Goal: Information Seeking & Learning: Learn about a topic

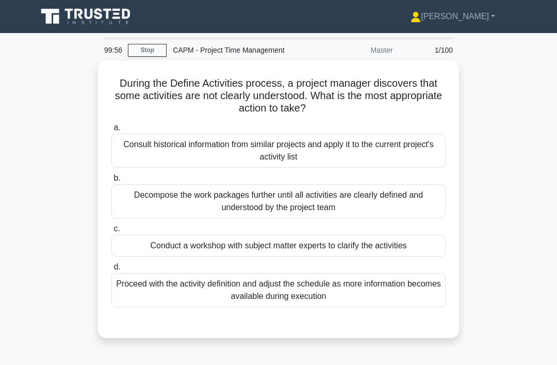
click at [148, 47] on link "Stop" at bounding box center [147, 50] width 39 height 13
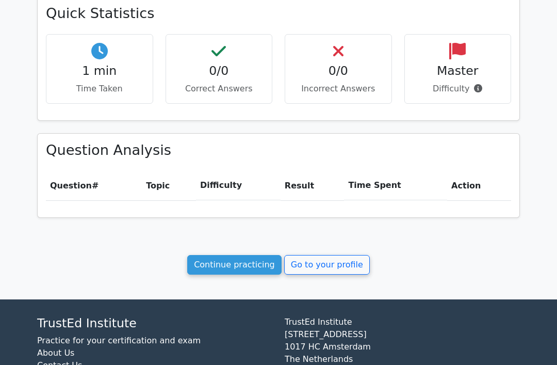
scroll to position [347, 0]
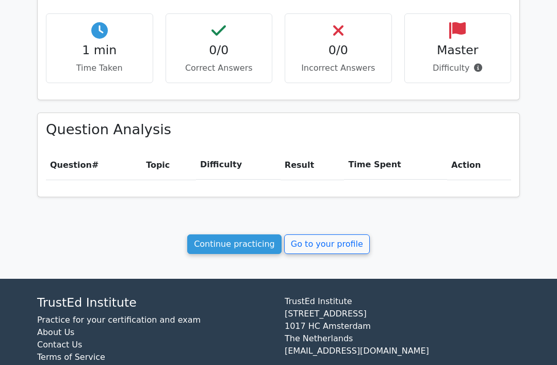
click at [241, 248] on link "Continue practicing" at bounding box center [234, 244] width 94 height 20
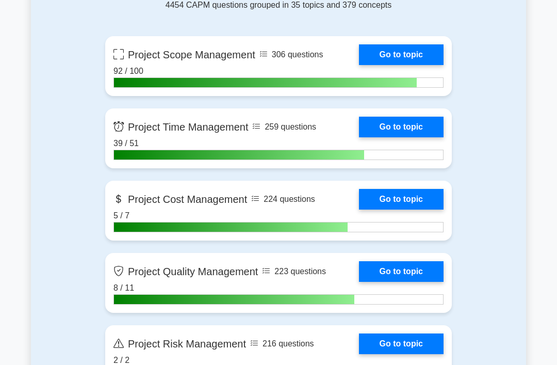
scroll to position [481, 0]
click at [395, 124] on link "Go to topic" at bounding box center [401, 127] width 85 height 21
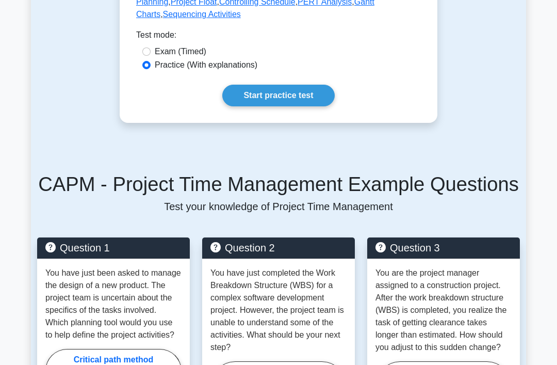
scroll to position [662, 0]
click at [311, 106] on link "Start practice test" at bounding box center [278, 96] width 112 height 22
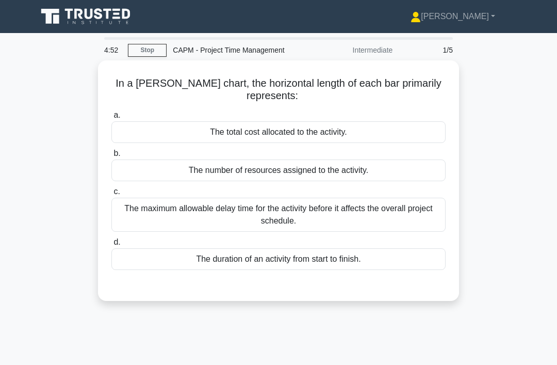
click at [269, 259] on div "The duration of an activity from start to finish." at bounding box center [278, 259] width 334 height 22
click at [111, 246] on input "d. The duration of an activity from start to finish." at bounding box center [111, 242] width 0 height 7
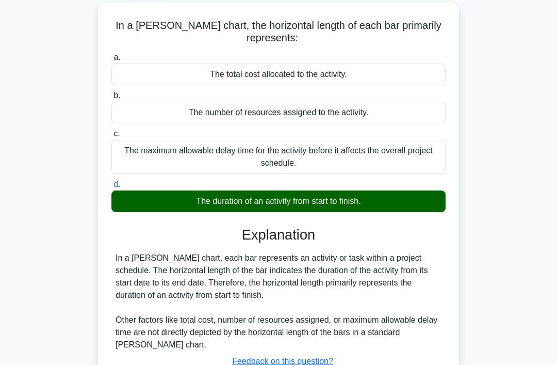
scroll to position [159, 0]
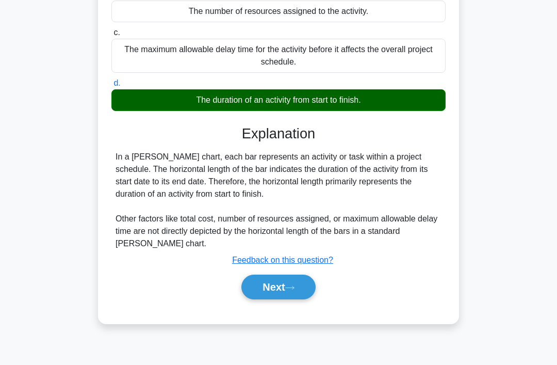
click at [263, 278] on button "Next" at bounding box center [278, 286] width 74 height 25
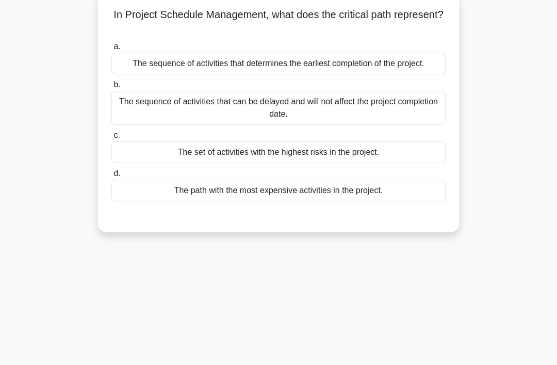
scroll to position [0, 0]
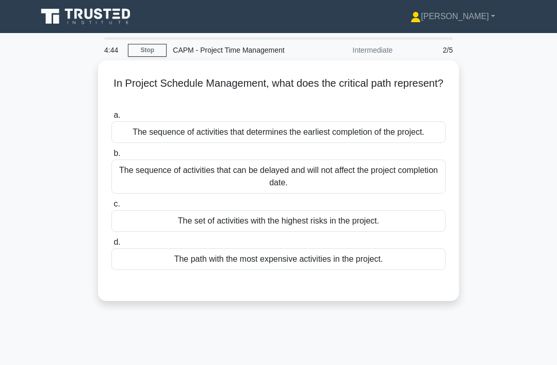
click at [390, 137] on div "The sequence of activities that determines the earliest completion of the proje…" at bounding box center [278, 132] width 334 height 22
click at [111, 119] on input "a. The sequence of activities that determines the earliest completion of the pr…" at bounding box center [111, 115] width 0 height 7
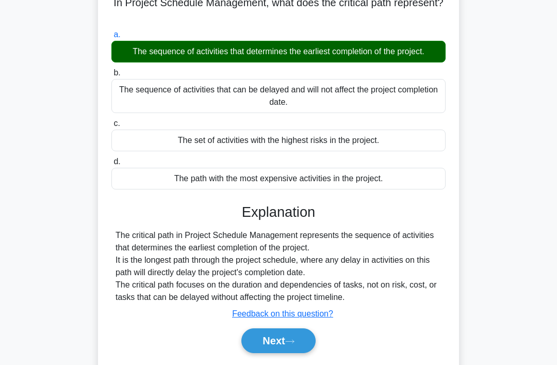
scroll to position [159, 0]
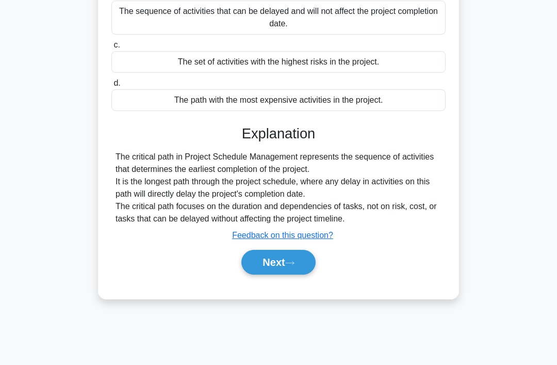
click at [297, 274] on button "Next" at bounding box center [278, 262] width 74 height 25
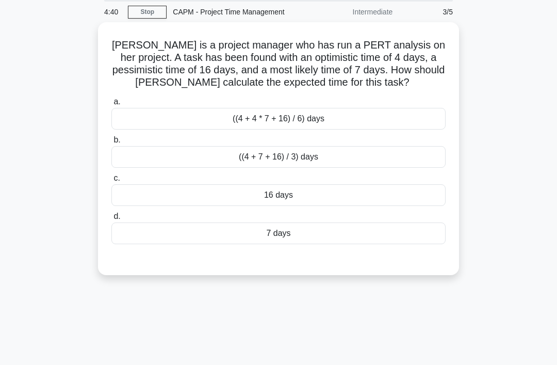
scroll to position [0, 0]
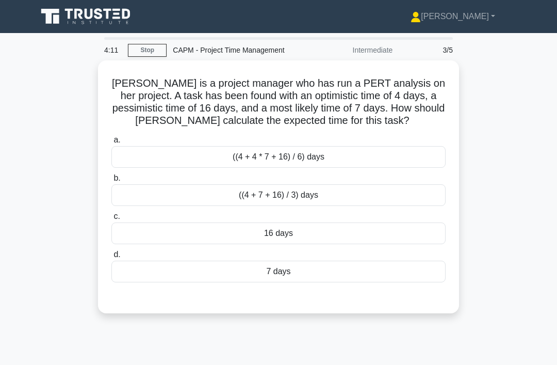
click at [414, 168] on div "((4 + 4 * 7 + 16) / 6) days" at bounding box center [278, 157] width 334 height 22
click at [111, 143] on input "a. ((4 + 4 * 7 + 16) / 6) days" at bounding box center [111, 140] width 0 height 7
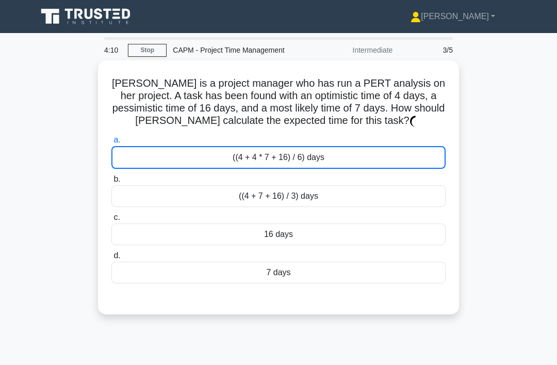
click at [416, 155] on label "a. ((4 + 4 * 7 + 16) / 6) days" at bounding box center [278, 151] width 334 height 35
click at [111, 143] on input "a. ((4 + 4 * 7 + 16) / 6) days" at bounding box center [111, 140] width 0 height 7
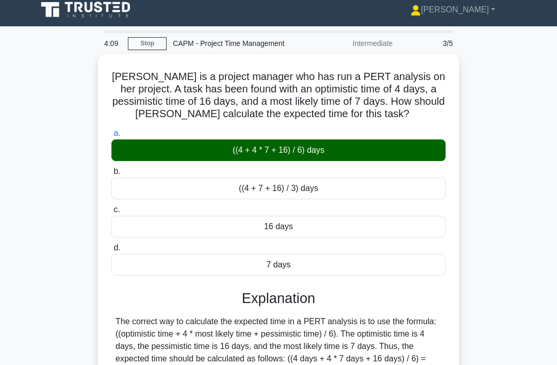
scroll to position [159, 0]
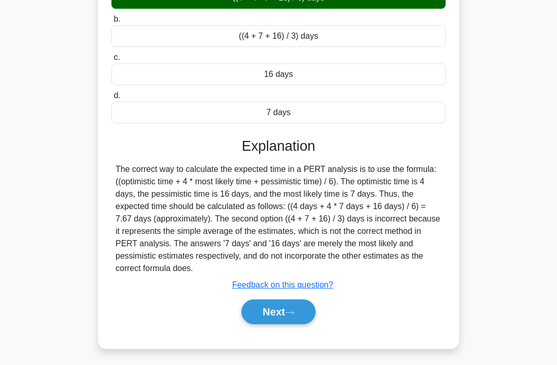
click at [288, 324] on button "Next" at bounding box center [278, 311] width 74 height 25
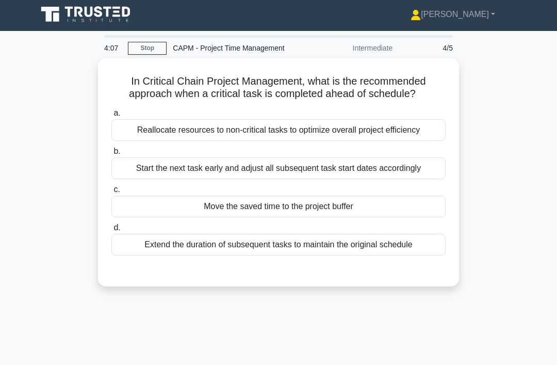
scroll to position [0, 0]
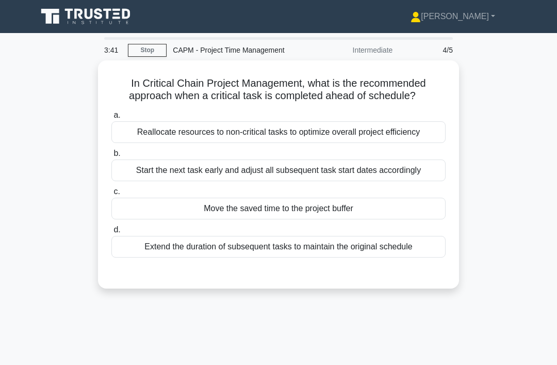
click at [183, 219] on div "Move the saved time to the project buffer" at bounding box center [278, 209] width 334 height 22
click at [111, 195] on input "c. Move the saved time to the project buffer" at bounding box center [111, 191] width 0 height 7
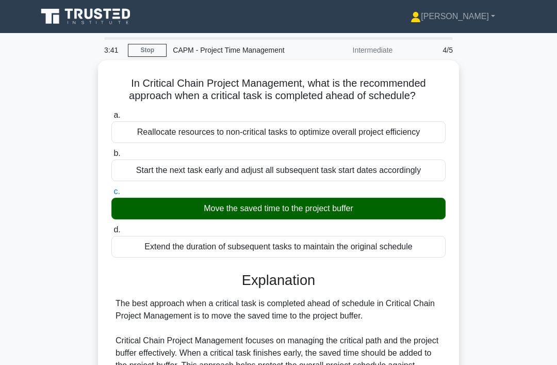
click at [182, 219] on div "Move the saved time to the project buffer" at bounding box center [278, 209] width 334 height 22
click at [111, 195] on input "c. Move the saved time to the project buffer" at bounding box center [111, 191] width 0 height 7
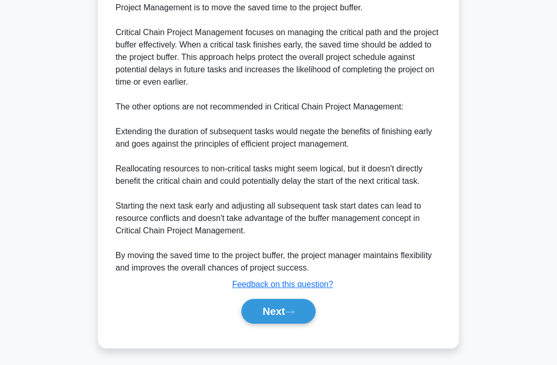
scroll to position [349, 0]
click at [254, 323] on button "Next" at bounding box center [278, 311] width 74 height 25
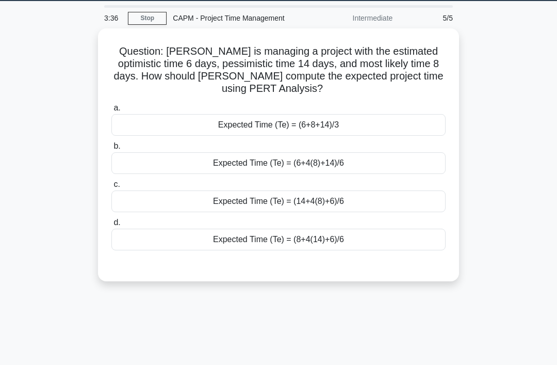
scroll to position [0, 0]
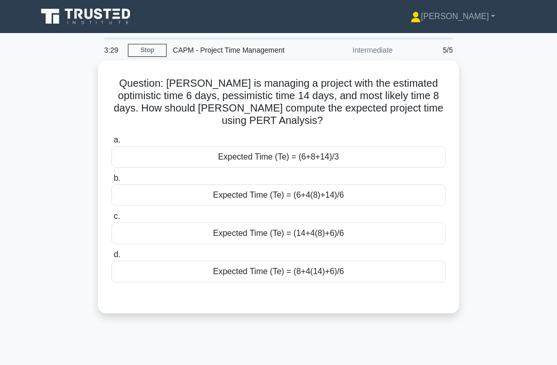
click at [373, 199] on div "Expected Time (Te) = (6+4(8)+14)/6" at bounding box center [278, 195] width 334 height 22
click at [111, 182] on input "b. Expected Time (Te) = (6+4(8)+14)/6" at bounding box center [111, 178] width 0 height 7
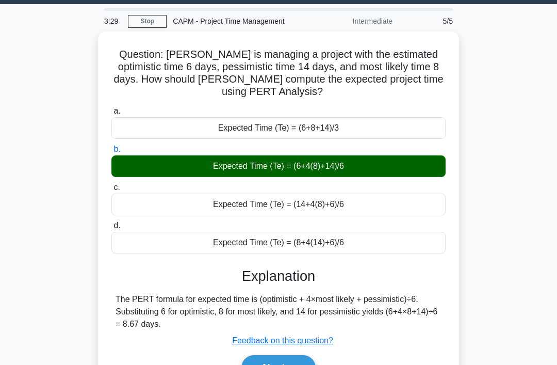
scroll to position [159, 0]
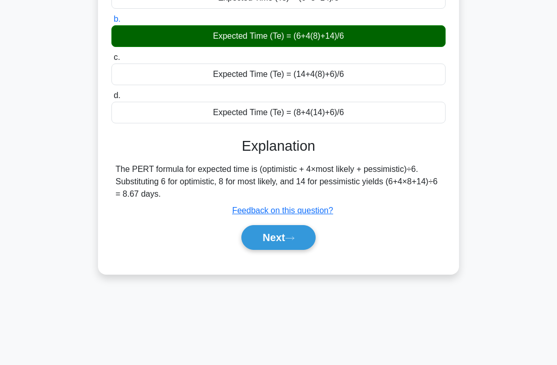
click at [287, 238] on button "Next" at bounding box center [278, 237] width 74 height 25
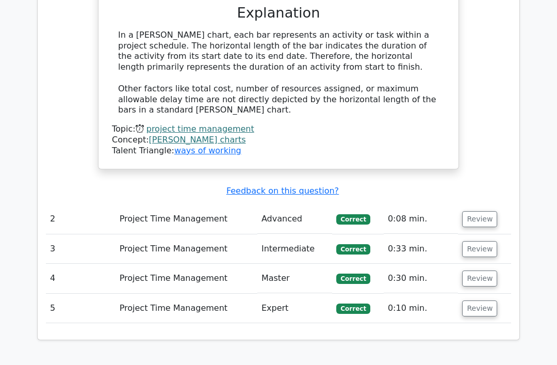
scroll to position [882, 0]
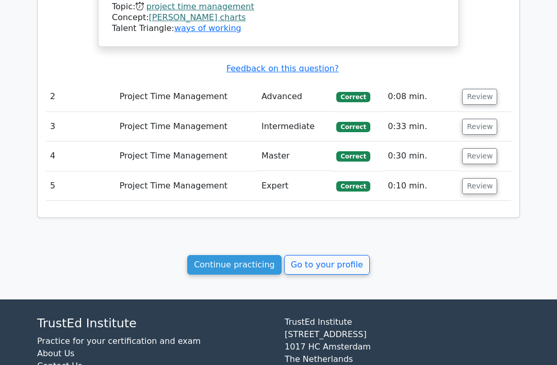
click at [261, 255] on link "Continue practicing" at bounding box center [234, 265] width 94 height 20
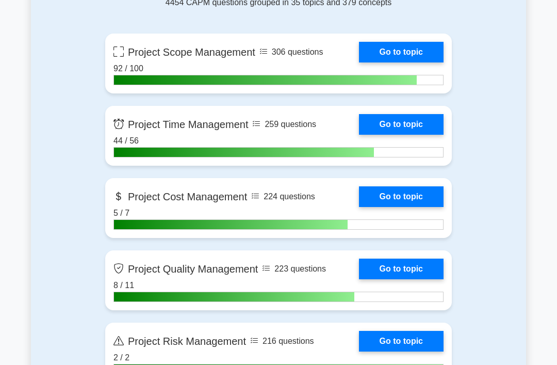
scroll to position [486, 0]
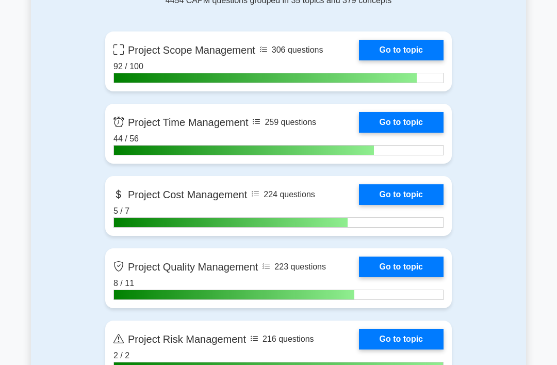
click at [393, 190] on link "Go to topic" at bounding box center [401, 194] width 85 height 21
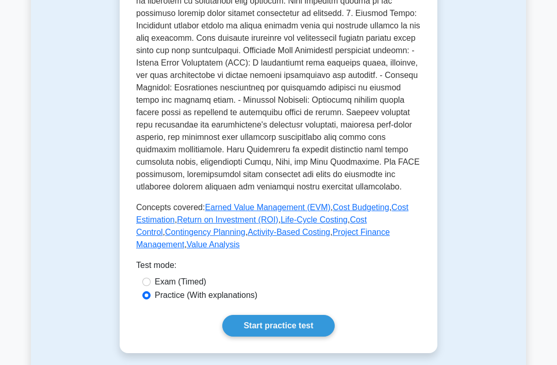
scroll to position [407, 0]
click at [238, 211] on link "Earned Value Management (EVM)" at bounding box center [267, 207] width 125 height 9
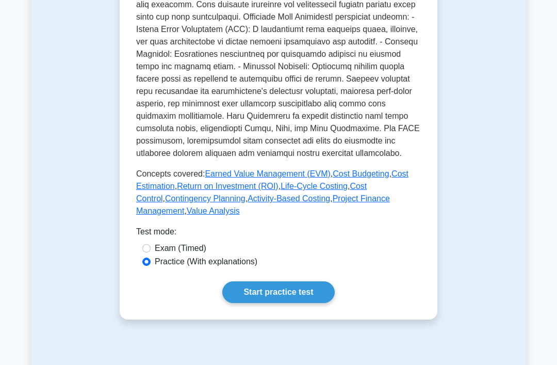
click at [333, 178] on link "Cost Budgeting" at bounding box center [361, 173] width 56 height 9
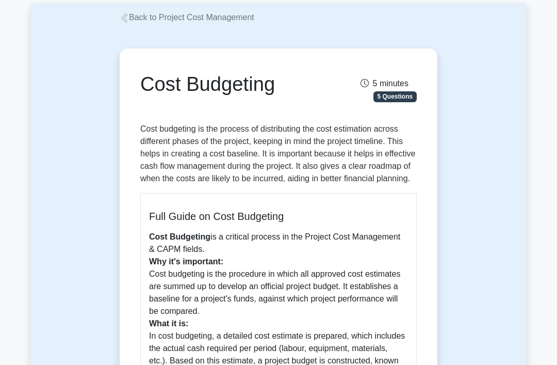
scroll to position [56, 0]
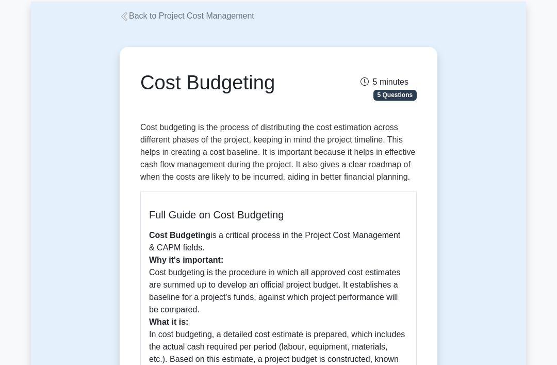
click at [131, 19] on link "Back to Project Cost Management" at bounding box center [187, 16] width 135 height 9
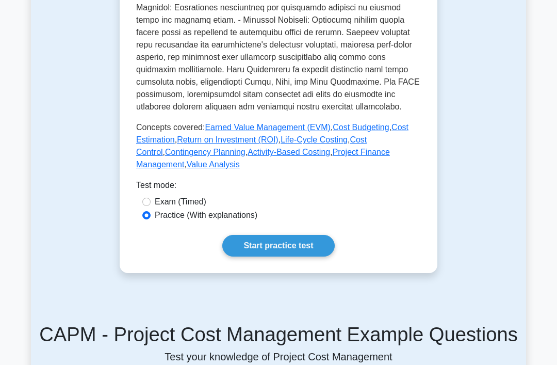
scroll to position [487, 0]
click at [228, 144] on link "Cost Estimation" at bounding box center [272, 133] width 272 height 21
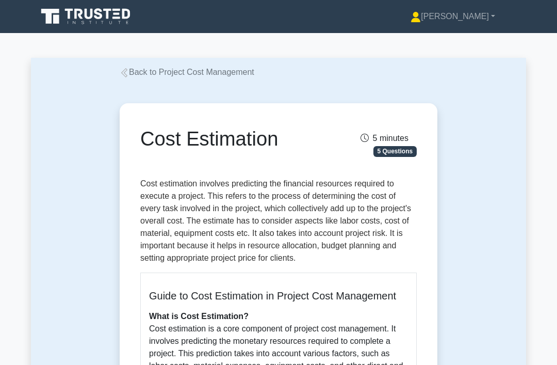
click at [138, 76] on link "Back to Project Cost Management" at bounding box center [187, 72] width 135 height 9
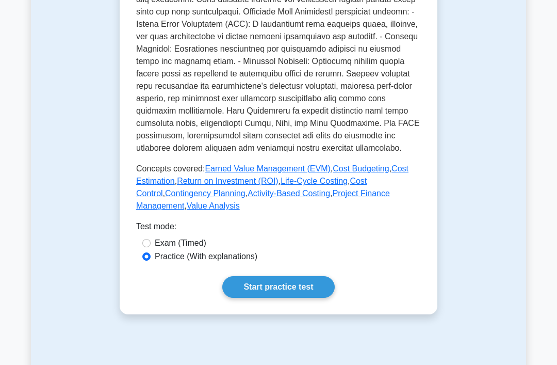
scroll to position [446, 0]
click at [279, 185] on link "Return on Investment (ROI)" at bounding box center [228, 180] width 102 height 9
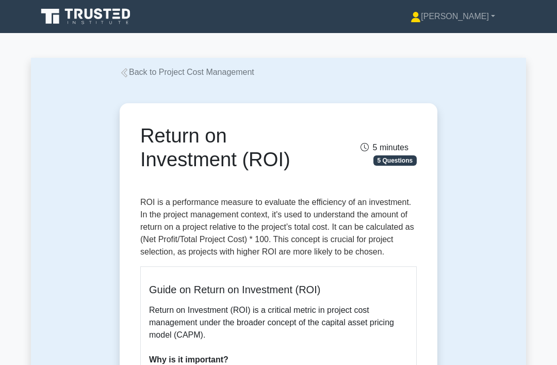
click at [130, 76] on link "Back to Project Cost Management" at bounding box center [187, 72] width 135 height 9
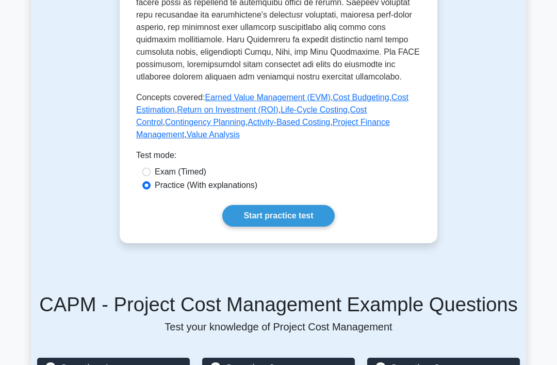
scroll to position [516, 0]
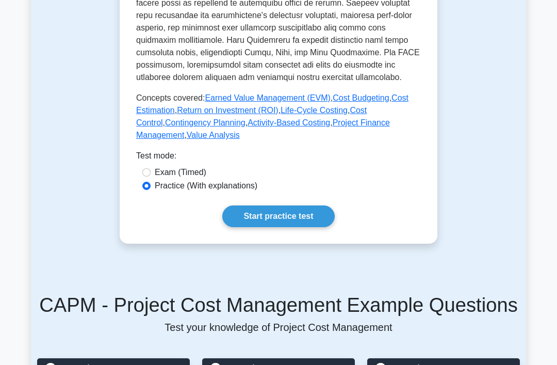
click at [348, 115] on link "Life-Cycle Costing" at bounding box center [314, 110] width 67 height 9
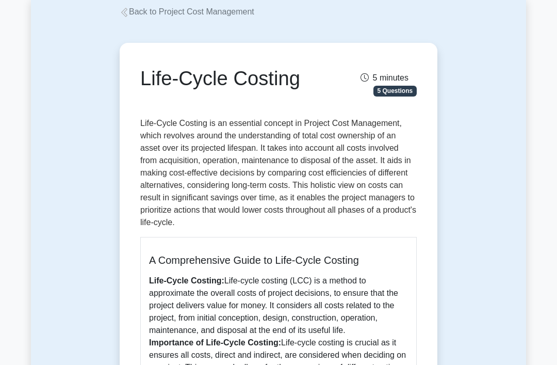
scroll to position [61, 0]
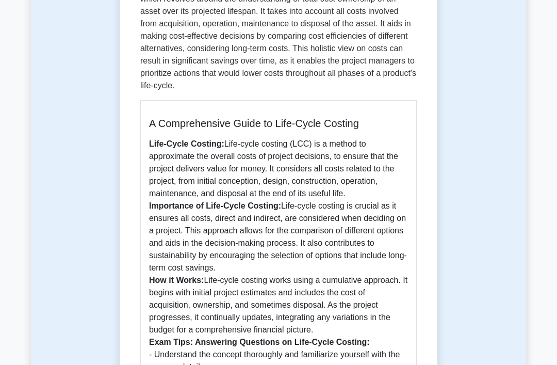
scroll to position [0, 0]
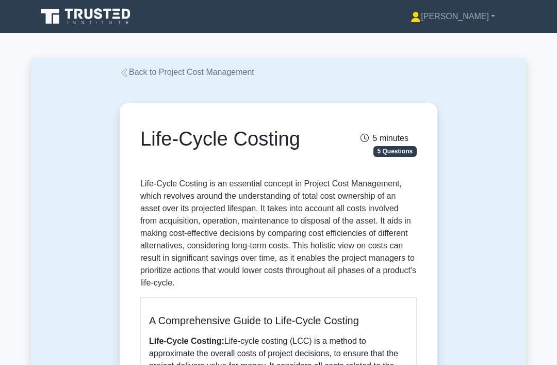
click at [125, 68] on link "Back to Project Cost Management" at bounding box center [187, 72] width 135 height 9
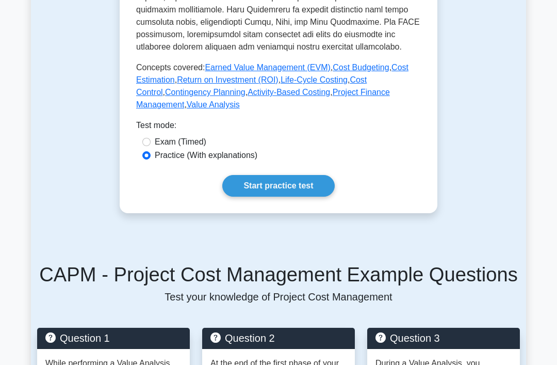
scroll to position [547, 0]
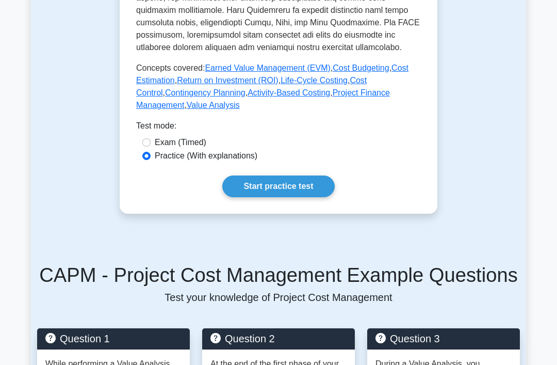
click at [188, 97] on link "Cost Control" at bounding box center [251, 86] width 231 height 21
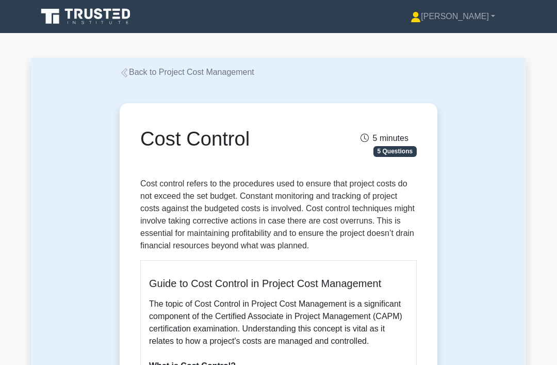
click at [140, 76] on link "Back to Project Cost Management" at bounding box center [187, 72] width 135 height 9
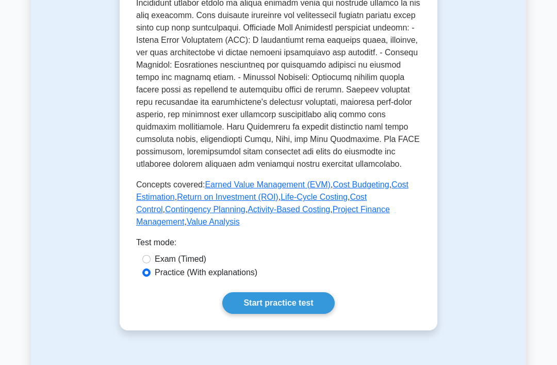
scroll to position [431, 0]
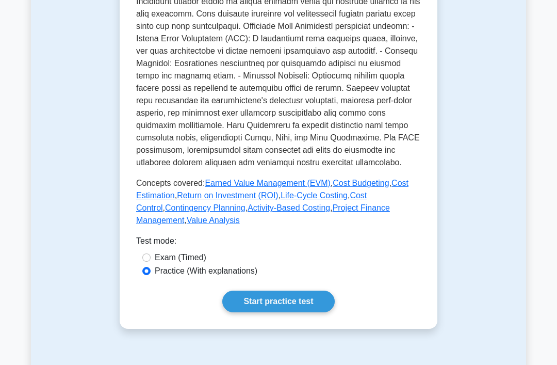
click at [246, 213] on link "Contingency Planning" at bounding box center [205, 208] width 80 height 9
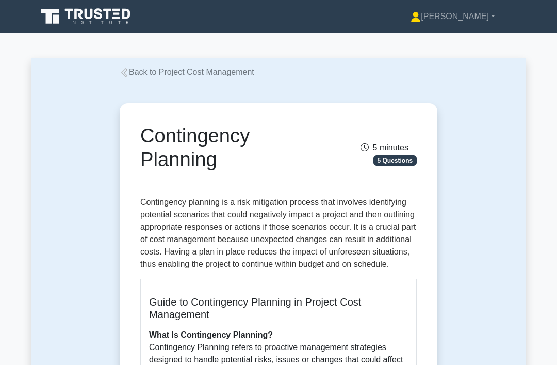
click at [158, 72] on link "Back to Project Cost Management" at bounding box center [187, 72] width 135 height 9
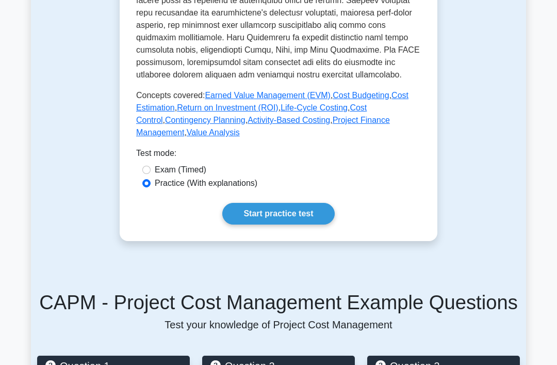
scroll to position [512, 0]
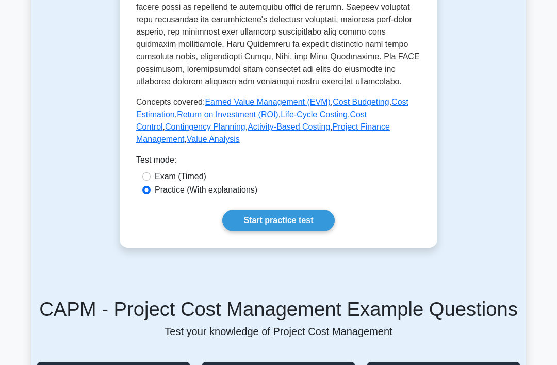
click at [330, 132] on link "Activity-Based Costing" at bounding box center [289, 127] width 83 height 9
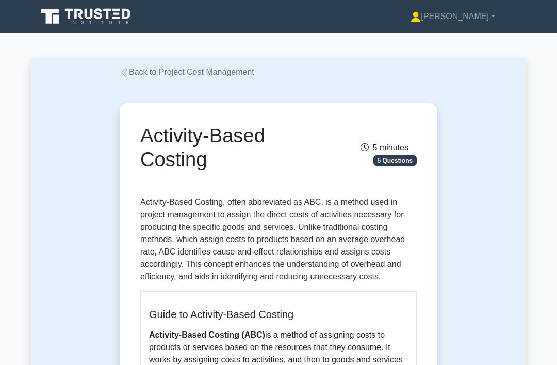
click at [146, 74] on link "Back to Project Cost Management" at bounding box center [187, 72] width 135 height 9
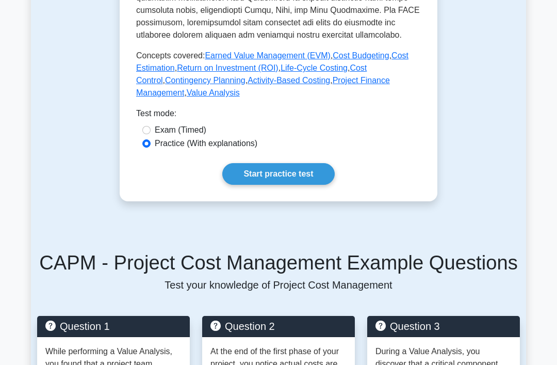
scroll to position [559, 0]
click at [268, 97] on link "Project Finance Management" at bounding box center [263, 86] width 254 height 21
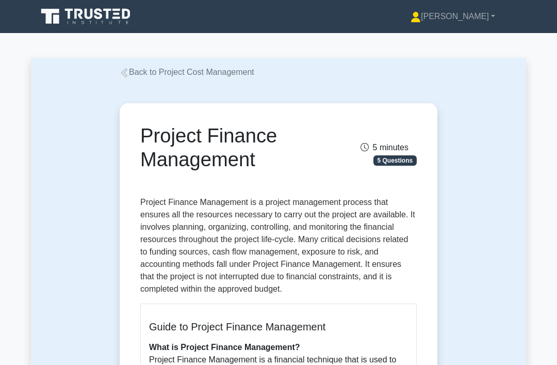
click at [132, 76] on link "Back to Project Cost Management" at bounding box center [187, 72] width 135 height 9
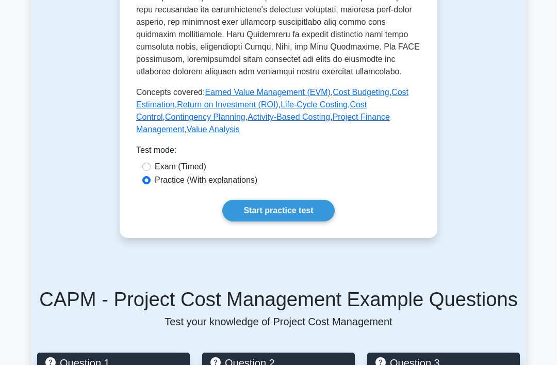
scroll to position [523, 0]
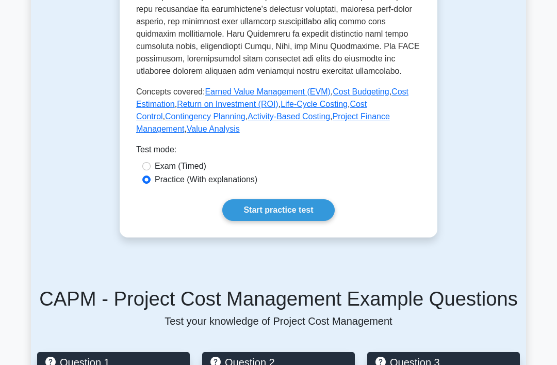
click at [240, 134] on link "Value Analysis" at bounding box center [213, 129] width 53 height 9
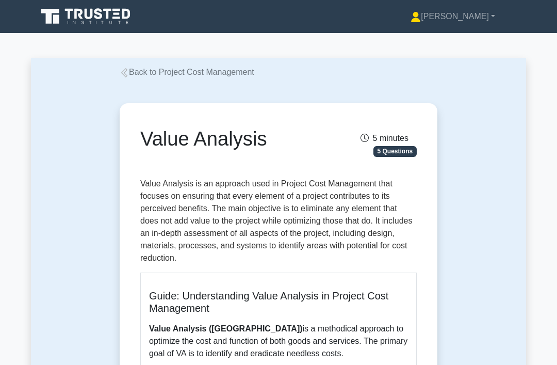
click at [155, 69] on link "Back to Project Cost Management" at bounding box center [187, 72] width 135 height 9
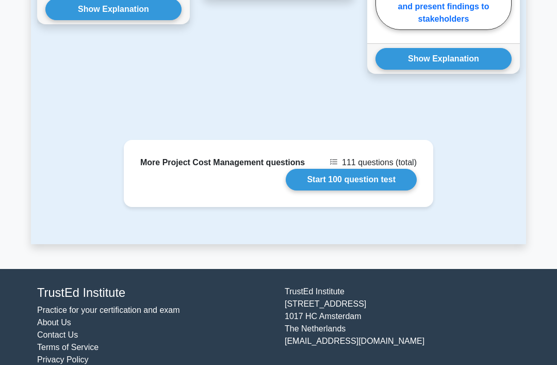
scroll to position [1230, 0]
click at [363, 190] on link "Start 100 question test" at bounding box center [351, 180] width 131 height 22
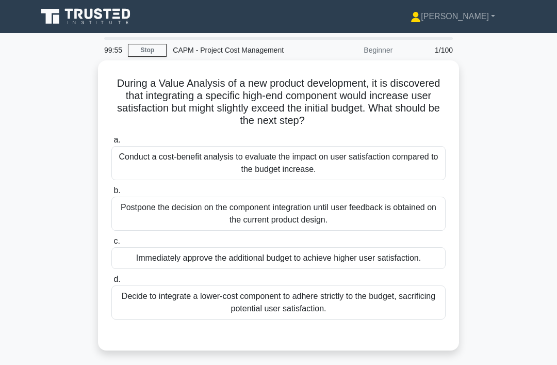
click at [143, 52] on link "Stop" at bounding box center [147, 50] width 39 height 13
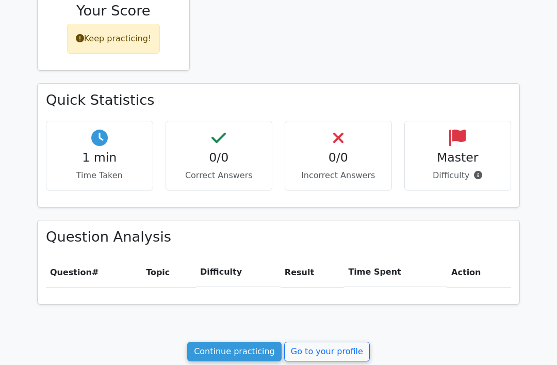
scroll to position [347, 0]
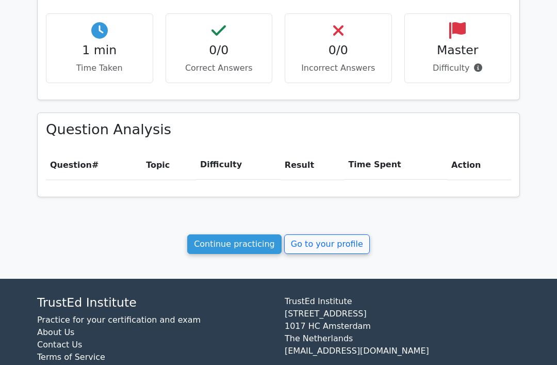
click at [258, 240] on link "Continue practicing" at bounding box center [234, 244] width 94 height 20
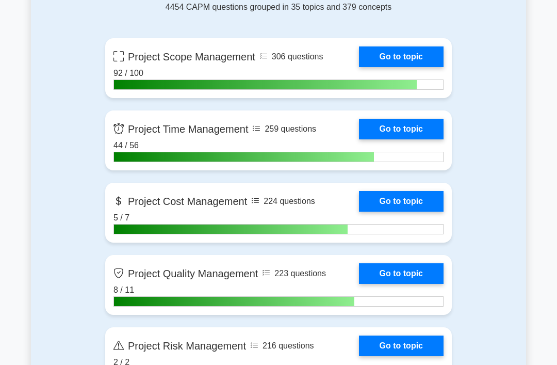
scroll to position [479, 0]
click at [383, 198] on link "Go to topic" at bounding box center [401, 201] width 85 height 21
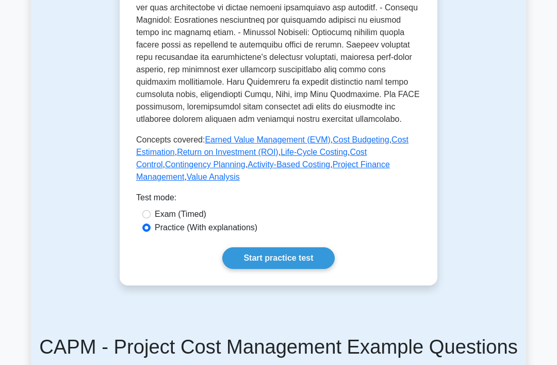
scroll to position [502, 0]
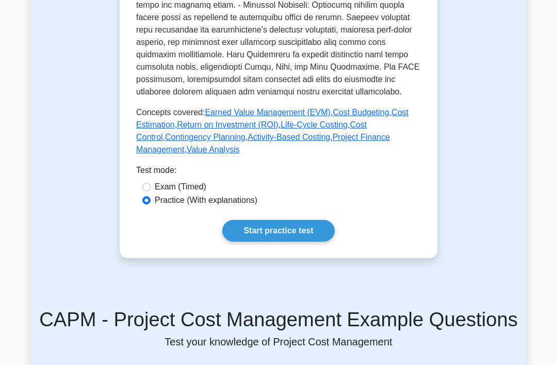
click at [293, 241] on link "Start practice test" at bounding box center [278, 231] width 112 height 22
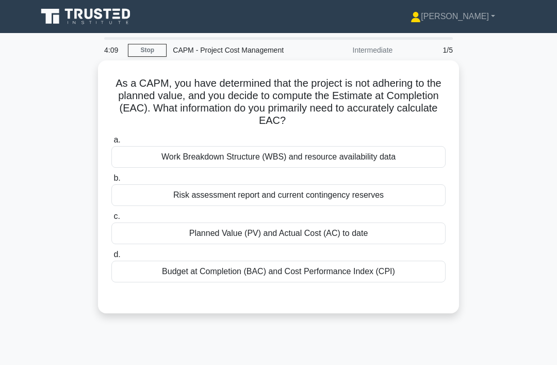
click at [126, 280] on div "Budget at Completion (BAC) and Cost Performance Index (CPI)" at bounding box center [278, 271] width 334 height 22
click at [111, 258] on input "d. Budget at Completion (BAC) and Cost Performance Index (CPI)" at bounding box center [111, 254] width 0 height 7
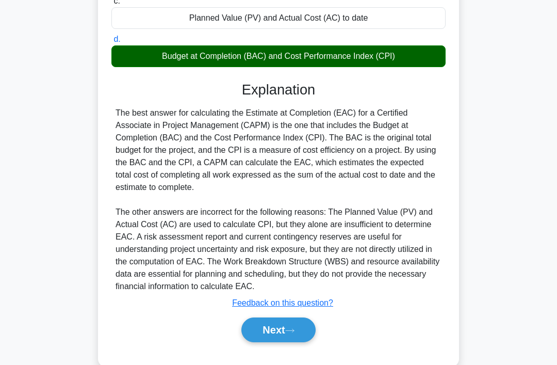
scroll to position [225, 0]
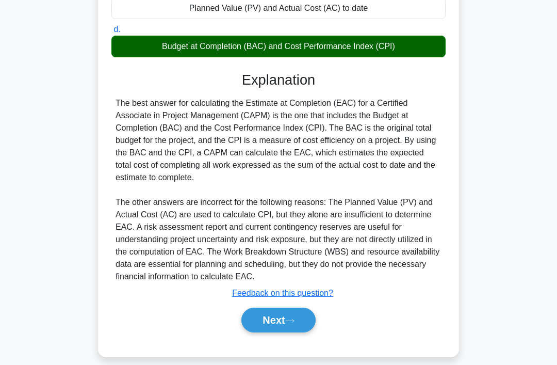
click at [279, 332] on button "Next" at bounding box center [278, 319] width 74 height 25
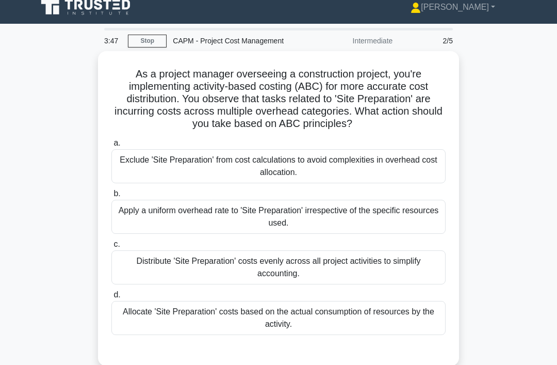
scroll to position [9, 0]
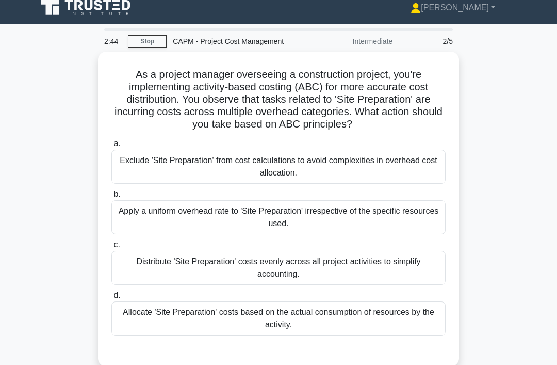
click at [164, 285] on div "Distribute 'Site Preparation' costs evenly across all project activities to sim…" at bounding box center [278, 268] width 334 height 34
click at [111, 248] on input "c. Distribute 'Site Preparation' costs evenly across all project activities to …" at bounding box center [111, 244] width 0 height 7
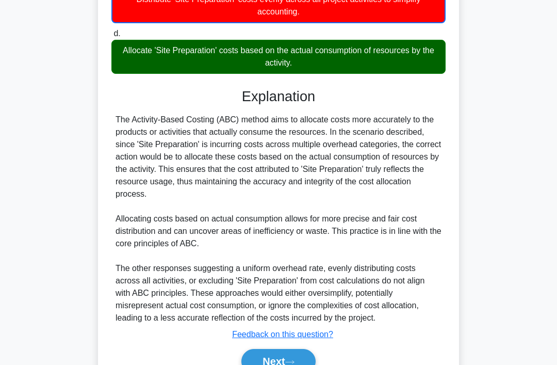
scroll to position [325, 0]
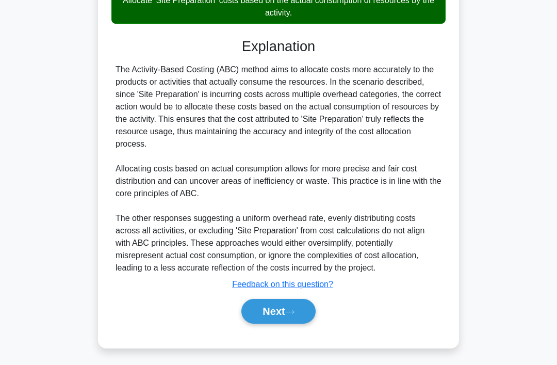
click at [270, 323] on button "Next" at bounding box center [278, 311] width 74 height 25
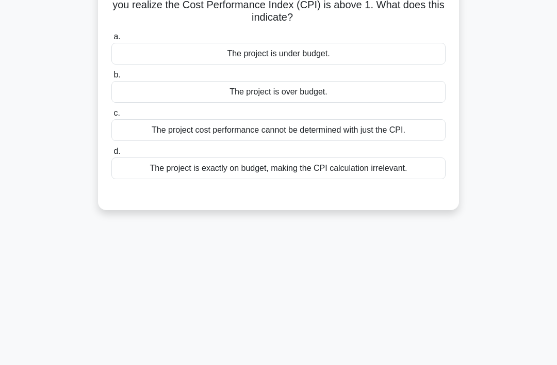
scroll to position [0, 0]
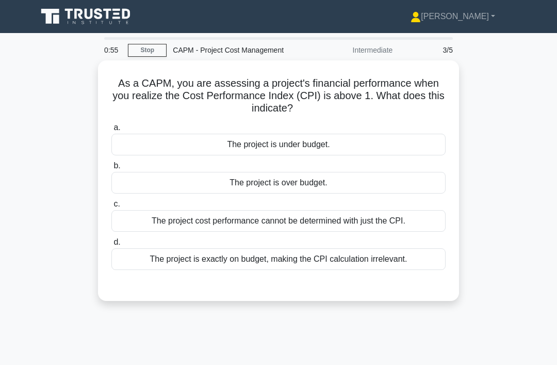
click at [323, 151] on div "The project is under budget." at bounding box center [278, 145] width 334 height 22
click at [111, 131] on input "a. The project is under budget." at bounding box center [111, 127] width 0 height 7
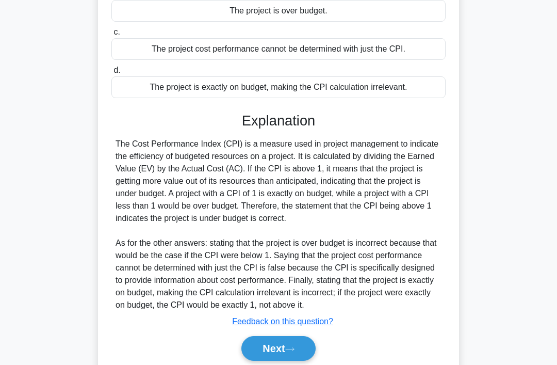
scroll to position [200, 0]
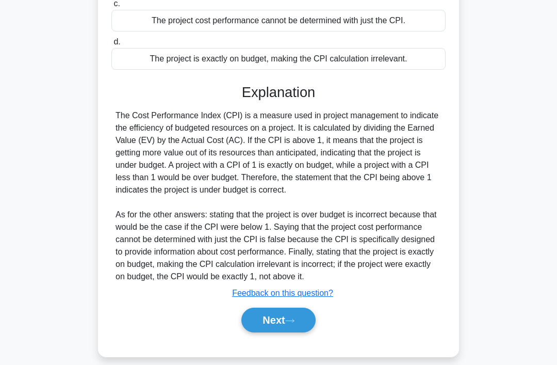
click at [283, 332] on button "Next" at bounding box center [278, 319] width 74 height 25
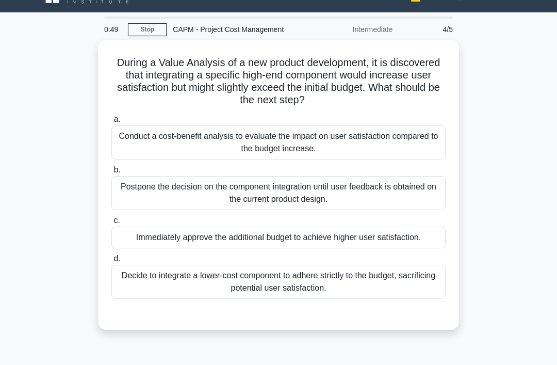
scroll to position [21, 0]
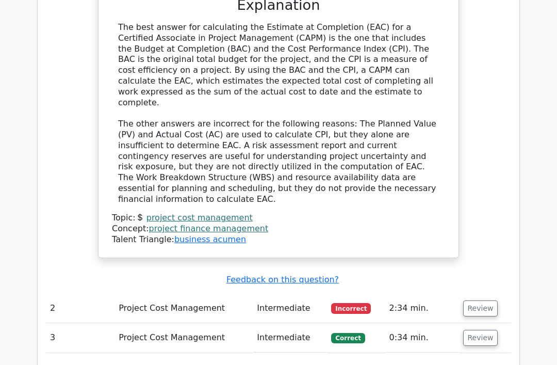
scroll to position [922, 0]
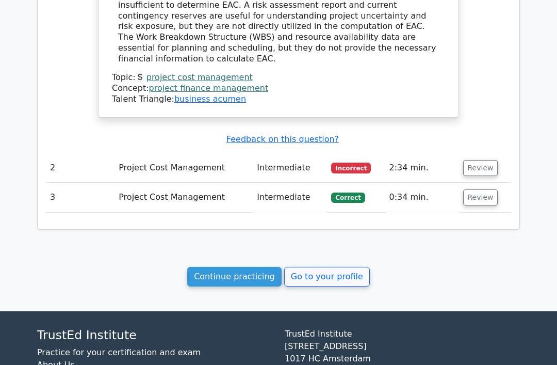
click at [250, 267] on link "Continue practicing" at bounding box center [234, 277] width 94 height 20
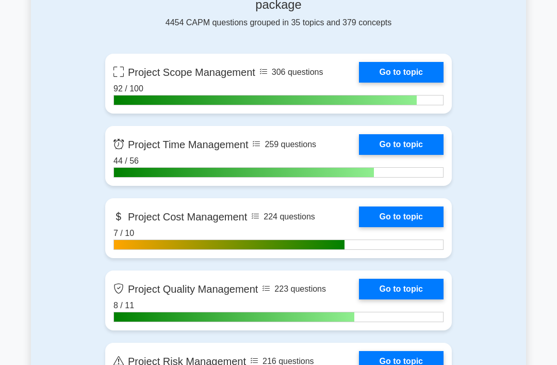
scroll to position [453, 0]
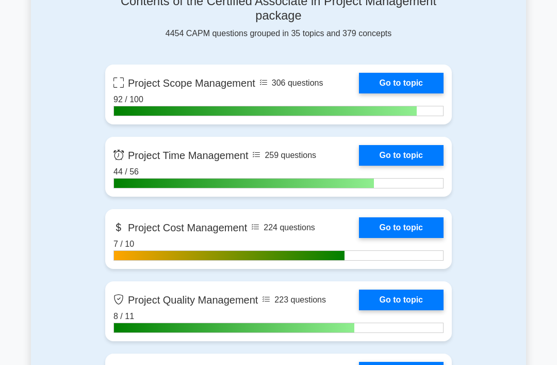
click at [378, 225] on link "Go to topic" at bounding box center [401, 227] width 85 height 21
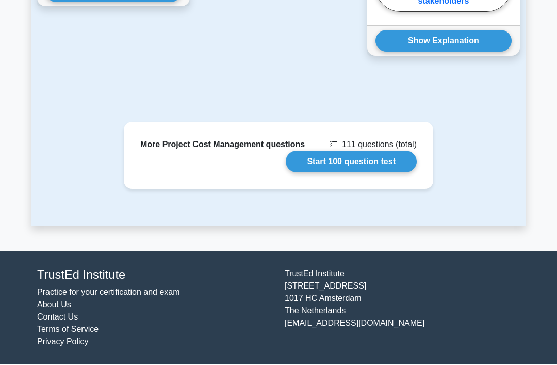
scroll to position [1298, 0]
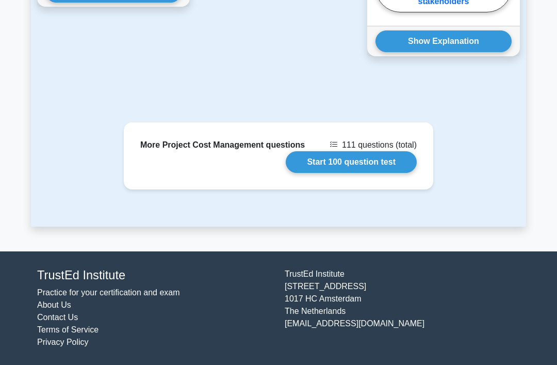
click at [355, 173] on link "Start 100 question test" at bounding box center [351, 162] width 131 height 22
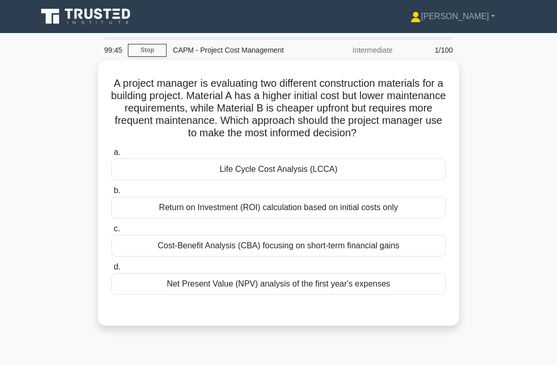
click at [397, 180] on div "Life Cycle Cost Analysis (LCCA)" at bounding box center [278, 169] width 334 height 22
click at [111, 156] on input "a. Life Cycle Cost Analysis (LCCA)" at bounding box center [111, 152] width 0 height 7
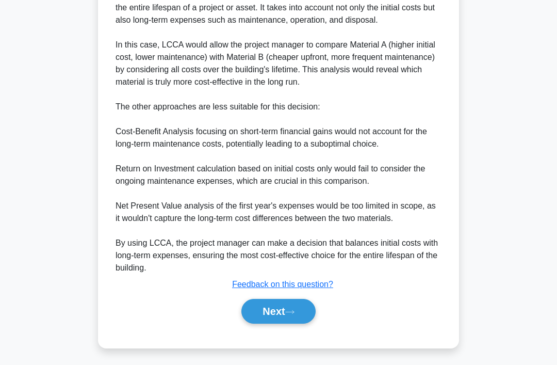
scroll to position [423, 0]
click at [285, 323] on button "Next" at bounding box center [278, 311] width 74 height 25
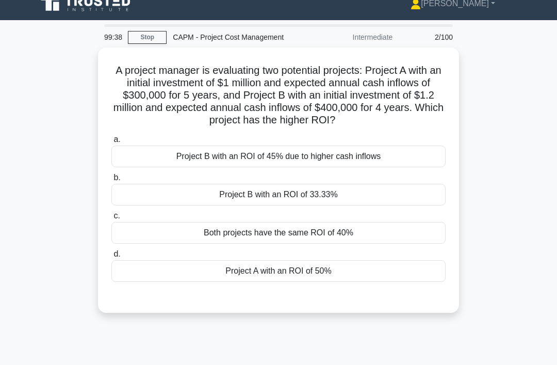
scroll to position [0, 0]
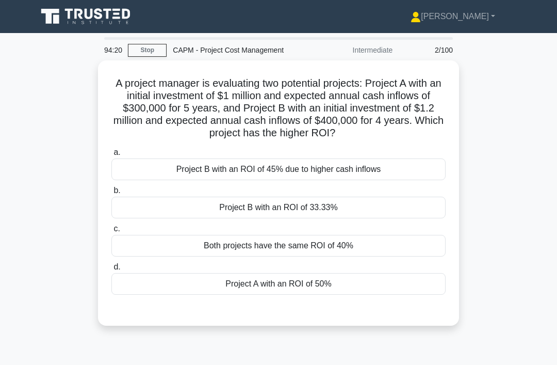
click at [199, 229] on div "a. Project B with an ROI of 45% due to higher cash inflows b. Project B with an…" at bounding box center [278, 220] width 347 height 153
click at [163, 210] on div "Project B with an ROI of 33.33%" at bounding box center [278, 208] width 334 height 22
click at [111, 194] on input "b. Project B with an ROI of 33.33%" at bounding box center [111, 190] width 0 height 7
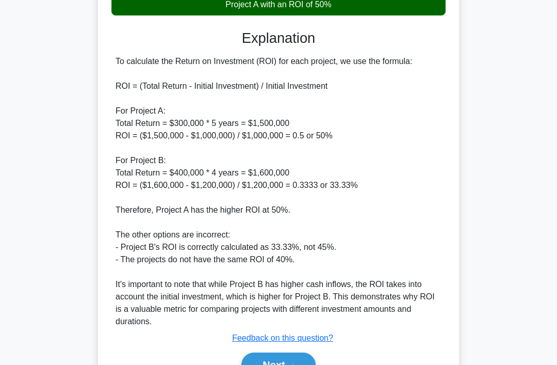
scroll to position [325, 0]
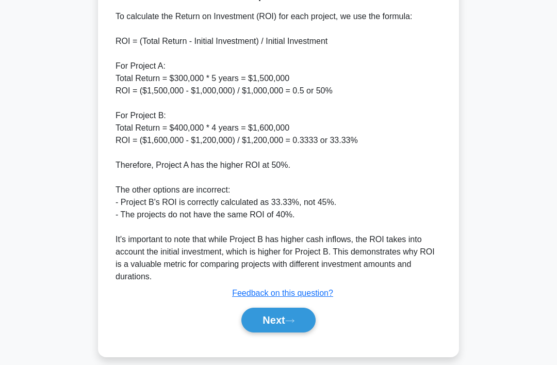
click at [275, 332] on button "Next" at bounding box center [278, 319] width 74 height 25
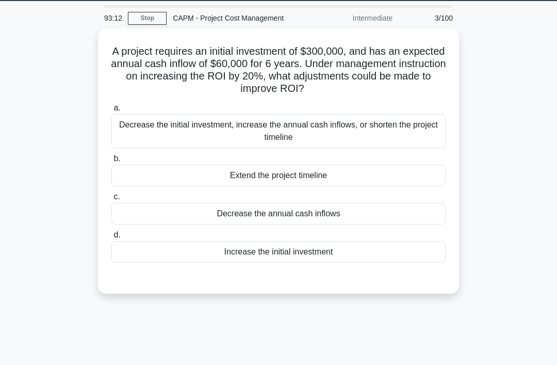
scroll to position [0, 0]
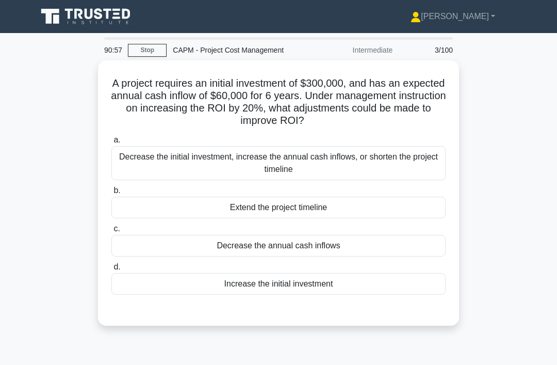
click at [392, 164] on div "Decrease the initial investment, increase the annual cash inflows, or shorten t…" at bounding box center [278, 163] width 334 height 34
click at [111, 143] on input "a. Decrease the initial investment, increase the annual cash inflows, or shorte…" at bounding box center [111, 140] width 0 height 7
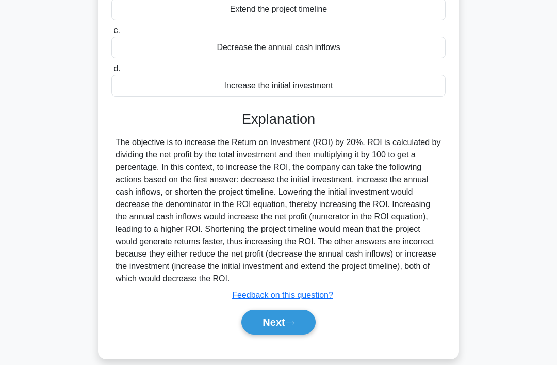
scroll to position [200, 0]
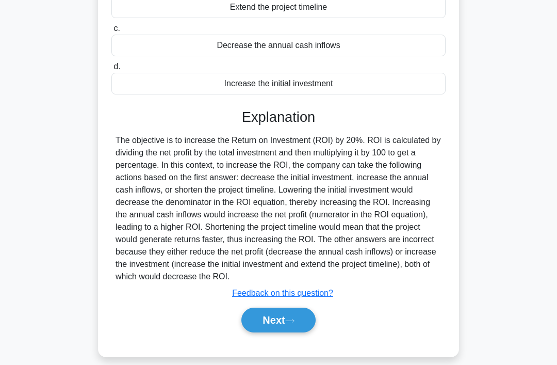
click at [282, 332] on button "Next" at bounding box center [278, 319] width 74 height 25
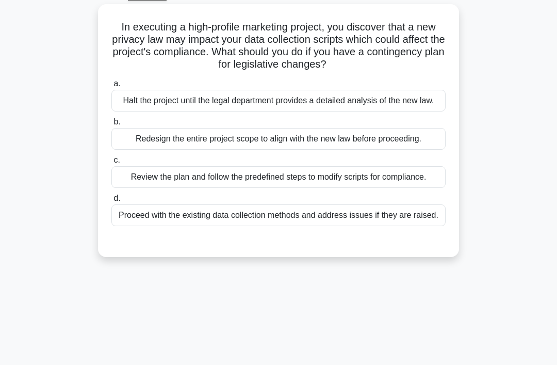
scroll to position [0, 0]
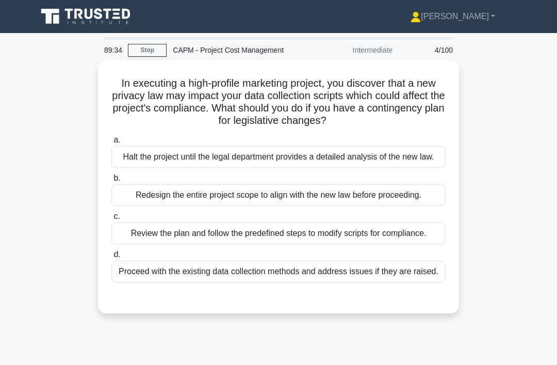
click at [230, 244] on div "Review the plan and follow the predefined steps to modify scripts for complianc…" at bounding box center [278, 233] width 334 height 22
click at [111, 220] on input "c. Review the plan and follow the predefined steps to modify scripts for compli…" at bounding box center [111, 216] width 0 height 7
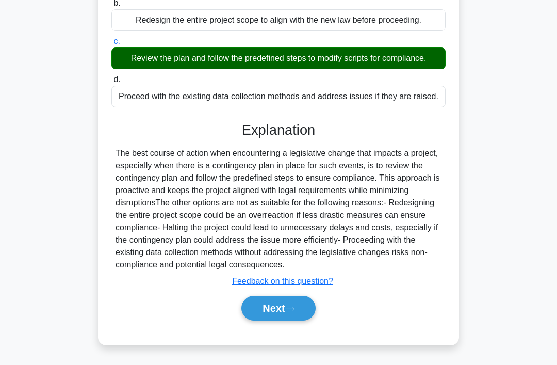
scroll to position [200, 0]
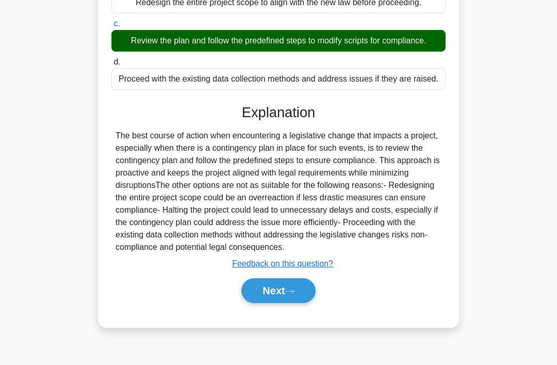
click at [273, 303] on button "Next" at bounding box center [278, 290] width 74 height 25
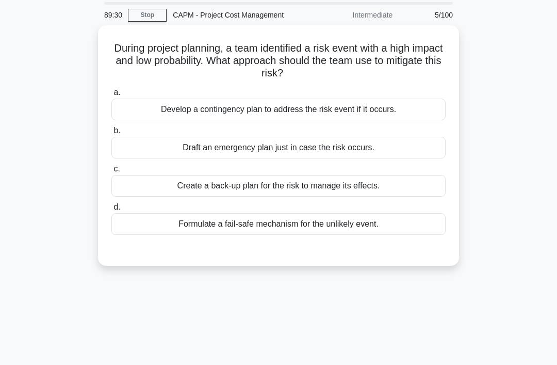
scroll to position [0, 0]
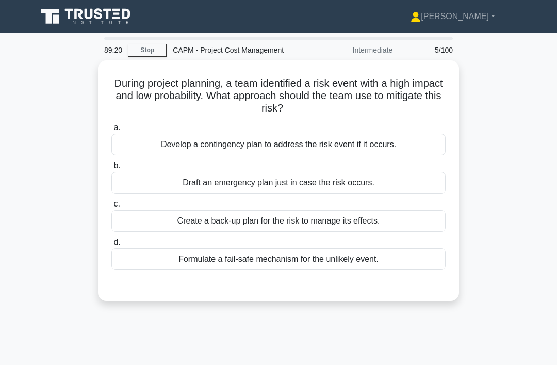
click at [414, 145] on div "Develop a contingency plan to address the risk event if it occurs." at bounding box center [278, 145] width 334 height 22
click at [111, 131] on input "a. Develop a contingency plan to address the risk event if it occurs." at bounding box center [111, 127] width 0 height 7
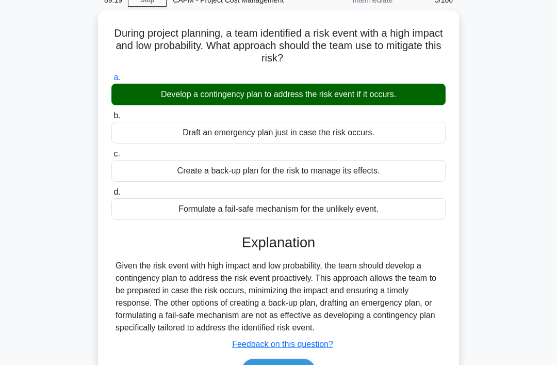
scroll to position [159, 0]
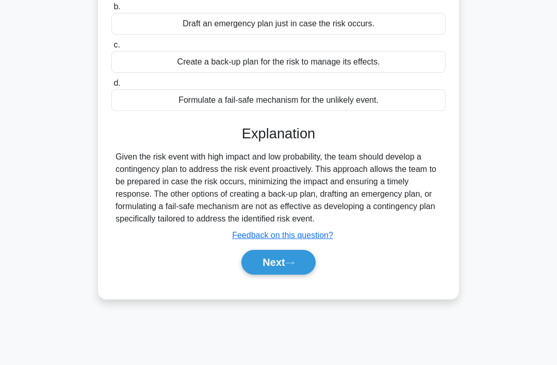
click at [280, 265] on button "Next" at bounding box center [278, 262] width 74 height 25
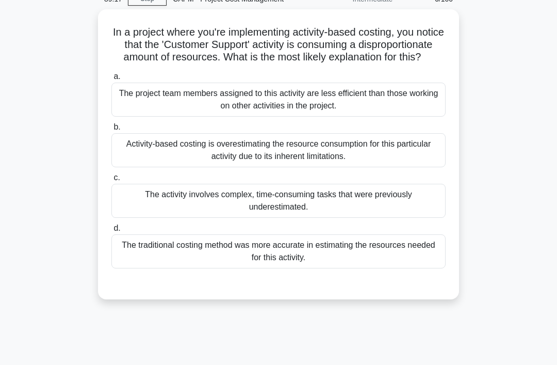
scroll to position [0, 0]
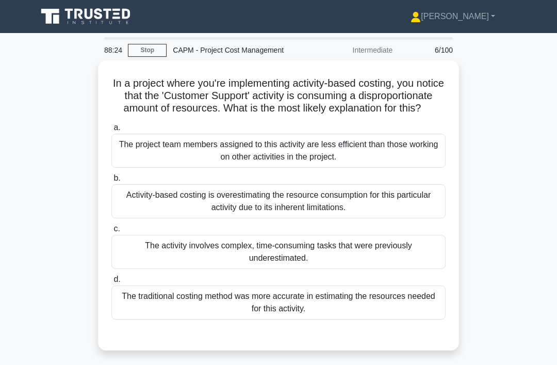
click at [246, 265] on div "The activity involves complex, time-consuming tasks that were previously undere…" at bounding box center [278, 252] width 334 height 34
click at [111, 232] on input "c. The activity involves complex, time-consuming tasks that were previously und…" at bounding box center [111, 228] width 0 height 7
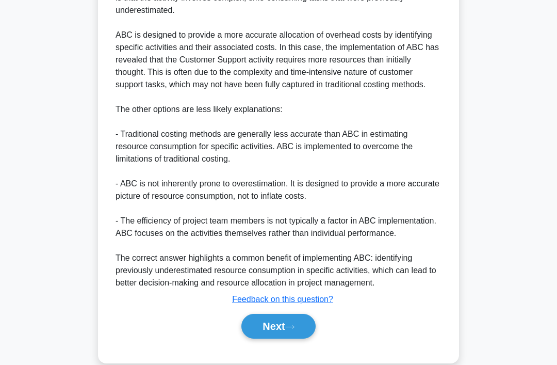
scroll to position [423, 0]
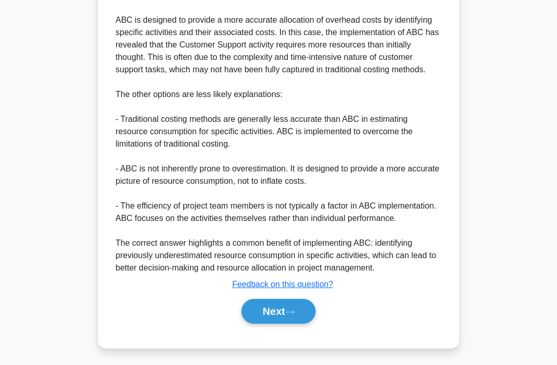
click at [285, 323] on button "Next" at bounding box center [278, 311] width 74 height 25
click at [276, 323] on button "Next" at bounding box center [278, 311] width 74 height 25
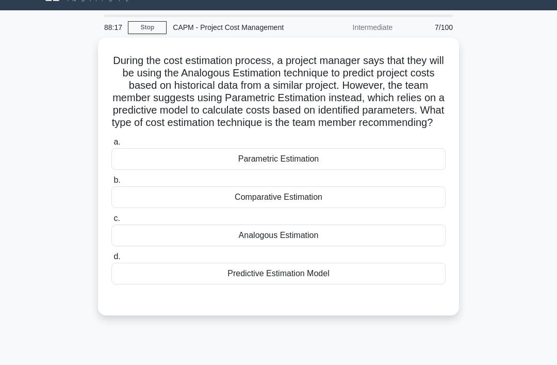
scroll to position [0, 0]
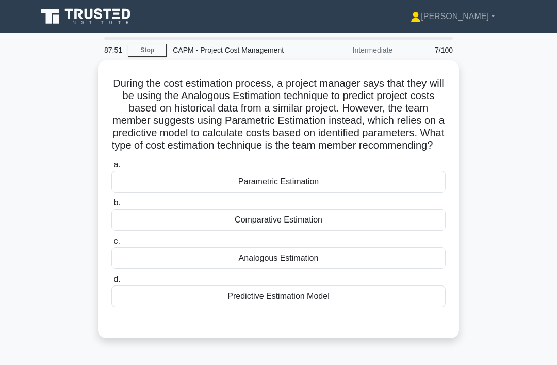
click at [339, 192] on div "Parametric Estimation" at bounding box center [278, 182] width 334 height 22
click at [111, 168] on input "a. Parametric Estimation" at bounding box center [111, 164] width 0 height 7
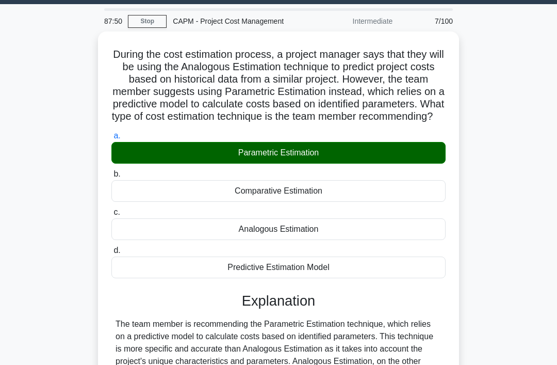
scroll to position [175, 0]
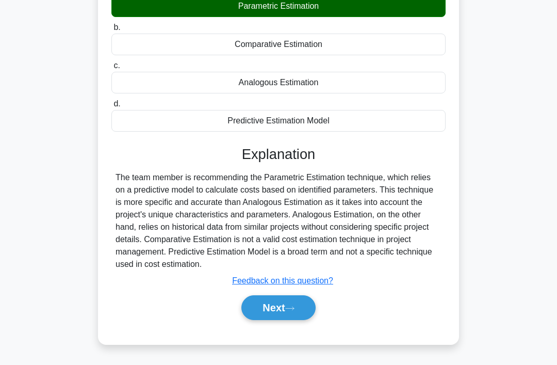
click at [300, 320] on button "Next" at bounding box center [278, 307] width 74 height 25
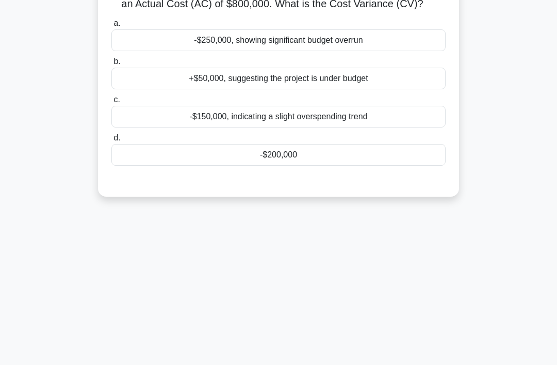
scroll to position [0, 0]
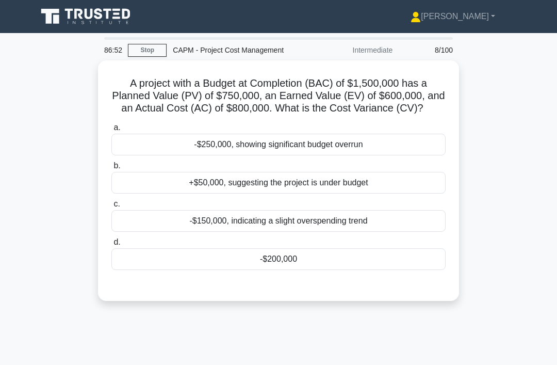
click at [319, 258] on div "-$200,000" at bounding box center [278, 259] width 334 height 22
click at [111, 246] on input "d. -$200,000" at bounding box center [111, 242] width 0 height 7
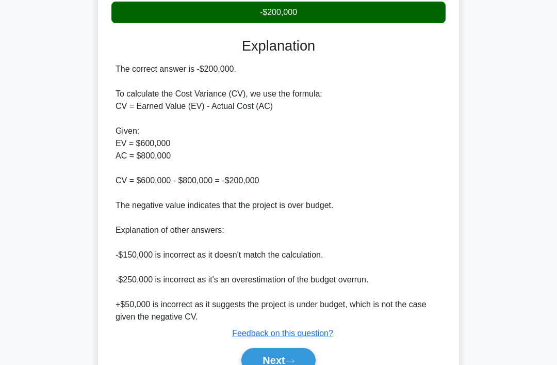
scroll to position [274, 0]
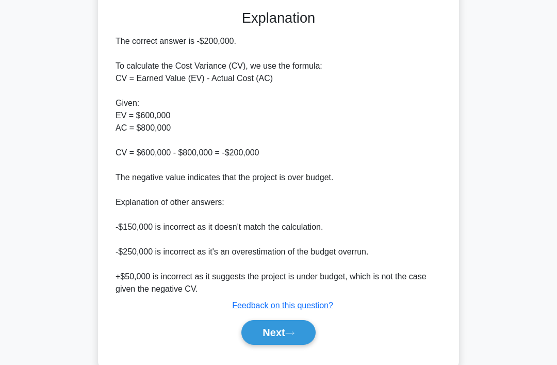
click at [283, 334] on button "Next" at bounding box center [278, 332] width 74 height 25
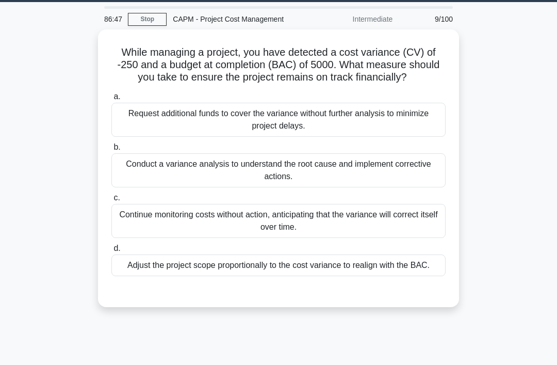
scroll to position [0, 0]
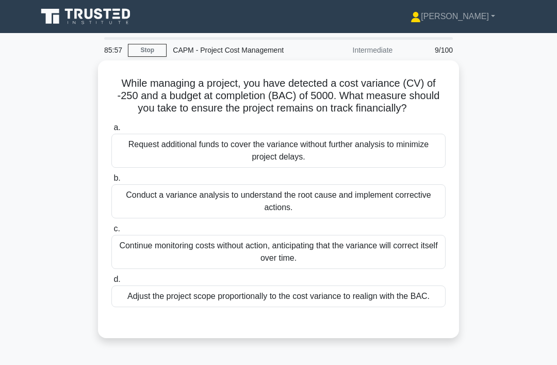
click at [210, 205] on div "Conduct a variance analysis to understand the root cause and implement correcti…" at bounding box center [278, 201] width 334 height 34
click at [111, 182] on input "b. Conduct a variance analysis to understand the root cause and implement corre…" at bounding box center [111, 178] width 0 height 7
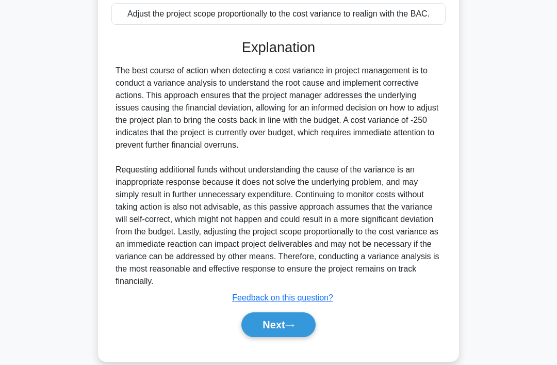
scroll to position [312, 0]
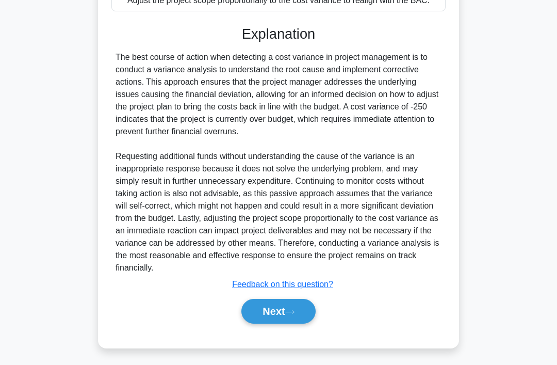
click at [264, 323] on button "Next" at bounding box center [278, 311] width 74 height 25
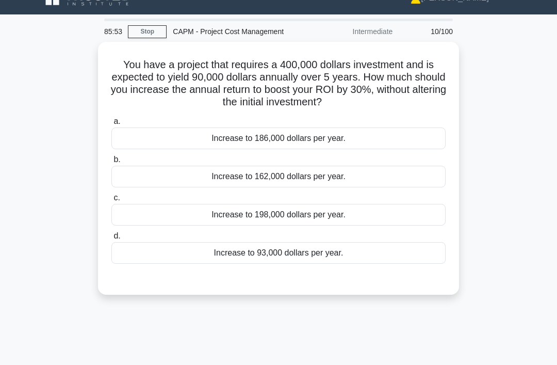
scroll to position [20, 0]
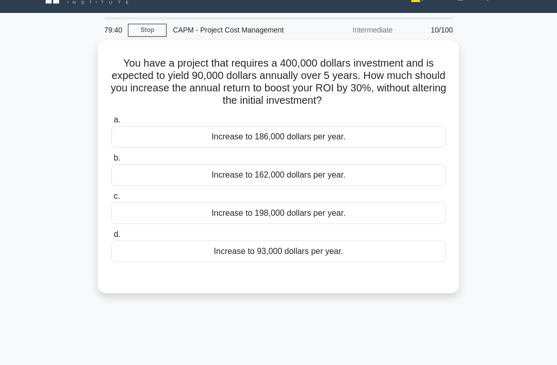
click at [290, 247] on div "Increase to 93,000 dollars per year." at bounding box center [278, 251] width 334 height 22
click at [111, 238] on input "d. Increase to 93,000 dollars per year." at bounding box center [111, 234] width 0 height 7
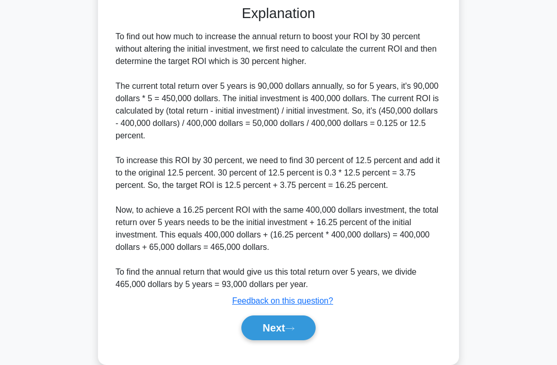
scroll to position [293, 0]
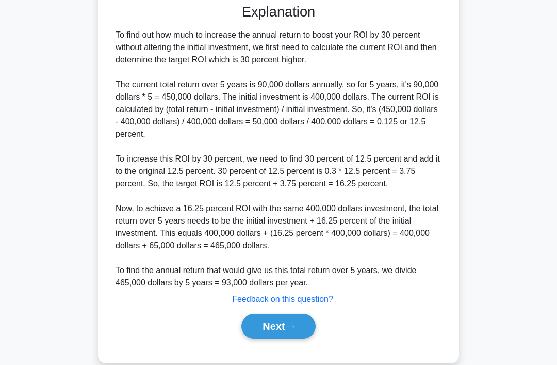
click at [303, 338] on button "Next" at bounding box center [278, 326] width 74 height 25
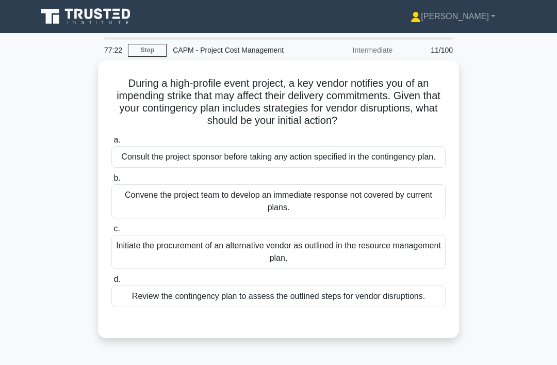
scroll to position [31, 0]
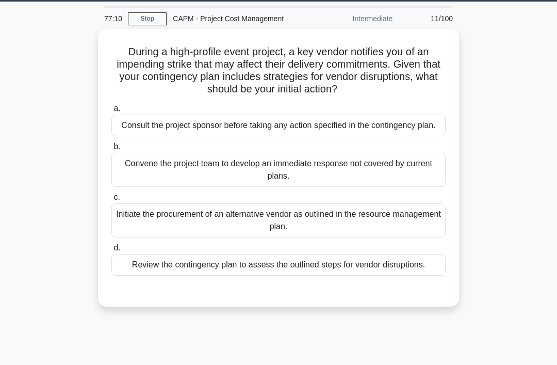
click at [405, 275] on div "Review the contingency plan to assess the outlined steps for vendor disruptions." at bounding box center [278, 265] width 334 height 22
click at [111, 251] on input "d. Review the contingency plan to assess the outlined steps for vendor disrupti…" at bounding box center [111, 247] width 0 height 7
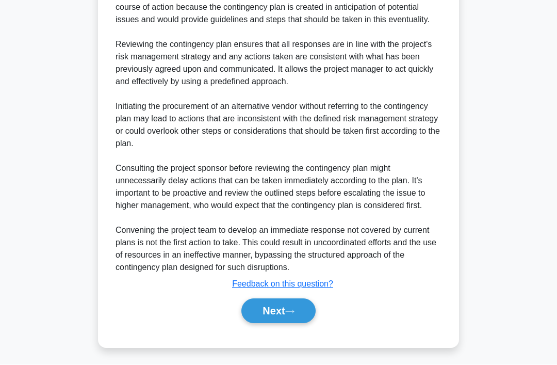
scroll to position [411, 0]
click at [284, 323] on button "Next" at bounding box center [278, 311] width 74 height 25
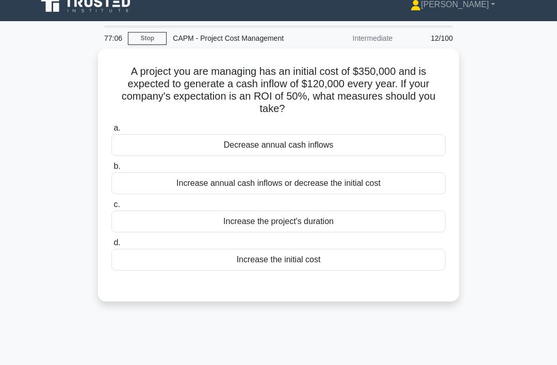
scroll to position [0, 0]
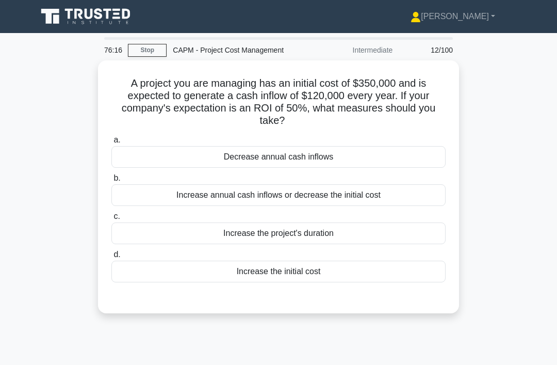
click at [399, 199] on div "Increase annual cash inflows or decrease the initial cost" at bounding box center [278, 195] width 334 height 22
click at [111, 182] on input "b. Increase annual cash inflows or decrease the initial cost" at bounding box center [111, 178] width 0 height 7
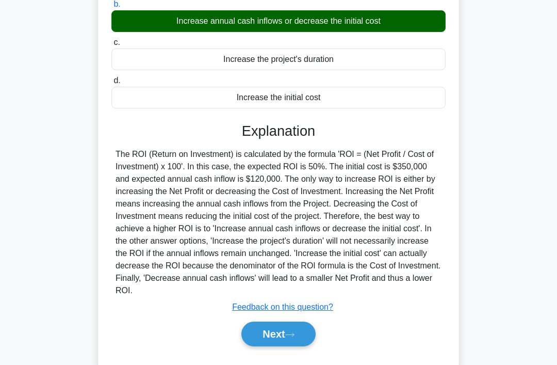
scroll to position [175, 0]
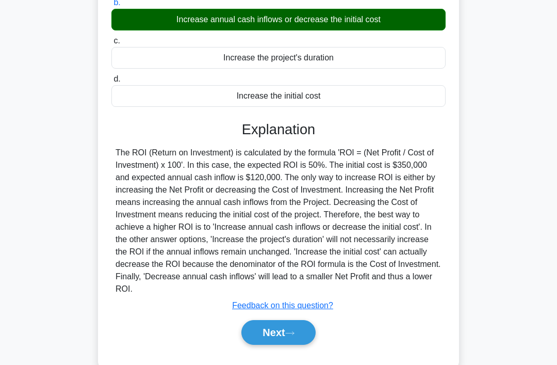
click at [295, 336] on icon at bounding box center [289, 333] width 9 height 6
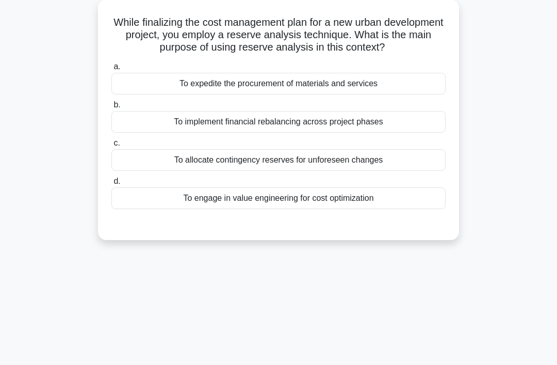
scroll to position [0, 0]
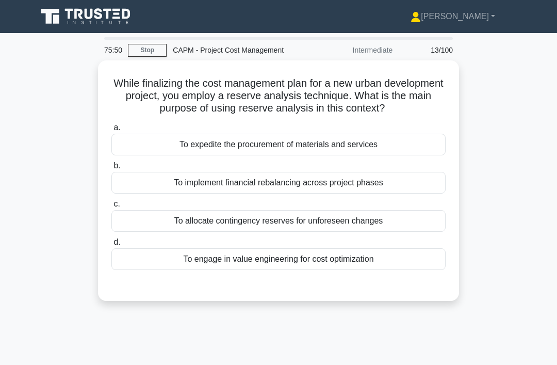
click at [369, 232] on div "To allocate contingency reserves for unforeseen changes" at bounding box center [278, 221] width 334 height 22
click at [111, 207] on input "c. To allocate contingency reserves for unforeseen changes" at bounding box center [111, 204] width 0 height 7
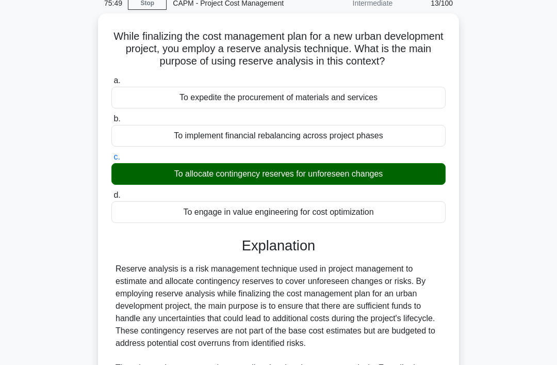
scroll to position [213, 0]
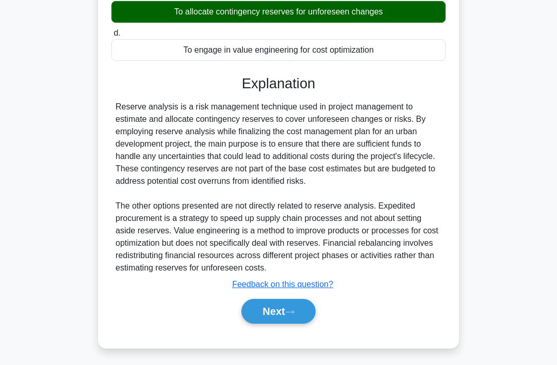
click at [292, 323] on button "Next" at bounding box center [278, 311] width 74 height 25
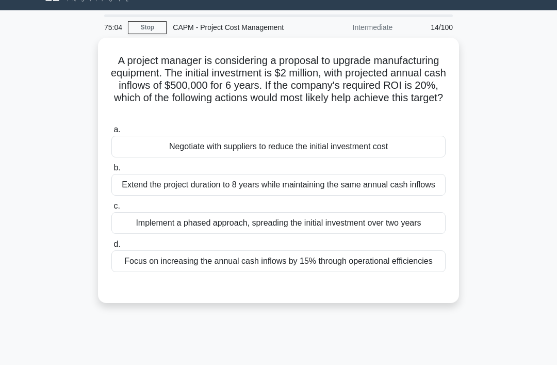
scroll to position [22, 0]
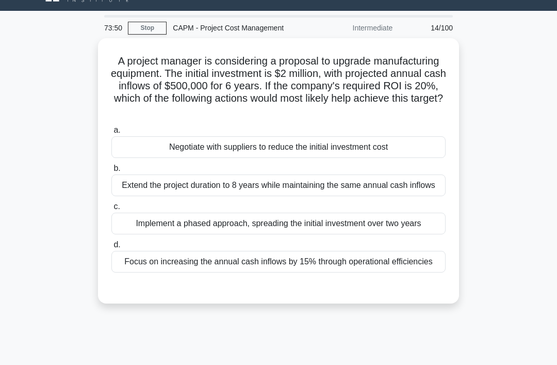
click at [289, 272] on div "Focus on increasing the annual cash inflows by 15% through operational efficien…" at bounding box center [278, 262] width 334 height 22
click at [111, 248] on input "d. Focus on increasing the annual cash inflows by 15% through operational effic…" at bounding box center [111, 244] width 0 height 7
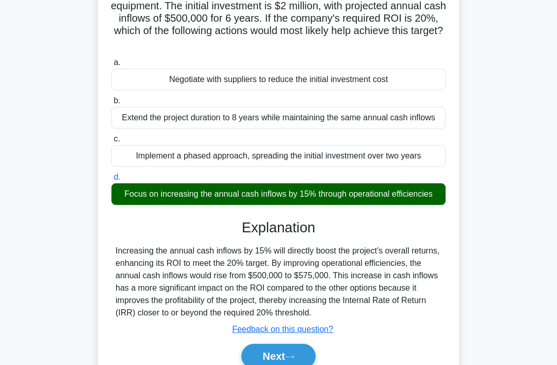
scroll to position [91, 0]
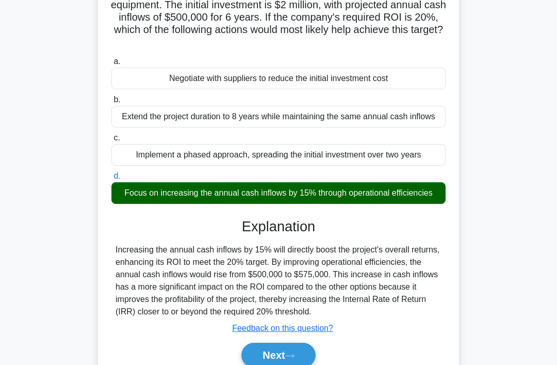
click at [319, 318] on div "Increasing the annual cash inflows by 15% will directly boost the project's ove…" at bounding box center [279, 280] width 326 height 74
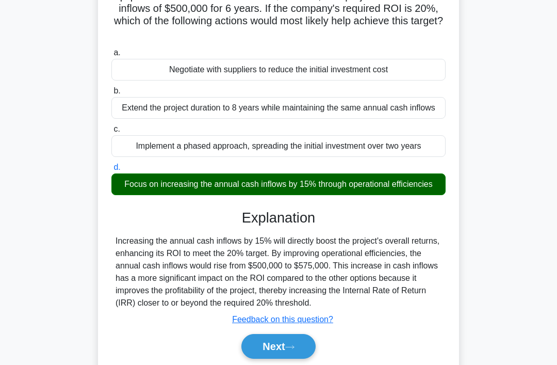
scroll to position [111, 0]
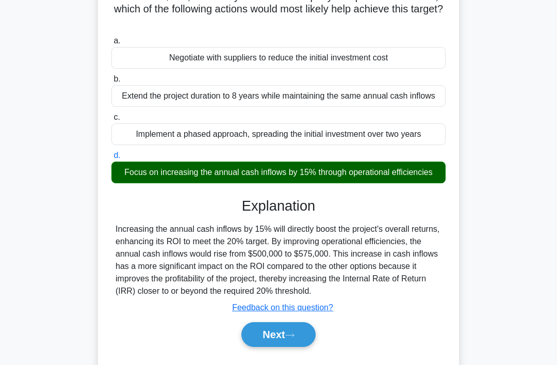
click at [276, 347] on button "Next" at bounding box center [278, 334] width 74 height 25
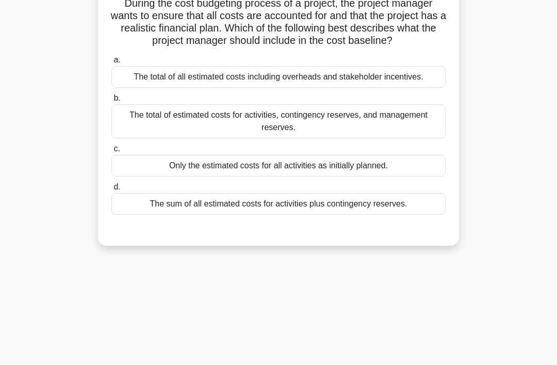
scroll to position [0, 0]
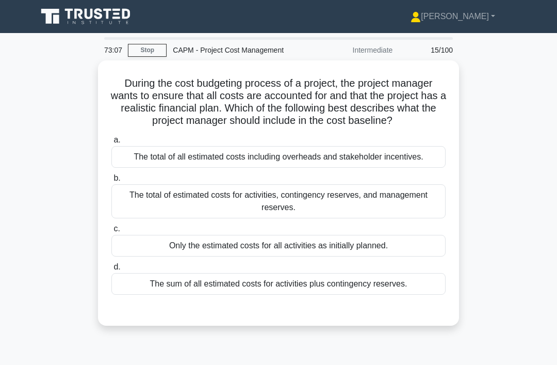
click at [369, 218] on div "The total of estimated costs for activities, contingency reserves, and manageme…" at bounding box center [278, 201] width 334 height 34
click at [111, 182] on input "b. The total of estimated costs for activities, contingency reserves, and manag…" at bounding box center [111, 178] width 0 height 7
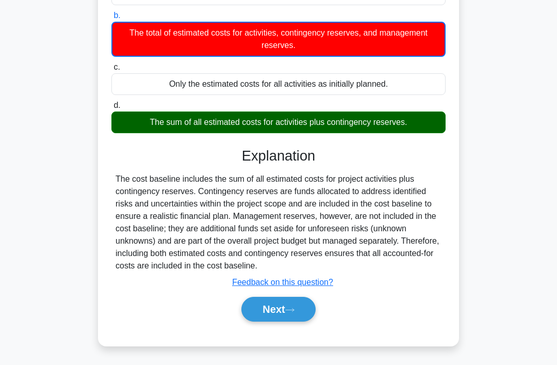
scroll to position [164, 0]
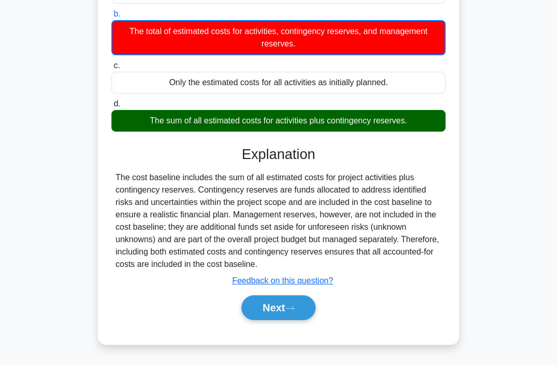
click at [308, 320] on button "Next" at bounding box center [278, 307] width 74 height 25
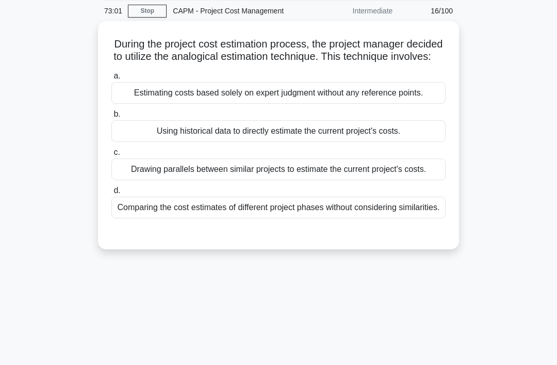
scroll to position [0, 0]
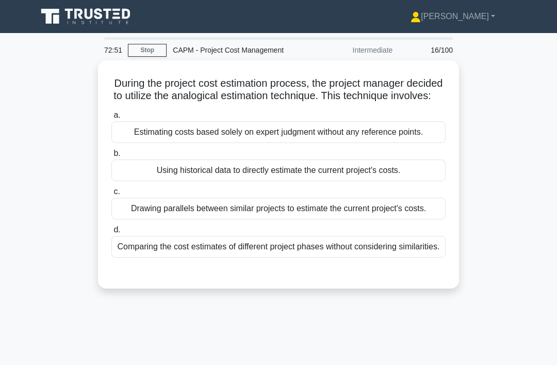
click at [389, 181] on div "Using historical data to directly estimate the current project's costs." at bounding box center [278, 170] width 334 height 22
click at [111, 157] on input "b. Using historical data to directly estimate the current project's costs." at bounding box center [111, 153] width 0 height 7
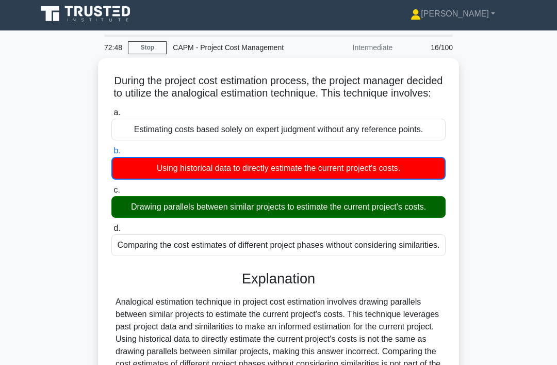
scroll to position [8, 0]
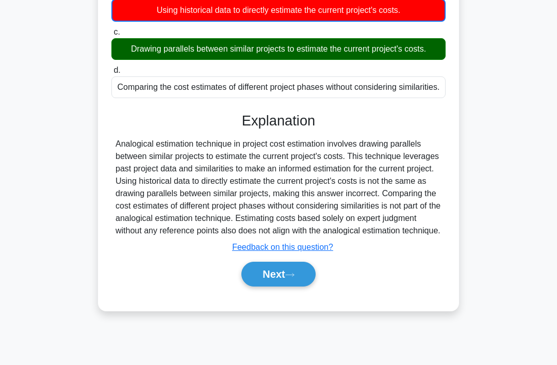
click at [289, 286] on button "Next" at bounding box center [278, 274] width 74 height 25
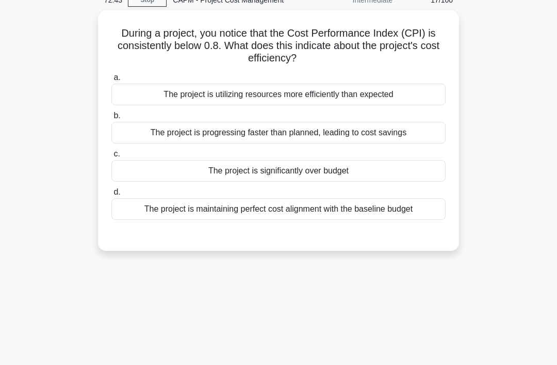
scroll to position [0, 0]
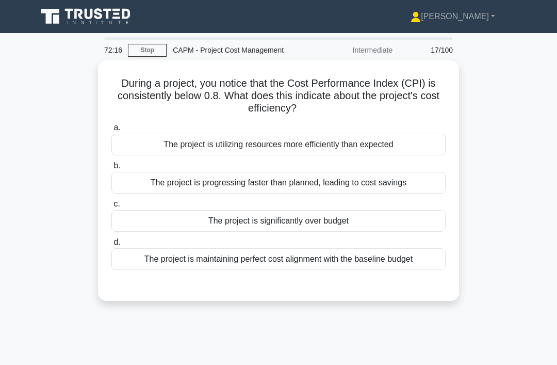
click at [388, 220] on div "The project is significantly over budget" at bounding box center [278, 221] width 334 height 22
click at [111, 207] on input "c. The project is significantly over budget" at bounding box center [111, 204] width 0 height 7
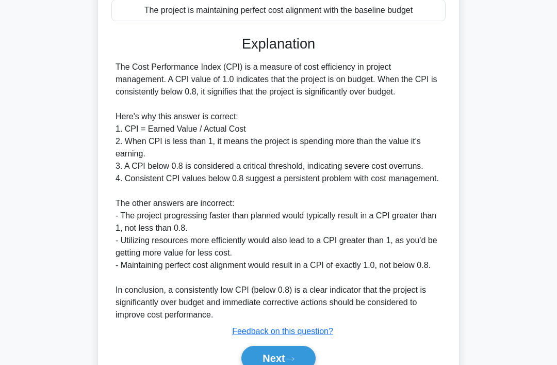
scroll to position [312, 0]
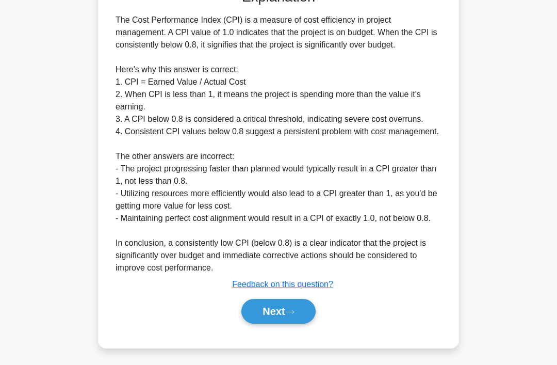
click at [285, 323] on button "Next" at bounding box center [278, 311] width 74 height 25
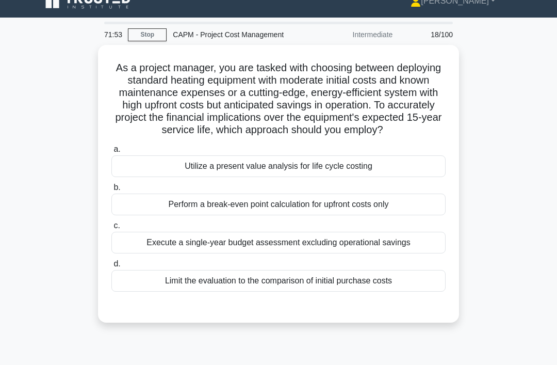
scroll to position [17, 0]
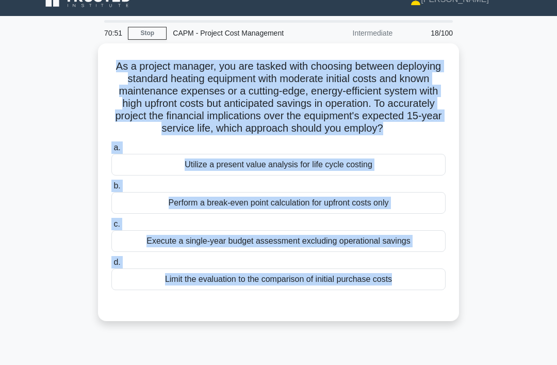
click at [155, 29] on link "Stop" at bounding box center [147, 33] width 39 height 13
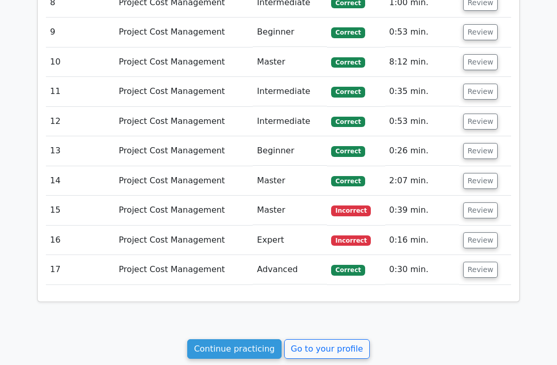
click at [474, 262] on button "Review" at bounding box center [480, 270] width 35 height 16
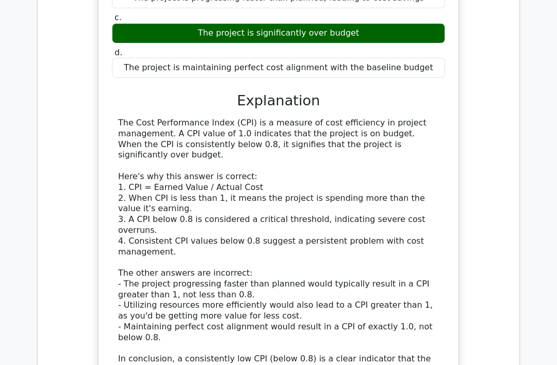
scroll to position [2019, 0]
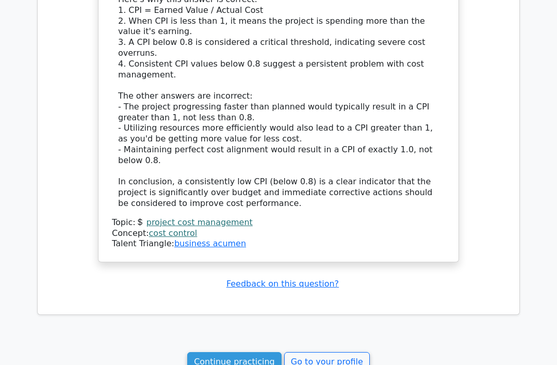
click at [256, 352] on link "Continue practicing" at bounding box center [234, 362] width 94 height 20
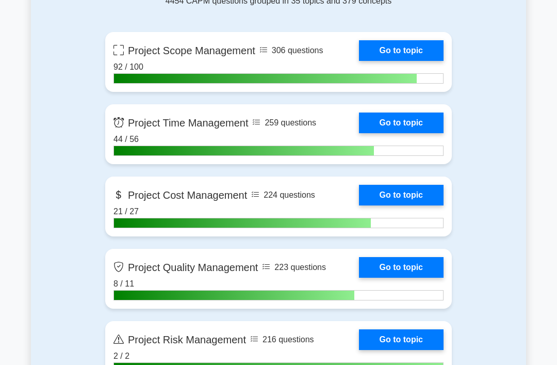
scroll to position [485, 0]
click at [401, 199] on link "Go to topic" at bounding box center [401, 195] width 85 height 21
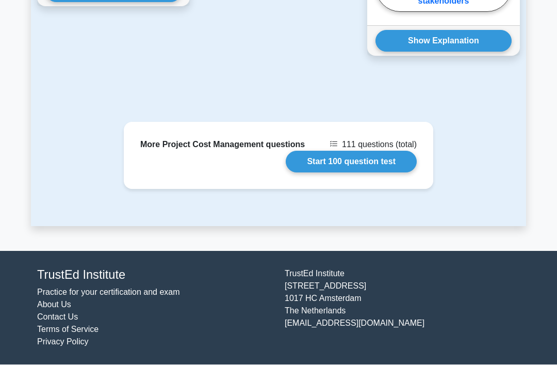
scroll to position [1298, 0]
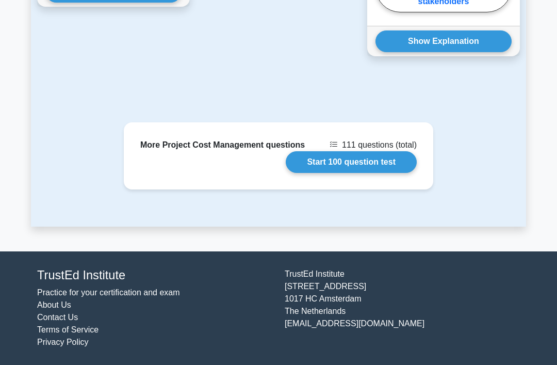
click at [363, 173] on link "Start 100 question test" at bounding box center [351, 162] width 131 height 22
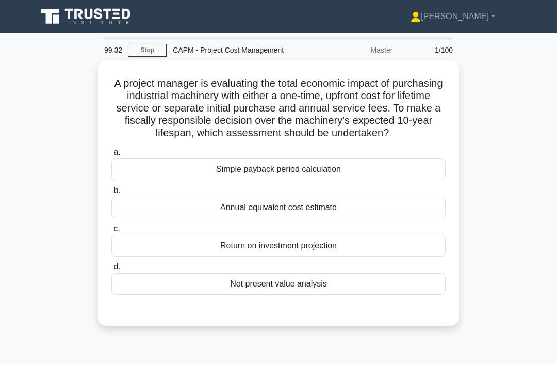
click at [492, 127] on div "A project manager is evaluating the total economic impact of purchasing industr…" at bounding box center [278, 198] width 495 height 277
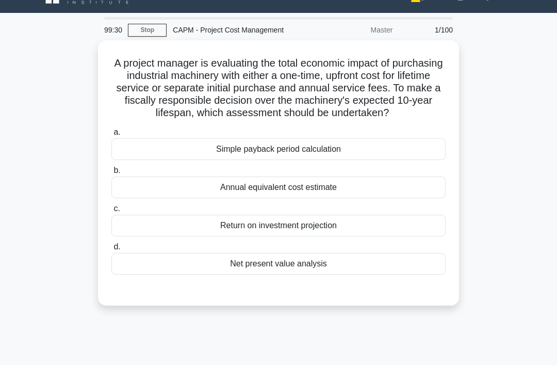
scroll to position [21, 0]
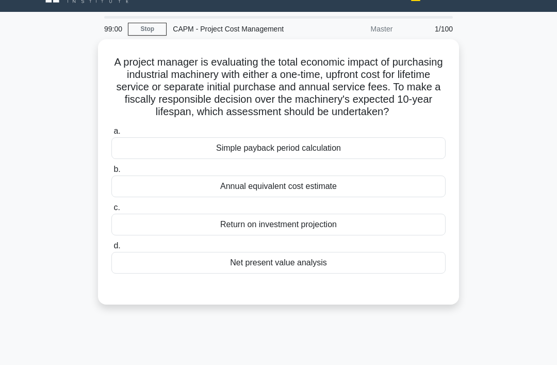
copy div "A project manager is evaluating the total economic impact of purchasing industr…"
click at [205, 273] on div "Net present value analysis" at bounding box center [278, 263] width 334 height 22
click at [111, 249] on input "d. Net present value analysis" at bounding box center [111, 245] width 0 height 7
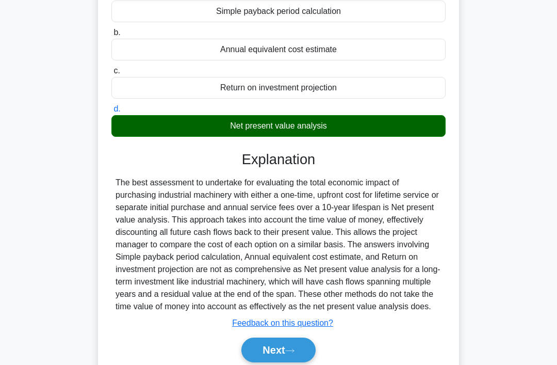
scroll to position [200, 0]
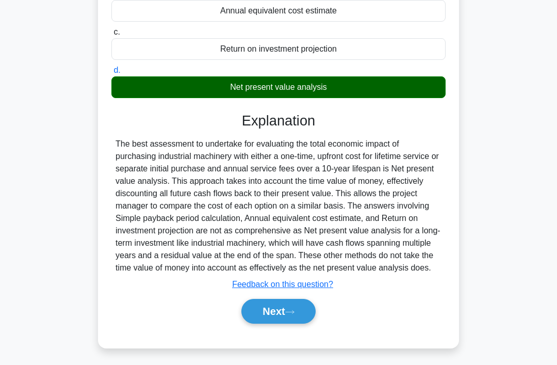
click at [287, 323] on button "Next" at bounding box center [278, 311] width 74 height 25
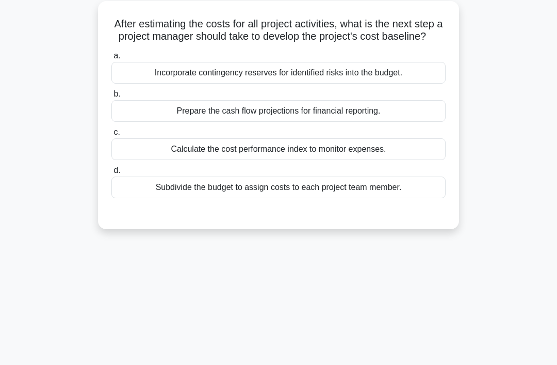
scroll to position [0, 0]
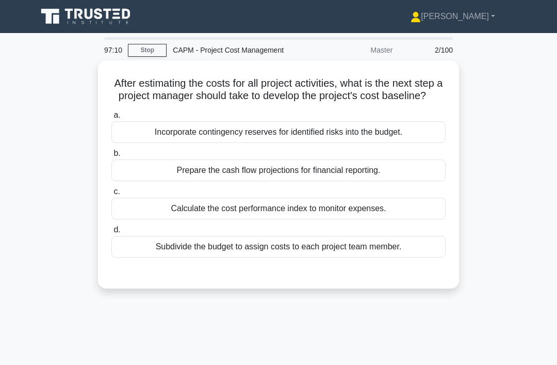
click at [406, 143] on div "Incorporate contingency reserves for identified risks into the budget." at bounding box center [278, 132] width 334 height 22
click at [111, 119] on input "a. Incorporate contingency reserves for identified risks into the budget." at bounding box center [111, 115] width 0 height 7
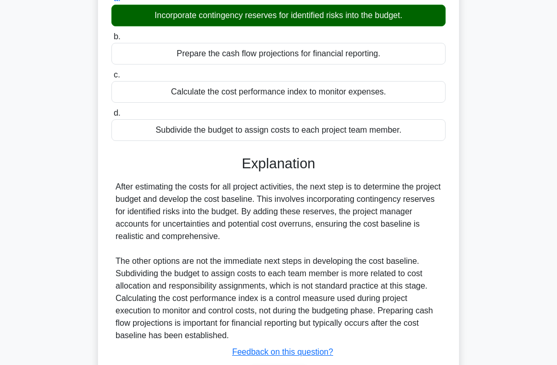
scroll to position [188, 0]
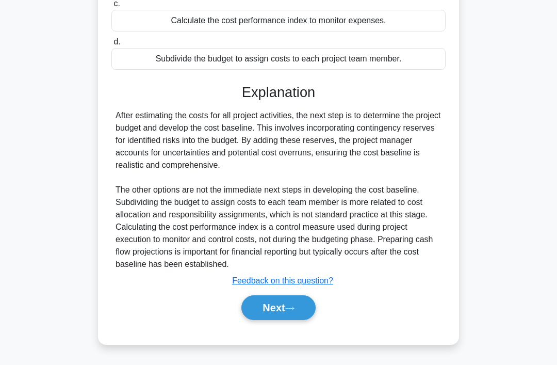
click at [267, 320] on button "Next" at bounding box center [278, 307] width 74 height 25
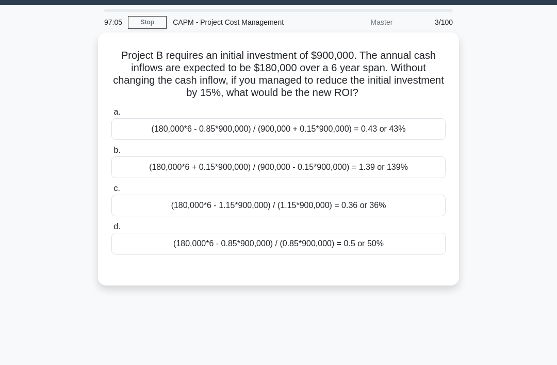
scroll to position [0, 0]
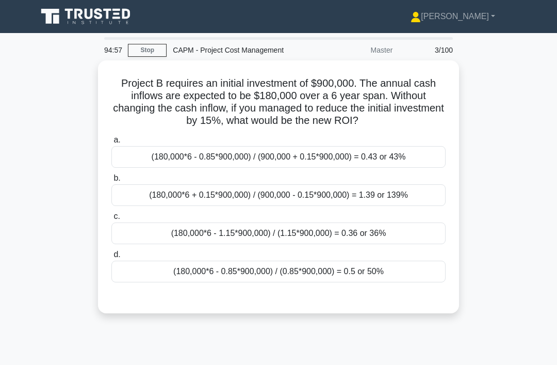
click at [399, 277] on div "(180,000*6 - 0.85*900,000) / (0.85*900,000) = 0.5 or 50%" at bounding box center [278, 271] width 334 height 22
click at [111, 258] on input "d. (180,000*6 - 0.85*900,000) / (0.85*900,000) = 0.5 or 50%" at bounding box center [111, 254] width 0 height 7
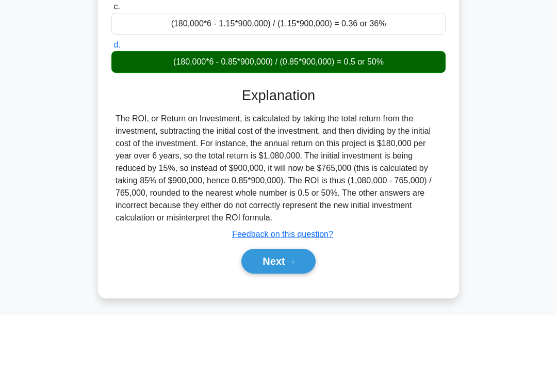
scroll to position [159, 0]
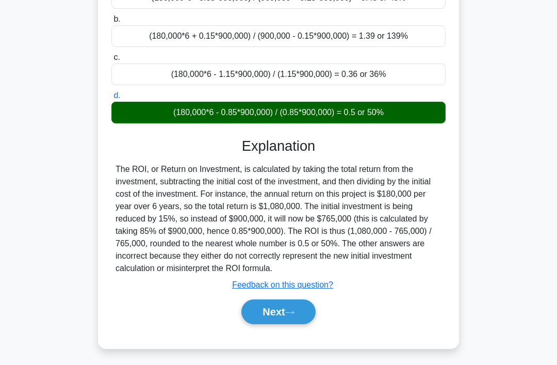
click at [301, 324] on button "Next" at bounding box center [278, 311] width 74 height 25
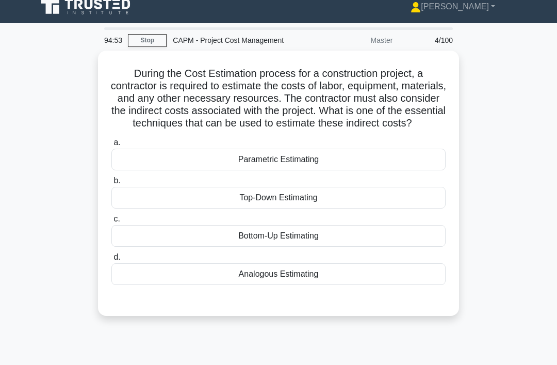
scroll to position [0, 0]
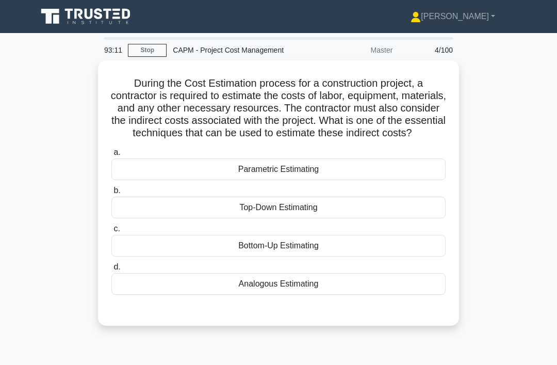
click at [287, 256] on div "Bottom-Up Estimating" at bounding box center [278, 246] width 334 height 22
click at [111, 232] on input "c. Bottom-Up Estimating" at bounding box center [111, 228] width 0 height 7
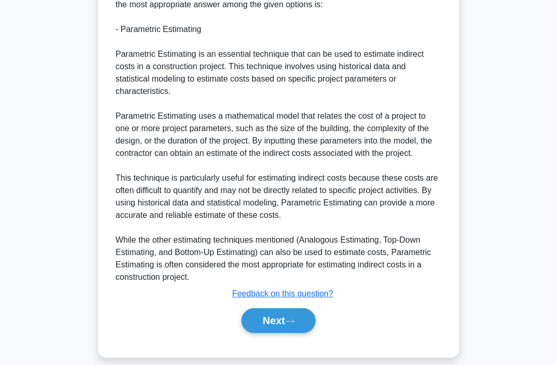
scroll to position [350, 0]
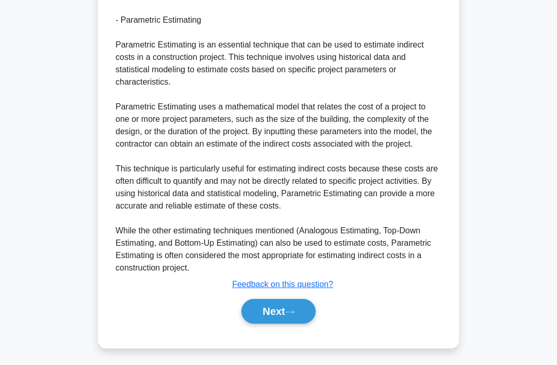
click at [279, 323] on button "Next" at bounding box center [278, 311] width 74 height 25
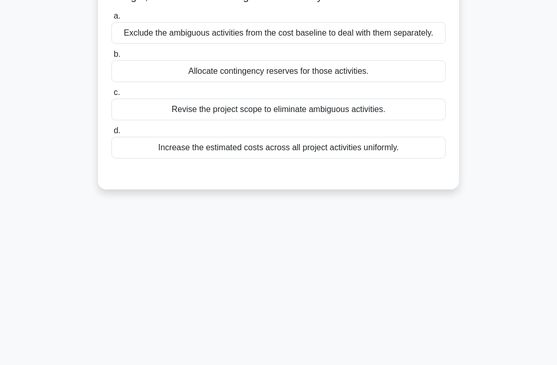
scroll to position [0, 0]
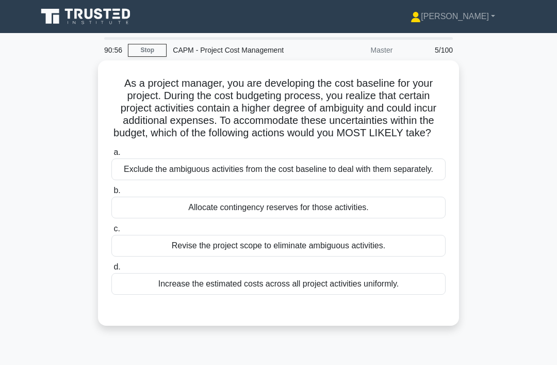
click at [182, 218] on div "Allocate contingency reserves for those activities." at bounding box center [278, 208] width 334 height 22
click at [111, 194] on input "b. Allocate contingency reserves for those activities." at bounding box center [111, 190] width 0 height 7
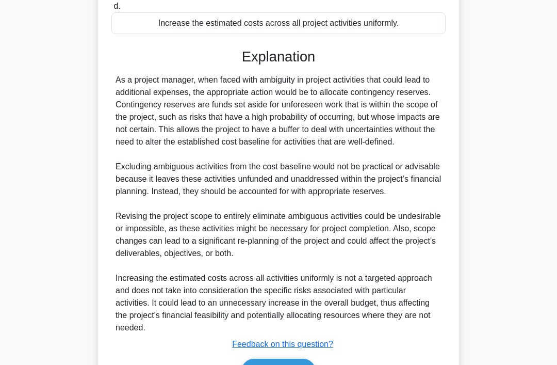
scroll to position [336, 0]
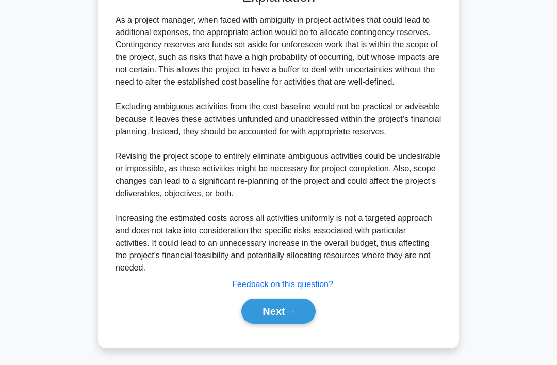
click at [264, 323] on button "Next" at bounding box center [278, 311] width 74 height 25
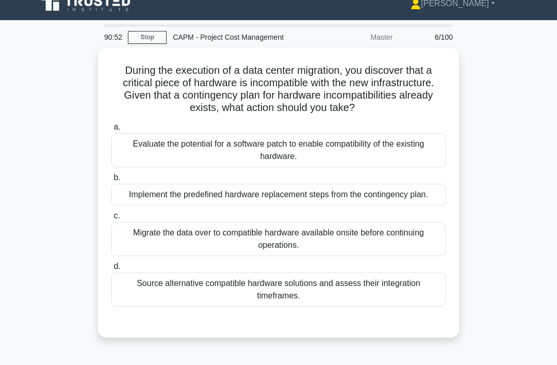
scroll to position [13, 0]
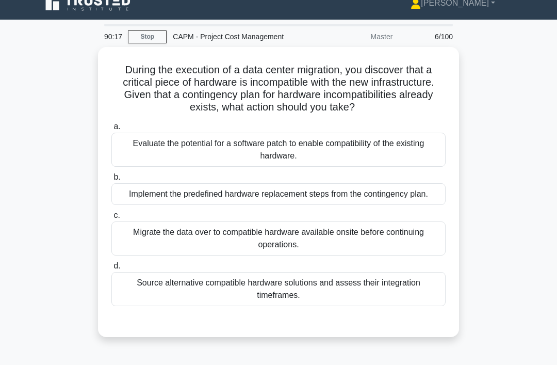
click at [250, 205] on div "Implement the predefined hardware replacement steps from the contingency plan." at bounding box center [278, 194] width 334 height 22
click at [111, 181] on input "b. Implement the predefined hardware replacement steps from the contingency pla…" at bounding box center [111, 177] width 0 height 7
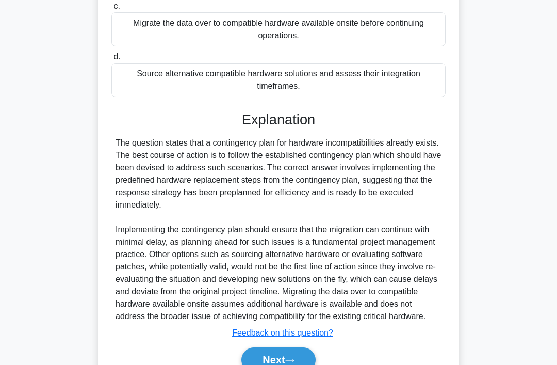
scroll to position [287, 0]
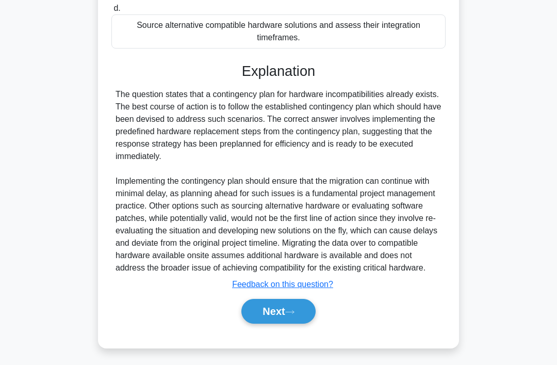
click at [264, 323] on button "Next" at bounding box center [278, 311] width 74 height 25
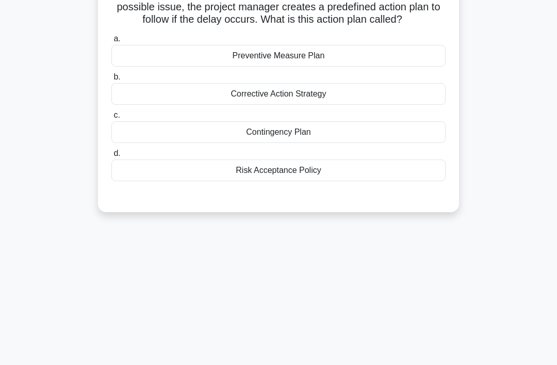
scroll to position [0, 0]
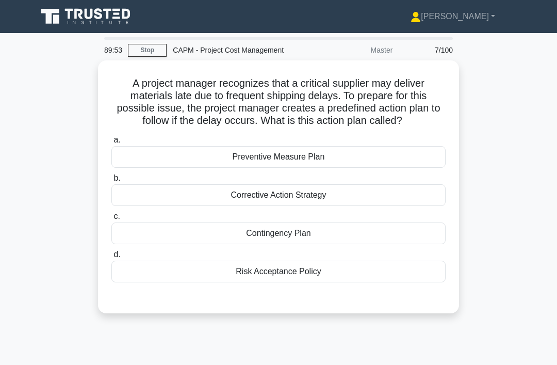
click at [201, 244] on div "Contingency Plan" at bounding box center [278, 233] width 334 height 22
click at [111, 220] on input "c. Contingency Plan" at bounding box center [111, 216] width 0 height 7
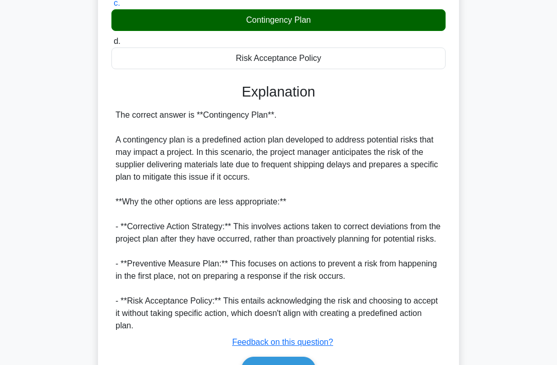
scroll to position [262, 0]
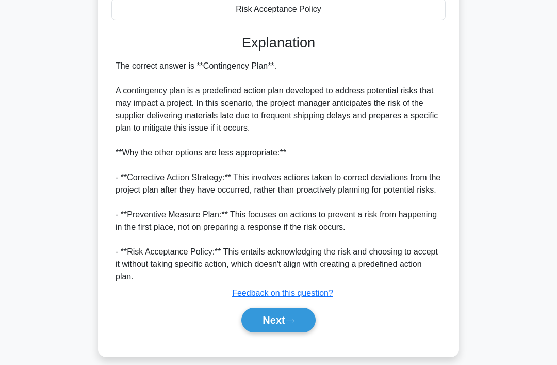
click at [257, 332] on button "Next" at bounding box center [278, 319] width 74 height 25
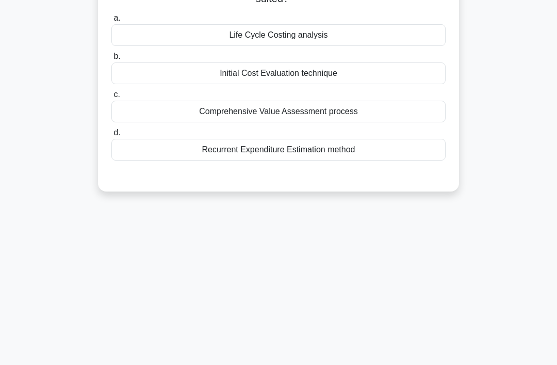
scroll to position [0, 0]
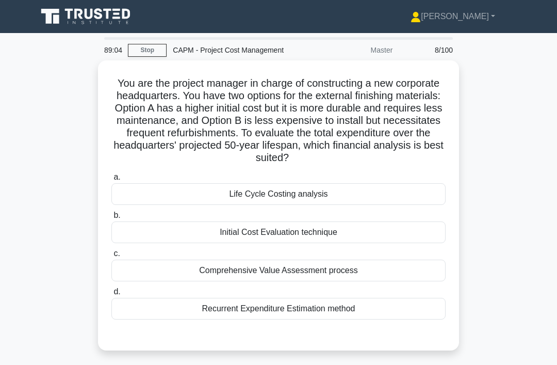
click at [356, 205] on div "Life Cycle Costing analysis" at bounding box center [278, 194] width 334 height 22
click at [111, 181] on input "a. Life Cycle Costing analysis" at bounding box center [111, 177] width 0 height 7
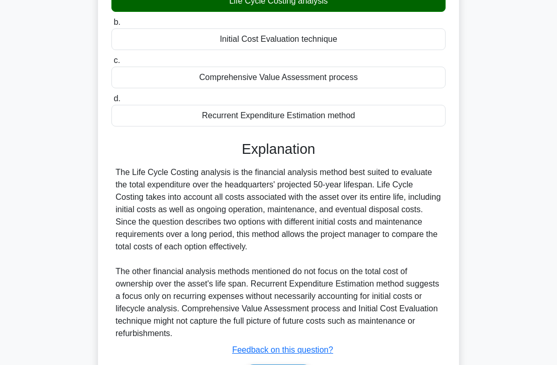
scroll to position [250, 0]
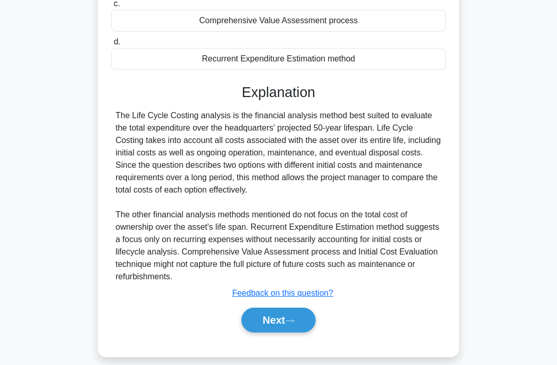
click at [297, 332] on button "Next" at bounding box center [278, 319] width 74 height 25
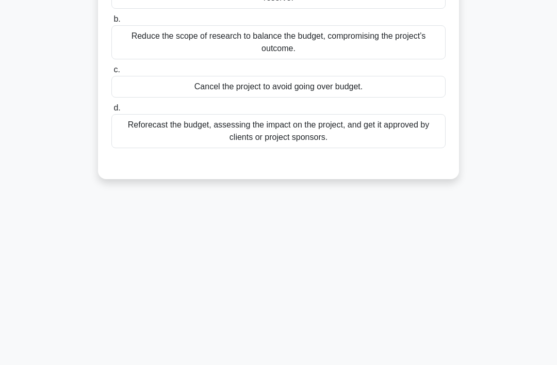
click at [295, 341] on div "88:50 Stop CAPM - Project Cost Management Master 9/100 You are managing a resea…" at bounding box center [278, 136] width 495 height 516
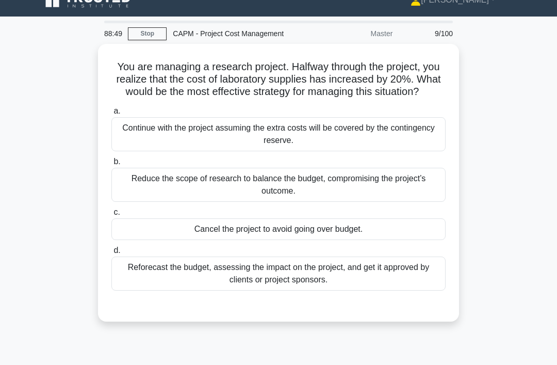
scroll to position [0, 0]
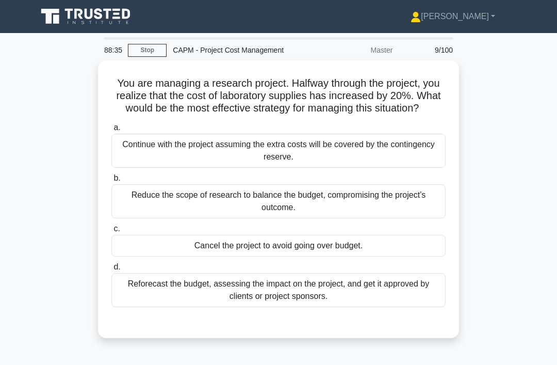
click at [319, 309] on div "a. Continue with the project assuming the extra costs will be covered by the co…" at bounding box center [278, 214] width 347 height 190
click at [298, 302] on div "Reforecast the budget, assessing the impact on the project, and get it approved…" at bounding box center [278, 290] width 334 height 34
click at [111, 270] on input "d. Reforecast the budget, assessing the impact on the project, and get it appro…" at bounding box center [111, 267] width 0 height 7
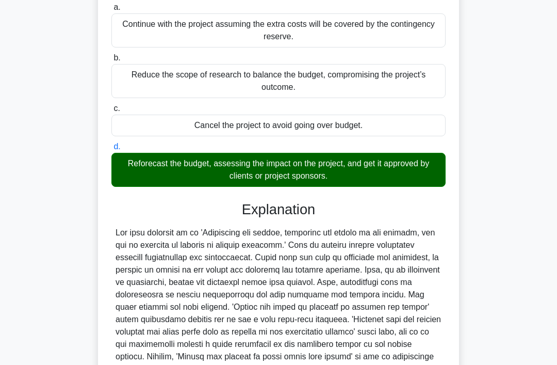
scroll to position [237, 0]
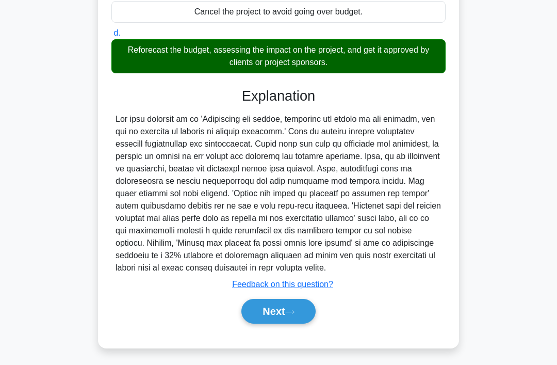
click at [287, 323] on button "Next" at bounding box center [278, 311] width 74 height 25
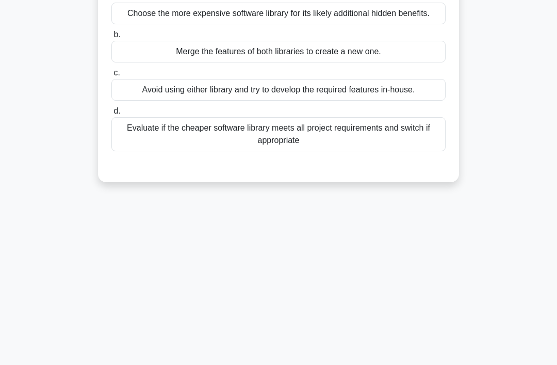
scroll to position [0, 0]
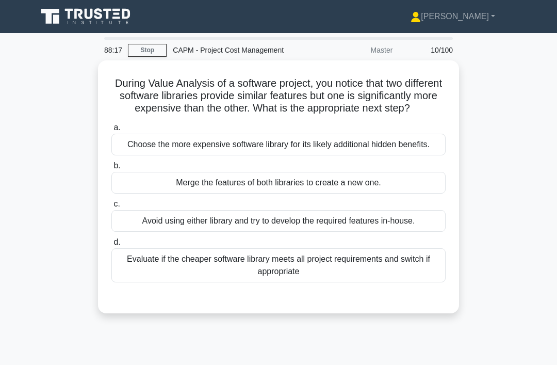
click at [345, 282] on div "Evaluate if the cheaper software library meets all project requirements and swi…" at bounding box center [278, 265] width 334 height 34
click at [111, 246] on input "d. Evaluate if the cheaper software library meets all project requirements and …" at bounding box center [111, 242] width 0 height 7
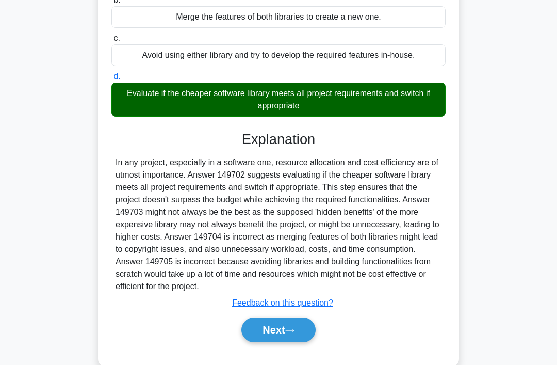
scroll to position [188, 0]
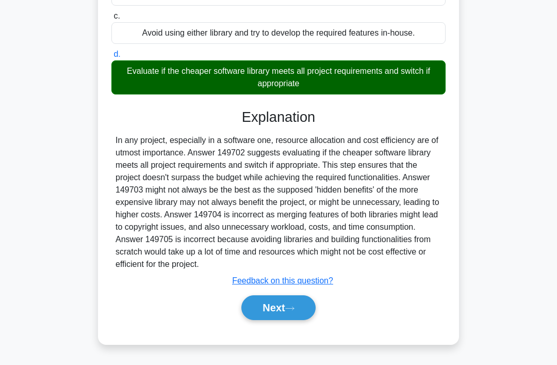
click at [296, 320] on button "Next" at bounding box center [278, 307] width 74 height 25
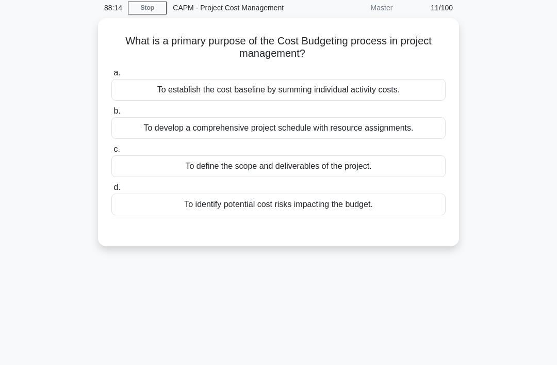
scroll to position [0, 0]
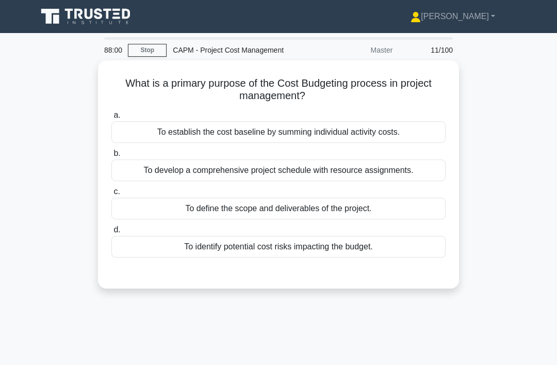
click at [440, 121] on div "To establish the cost baseline by summing individual activity costs." at bounding box center [278, 132] width 334 height 22
click at [111, 119] on input "a. To establish the cost baseline by summing individual activity costs." at bounding box center [111, 115] width 0 height 7
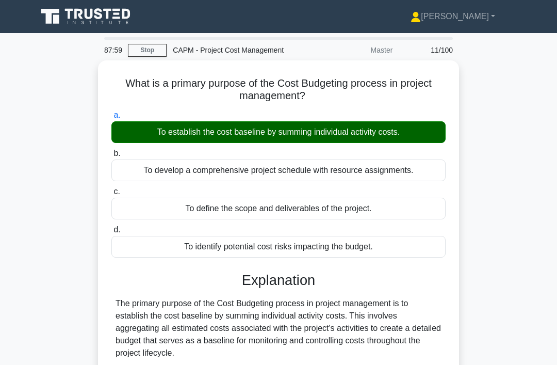
click at [427, 125] on div "To establish the cost baseline by summing individual activity costs." at bounding box center [278, 132] width 334 height 22
click at [111, 119] on input "a. To establish the cost baseline by summing individual activity costs." at bounding box center [111, 115] width 0 height 7
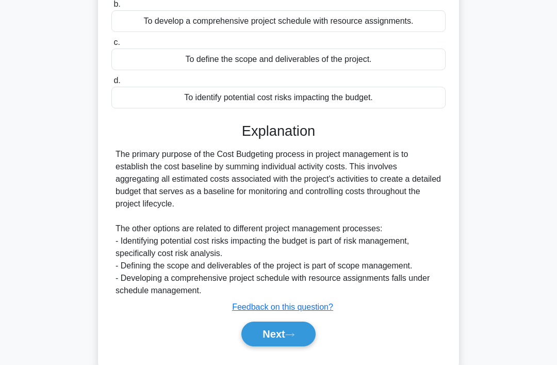
scroll to position [159, 0]
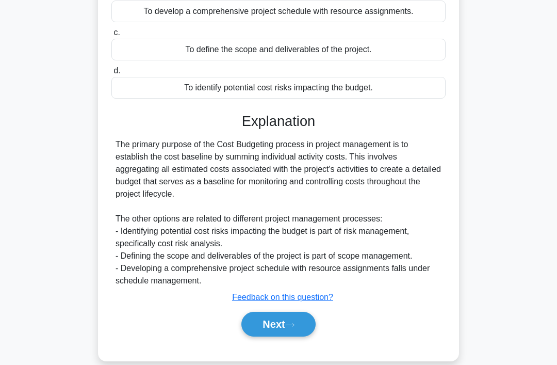
click at [304, 336] on button "Next" at bounding box center [278, 324] width 74 height 25
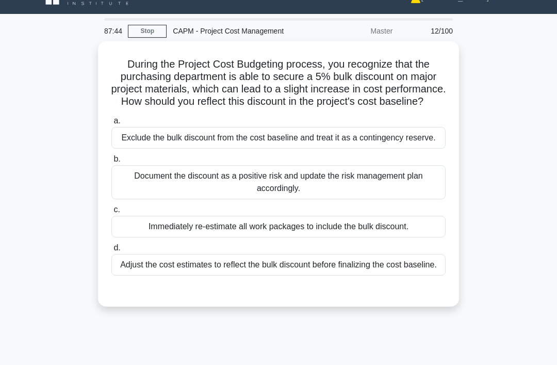
scroll to position [21, 0]
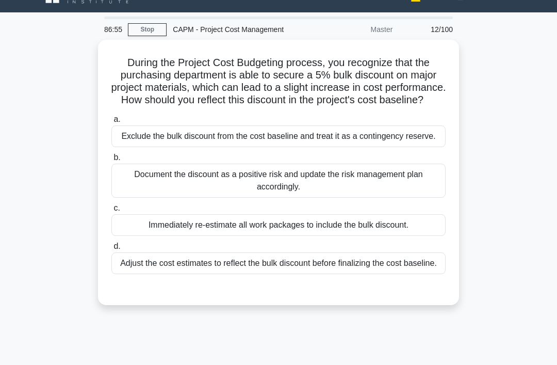
click at [487, 94] on div "During the Project Cost Budgeting process, you recognize that the purchasing de…" at bounding box center [278, 178] width 495 height 277
click at [494, 103] on div "During the Project Cost Budgeting process, you recognize that the purchasing de…" at bounding box center [278, 178] width 495 height 277
click at [350, 146] on div "Exclude the bulk discount from the cost baseline and treat it as a contingency …" at bounding box center [278, 136] width 334 height 22
click at [111, 123] on input "a. Exclude the bulk discount from the cost baseline and treat it as a contingen…" at bounding box center [111, 119] width 0 height 7
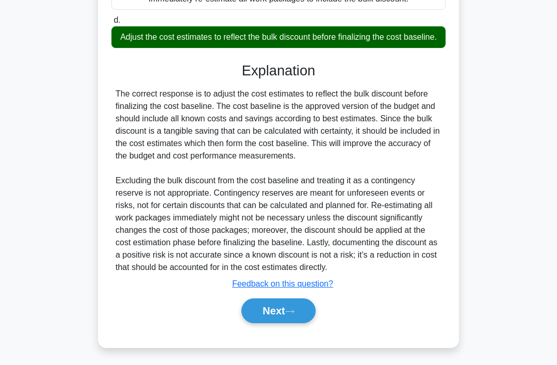
scroll to position [275, 0]
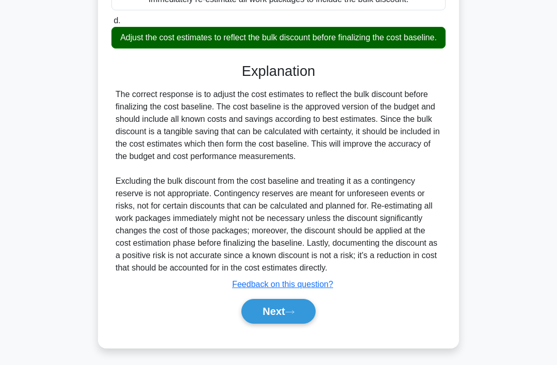
click at [274, 323] on button "Next" at bounding box center [278, 311] width 74 height 25
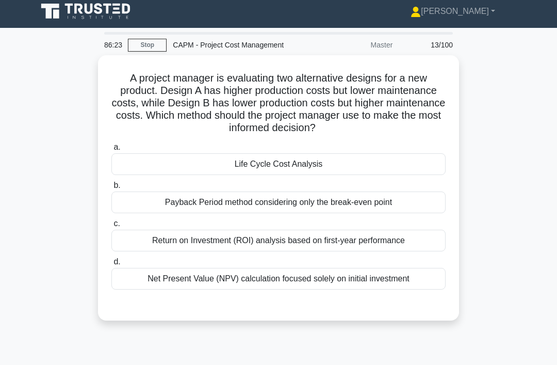
scroll to position [1, 0]
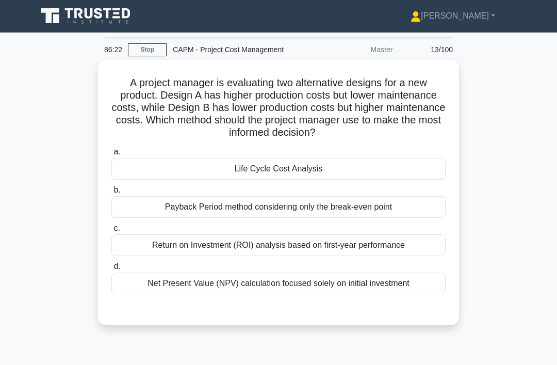
click at [137, 173] on div "Life Cycle Cost Analysis" at bounding box center [278, 169] width 334 height 22
click at [111, 155] on input "a. Life Cycle Cost Analysis" at bounding box center [111, 152] width 0 height 7
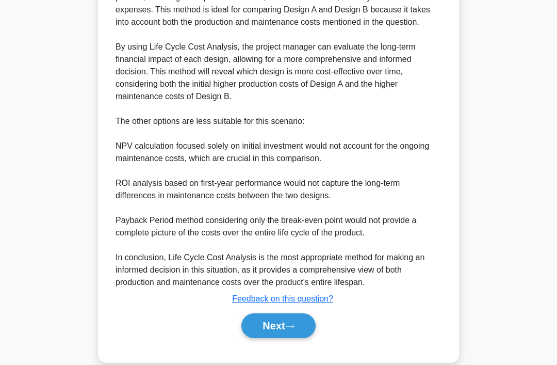
scroll to position [398, 0]
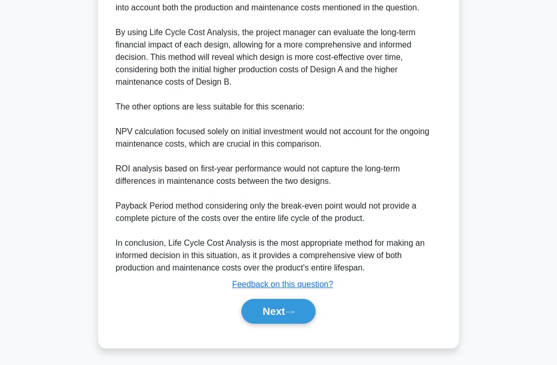
click at [281, 323] on button "Next" at bounding box center [278, 311] width 74 height 25
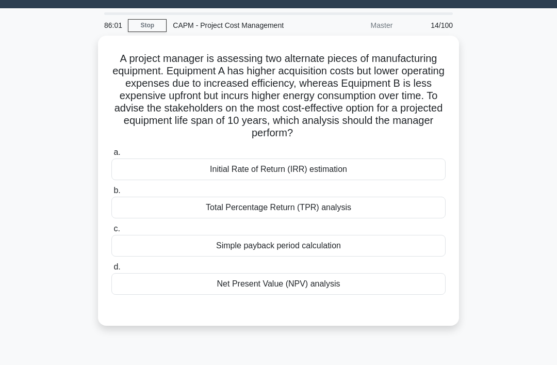
scroll to position [25, 0]
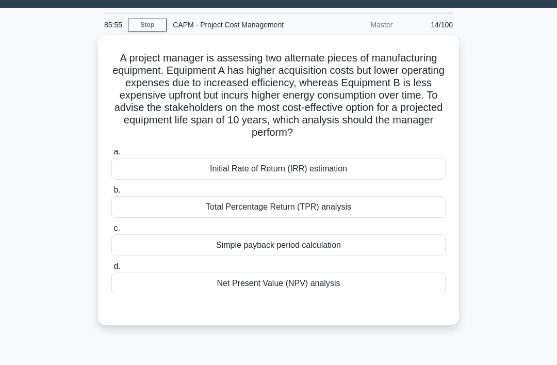
click at [108, 291] on div "d. Net Present Value (NPV) analysis" at bounding box center [278, 277] width 347 height 34
click at [111, 290] on div "Net Present Value (NPV) analysis" at bounding box center [278, 283] width 334 height 22
click at [111, 270] on input "d. Net Present Value (NPV) analysis" at bounding box center [111, 266] width 0 height 7
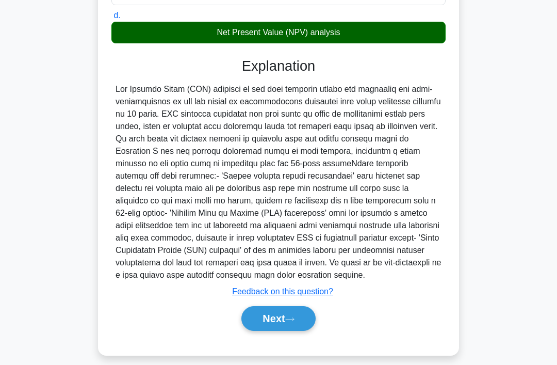
scroll to position [287, 0]
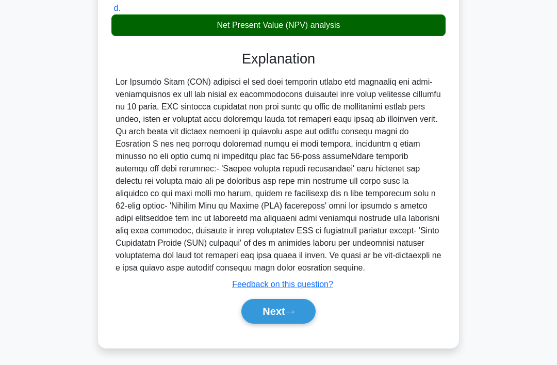
click at [288, 323] on button "Next" at bounding box center [278, 311] width 74 height 25
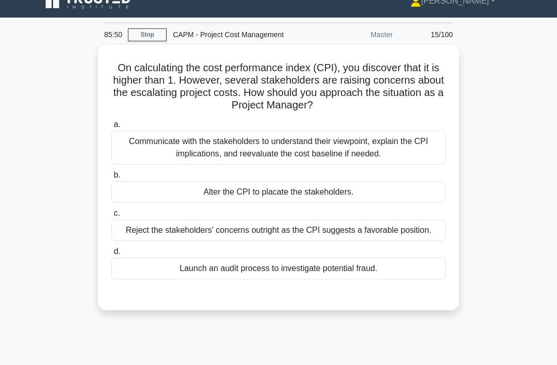
scroll to position [0, 0]
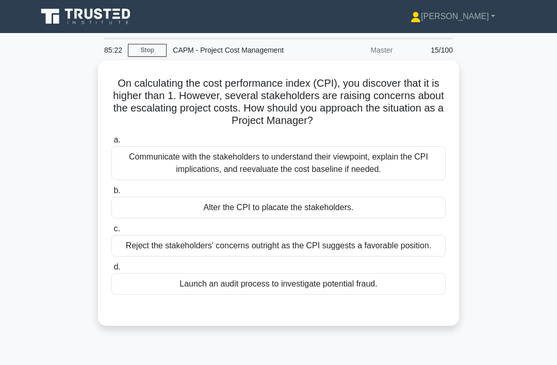
click at [195, 164] on div "Communicate with the stakeholders to understand their viewpoint, explain the CP…" at bounding box center [278, 163] width 334 height 34
click at [111, 143] on input "a. Communicate with the stakeholders to understand their viewpoint, explain the…" at bounding box center [111, 140] width 0 height 7
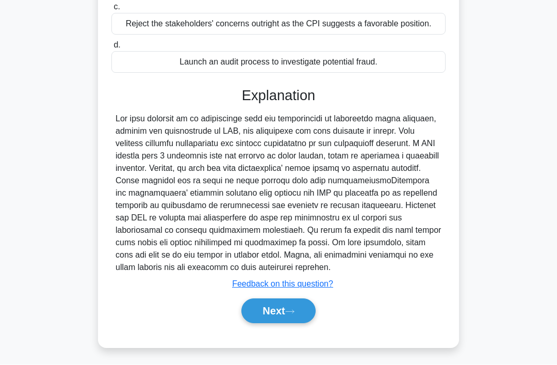
scroll to position [225, 0]
click at [259, 323] on button "Next" at bounding box center [278, 311] width 74 height 25
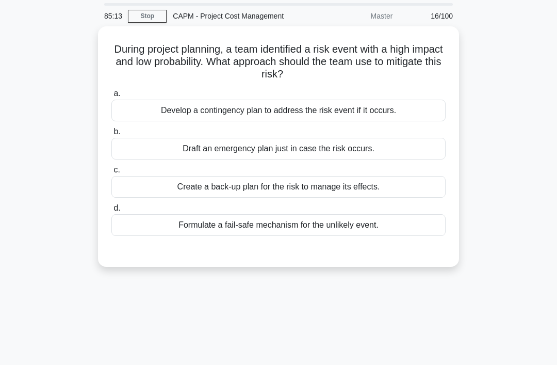
scroll to position [0, 0]
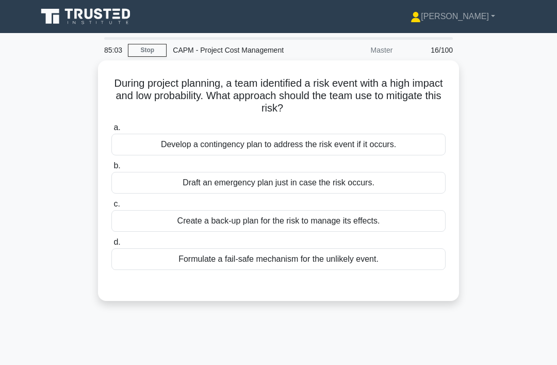
click at [122, 140] on div "Develop a contingency plan to address the risk event if it occurs." at bounding box center [278, 145] width 334 height 22
click at [111, 131] on input "a. Develop a contingency plan to address the risk event if it occurs." at bounding box center [111, 127] width 0 height 7
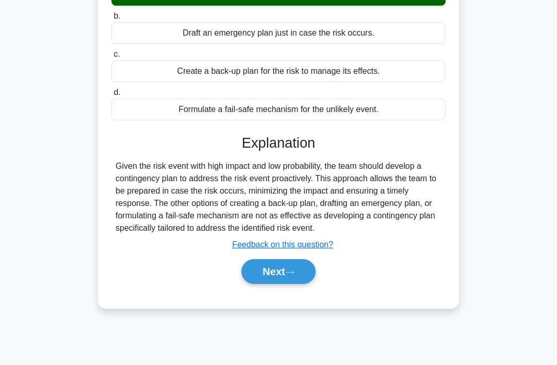
scroll to position [159, 0]
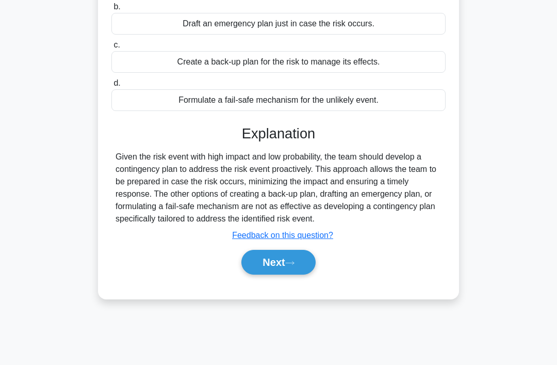
click at [243, 267] on button "Next" at bounding box center [278, 262] width 74 height 25
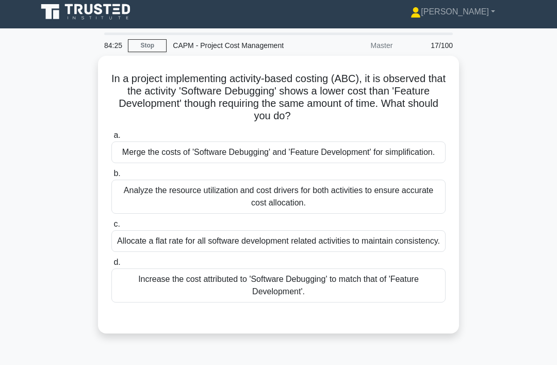
scroll to position [0, 0]
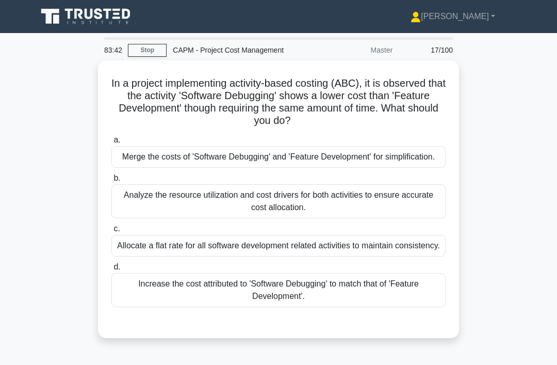
click at [502, 134] on div "In a project implementing activity-based costing (ABC), it is observed that the…" at bounding box center [278, 205] width 495 height 290
click at [415, 205] on div "Analyze the resource utilization and cost drivers for both activities to ensure…" at bounding box center [278, 201] width 334 height 34
click at [111, 182] on input "b. Analyze the resource utilization and cost drivers for both activities to ens…" at bounding box center [111, 178] width 0 height 7
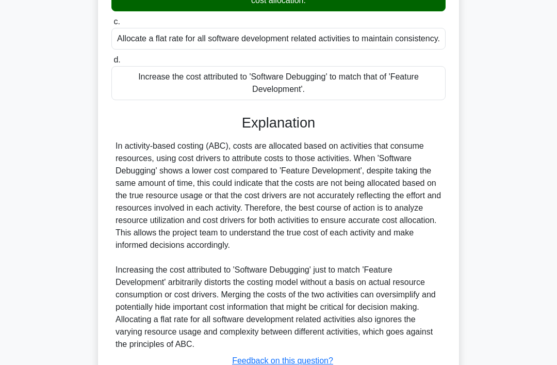
scroll to position [287, 0]
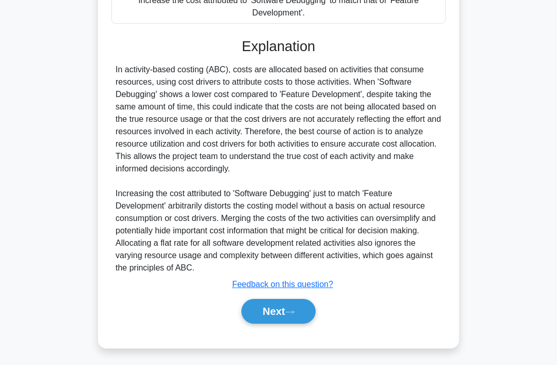
click at [275, 323] on button "Next" at bounding box center [278, 311] width 74 height 25
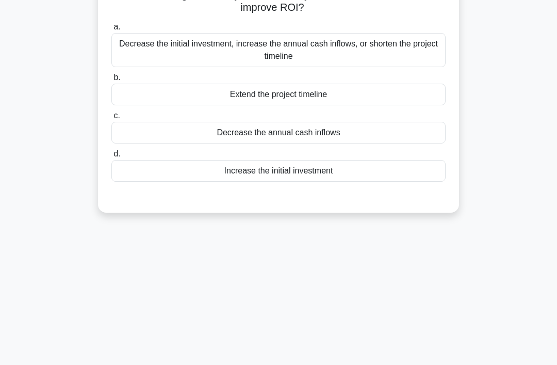
scroll to position [0, 0]
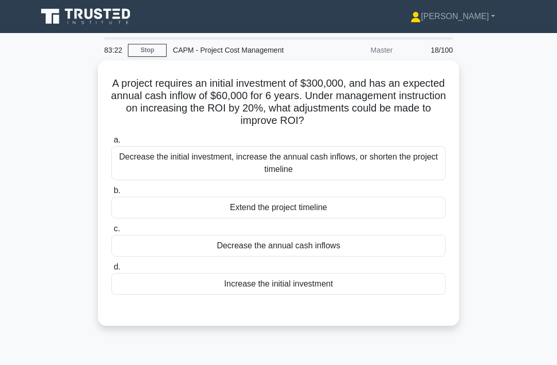
click at [387, 156] on div "Decrease the initial investment, increase the annual cash inflows, or shorten t…" at bounding box center [278, 163] width 334 height 34
click at [111, 143] on input "a. Decrease the initial investment, increase the annual cash inflows, or shorte…" at bounding box center [111, 140] width 0 height 7
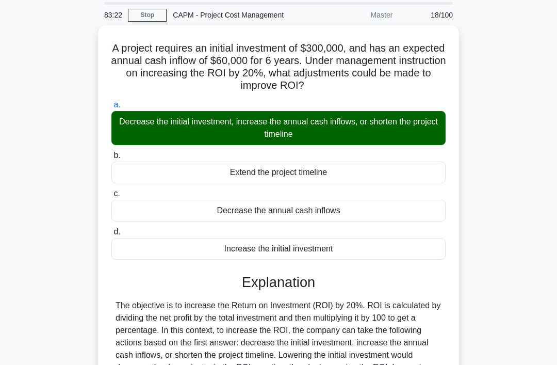
scroll to position [200, 0]
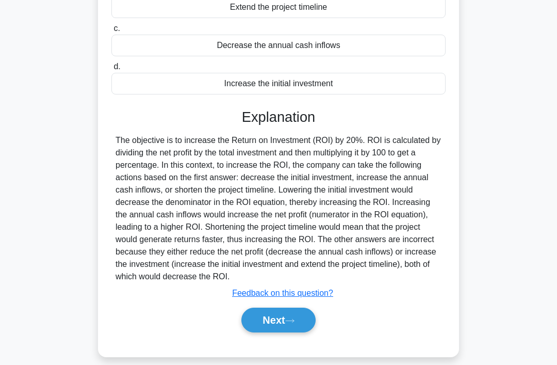
click at [261, 332] on button "Next" at bounding box center [278, 319] width 74 height 25
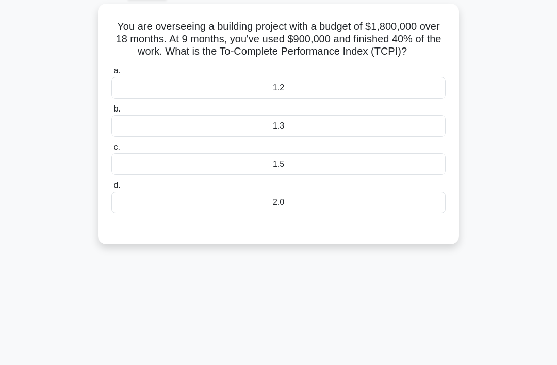
scroll to position [0, 0]
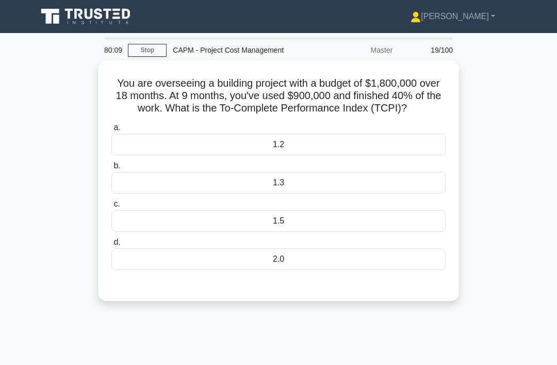
click at [416, 148] on div "1.2" at bounding box center [278, 145] width 334 height 22
click at [111, 131] on input "a. 1.2" at bounding box center [111, 127] width 0 height 7
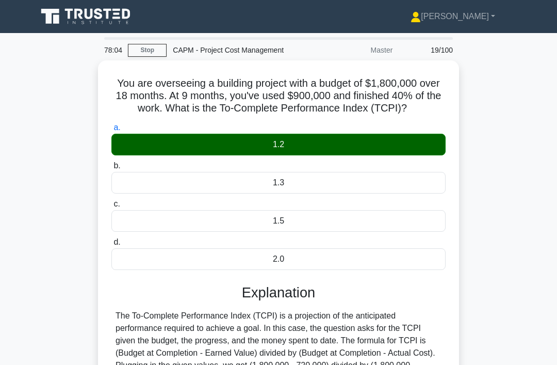
copy div "You are overseeing a building project with a budget of $1,800,000 over 18 month…"
click at [496, 218] on div "You are overseeing a building project with a budget of $1,800,000 over 18 month…" at bounding box center [278, 302] width 495 height 484
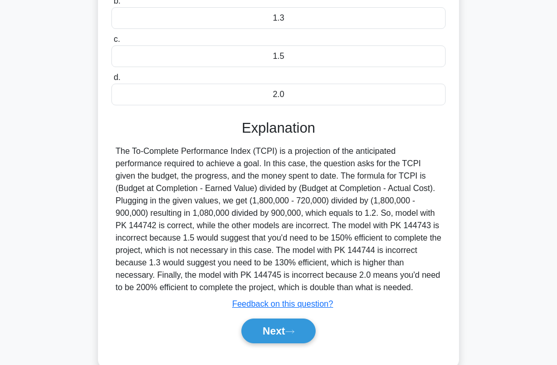
scroll to position [188, 0]
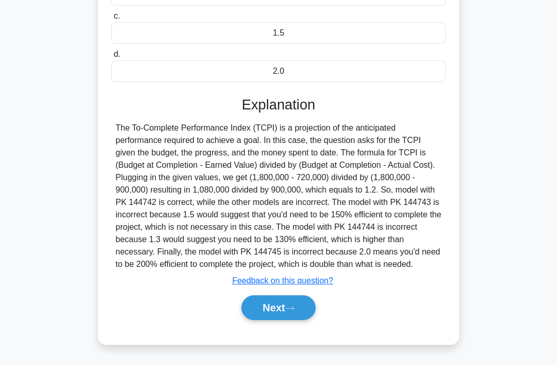
click at [289, 320] on button "Next" at bounding box center [278, 307] width 74 height 25
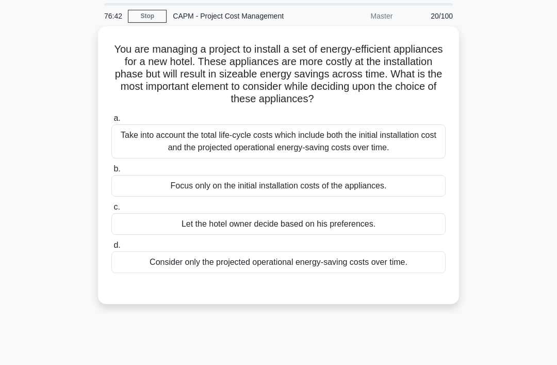
scroll to position [0, 0]
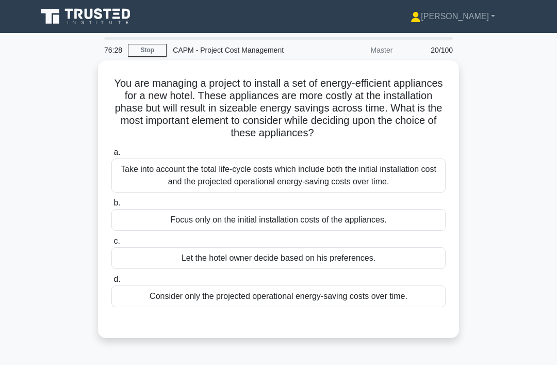
click at [335, 171] on div "Take into account the total life-cycle costs which include both the initial ins…" at bounding box center [278, 175] width 334 height 34
click at [111, 156] on input "a. Take into account the total life-cycle costs which include both the initial …" at bounding box center [111, 152] width 0 height 7
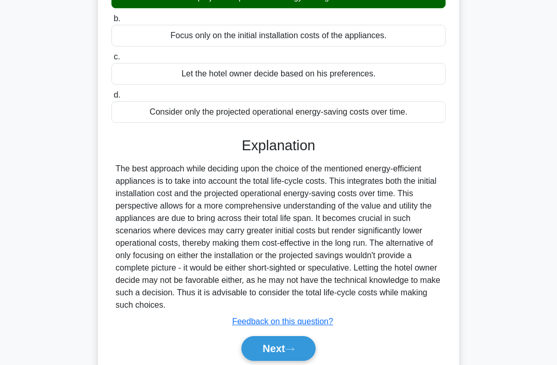
scroll to position [200, 0]
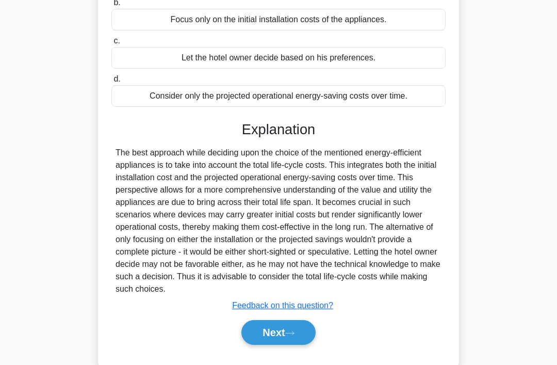
click at [279, 345] on button "Next" at bounding box center [278, 332] width 74 height 25
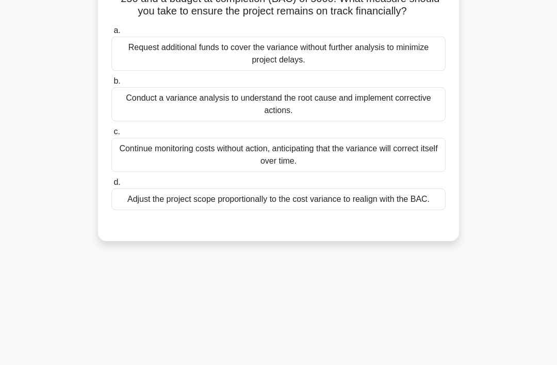
scroll to position [0, 0]
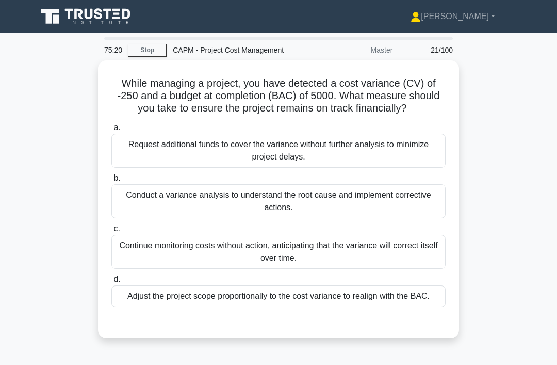
click at [133, 210] on div "Conduct a variance analysis to understand the root cause and implement correcti…" at bounding box center [278, 201] width 334 height 34
click at [111, 182] on input "b. Conduct a variance analysis to understand the root cause and implement corre…" at bounding box center [111, 178] width 0 height 7
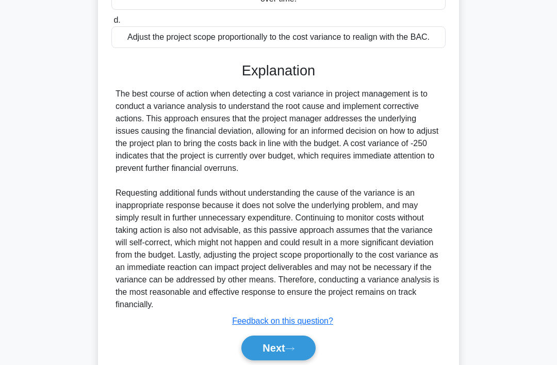
scroll to position [312, 0]
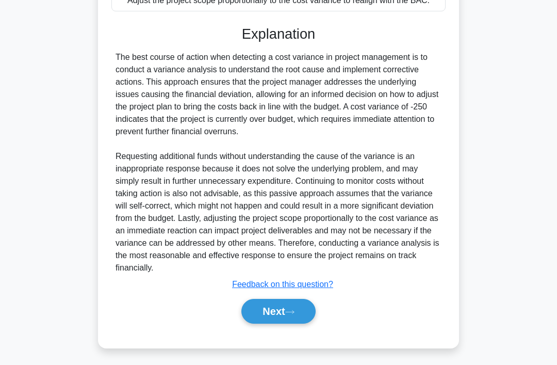
click at [279, 323] on button "Next" at bounding box center [278, 311] width 74 height 25
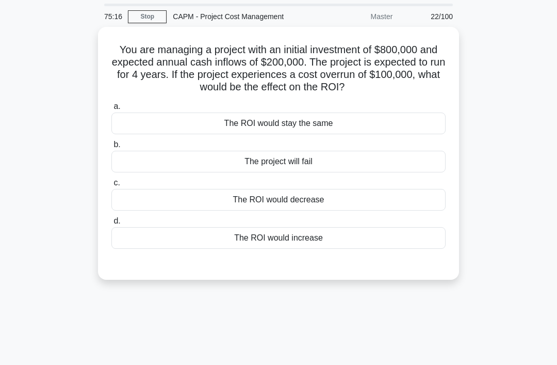
scroll to position [0, 0]
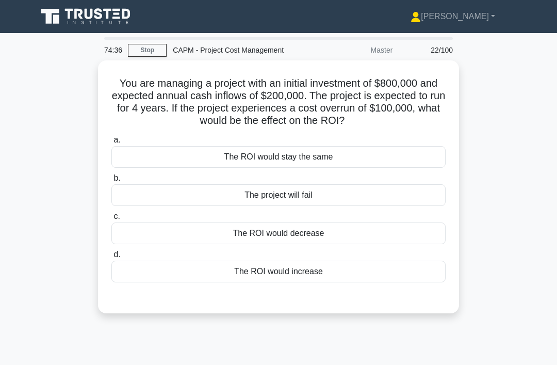
click at [389, 242] on div "The ROI would decrease" at bounding box center [278, 233] width 334 height 22
click at [111, 220] on input "c. The ROI would decrease" at bounding box center [111, 216] width 0 height 7
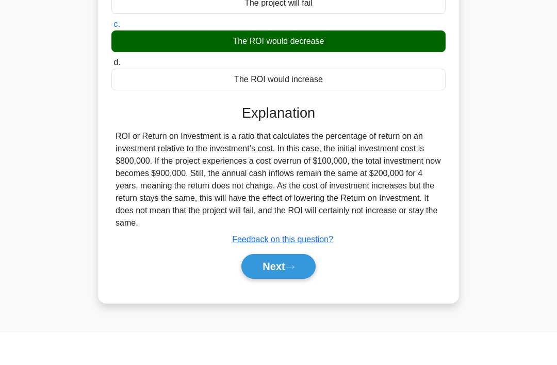
scroll to position [159, 0]
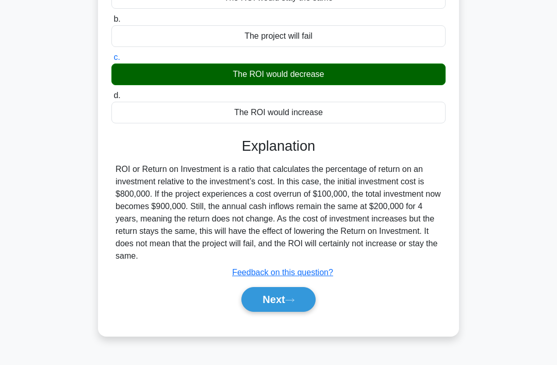
click at [289, 312] on button "Next" at bounding box center [278, 299] width 74 height 25
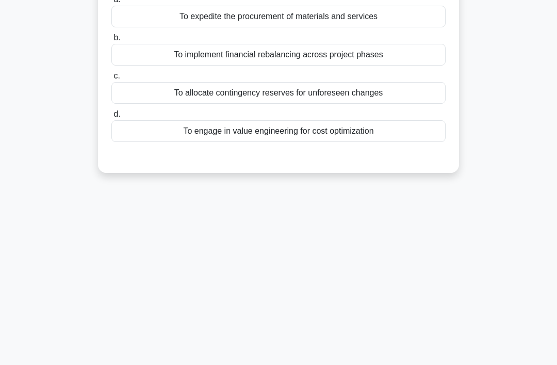
scroll to position [0, 0]
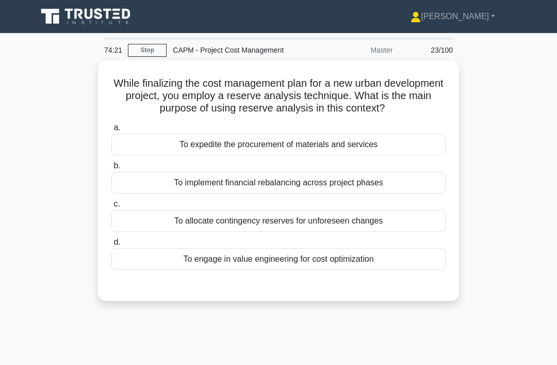
click at [414, 232] on div "To allocate contingency reserves for unforeseen changes" at bounding box center [278, 221] width 334 height 22
click at [111, 207] on input "c. To allocate contingency reserves for unforeseen changes" at bounding box center [111, 204] width 0 height 7
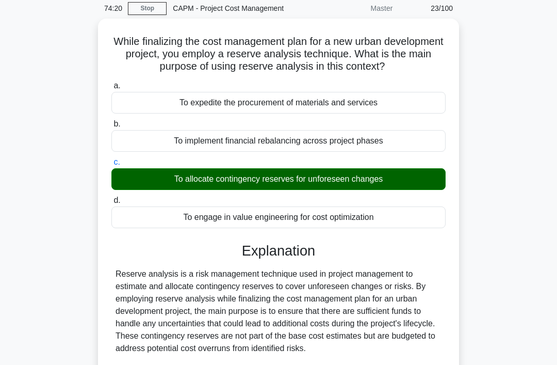
scroll to position [213, 0]
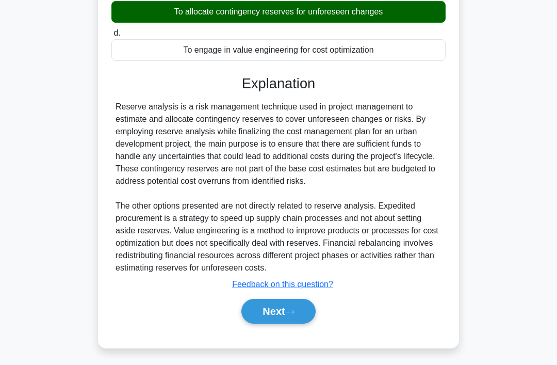
click at [303, 323] on button "Next" at bounding box center [278, 311] width 74 height 25
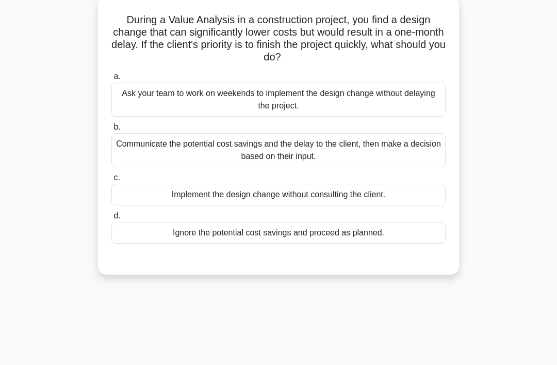
scroll to position [0, 0]
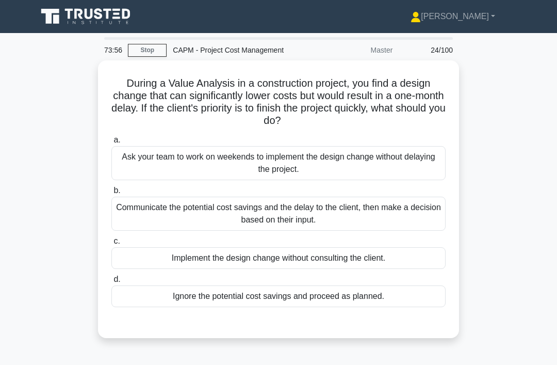
click at [366, 214] on div "Communicate the potential cost savings and the delay to the client, then make a…" at bounding box center [278, 214] width 334 height 34
click at [111, 194] on input "b. Communicate the potential cost savings and the delay to the client, then mak…" at bounding box center [111, 190] width 0 height 7
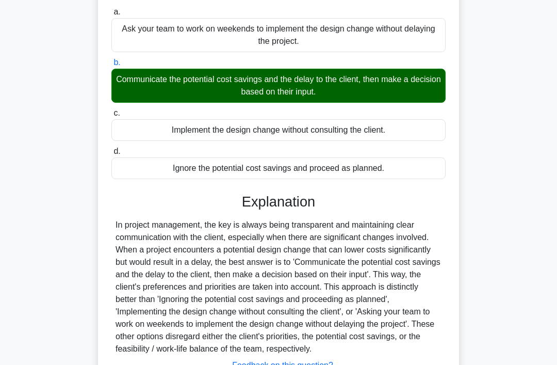
scroll to position [200, 0]
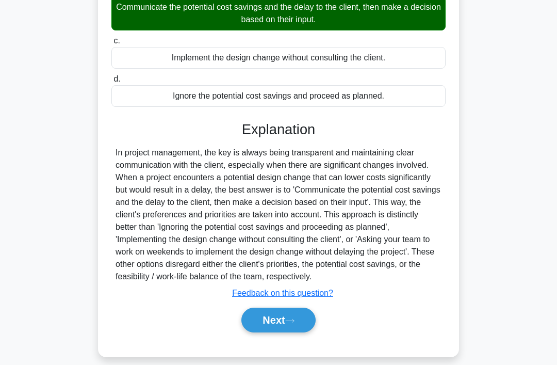
click at [290, 323] on icon at bounding box center [289, 321] width 9 height 6
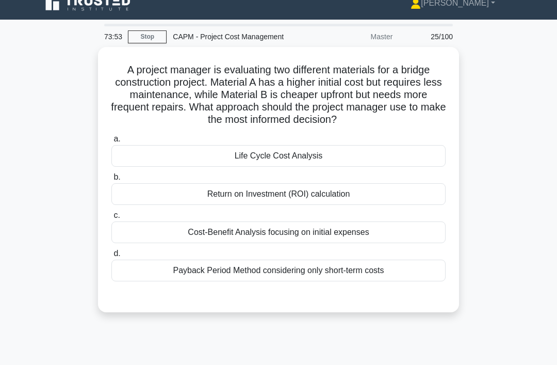
scroll to position [0, 0]
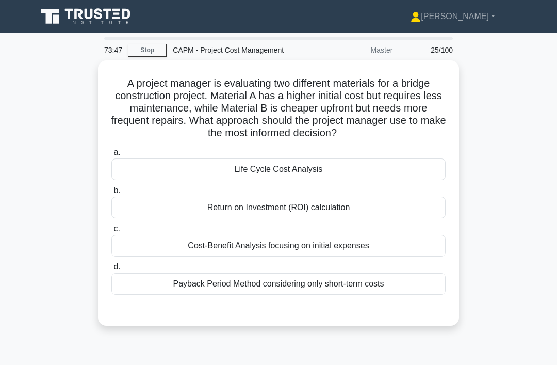
click at [385, 178] on div "Life Cycle Cost Analysis" at bounding box center [278, 169] width 334 height 22
click at [111, 156] on input "a. Life Cycle Cost Analysis" at bounding box center [111, 152] width 0 height 7
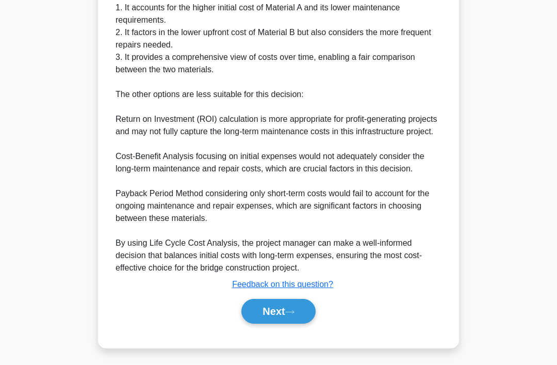
scroll to position [460, 0]
click at [291, 323] on button "Next" at bounding box center [278, 311] width 74 height 25
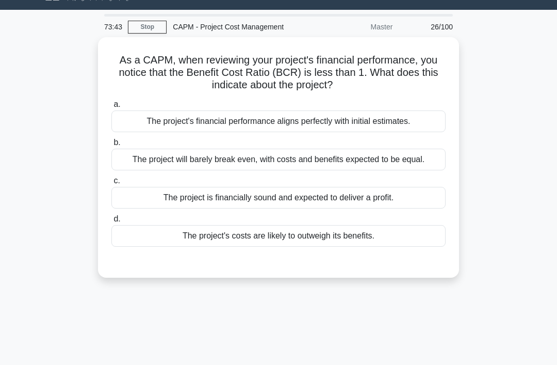
scroll to position [0, 0]
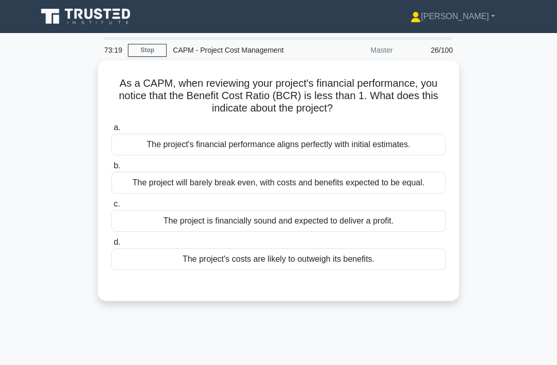
click at [334, 269] on div "The project's costs are likely to outweigh its benefits." at bounding box center [278, 259] width 334 height 22
click at [111, 246] on input "d. The project's costs are likely to outweigh its benefits." at bounding box center [111, 242] width 0 height 7
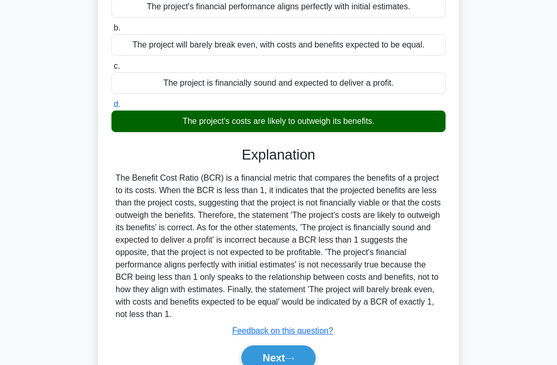
scroll to position [188, 0]
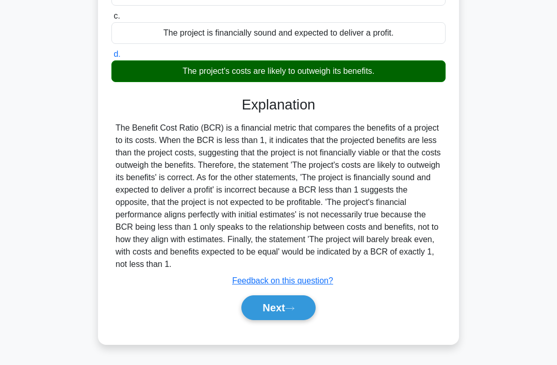
click at [295, 311] on icon at bounding box center [289, 308] width 9 height 6
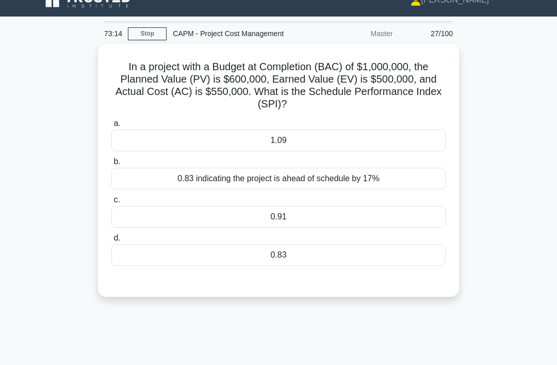
scroll to position [0, 0]
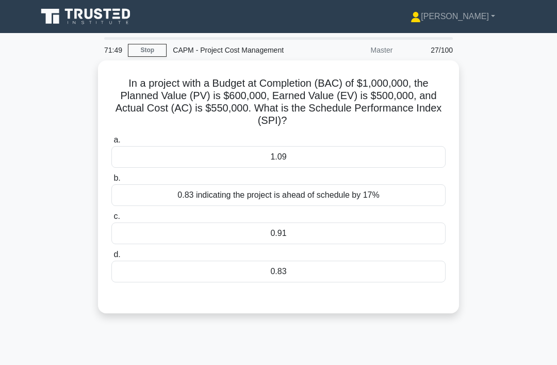
click at [346, 267] on div "0.83" at bounding box center [278, 271] width 334 height 22
click at [111, 258] on input "d. 0.83" at bounding box center [111, 254] width 0 height 7
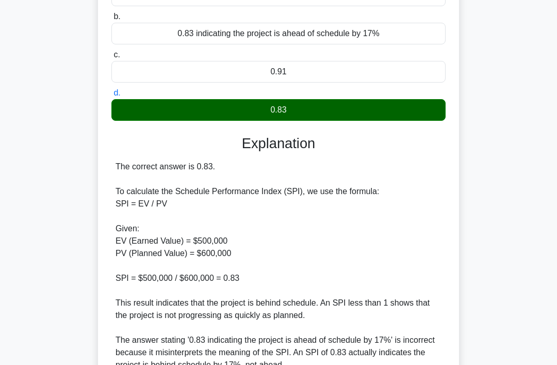
scroll to position [262, 0]
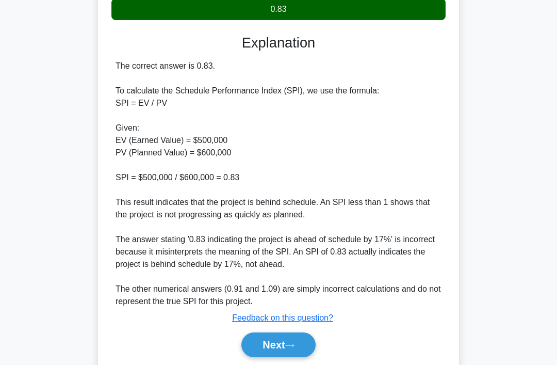
click at [303, 338] on button "Next" at bounding box center [278, 344] width 74 height 25
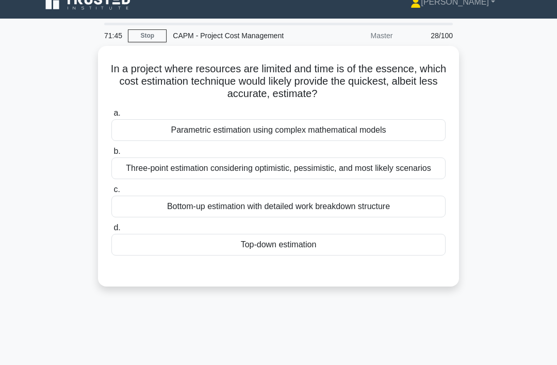
scroll to position [0, 0]
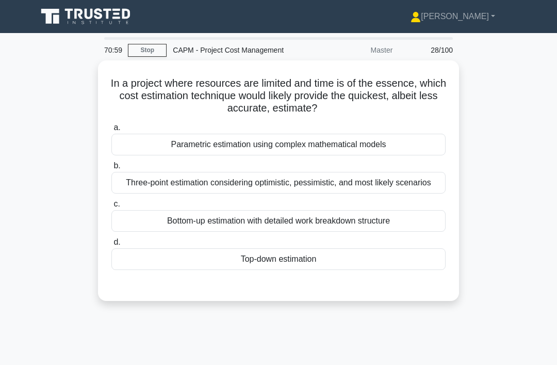
click at [284, 193] on div "Three-point estimation considering optimistic, pessimistic, and most likely sce…" at bounding box center [278, 183] width 334 height 22
click at [111, 169] on input "b. Three-point estimation considering optimistic, pessimistic, and most likely …" at bounding box center [111, 165] width 0 height 7
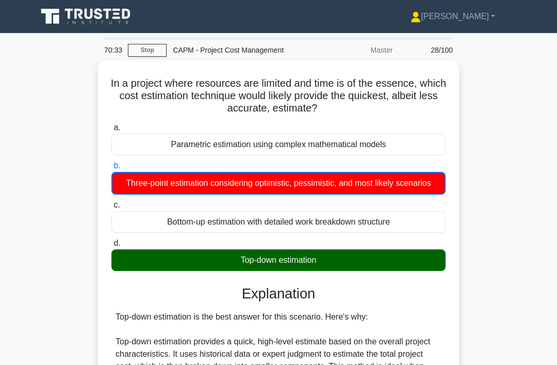
copy div "In a project where resources are limited and time is of the essence, which cost…"
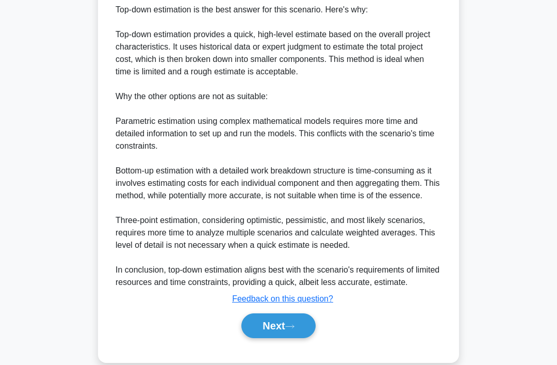
scroll to position [350, 0]
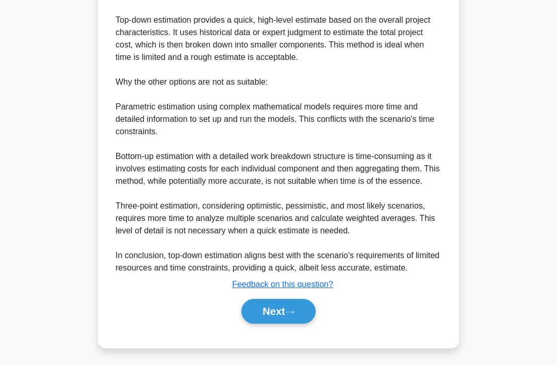
click at [302, 323] on button "Next" at bounding box center [278, 311] width 74 height 25
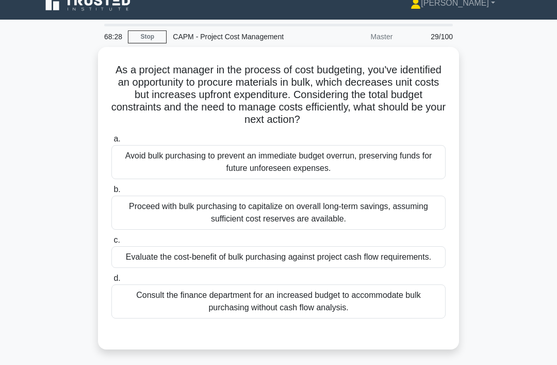
scroll to position [15, 0]
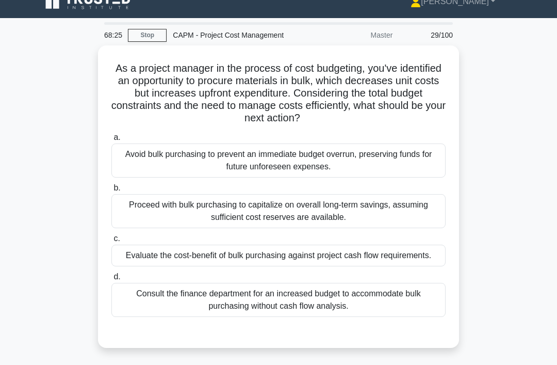
click at [411, 263] on div "Evaluate the cost-benefit of bulk purchasing against project cash flow requirem…" at bounding box center [278, 255] width 334 height 22
click at [111, 242] on input "c. Evaluate the cost-benefit of bulk purchasing against project cash flow requi…" at bounding box center [111, 238] width 0 height 7
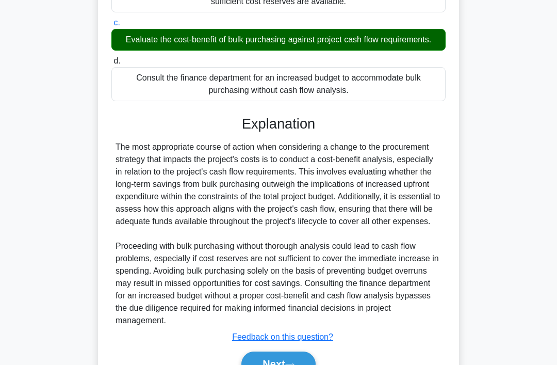
scroll to position [287, 0]
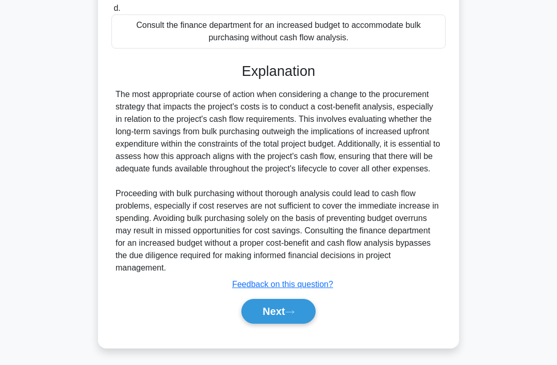
click at [277, 323] on button "Next" at bounding box center [278, 311] width 74 height 25
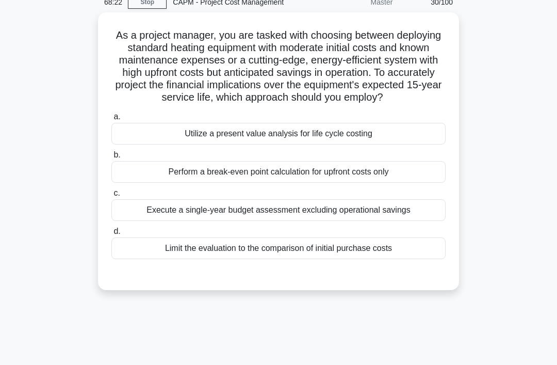
scroll to position [0, 0]
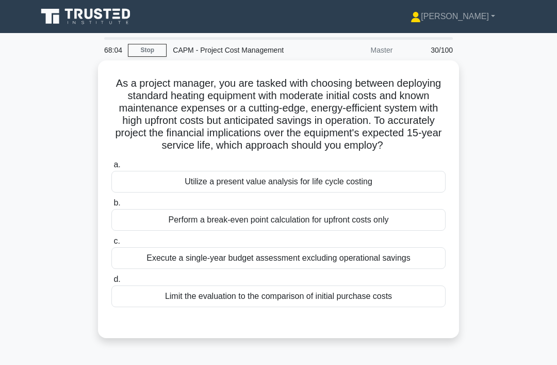
click at [336, 192] on div "Utilize a present value analysis for life cycle costing" at bounding box center [278, 182] width 334 height 22
click at [111, 168] on input "a. Utilize a present value analysis for life cycle costing" at bounding box center [111, 164] width 0 height 7
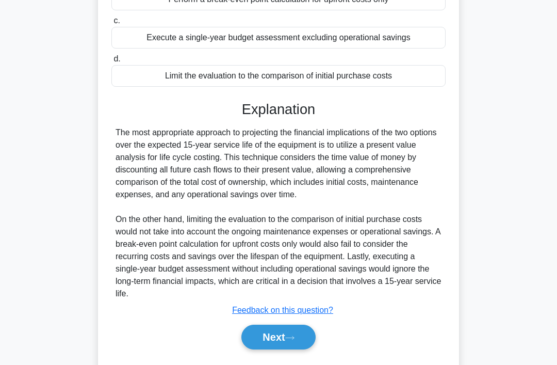
scroll to position [221, 0]
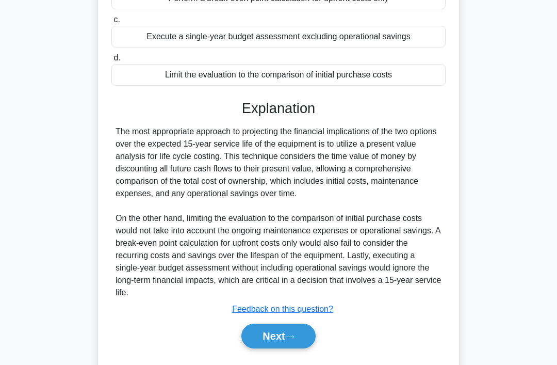
click at [270, 348] on button "Next" at bounding box center [278, 335] width 74 height 25
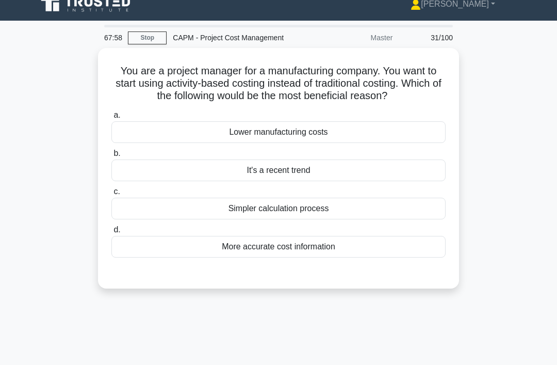
scroll to position [0, 0]
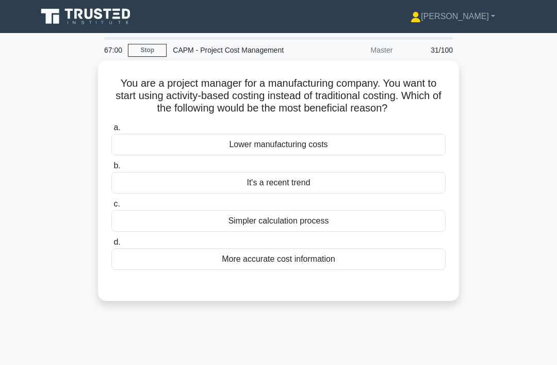
click at [295, 270] on div "More accurate cost information" at bounding box center [278, 259] width 334 height 22
click at [111, 246] on input "d. More accurate cost information" at bounding box center [111, 242] width 0 height 7
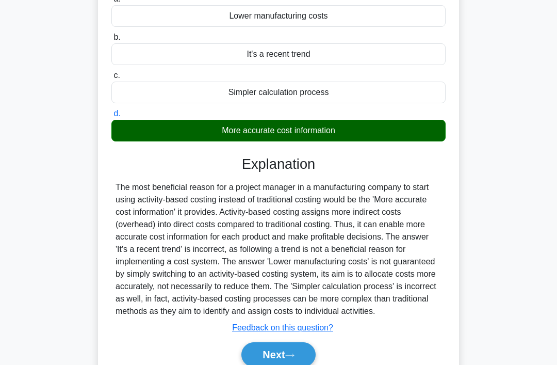
scroll to position [157, 0]
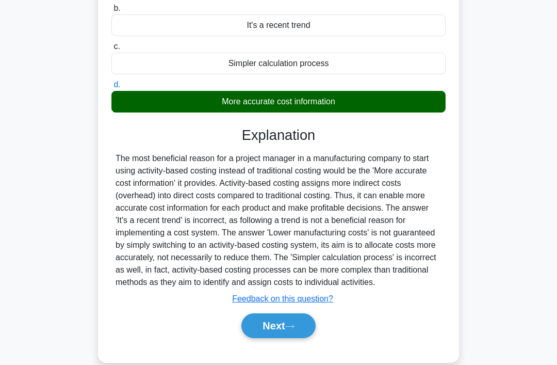
click at [297, 338] on button "Next" at bounding box center [278, 325] width 74 height 25
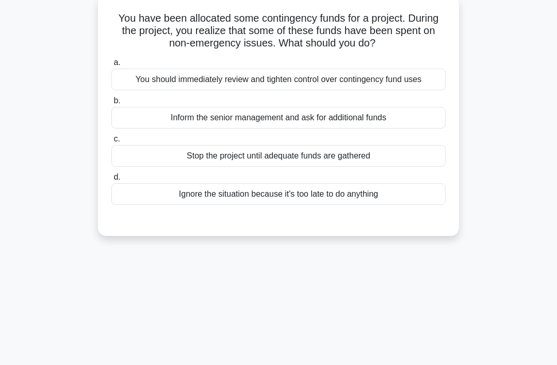
scroll to position [0, 0]
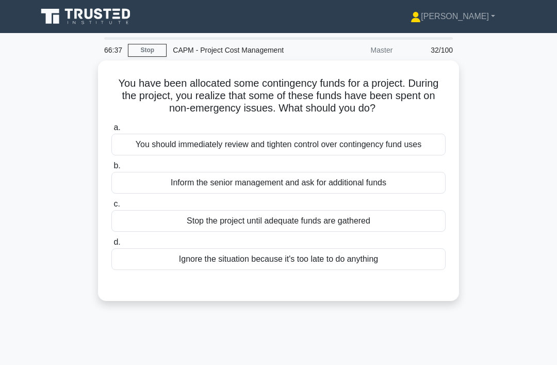
click at [435, 134] on div "You should immediately review and tighten control over contingency fund uses" at bounding box center [278, 145] width 334 height 22
click at [111, 131] on input "a. You should immediately review and tighten control over contingency fund uses" at bounding box center [111, 127] width 0 height 7
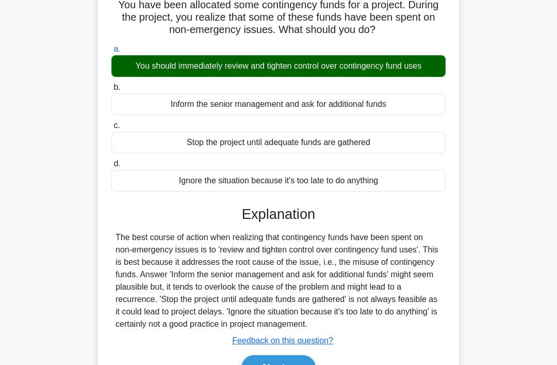
scroll to position [159, 0]
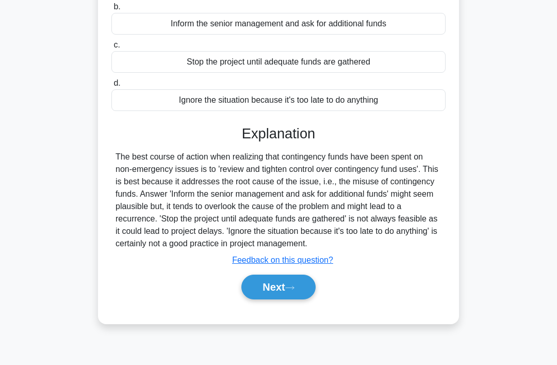
click at [315, 299] on button "Next" at bounding box center [278, 286] width 74 height 25
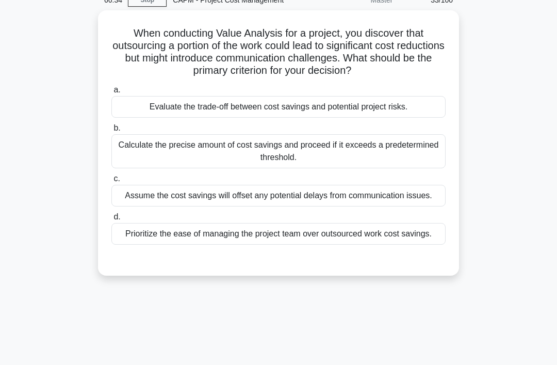
scroll to position [0, 0]
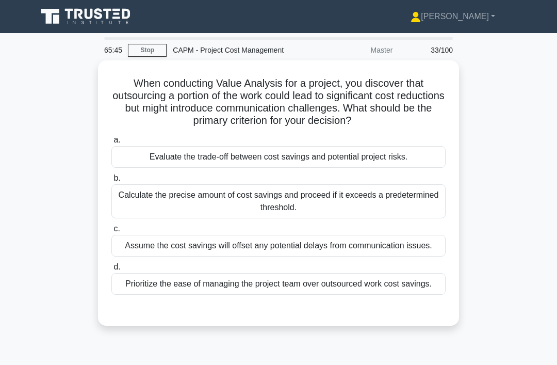
click at [436, 156] on div "Evaluate the trade-off between cost savings and potential project risks." at bounding box center [278, 157] width 334 height 22
click at [111, 143] on input "a. Evaluate the trade-off between cost savings and potential project risks." at bounding box center [111, 140] width 0 height 7
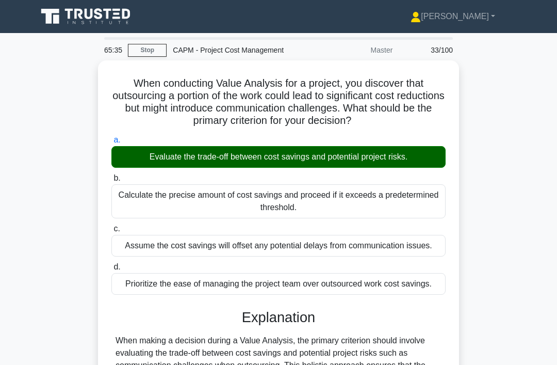
copy div "When conducting Value Analysis for a project, you discover that outsourcing a p…"
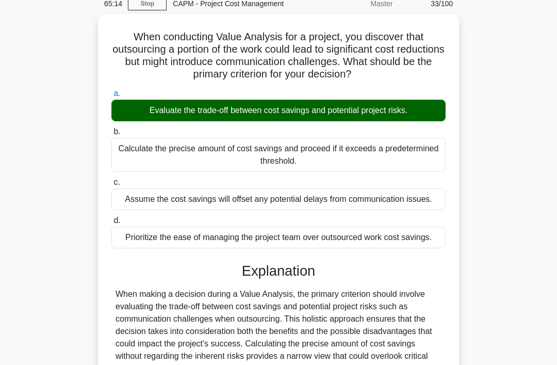
scroll to position [200, 0]
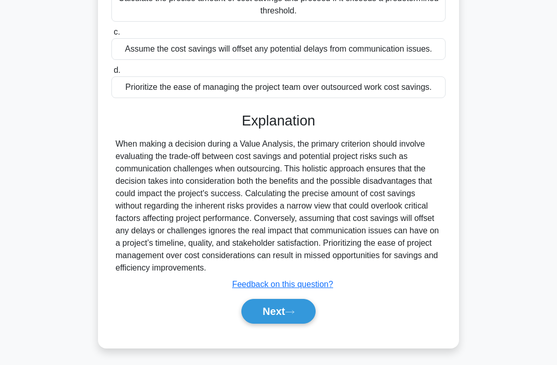
click at [295, 323] on button "Next" at bounding box center [278, 311] width 74 height 25
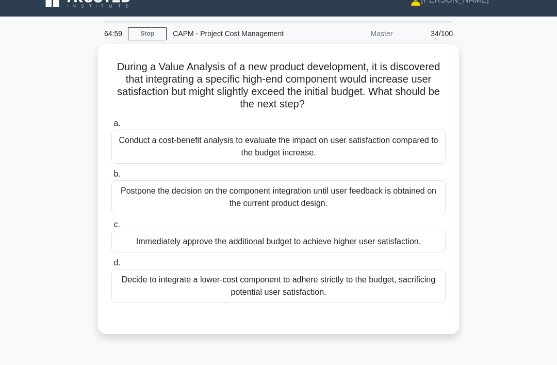
scroll to position [18, 0]
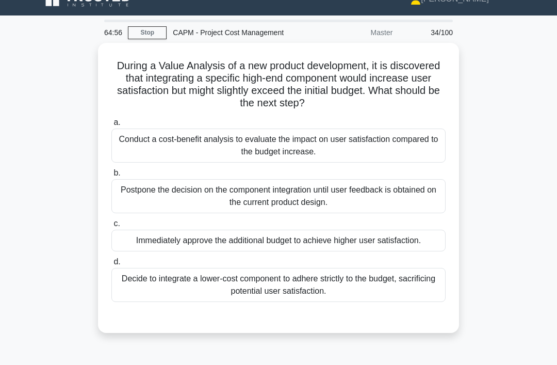
click at [438, 130] on div "Conduct a cost-benefit analysis to evaluate the impact on user satisfaction com…" at bounding box center [278, 145] width 334 height 34
click at [111, 126] on input "a. Conduct a cost-benefit analysis to evaluate the impact on user satisfaction …" at bounding box center [111, 122] width 0 height 7
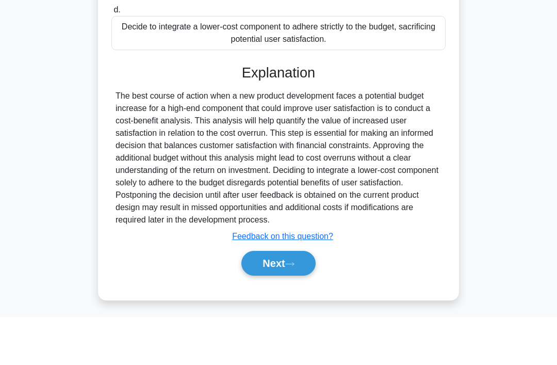
scroll to position [225, 0]
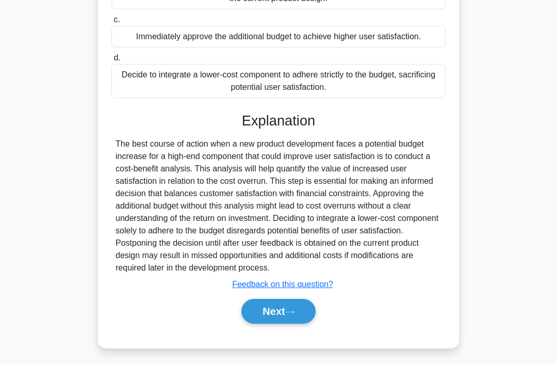
click at [273, 323] on button "Next" at bounding box center [278, 311] width 74 height 25
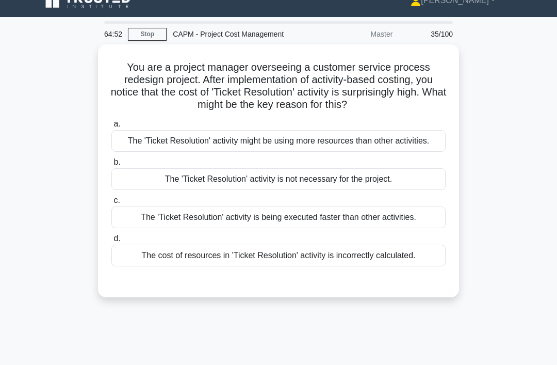
scroll to position [0, 0]
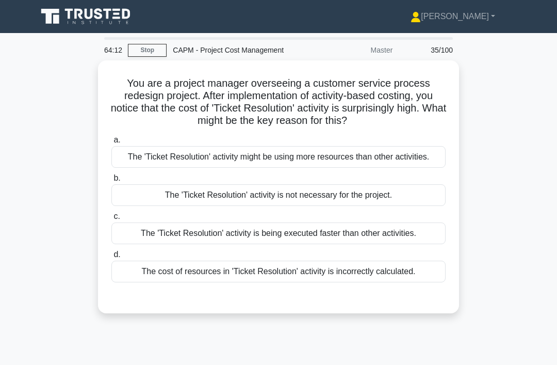
click at [252, 276] on div "The cost of resources in 'Ticket Resolution' activity is incorrectly calculated." at bounding box center [278, 271] width 334 height 22
click at [111, 258] on input "d. The cost of resources in 'Ticket Resolution' activity is incorrectly calcula…" at bounding box center [111, 254] width 0 height 7
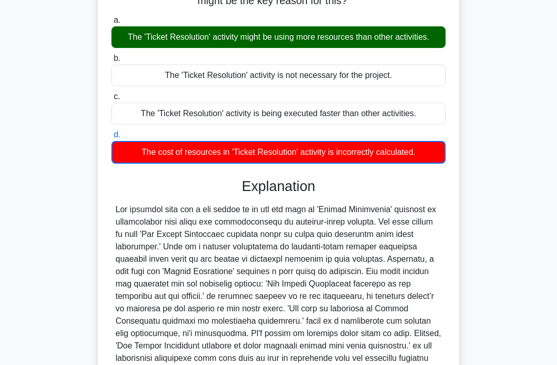
scroll to position [121, 0]
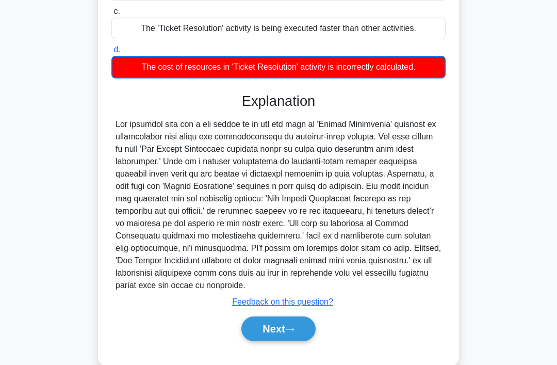
click at [289, 341] on button "Next" at bounding box center [278, 328] width 74 height 25
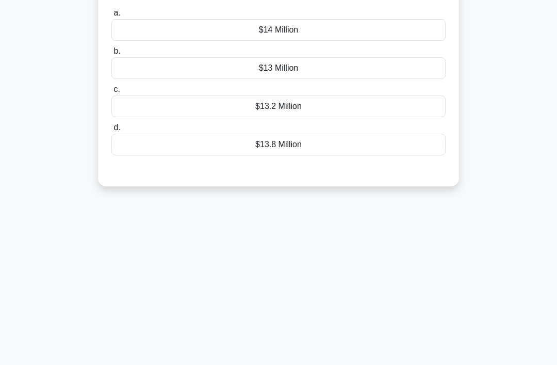
scroll to position [0, 0]
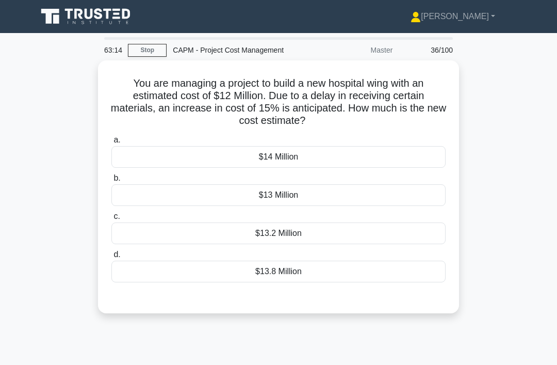
click at [339, 271] on div "$13.8 Million" at bounding box center [278, 271] width 334 height 22
click at [111, 258] on input "d. $13.8 Million" at bounding box center [111, 254] width 0 height 7
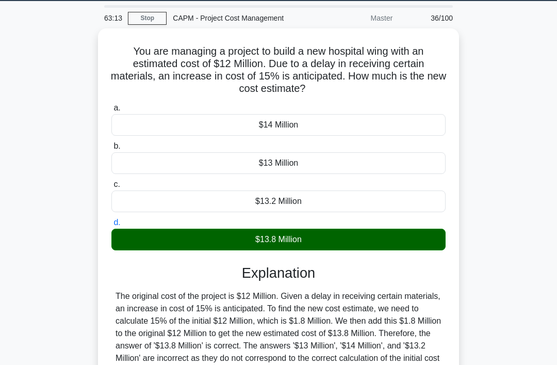
scroll to position [159, 0]
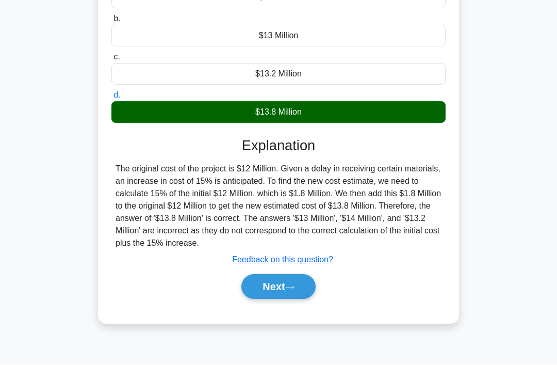
click at [287, 299] on button "Next" at bounding box center [278, 286] width 74 height 25
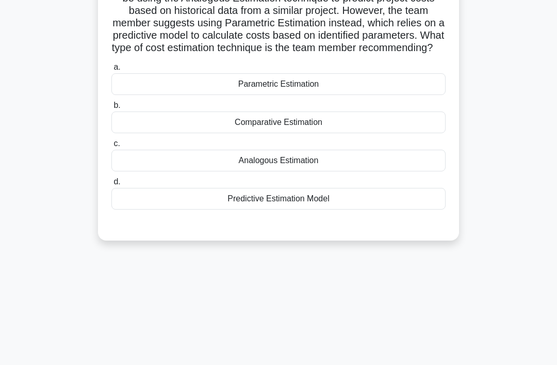
scroll to position [0, 0]
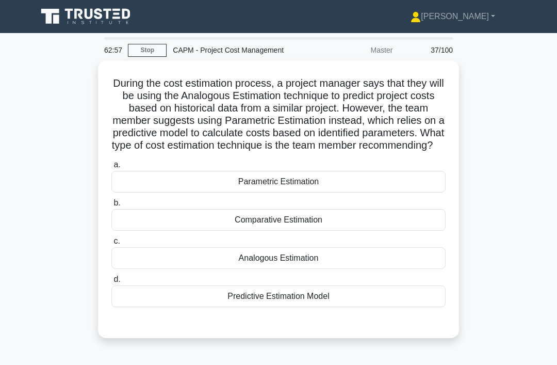
click at [366, 192] on div "Parametric Estimation" at bounding box center [278, 182] width 334 height 22
click at [111, 168] on input "a. Parametric Estimation" at bounding box center [111, 164] width 0 height 7
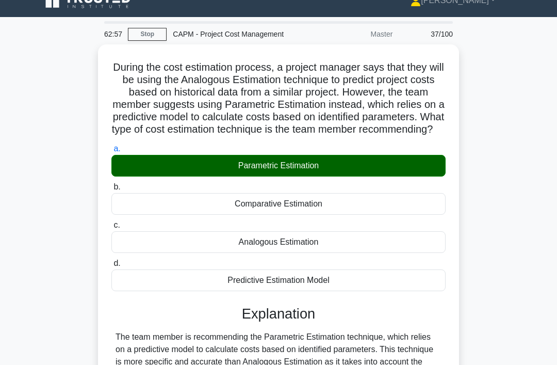
scroll to position [175, 0]
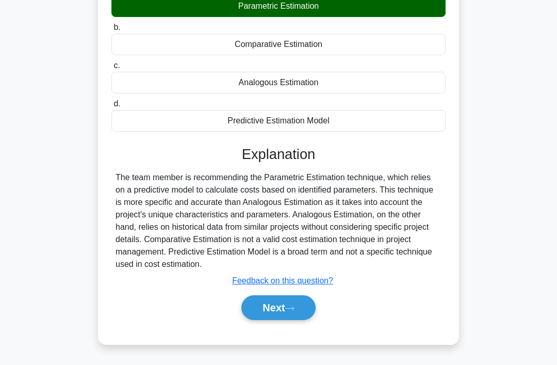
click at [272, 320] on button "Next" at bounding box center [278, 307] width 74 height 25
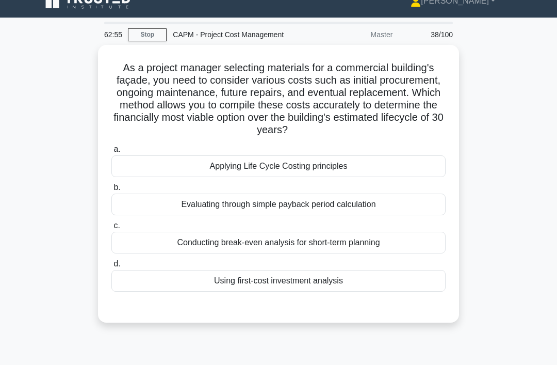
scroll to position [0, 0]
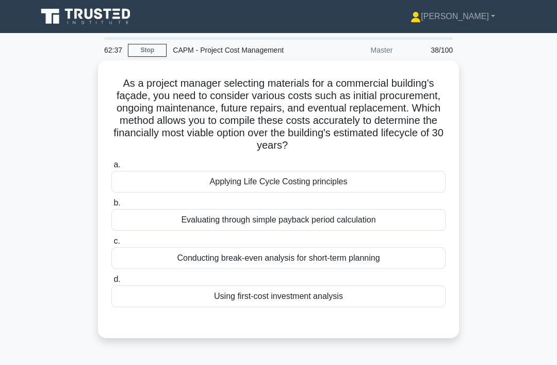
click at [391, 184] on div "Applying Life Cycle Costing principles" at bounding box center [278, 182] width 334 height 22
click at [111, 168] on input "a. Applying Life Cycle Costing principles" at bounding box center [111, 164] width 0 height 7
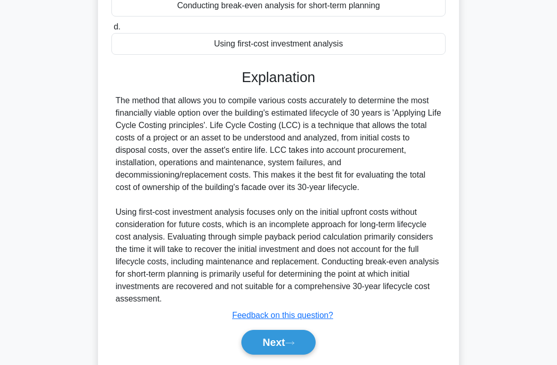
scroll to position [274, 0]
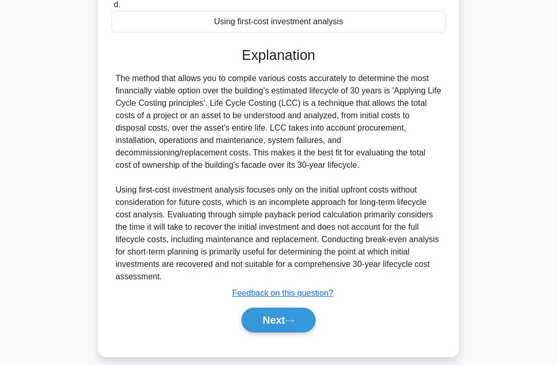
click at [283, 332] on button "Next" at bounding box center [278, 319] width 74 height 25
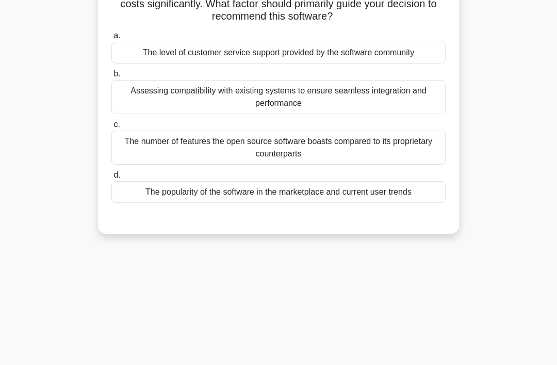
scroll to position [0, 0]
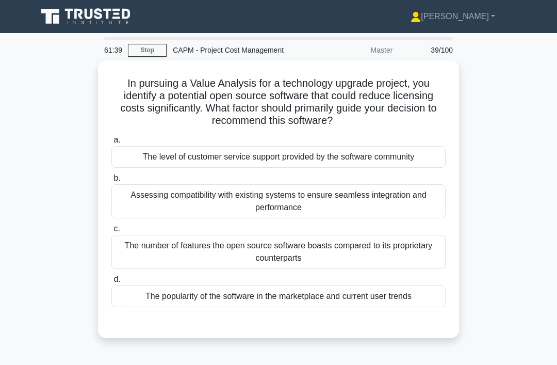
click at [423, 202] on div "Assessing compatibility with existing systems to ensure seamless integration an…" at bounding box center [278, 201] width 334 height 34
click at [111, 182] on input "b. Assessing compatibility with existing systems to ensure seamless integration…" at bounding box center [111, 178] width 0 height 7
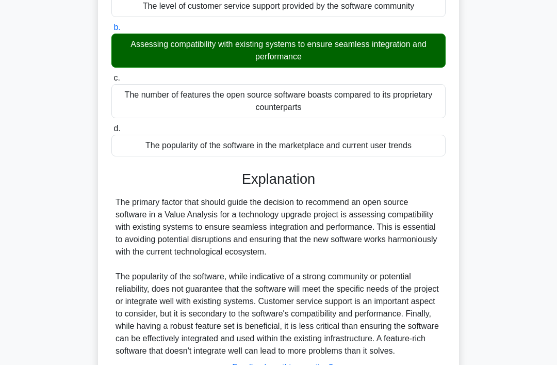
scroll to position [237, 0]
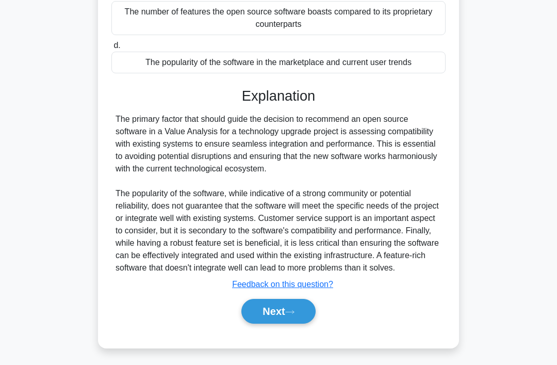
click at [293, 315] on icon at bounding box center [289, 312] width 9 height 6
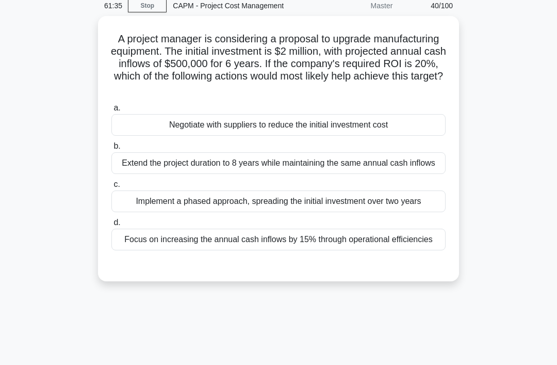
scroll to position [0, 0]
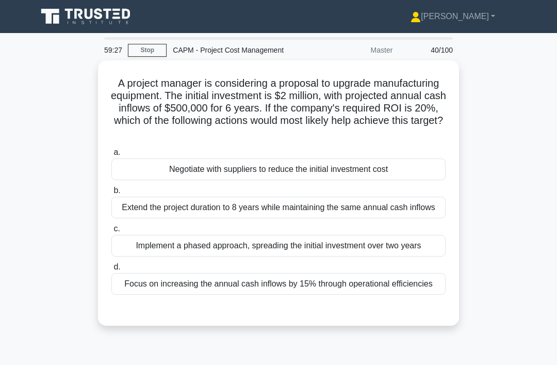
click at [402, 295] on div "Focus on increasing the annual cash inflows by 15% through operational efficien…" at bounding box center [278, 284] width 334 height 22
click at [111, 270] on input "d. Focus on increasing the annual cash inflows by 15% through operational effic…" at bounding box center [111, 267] width 0 height 7
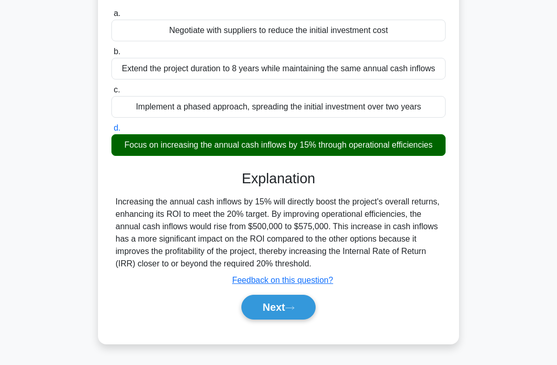
scroll to position [150, 0]
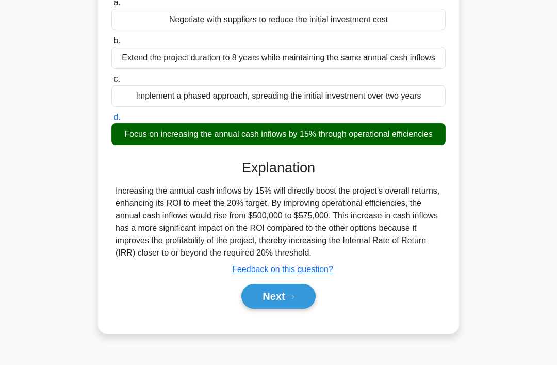
click at [304, 308] on button "Next" at bounding box center [278, 296] width 74 height 25
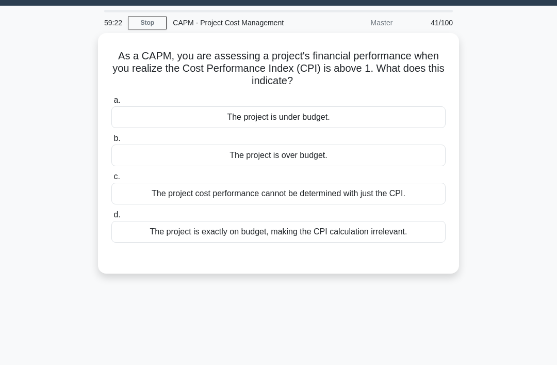
scroll to position [0, 0]
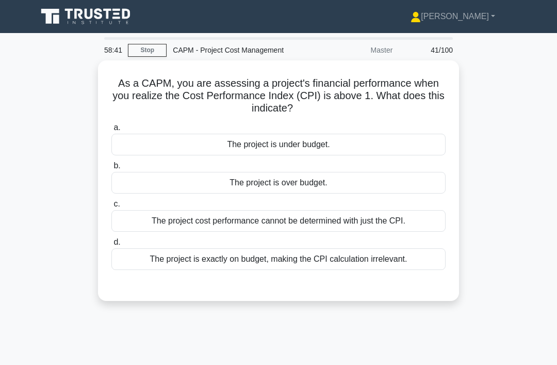
click at [370, 146] on div "The project is under budget." at bounding box center [278, 145] width 334 height 22
click at [111, 131] on input "a. The project is under budget." at bounding box center [111, 127] width 0 height 7
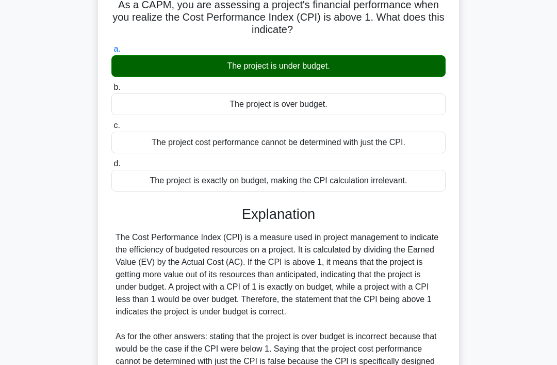
scroll to position [200, 0]
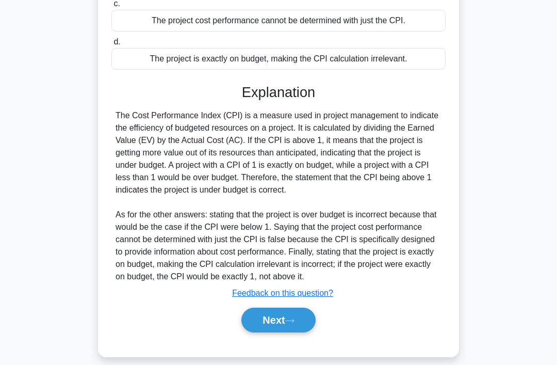
click at [274, 332] on button "Next" at bounding box center [278, 319] width 74 height 25
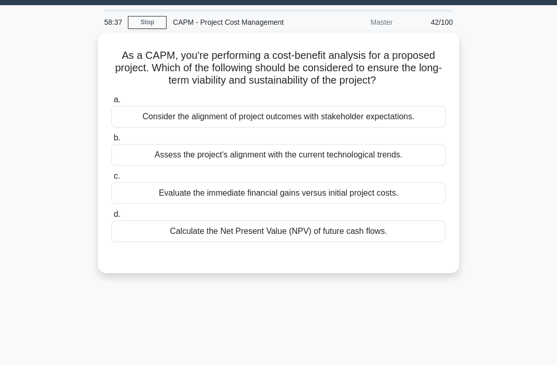
scroll to position [0, 0]
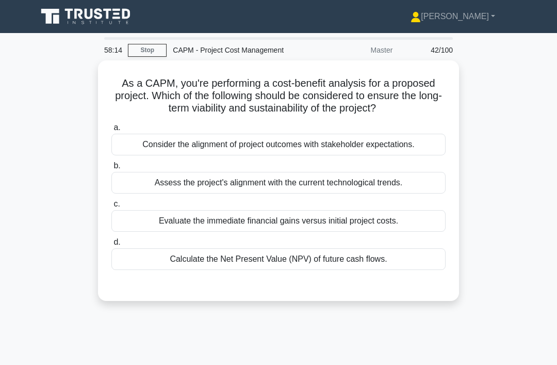
click at [335, 284] on div at bounding box center [278, 280] width 334 height 8
click at [319, 284] on div at bounding box center [278, 280] width 334 height 8
click at [316, 284] on div at bounding box center [278, 280] width 334 height 8
click at [305, 270] on div "Calculate the Net Present Value (NPV) of future cash flows." at bounding box center [278, 259] width 334 height 22
click at [111, 246] on input "d. Calculate the Net Present Value (NPV) of future cash flows." at bounding box center [111, 242] width 0 height 7
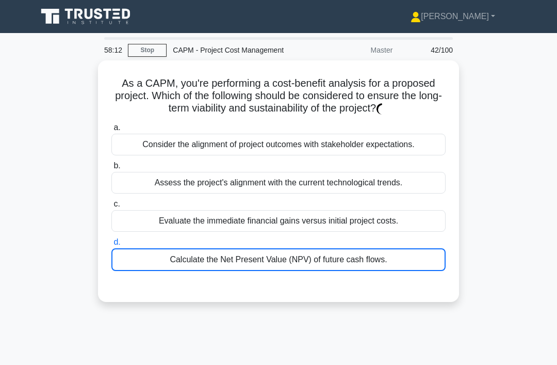
click at [309, 273] on div "a. Consider the alignment of project outcomes with stakeholder expectations. b.…" at bounding box center [278, 196] width 347 height 154
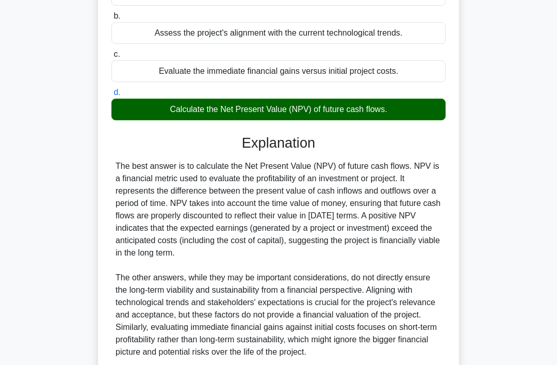
scroll to position [237, 0]
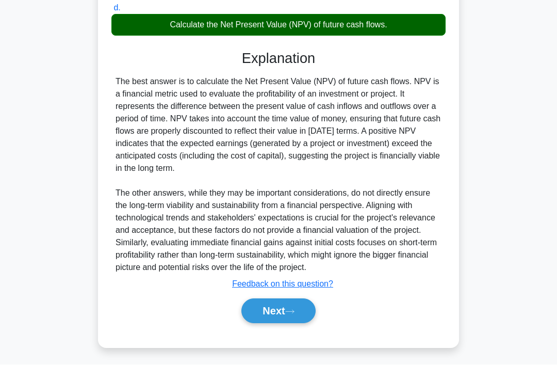
click at [277, 323] on button "Next" at bounding box center [278, 311] width 74 height 25
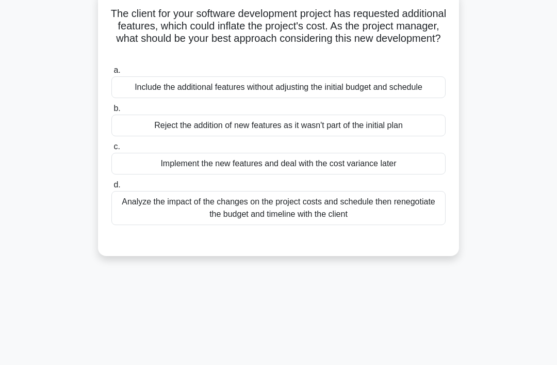
scroll to position [0, 0]
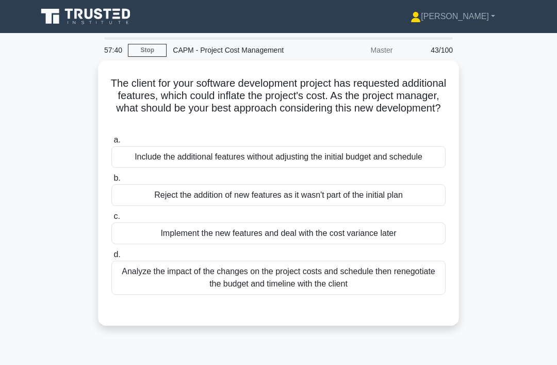
click at [290, 289] on div "Analyze the impact of the changes on the project costs and schedule then renego…" at bounding box center [278, 277] width 334 height 34
click at [111, 258] on input "d. Analyze the impact of the changes on the project costs and schedule then ren…" at bounding box center [111, 254] width 0 height 7
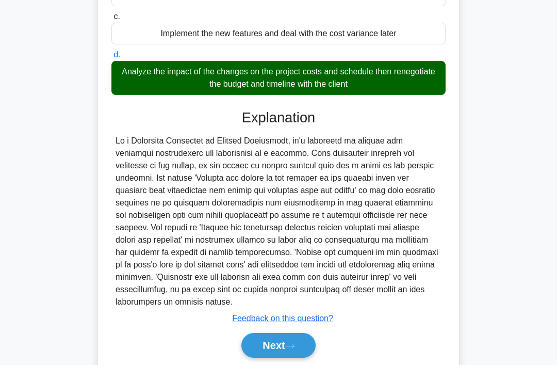
scroll to position [225, 0]
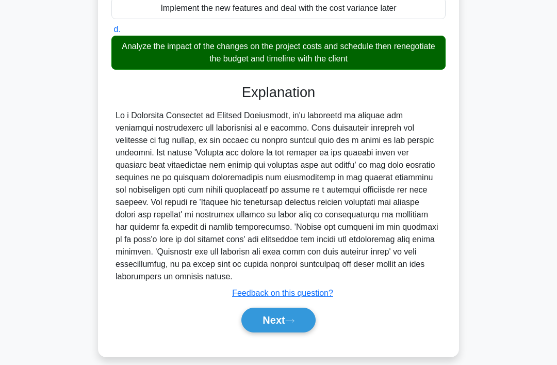
click at [292, 332] on button "Next" at bounding box center [278, 319] width 74 height 25
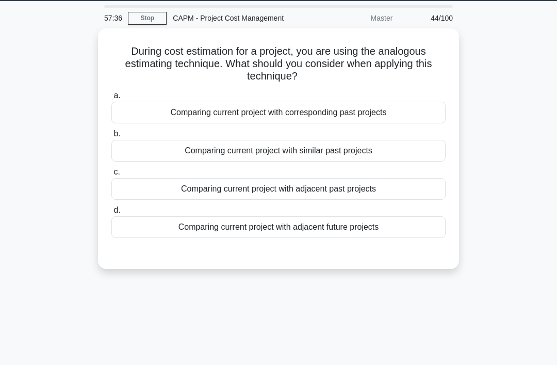
scroll to position [0, 0]
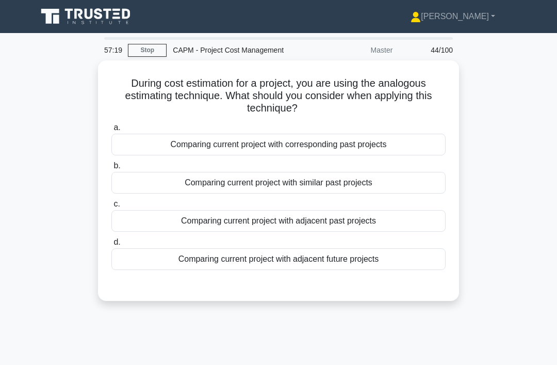
click at [411, 181] on div "Comparing current project with similar past projects" at bounding box center [278, 183] width 334 height 22
click at [111, 169] on input "b. Comparing current project with similar past projects" at bounding box center [111, 165] width 0 height 7
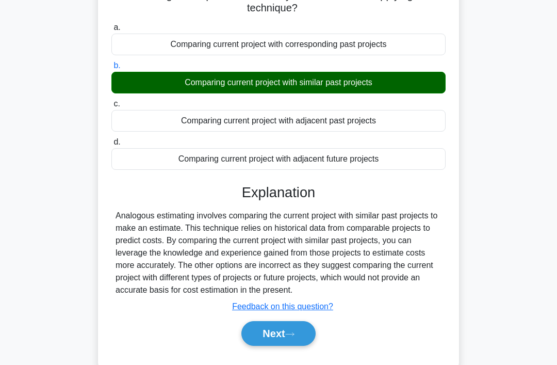
scroll to position [159, 0]
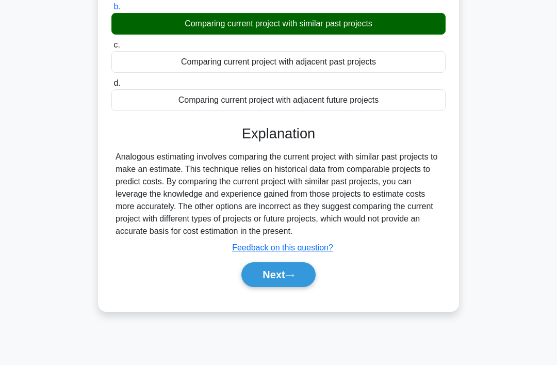
click at [308, 285] on button "Next" at bounding box center [278, 274] width 74 height 25
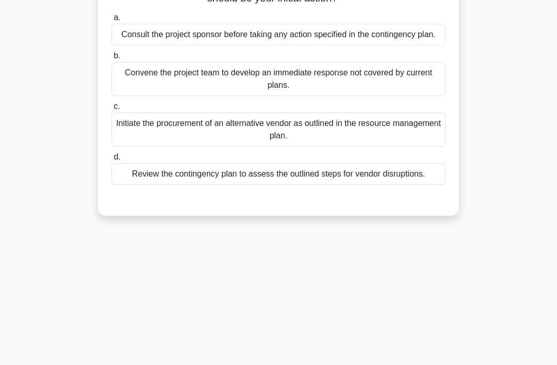
scroll to position [0, 0]
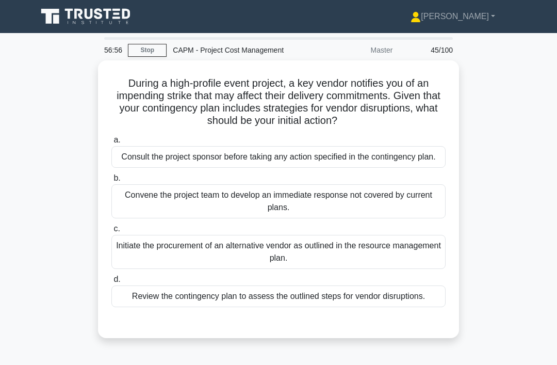
click at [279, 307] on div "Review the contingency plan to assess the outlined steps for vendor disruptions." at bounding box center [278, 296] width 334 height 22
click at [111, 283] on input "d. Review the contingency plan to assess the outlined steps for vendor disrupti…" at bounding box center [111, 279] width 0 height 7
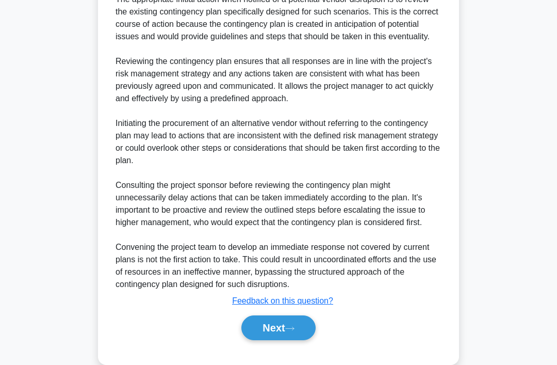
scroll to position [411, 0]
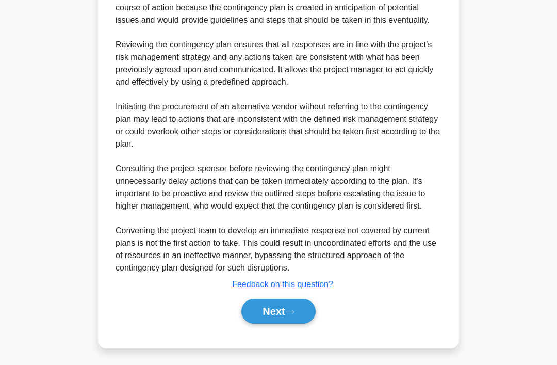
click at [280, 323] on button "Next" at bounding box center [278, 311] width 74 height 25
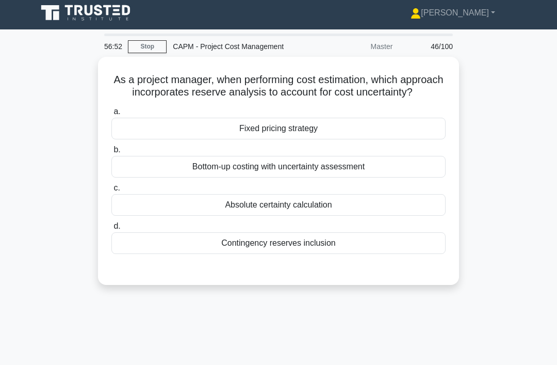
scroll to position [0, 0]
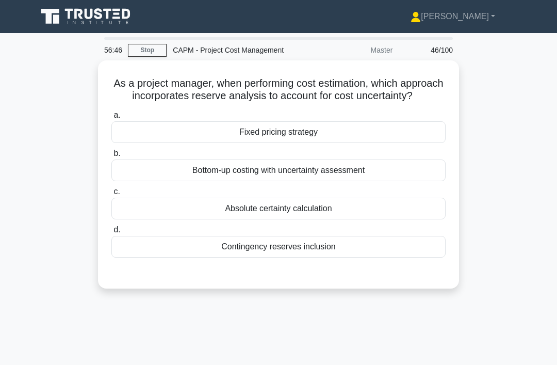
click at [328, 257] on div "Contingency reserves inclusion" at bounding box center [278, 247] width 334 height 22
click at [111, 233] on input "d. Contingency reserves inclusion" at bounding box center [111, 229] width 0 height 7
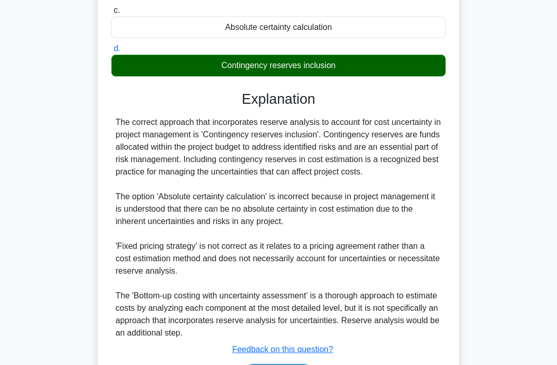
scroll to position [237, 0]
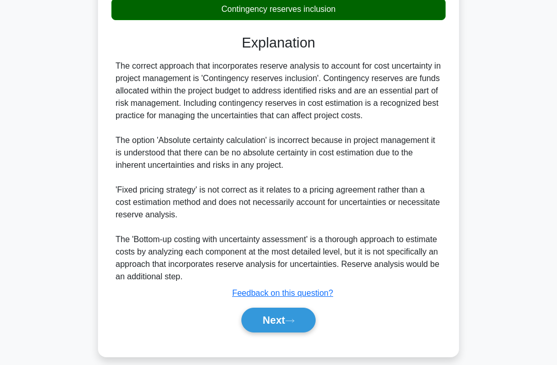
click at [295, 332] on button "Next" at bounding box center [278, 319] width 74 height 25
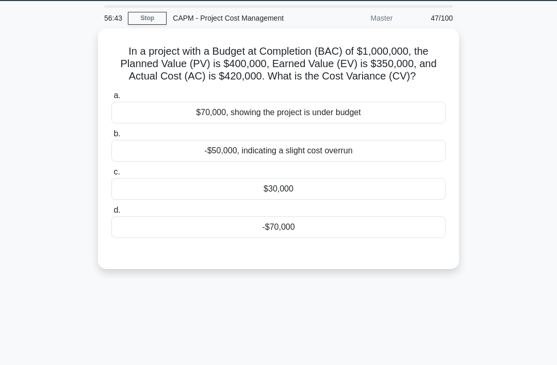
scroll to position [0, 0]
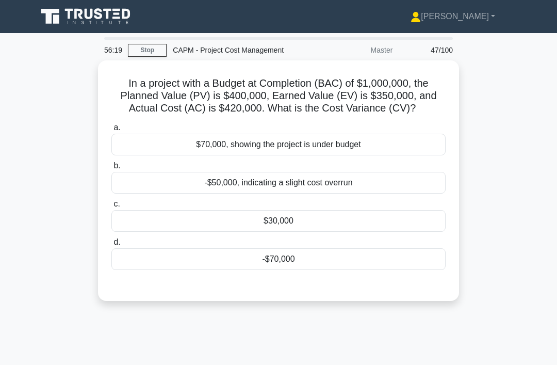
click at [261, 270] on div "-$70,000" at bounding box center [278, 259] width 334 height 22
click at [111, 246] on input "d. -$70,000" at bounding box center [111, 242] width 0 height 7
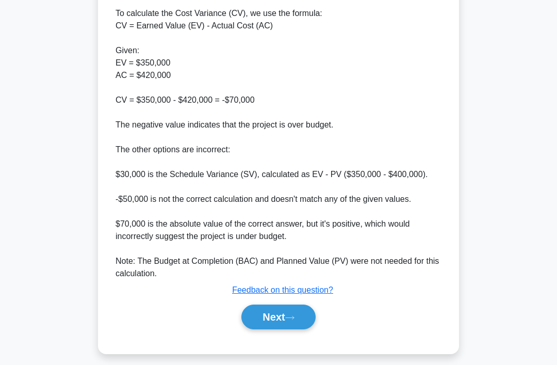
scroll to position [336, 0]
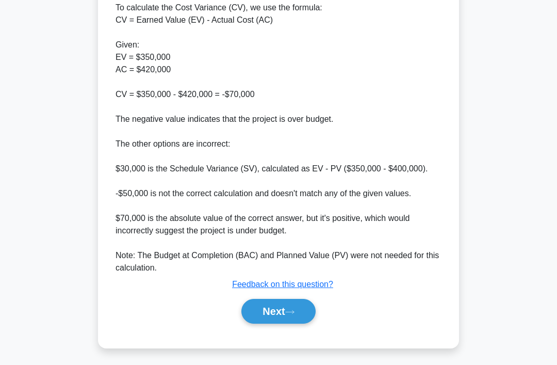
click at [269, 323] on button "Next" at bounding box center [278, 311] width 74 height 25
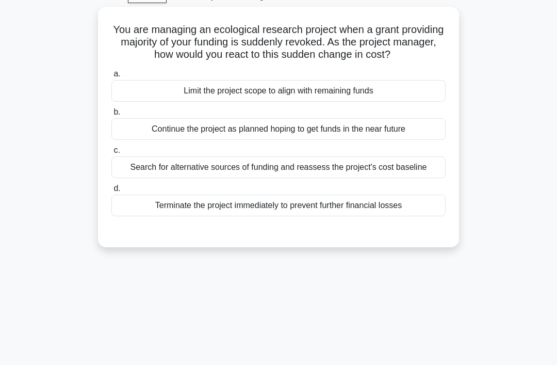
scroll to position [0, 0]
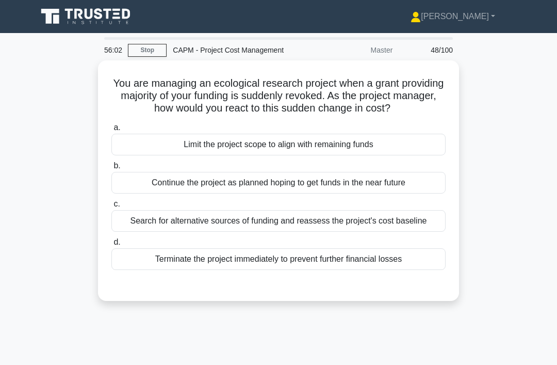
click at [275, 232] on div "Search for alternative sources of funding and reassess the project's cost basel…" at bounding box center [278, 221] width 334 height 22
click at [111, 207] on input "c. Search for alternative sources of funding and reassess the project's cost ba…" at bounding box center [111, 204] width 0 height 7
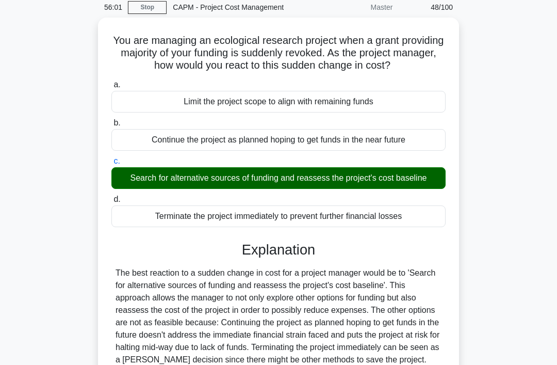
scroll to position [175, 0]
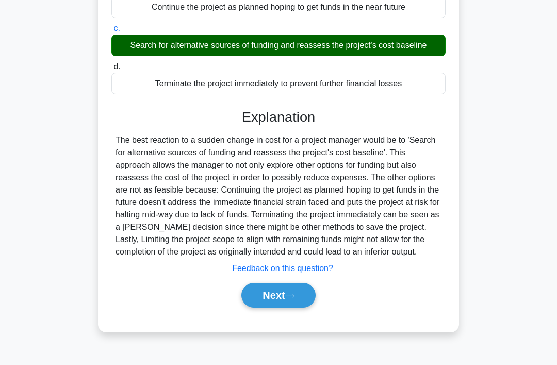
click at [257, 307] on button "Next" at bounding box center [278, 295] width 74 height 25
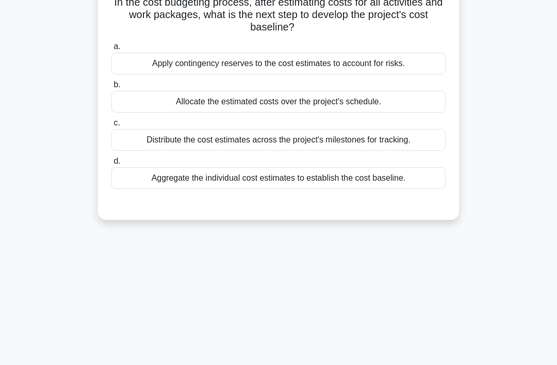
scroll to position [0, 0]
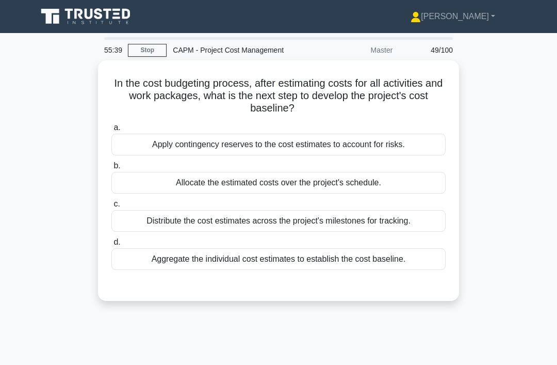
click at [373, 144] on div "Apply contingency reserves to the cost estimates to account for risks." at bounding box center [278, 145] width 334 height 22
click at [111, 131] on input "a. Apply contingency reserves to the cost estimates to account for risks." at bounding box center [111, 127] width 0 height 7
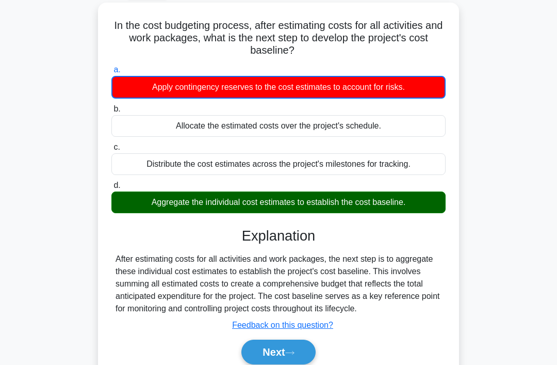
scroll to position [59, 0]
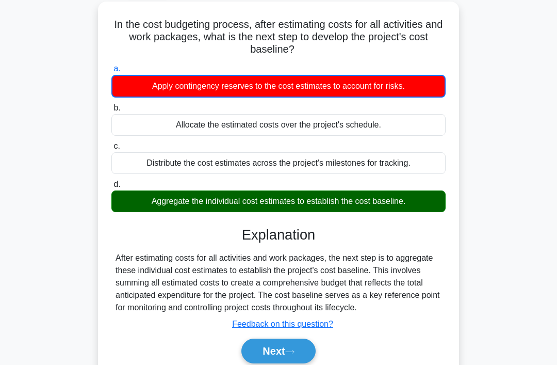
click at [265, 363] on button "Next" at bounding box center [278, 350] width 74 height 25
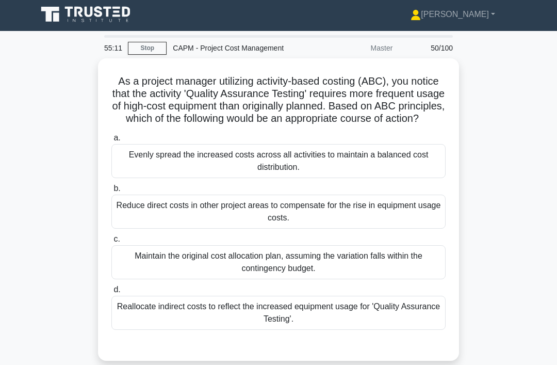
scroll to position [2, 0]
click at [258, 330] on div "Reallocate indirect costs to reflect the increased equipment usage for 'Quality…" at bounding box center [278, 313] width 334 height 34
click at [111, 293] on input "d. Reallocate indirect costs to reflect the increased equipment usage for 'Qual…" at bounding box center [111, 289] width 0 height 7
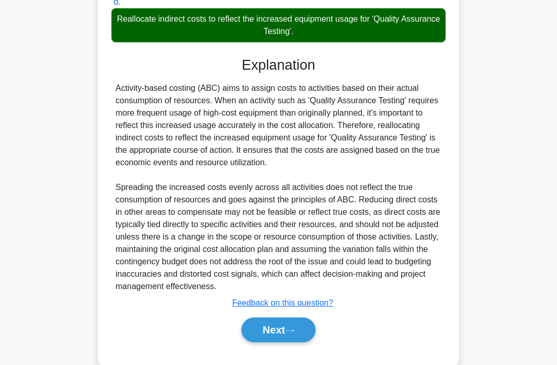
scroll to position [312, 0]
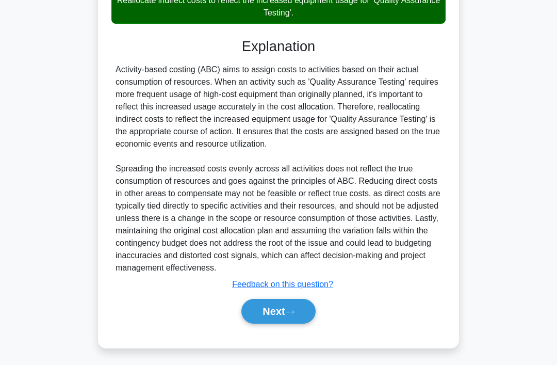
click at [265, 323] on button "Next" at bounding box center [278, 311] width 74 height 25
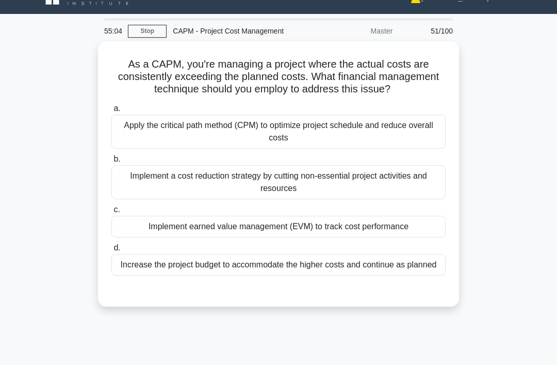
scroll to position [0, 0]
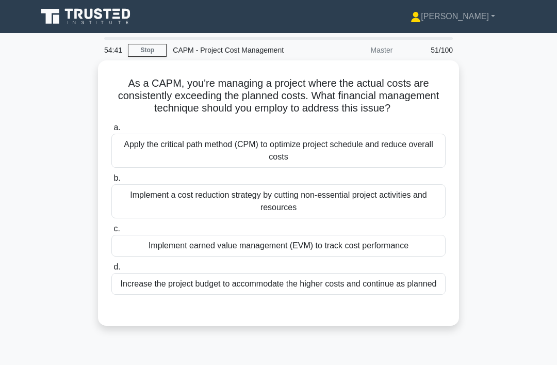
click at [280, 256] on div "Implement earned value management (EVM) to track cost performance" at bounding box center [278, 246] width 334 height 22
click at [111, 232] on input "c. Implement earned value management (EVM) to track cost performance" at bounding box center [111, 228] width 0 height 7
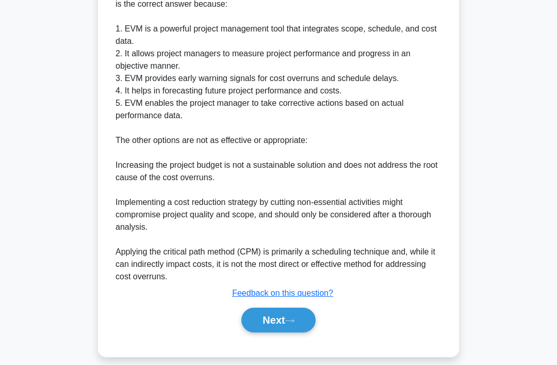
click at [263, 332] on button "Next" at bounding box center [278, 319] width 74 height 25
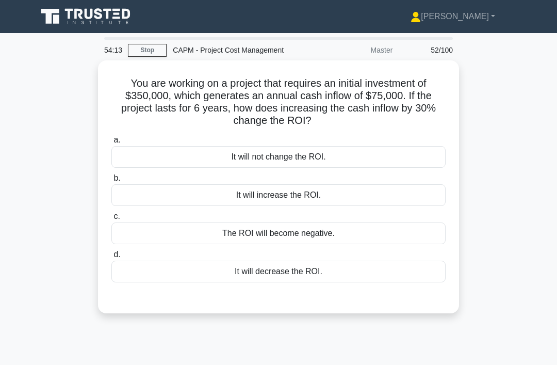
click at [266, 273] on div "It will decrease the ROI." at bounding box center [278, 271] width 334 height 22
click at [111, 258] on input "d. It will decrease the ROI." at bounding box center [111, 254] width 0 height 7
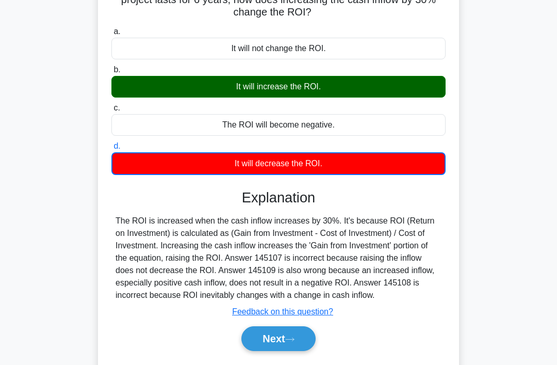
scroll to position [159, 0]
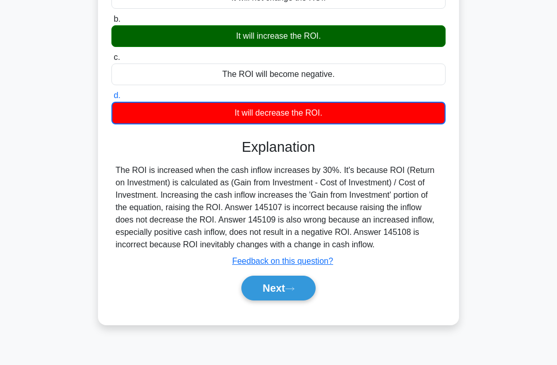
click at [285, 300] on button "Next" at bounding box center [278, 287] width 74 height 25
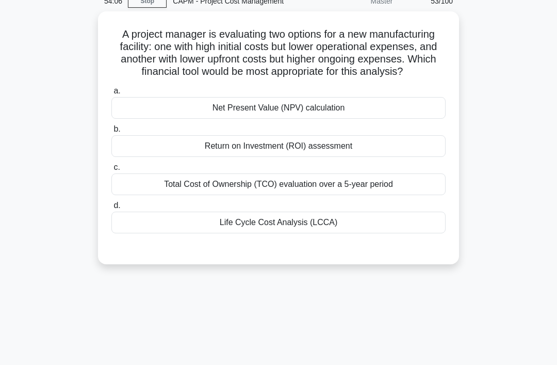
scroll to position [0, 0]
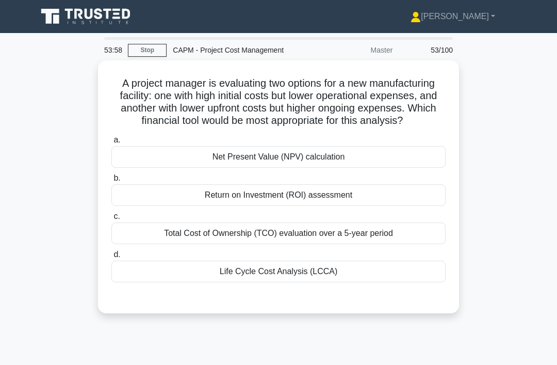
click at [422, 146] on label "a. Net Present Value (NPV) calculation" at bounding box center [278, 151] width 334 height 34
click at [111, 143] on input "a. Net Present Value (NPV) calculation" at bounding box center [111, 140] width 0 height 7
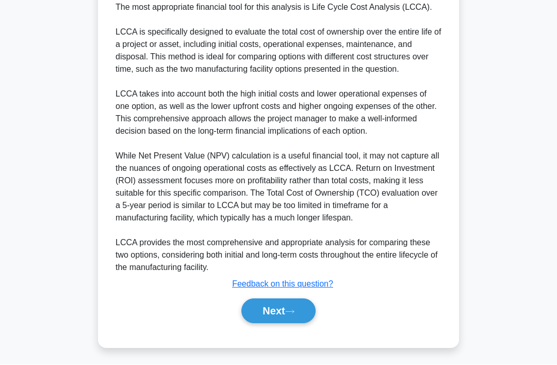
scroll to position [350, 0]
click at [308, 323] on button "Next" at bounding box center [278, 311] width 74 height 25
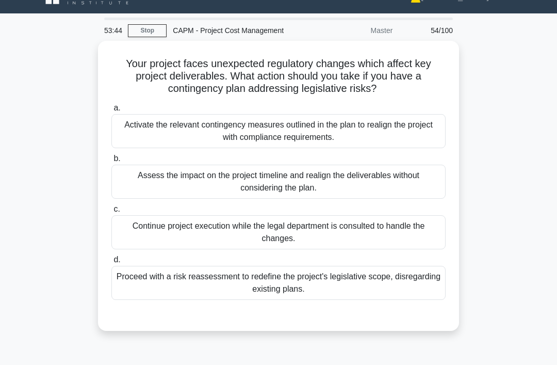
scroll to position [0, 0]
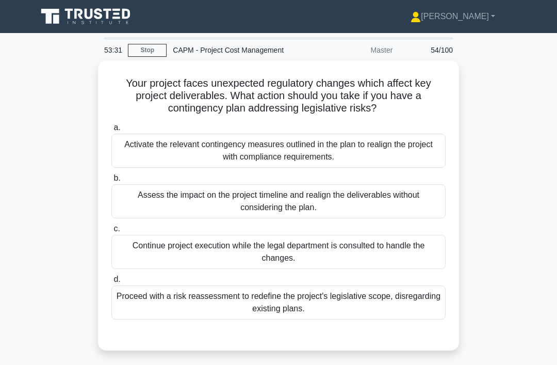
click at [368, 161] on div "Activate the relevant contingency measures outlined in the plan to realign the …" at bounding box center [278, 151] width 334 height 34
click at [111, 131] on input "a. Activate the relevant contingency measures outlined in the plan to realign t…" at bounding box center [111, 127] width 0 height 7
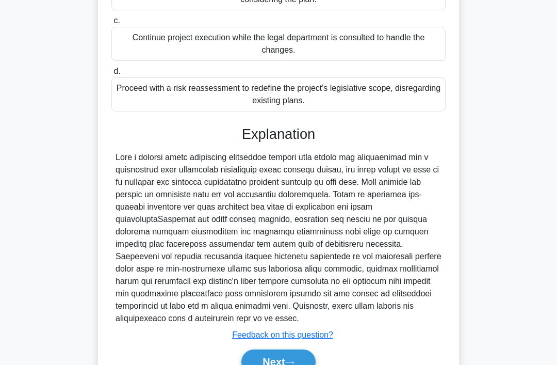
scroll to position [250, 0]
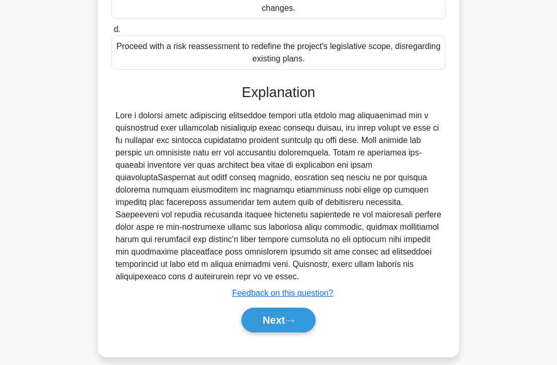
click at [262, 332] on button "Next" at bounding box center [278, 319] width 74 height 25
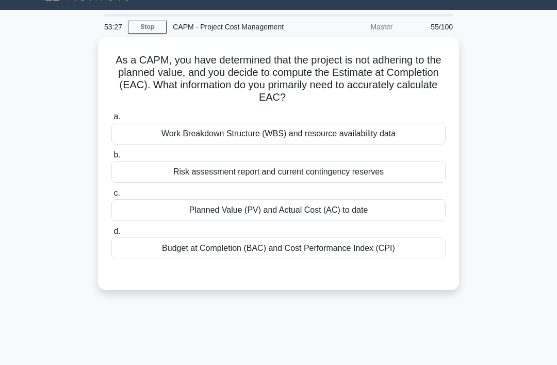
scroll to position [0, 0]
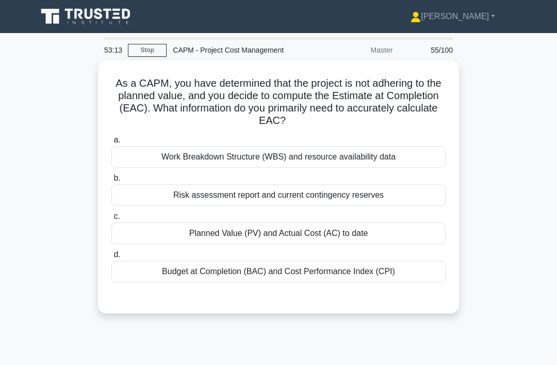
click at [323, 273] on div "Budget at Completion (BAC) and Cost Performance Index (CPI)" at bounding box center [278, 271] width 334 height 22
click at [111, 258] on input "d. Budget at Completion (BAC) and Cost Performance Index (CPI)" at bounding box center [111, 254] width 0 height 7
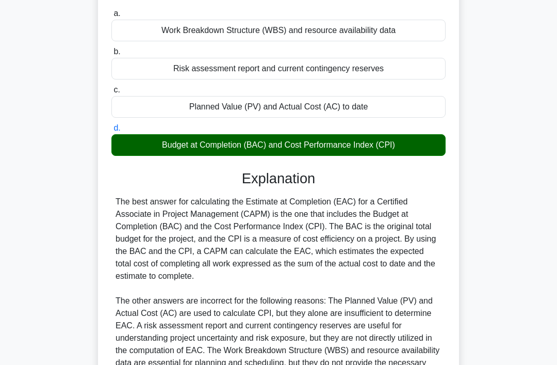
scroll to position [225, 0]
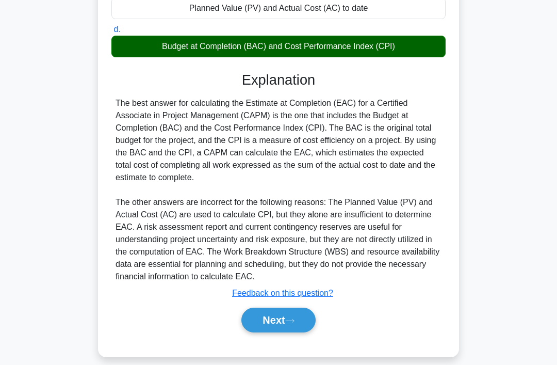
click at [310, 332] on button "Next" at bounding box center [278, 319] width 74 height 25
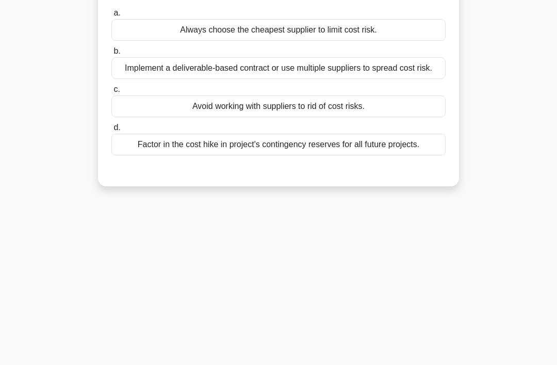
scroll to position [0, 0]
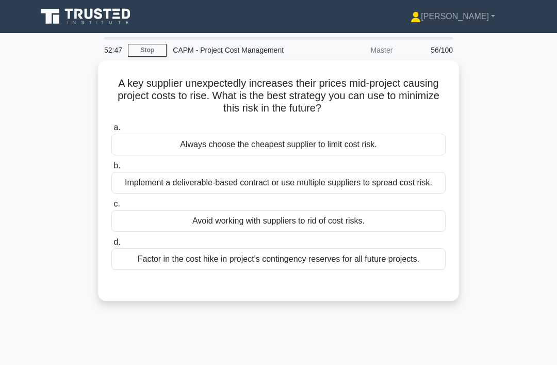
click at [370, 185] on div "Implement a deliverable-based contract or use multiple suppliers to spread cost…" at bounding box center [278, 183] width 334 height 22
click at [111, 169] on input "b. Implement a deliverable-based contract or use multiple suppliers to spread c…" at bounding box center [111, 165] width 0 height 7
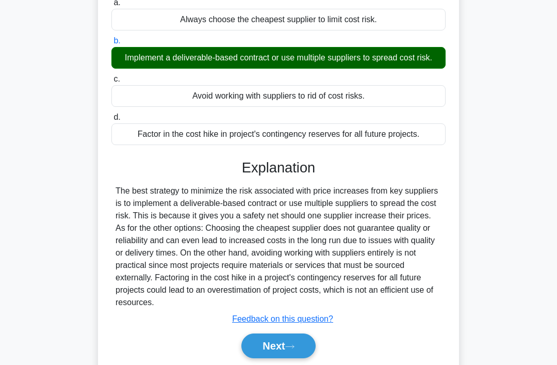
scroll to position [138, 0]
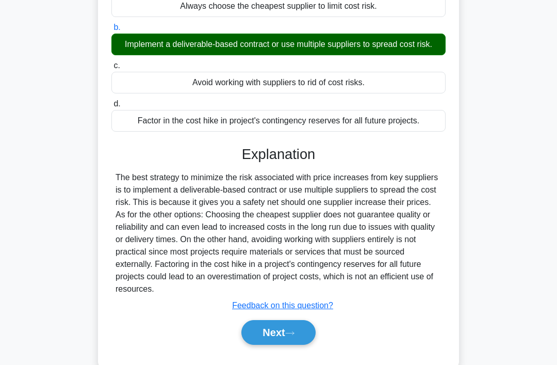
click at [289, 345] on button "Next" at bounding box center [278, 332] width 74 height 25
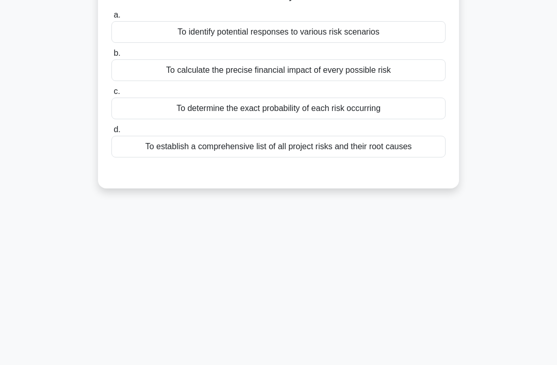
scroll to position [0, 0]
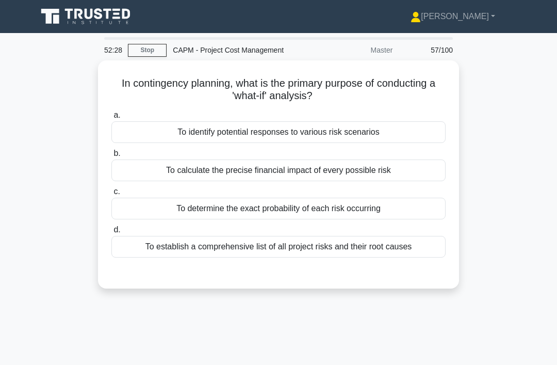
click at [323, 239] on div "To establish a comprehensive list of all project risks and their root causes" at bounding box center [278, 247] width 334 height 22
click at [111, 233] on input "d. To establish a comprehensive list of all project risks and their root causes" at bounding box center [111, 229] width 0 height 7
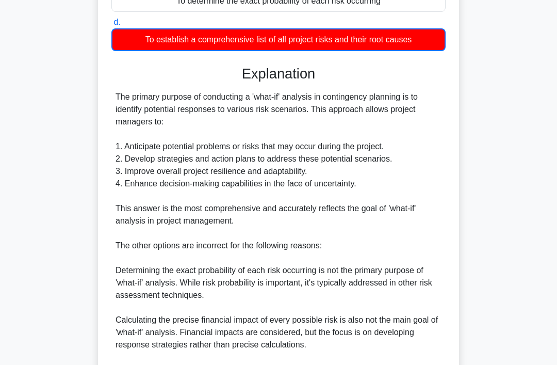
scroll to position [300, 0]
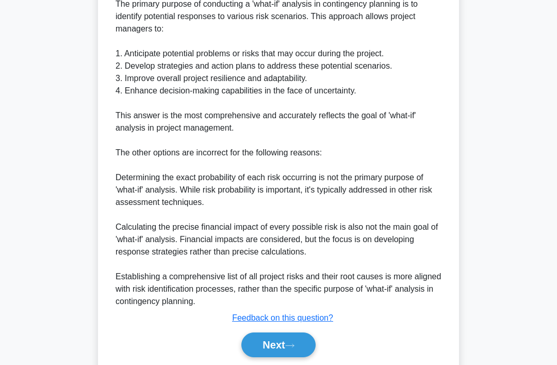
click at [300, 342] on button "Next" at bounding box center [278, 344] width 74 height 25
click at [295, 345] on icon at bounding box center [289, 345] width 9 height 6
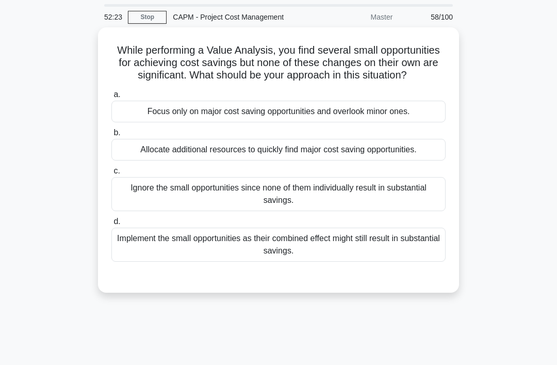
scroll to position [0, 0]
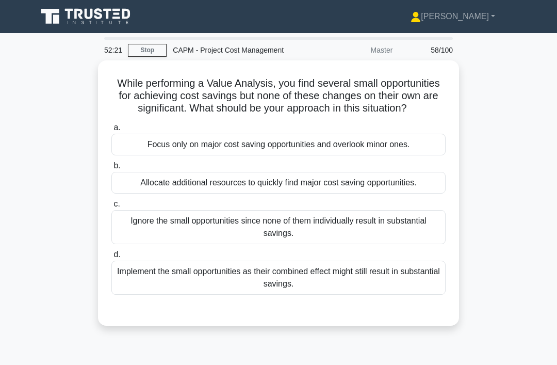
click at [149, 47] on link "Stop" at bounding box center [147, 50] width 39 height 13
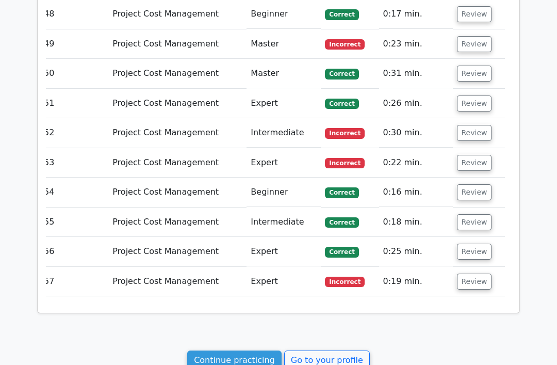
scroll to position [2505, 0]
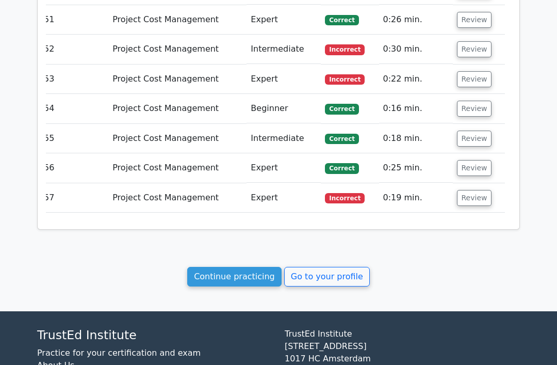
click at [246, 267] on link "Continue practicing" at bounding box center [234, 277] width 94 height 20
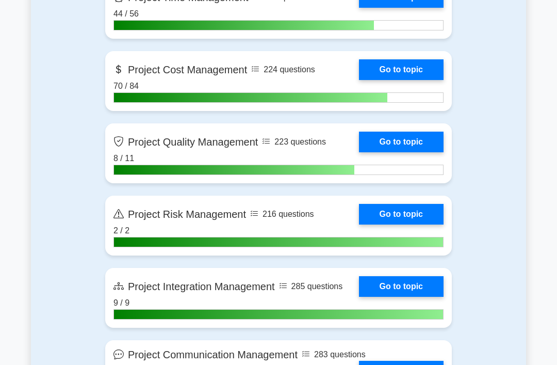
scroll to position [611, 0]
click at [401, 139] on link "Go to topic" at bounding box center [401, 142] width 85 height 21
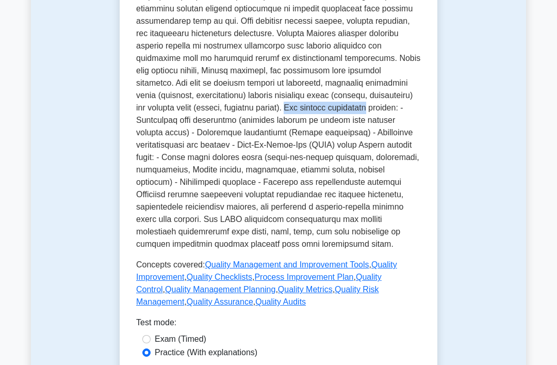
scroll to position [363, 0]
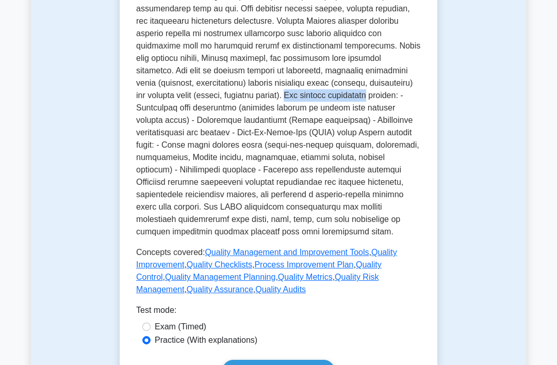
click at [369, 256] on link "Quality Management and Improvement Tools" at bounding box center [287, 252] width 164 height 9
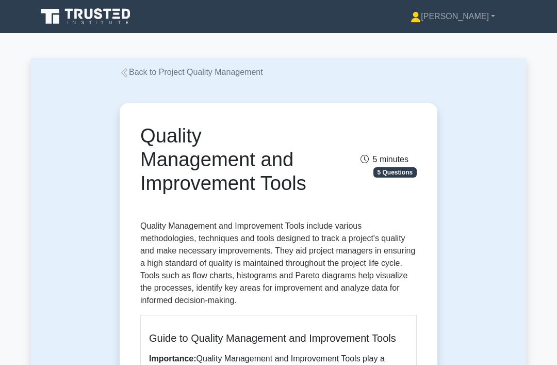
click at [128, 73] on icon at bounding box center [124, 72] width 9 height 9
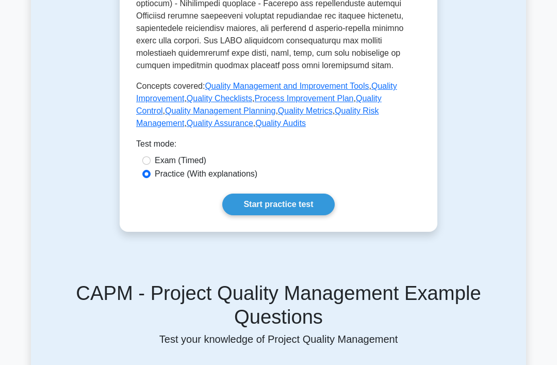
scroll to position [529, 0]
click at [194, 103] on link "Quality Improvement" at bounding box center [266, 91] width 261 height 21
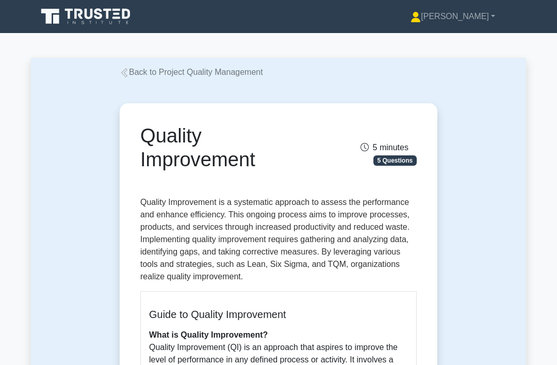
click at [232, 73] on link "Back to Project Quality Management" at bounding box center [191, 72] width 143 height 9
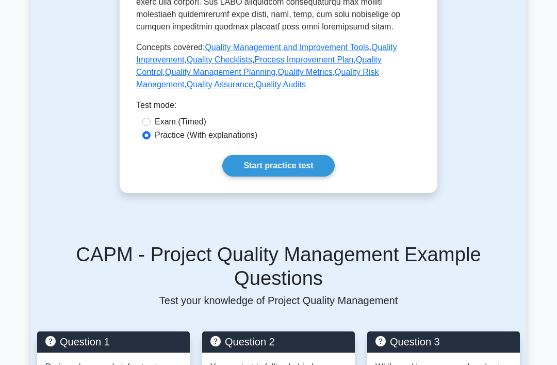
scroll to position [528, 0]
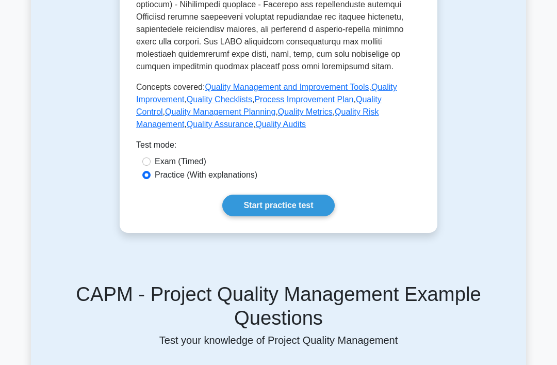
click at [252, 104] on link "Quality Checklists" at bounding box center [220, 99] width 66 height 9
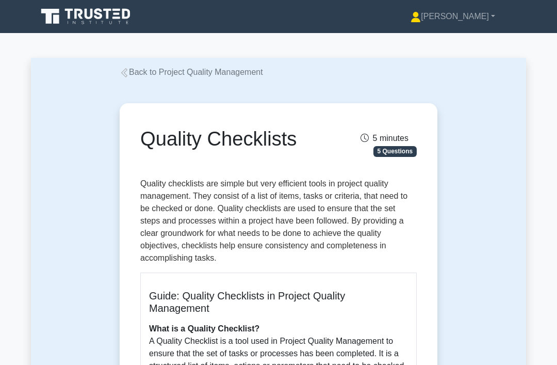
click at [180, 71] on link "Back to Project Quality Management" at bounding box center [191, 72] width 143 height 9
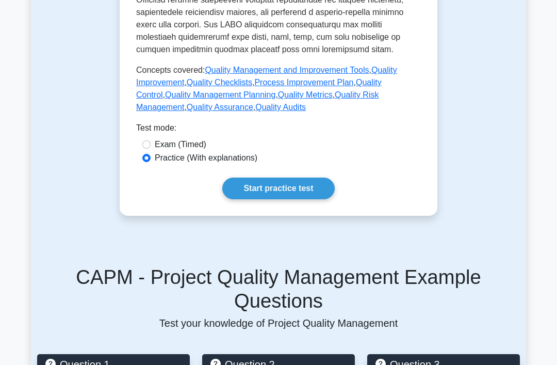
scroll to position [545, 0]
click at [353, 87] on link "Process Improvement Plan" at bounding box center [303, 82] width 99 height 9
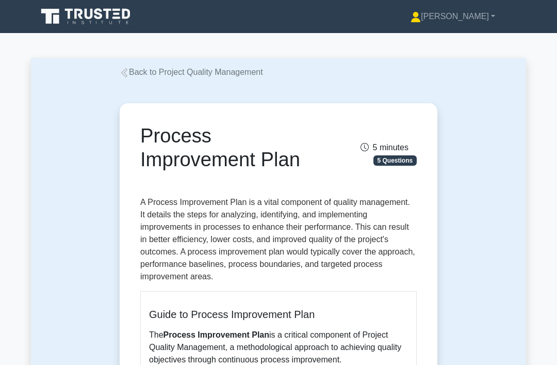
click at [211, 73] on link "Back to Project Quality Management" at bounding box center [191, 72] width 143 height 9
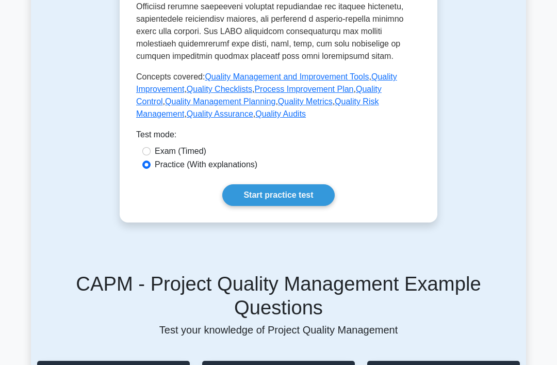
scroll to position [537, 0]
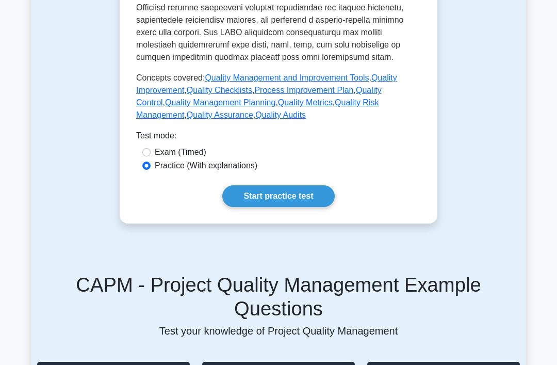
click at [198, 121] on p "Concepts covered: Quality Management and Improvement Tools , Quality Improvemen…" at bounding box center [278, 97] width 285 height 50
click at [208, 107] on link "Quality Control" at bounding box center [259, 96] width 246 height 21
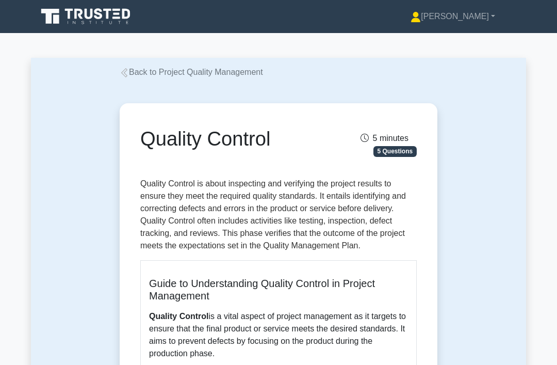
click at [211, 72] on link "Back to Project Quality Management" at bounding box center [191, 72] width 143 height 9
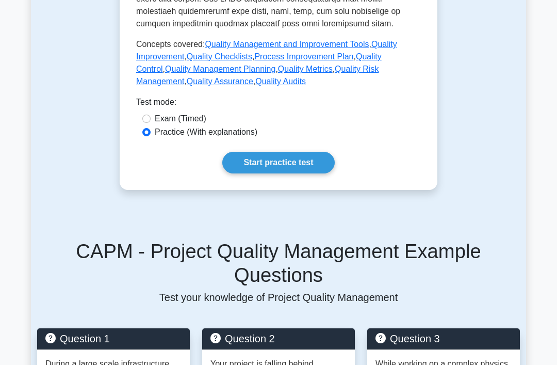
scroll to position [554, 0]
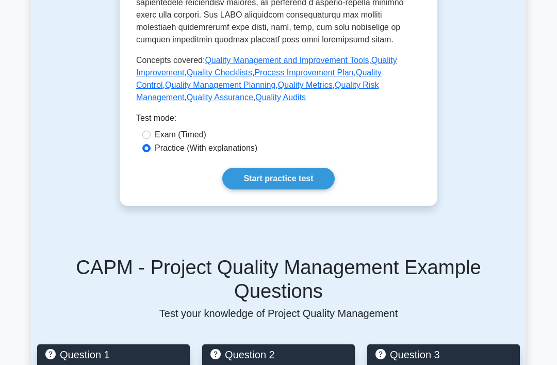
click at [275, 89] on link "Quality Management Planning" at bounding box center [220, 84] width 110 height 9
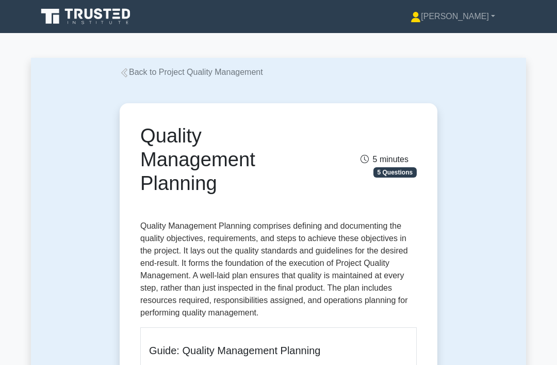
click at [199, 76] on link "Back to Project Quality Management" at bounding box center [191, 72] width 143 height 9
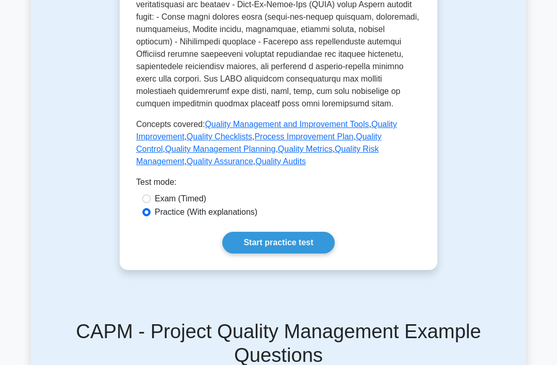
scroll to position [502, 0]
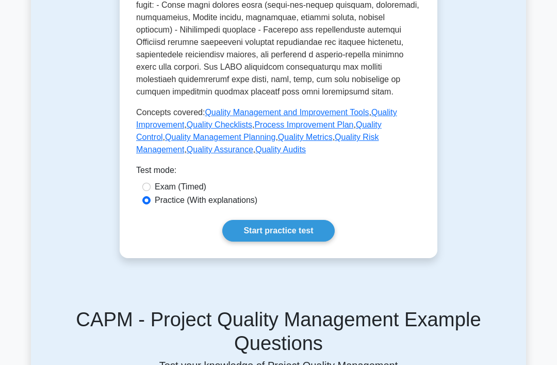
click at [278, 142] on link "Quality Metrics" at bounding box center [305, 137] width 55 height 9
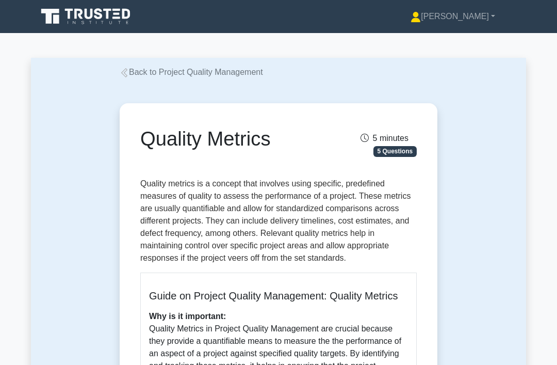
click at [203, 76] on link "Back to Project Quality Management" at bounding box center [191, 72] width 143 height 9
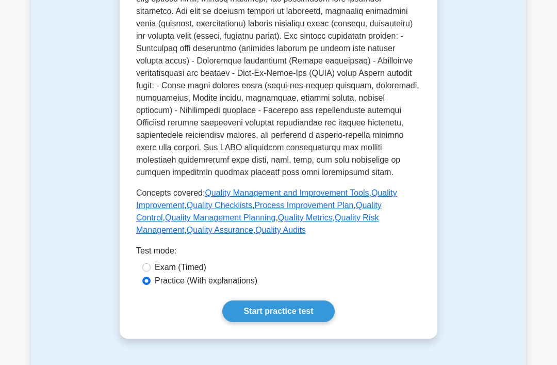
scroll to position [469, 0]
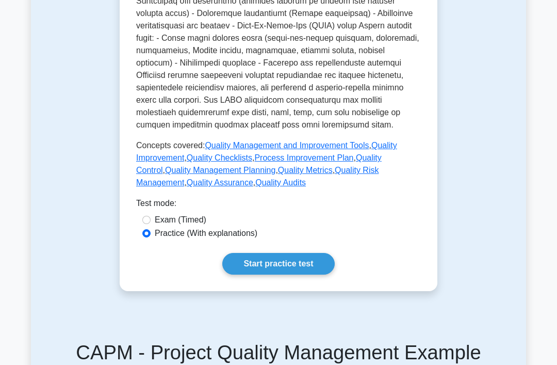
click at [242, 187] on link "Quality Risk Management" at bounding box center [257, 176] width 242 height 21
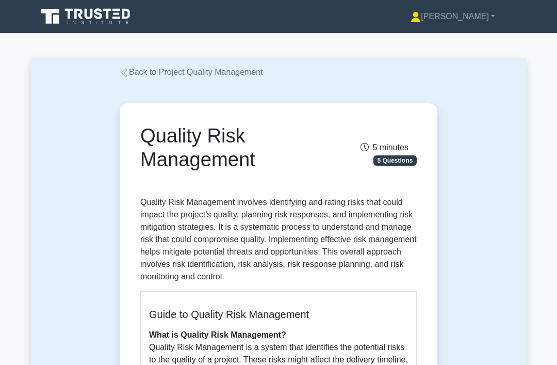
click at [229, 73] on link "Back to Project Quality Management" at bounding box center [191, 72] width 143 height 9
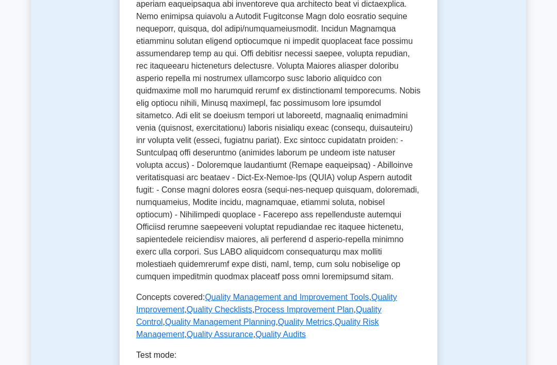
scroll to position [386, 0]
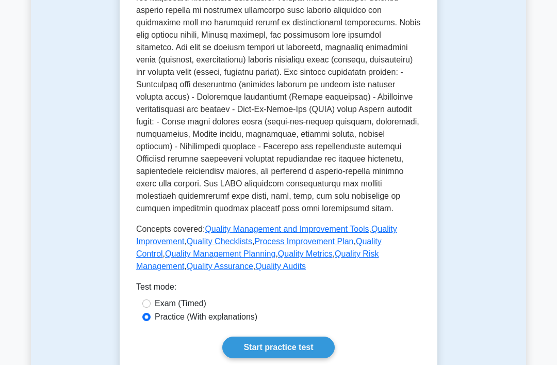
click at [253, 270] on link "Quality Assurance" at bounding box center [220, 266] width 67 height 9
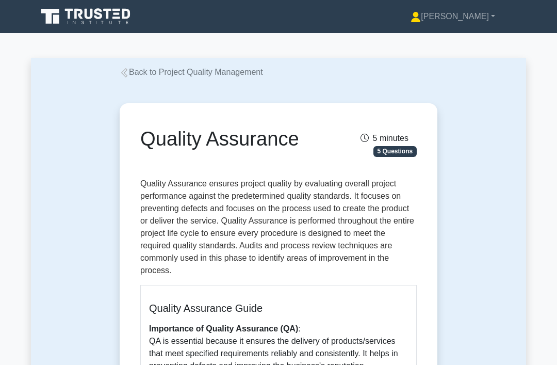
click at [181, 68] on link "Back to Project Quality Management" at bounding box center [191, 72] width 143 height 9
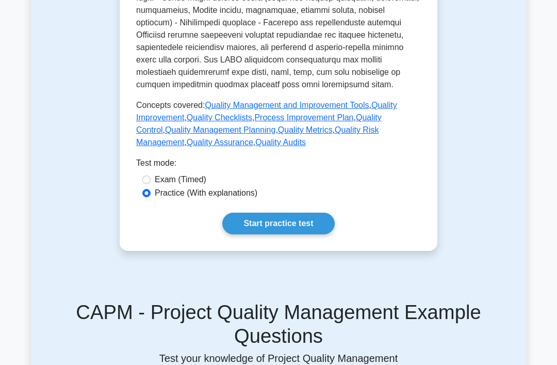
scroll to position [509, 0]
click at [306, 147] on link "Quality Audits" at bounding box center [280, 142] width 51 height 9
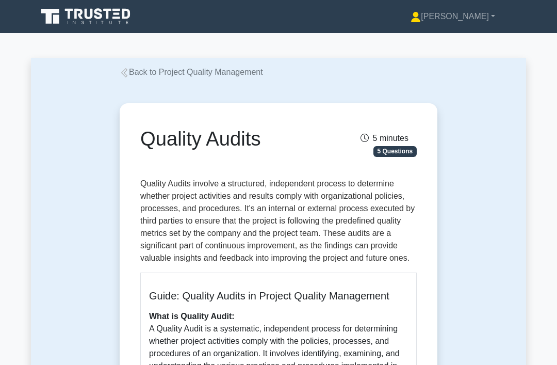
click at [218, 68] on link "Back to Project Quality Management" at bounding box center [191, 72] width 143 height 9
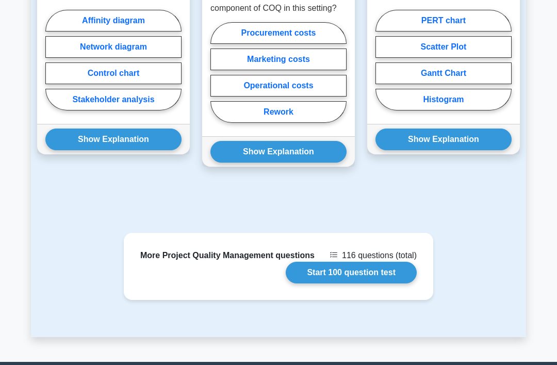
scroll to position [1149, 0]
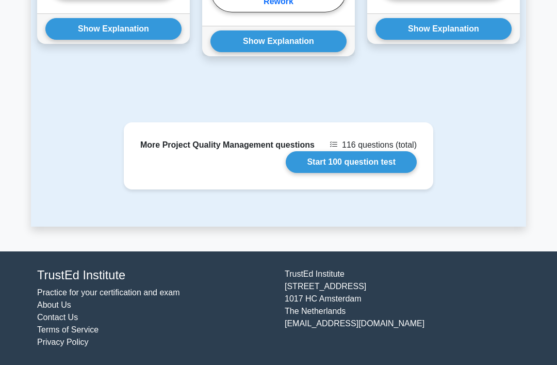
click at [393, 173] on link "Start 100 question test" at bounding box center [351, 162] width 131 height 22
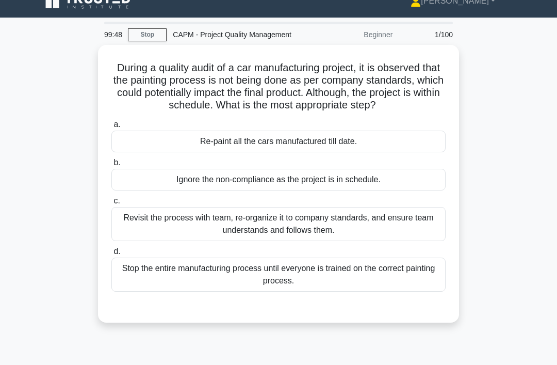
scroll to position [17, 0]
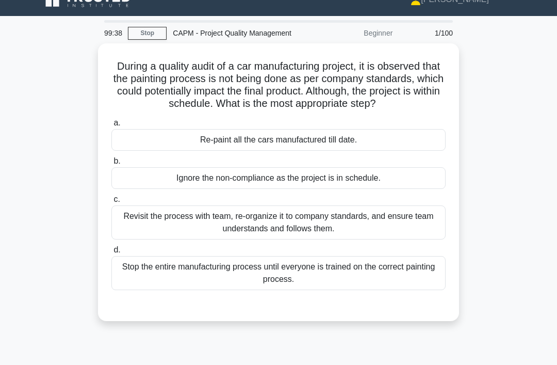
click at [387, 239] on div "Revisit the process with team, re-organize it to company standards, and ensure …" at bounding box center [278, 222] width 334 height 34
click at [111, 203] on input "c. Revisit the process with team, re-organize it to company standards, and ensu…" at bounding box center [111, 199] width 0 height 7
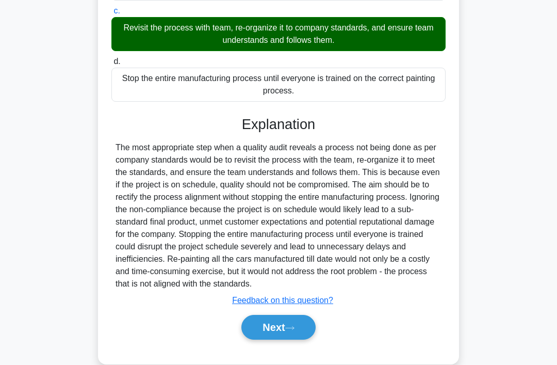
scroll to position [237, 0]
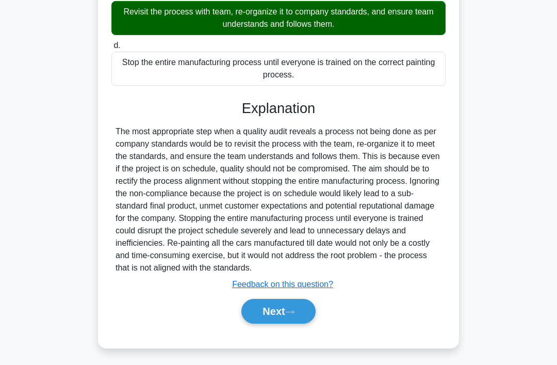
click at [313, 323] on button "Next" at bounding box center [278, 311] width 74 height 25
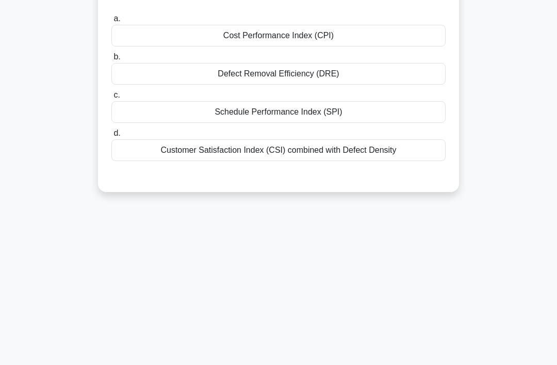
scroll to position [0, 0]
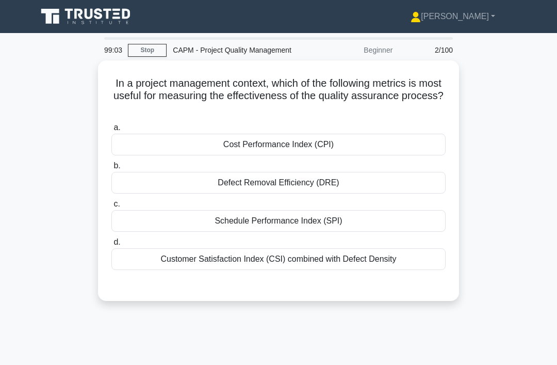
click at [288, 270] on div "Customer Satisfaction Index (CSI) combined with Defect Density" at bounding box center [278, 259] width 334 height 22
click at [111, 246] on input "d. Customer Satisfaction Index (CSI) combined with Defect Density" at bounding box center [111, 242] width 0 height 7
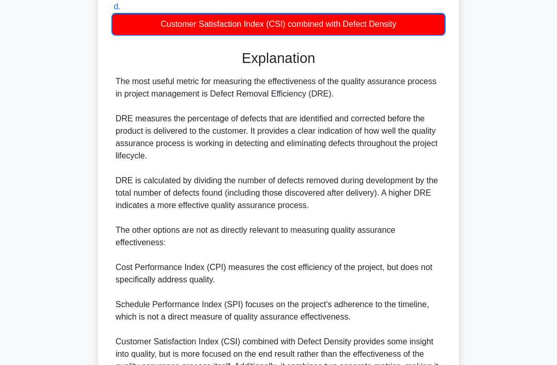
scroll to position [350, 0]
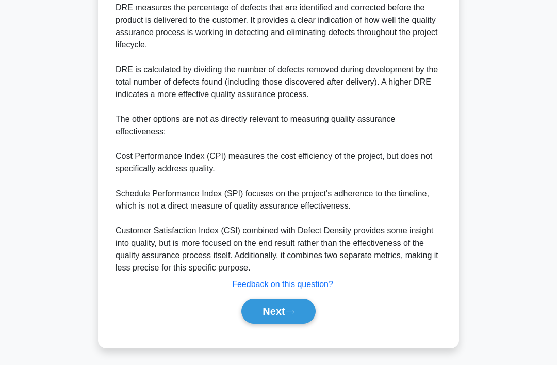
click at [295, 323] on button "Next" at bounding box center [278, 311] width 74 height 25
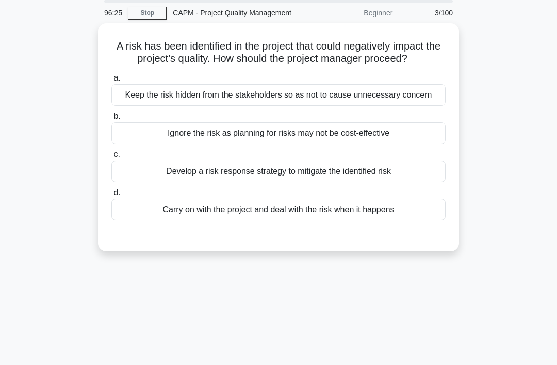
scroll to position [0, 0]
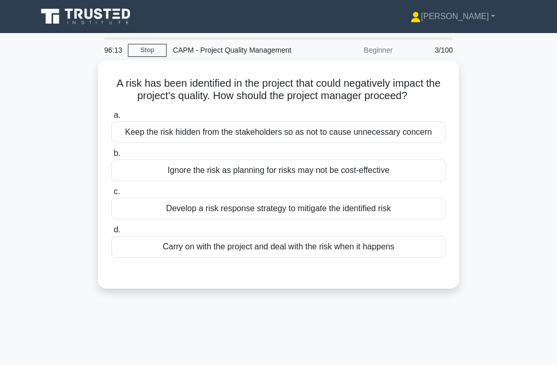
click at [429, 219] on div "Develop a risk response strategy to mitigate the identified risk" at bounding box center [278, 209] width 334 height 22
click at [111, 195] on input "c. Develop a risk response strategy to mitigate the identified risk" at bounding box center [111, 191] width 0 height 7
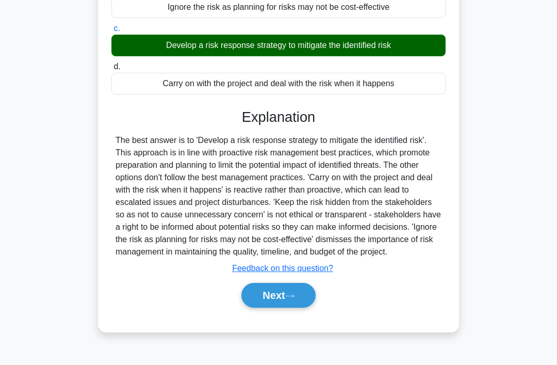
scroll to position [175, 0]
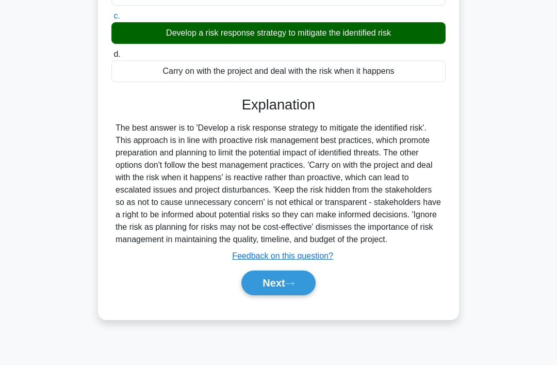
click at [306, 295] on button "Next" at bounding box center [278, 282] width 74 height 25
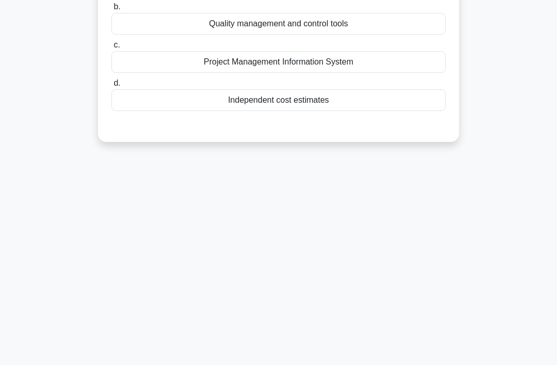
click at [288, 338] on div "96:10 Stop CAPM - Project Quality Management Beginner 4/100 A project manager o…" at bounding box center [278, 136] width 495 height 516
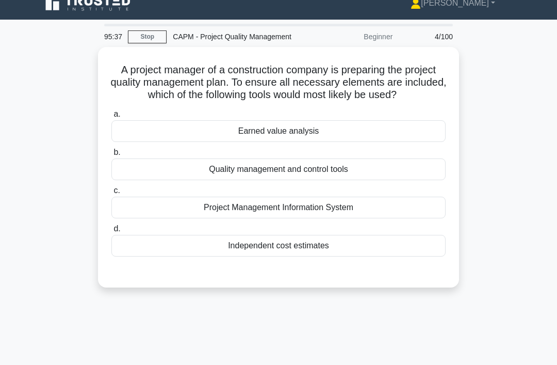
scroll to position [14, 0]
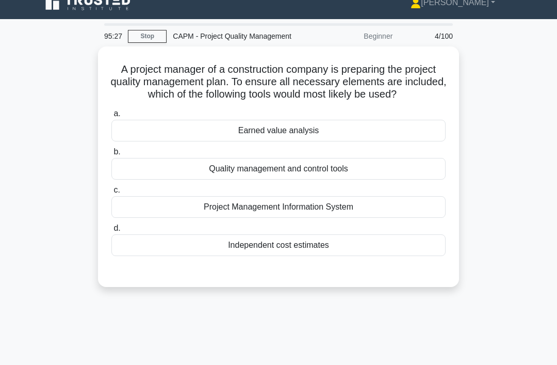
click at [387, 179] on div "Quality management and control tools" at bounding box center [278, 169] width 334 height 22
click at [111, 155] on input "b. Quality management and control tools" at bounding box center [111, 152] width 0 height 7
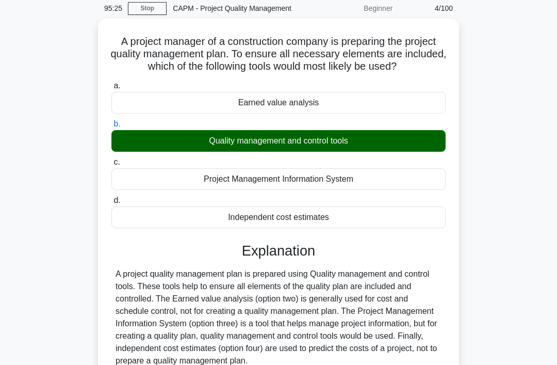
scroll to position [159, 0]
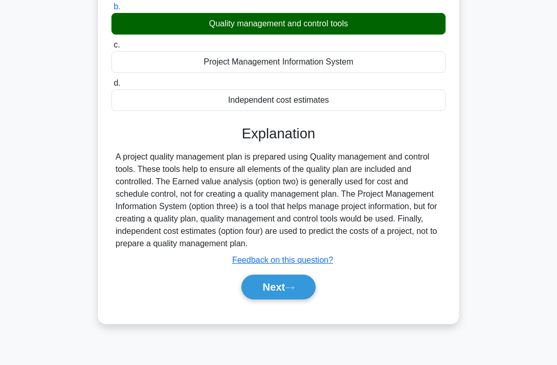
click at [310, 299] on button "Next" at bounding box center [278, 286] width 74 height 25
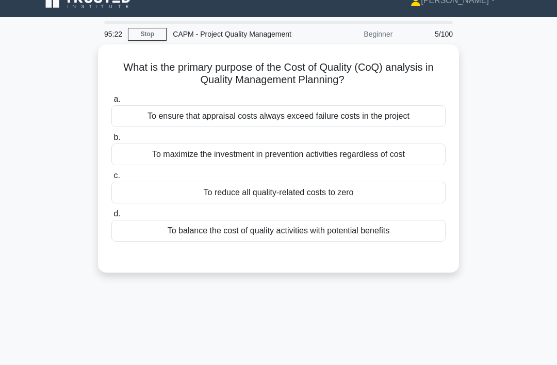
scroll to position [0, 0]
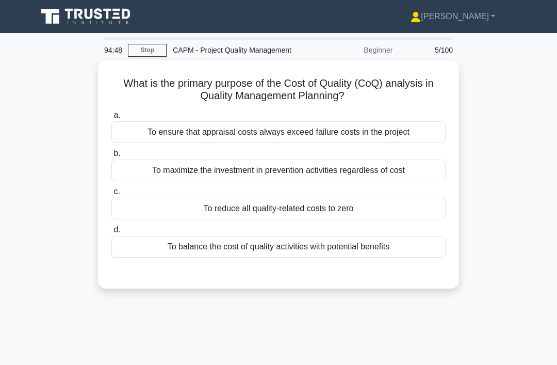
click at [371, 219] on div "To reduce all quality-related costs to zero" at bounding box center [278, 209] width 334 height 22
click at [111, 195] on input "c. To reduce all quality-related costs to zero" at bounding box center [111, 191] width 0 height 7
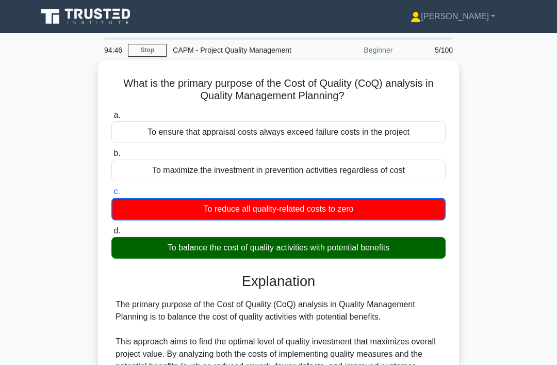
click at [340, 258] on div "To balance the cost of quality activities with potential benefits" at bounding box center [278, 248] width 334 height 22
click at [111, 234] on input "d. To balance the cost of quality activities with potential benefits" at bounding box center [111, 230] width 0 height 7
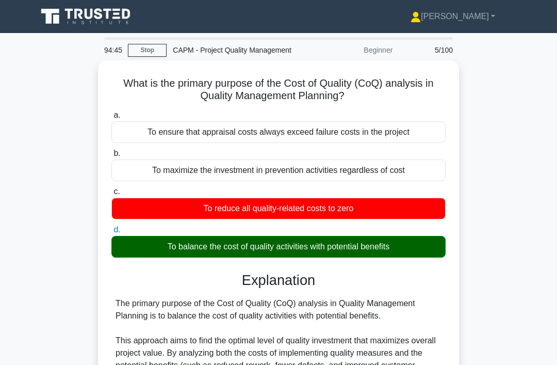
click at [342, 256] on div "To balance the cost of quality activities with potential benefits" at bounding box center [278, 247] width 334 height 22
click at [111, 233] on input "d. To balance the cost of quality activities with potential benefits" at bounding box center [111, 229] width 0 height 7
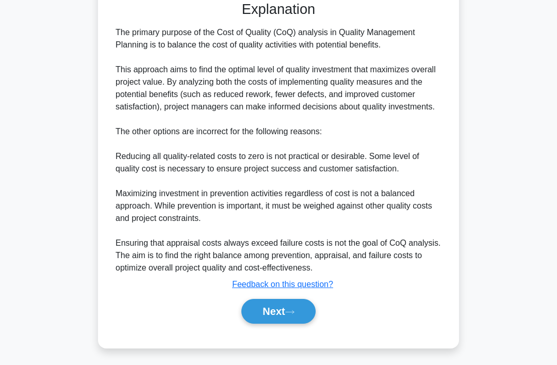
scroll to position [299, 0]
click at [293, 315] on icon at bounding box center [289, 312] width 9 height 6
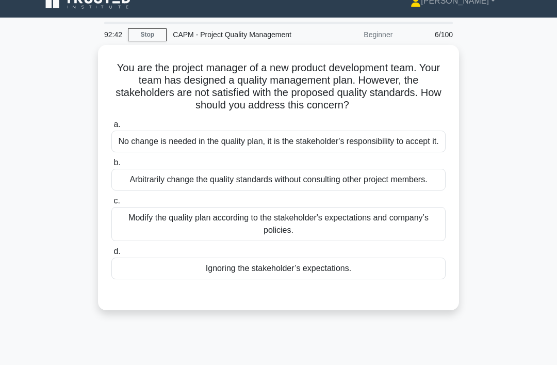
scroll to position [18, 0]
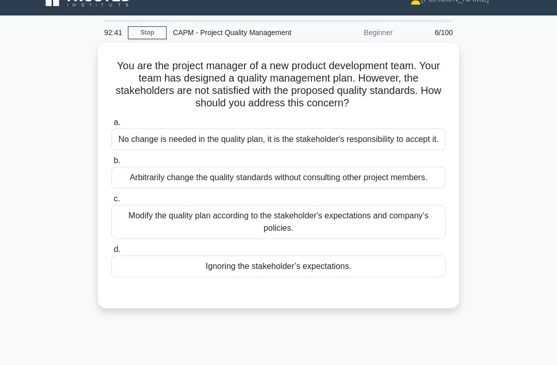
click at [415, 239] on div "Modify the quality plan according to the stakeholder's expectations and company…" at bounding box center [278, 222] width 334 height 34
click at [111, 202] on input "c. Modify the quality plan according to the stakeholder's expectations and comp…" at bounding box center [111, 198] width 0 height 7
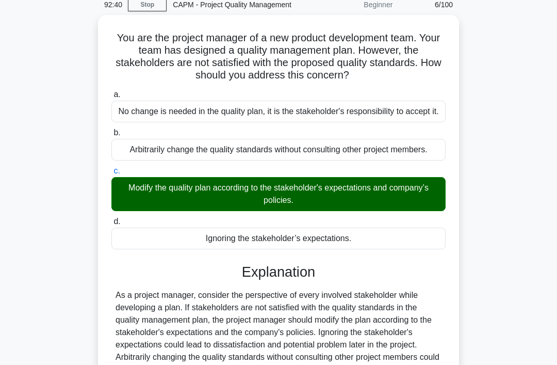
scroll to position [213, 0]
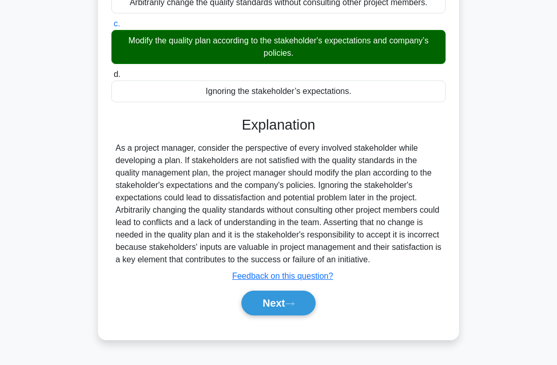
click at [299, 315] on button "Next" at bounding box center [278, 302] width 74 height 25
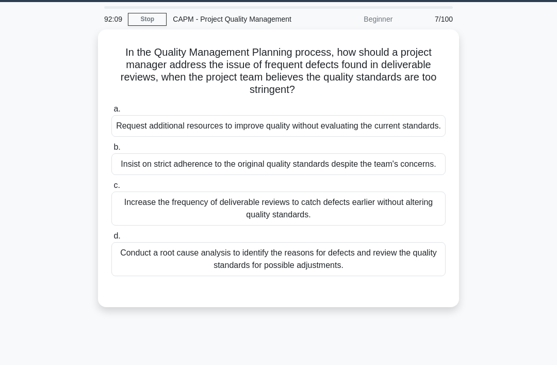
scroll to position [31, 0]
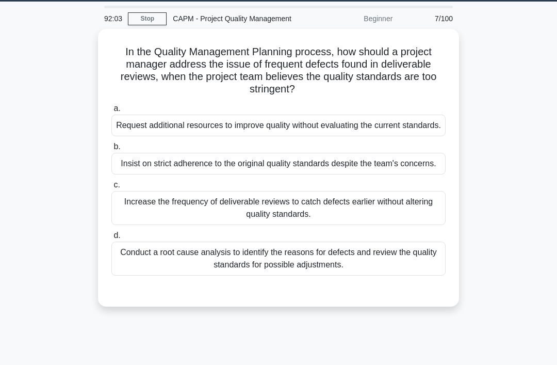
click at [403, 275] on div "Conduct a root cause analysis to identify the reasons for defects and review th…" at bounding box center [278, 258] width 334 height 34
click at [111, 239] on input "d. Conduct a root cause analysis to identify the reasons for defects and review…" at bounding box center [111, 235] width 0 height 7
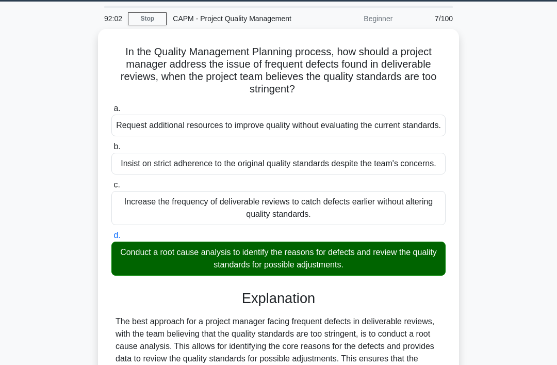
click at [411, 273] on label "d. Conduct a root cause analysis to identify the reasons for defects and review…" at bounding box center [278, 252] width 334 height 46
click at [111, 239] on input "d. Conduct a root cause analysis to identify the reasons for defects and review…" at bounding box center [111, 235] width 0 height 7
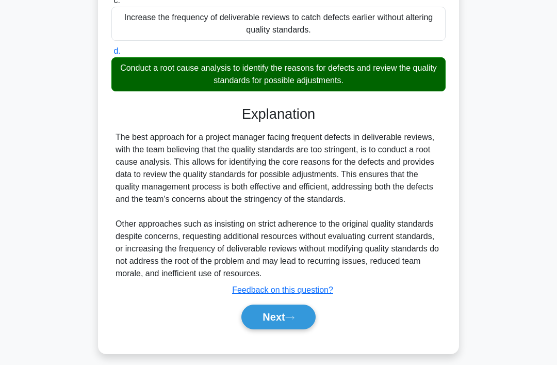
scroll to position [250, 0]
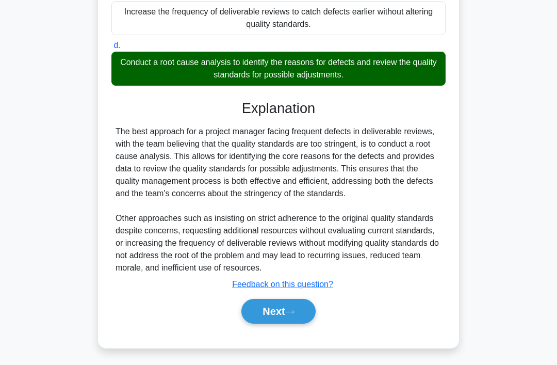
click at [306, 323] on button "Next" at bounding box center [278, 311] width 74 height 25
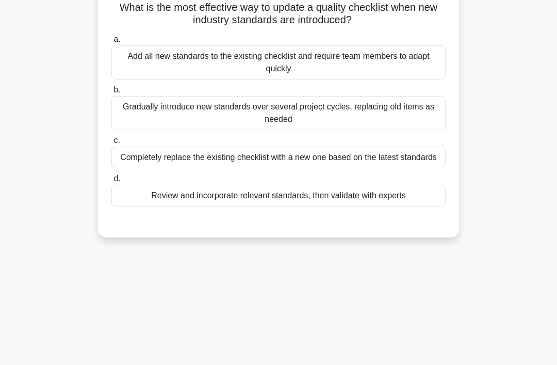
scroll to position [0, 0]
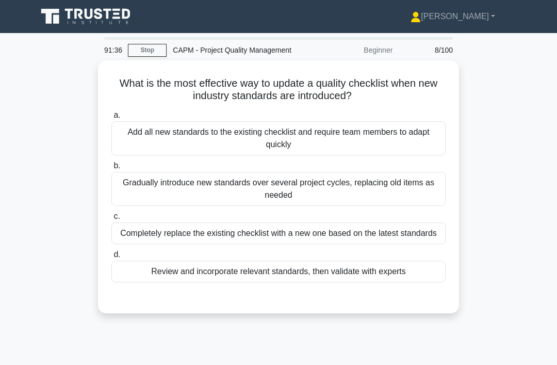
click at [399, 282] on div "Review and incorporate relevant standards, then validate with experts" at bounding box center [278, 271] width 334 height 22
click at [111, 258] on input "d. Review and incorporate relevant standards, then validate with experts" at bounding box center [111, 254] width 0 height 7
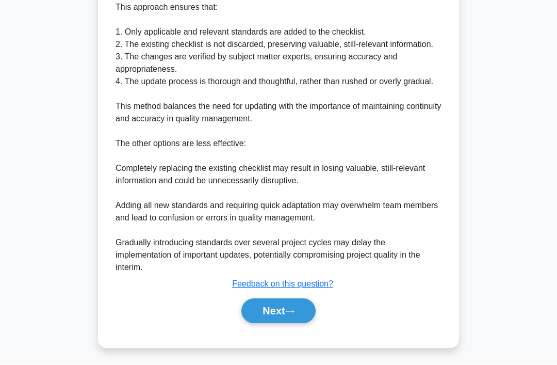
scroll to position [361, 0]
click at [315, 323] on button "Next" at bounding box center [278, 311] width 74 height 25
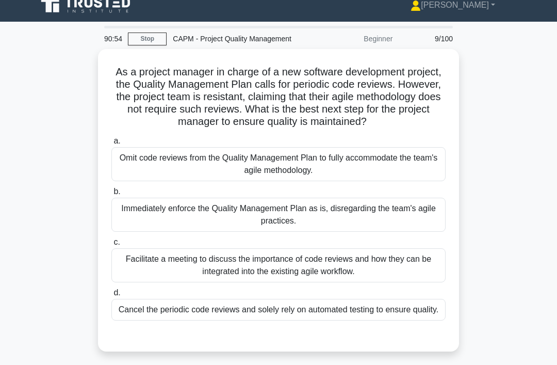
scroll to position [12, 0]
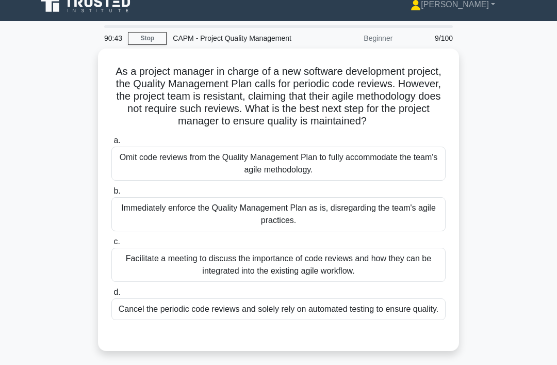
click at [393, 282] on div "Facilitate a meeting to discuss the importance of code reviews and how they can…" at bounding box center [278, 265] width 334 height 34
click at [111, 245] on input "c. Facilitate a meeting to discuss the importance of code reviews and how they …" at bounding box center [111, 241] width 0 height 7
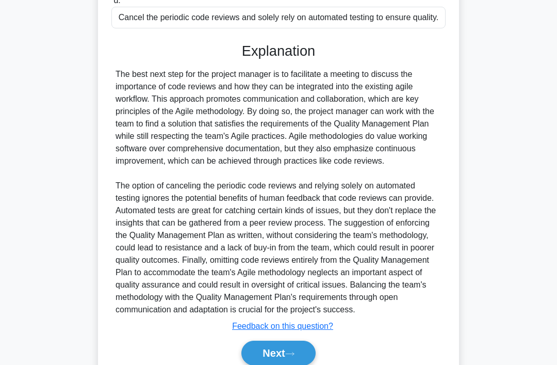
scroll to position [386, 0]
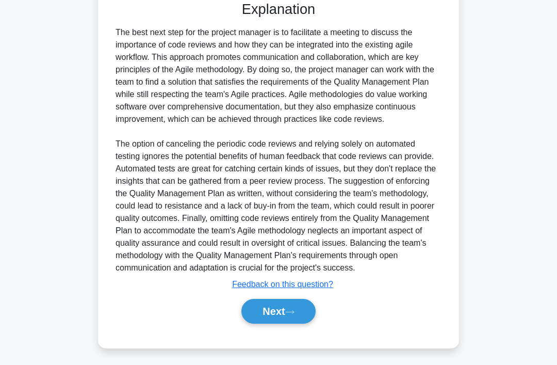
click at [306, 323] on button "Next" at bounding box center [278, 311] width 74 height 25
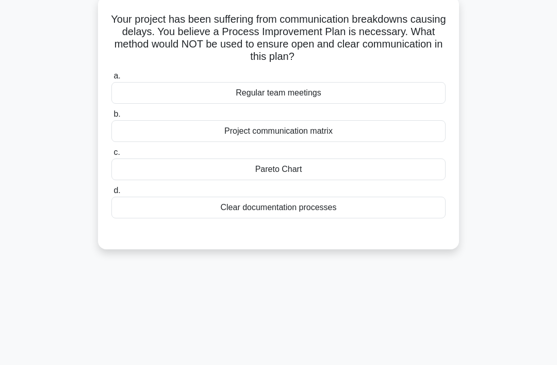
scroll to position [0, 0]
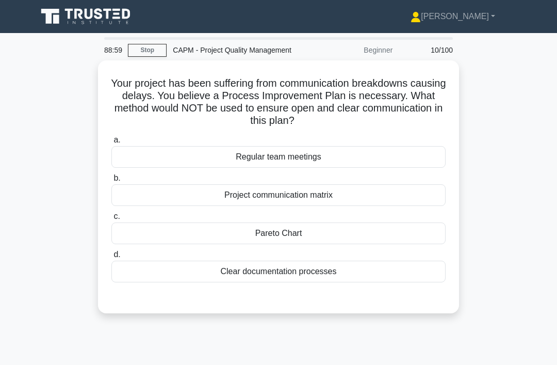
click at [321, 244] on div "Pareto Chart" at bounding box center [278, 233] width 334 height 22
click at [111, 220] on input "c. Pareto Chart" at bounding box center [111, 216] width 0 height 7
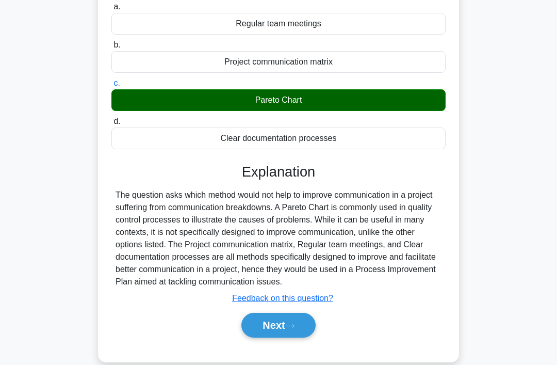
scroll to position [159, 0]
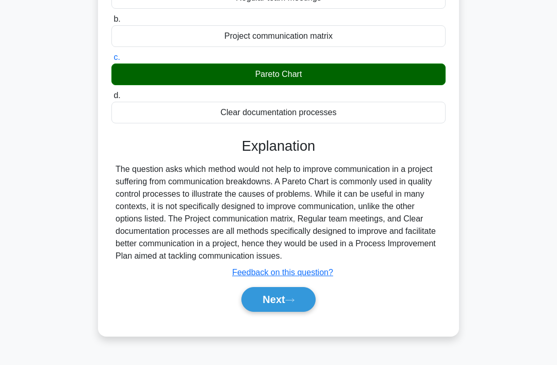
click at [303, 312] on button "Next" at bounding box center [278, 299] width 74 height 25
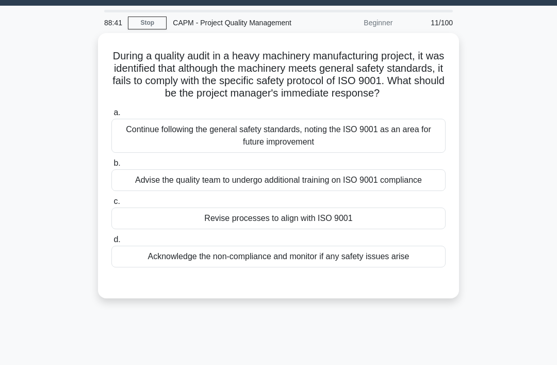
scroll to position [29, 0]
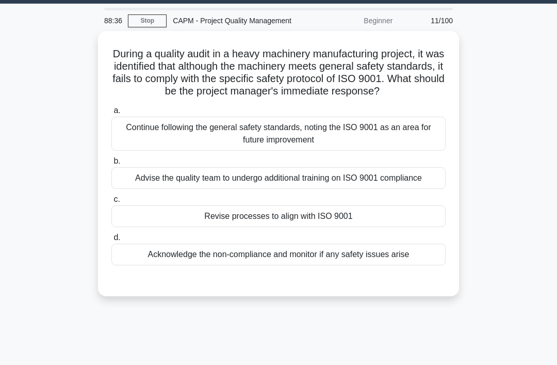
click at [349, 265] on div "Acknowledge the non-compliance and monitor if any safety issues arise" at bounding box center [278, 254] width 334 height 22
click at [111, 241] on input "d. Acknowledge the non-compliance and monitor if any safety issues arise" at bounding box center [111, 237] width 0 height 7
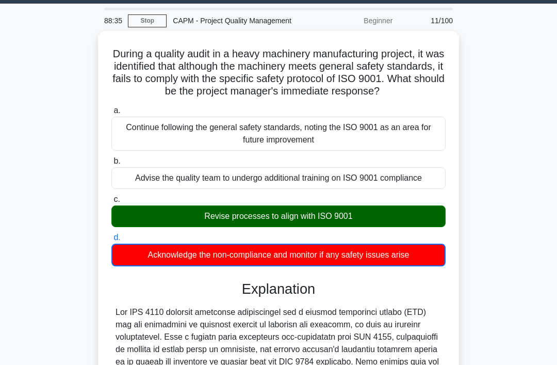
click at [363, 227] on div "Revise processes to align with ISO 9001" at bounding box center [278, 216] width 334 height 22
click at [111, 203] on input "c. Revise processes to align with ISO 9001" at bounding box center [111, 199] width 0 height 7
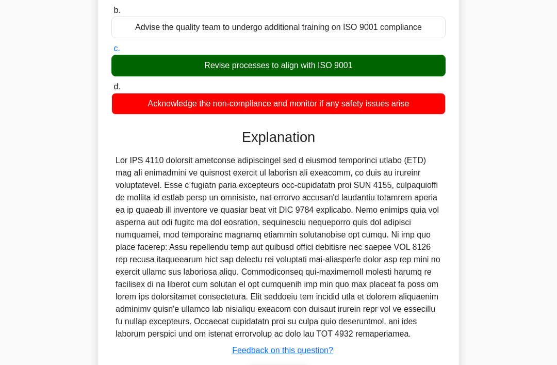
scroll to position [287, 0]
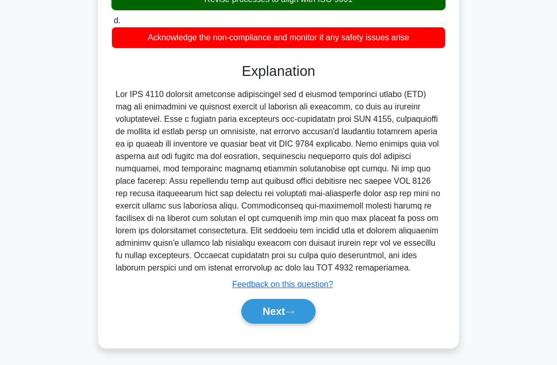
click at [308, 323] on button "Next" at bounding box center [278, 311] width 74 height 25
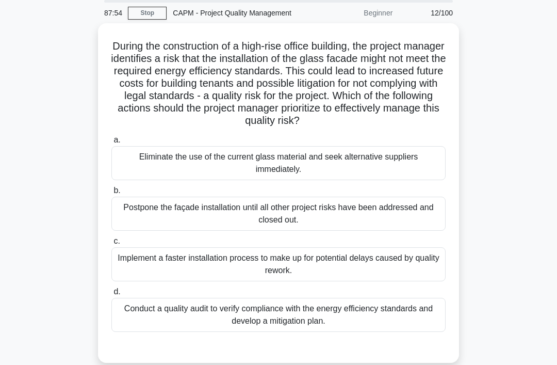
scroll to position [38, 0]
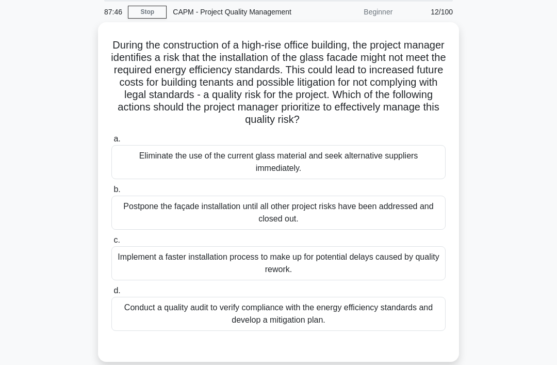
click at [302, 331] on div "Conduct a quality audit to verify compliance with the energy efficiency standar…" at bounding box center [278, 314] width 334 height 34
click at [111, 294] on input "d. Conduct a quality audit to verify compliance with the energy efficiency stan…" at bounding box center [111, 290] width 0 height 7
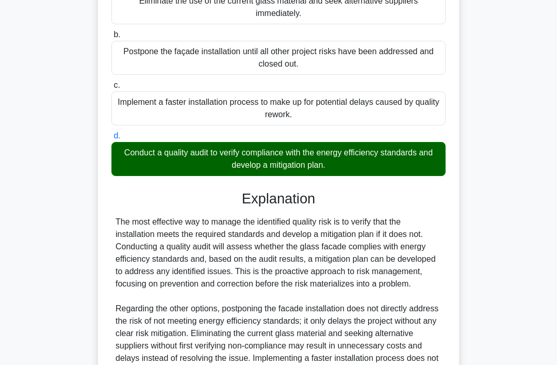
scroll to position [324, 0]
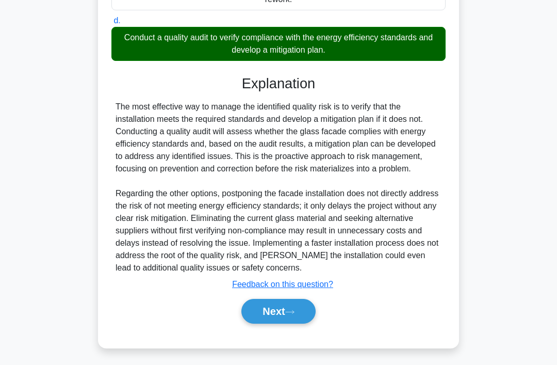
click at [312, 323] on button "Next" at bounding box center [278, 311] width 74 height 25
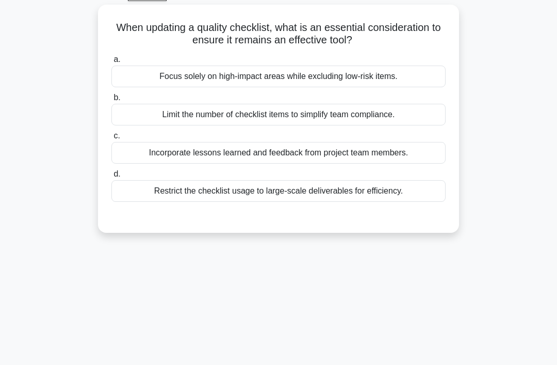
scroll to position [0, 0]
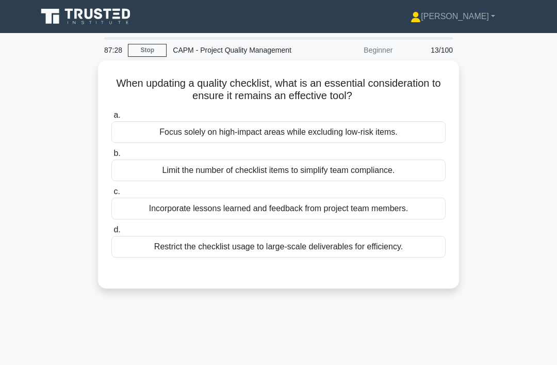
click at [356, 219] on div "Incorporate lessons learned and feedback from project team members." at bounding box center [278, 209] width 334 height 22
click at [111, 195] on input "c. Incorporate lessons learned and feedback from project team members." at bounding box center [111, 191] width 0 height 7
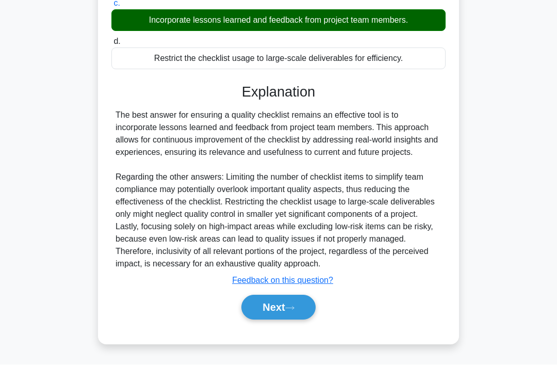
click at [300, 320] on button "Next" at bounding box center [278, 307] width 74 height 25
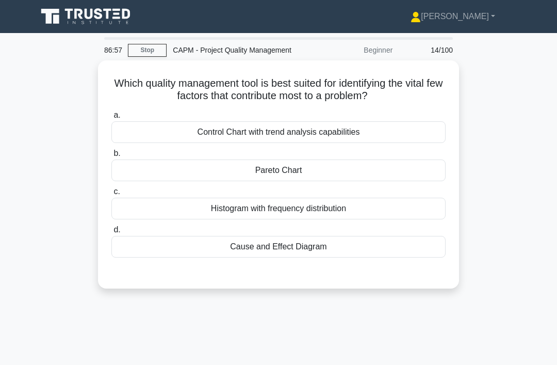
click at [396, 181] on div "Pareto Chart" at bounding box center [278, 170] width 334 height 22
click at [111, 157] on input "b. Pareto Chart" at bounding box center [111, 153] width 0 height 7
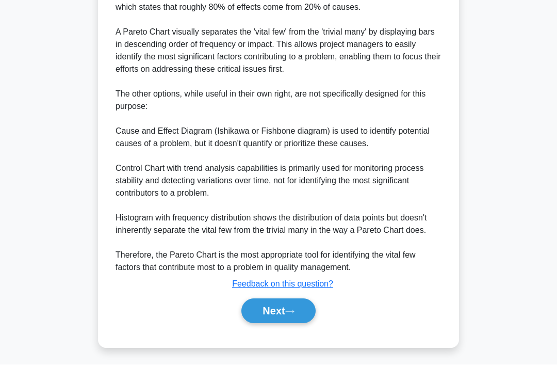
scroll to position [349, 0]
click at [293, 315] on icon at bounding box center [289, 312] width 9 height 6
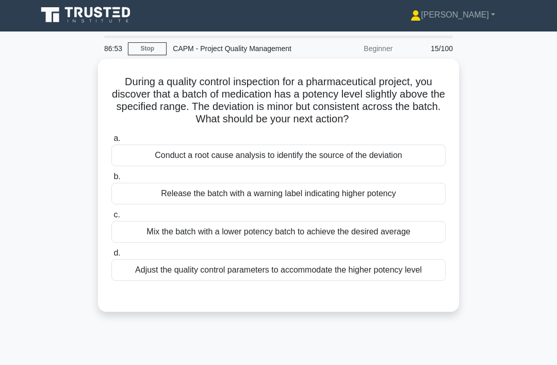
scroll to position [0, 0]
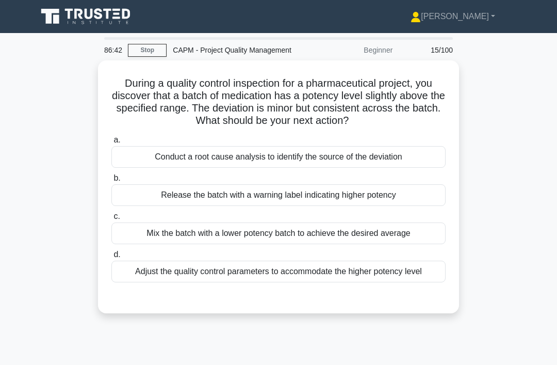
click at [400, 168] on div "Conduct a root cause analysis to identify the source of the deviation" at bounding box center [278, 157] width 334 height 22
click at [111, 143] on input "a. Conduct a root cause analysis to identify the source of the deviation" at bounding box center [111, 140] width 0 height 7
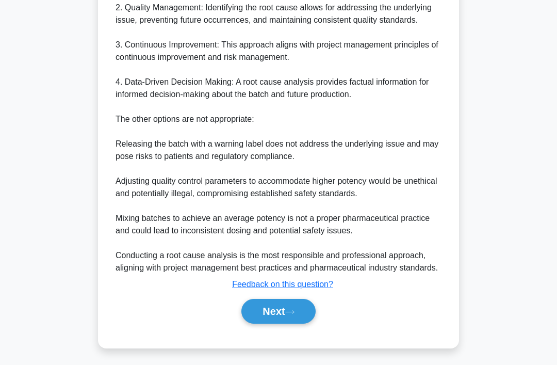
scroll to position [472, 0]
click at [303, 323] on button "Next" at bounding box center [278, 311] width 74 height 25
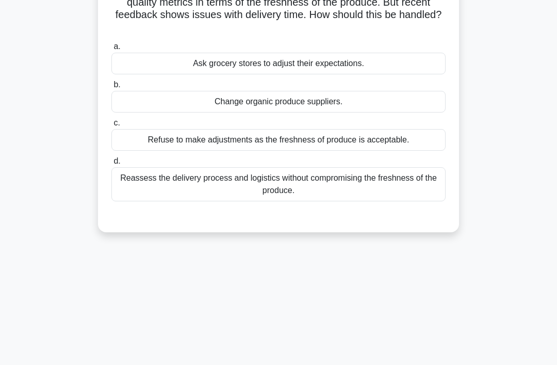
scroll to position [0, 0]
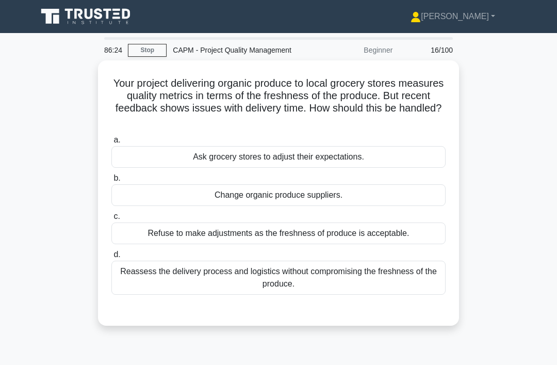
click at [321, 292] on div "Reassess the delivery process and logistics without compromising the freshness …" at bounding box center [278, 277] width 334 height 34
click at [111, 258] on input "d. Reassess the delivery process and logistics without compromising the freshne…" at bounding box center [111, 254] width 0 height 7
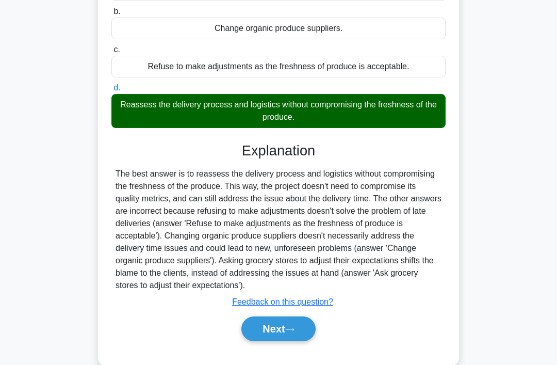
scroll to position [175, 0]
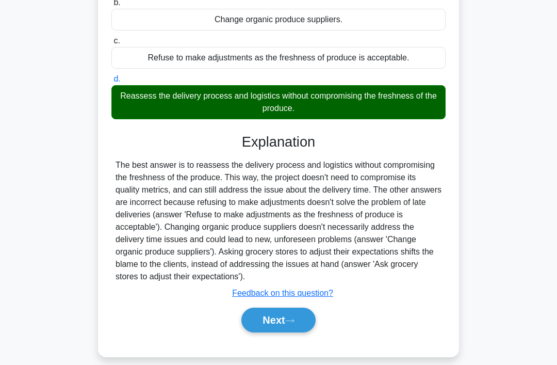
click at [277, 332] on button "Next" at bounding box center [278, 319] width 74 height 25
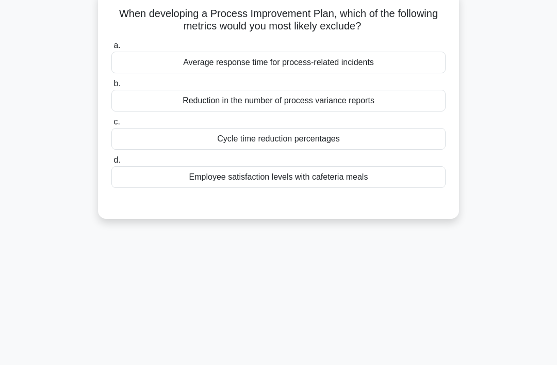
scroll to position [0, 0]
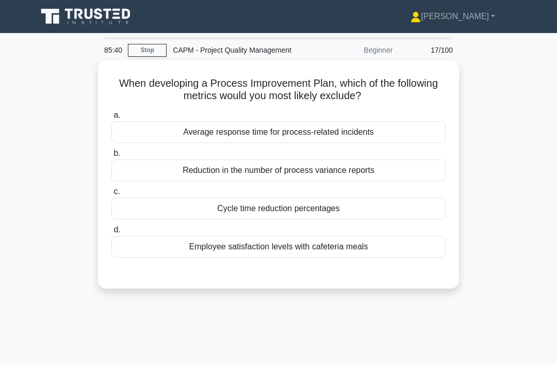
click at [343, 257] on div "Employee satisfaction levels with cafeteria meals" at bounding box center [278, 247] width 334 height 22
click at [111, 233] on input "d. Employee satisfaction levels with cafeteria meals" at bounding box center [111, 229] width 0 height 7
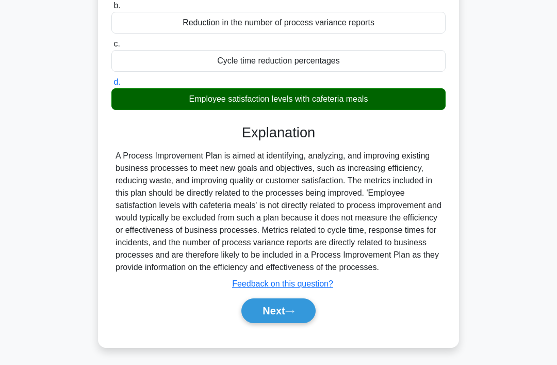
scroll to position [159, 0]
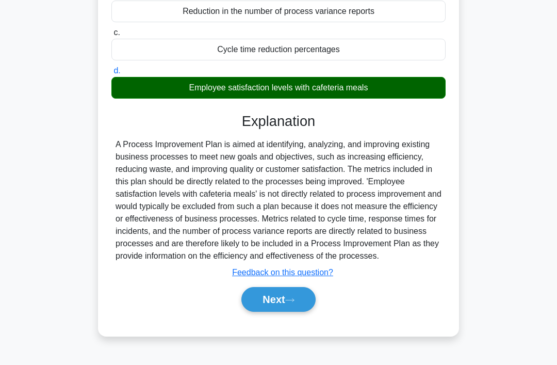
click at [295, 303] on icon at bounding box center [289, 300] width 9 height 6
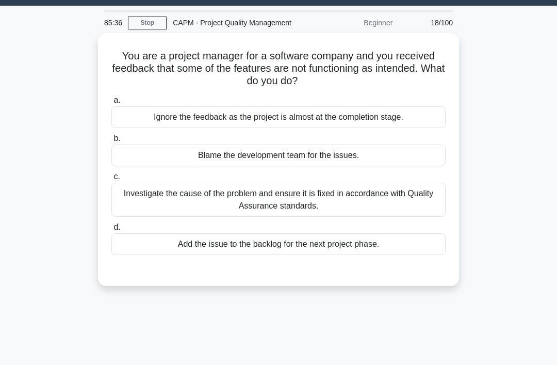
scroll to position [0, 0]
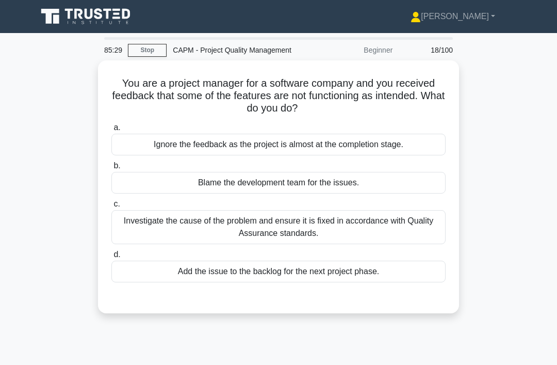
click at [343, 239] on div "Investigate the cause of the problem and ensure it is fixed in accordance with …" at bounding box center [278, 227] width 334 height 34
click at [111, 207] on input "c. Investigate the cause of the problem and ensure it is fixed in accordance wi…" at bounding box center [111, 204] width 0 height 7
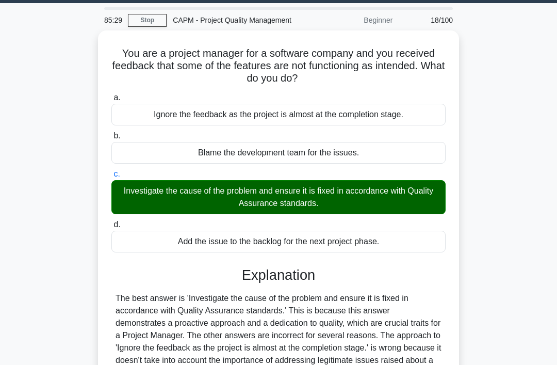
scroll to position [188, 0]
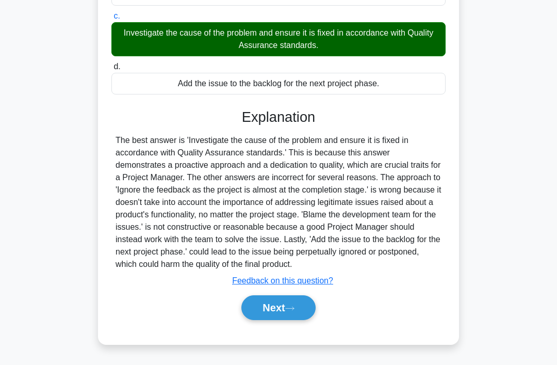
click at [294, 311] on icon at bounding box center [289, 308] width 9 height 6
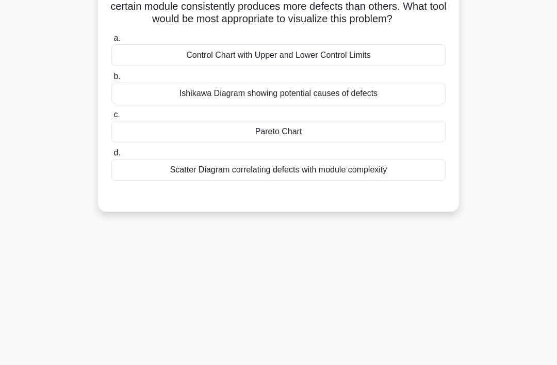
scroll to position [0, 0]
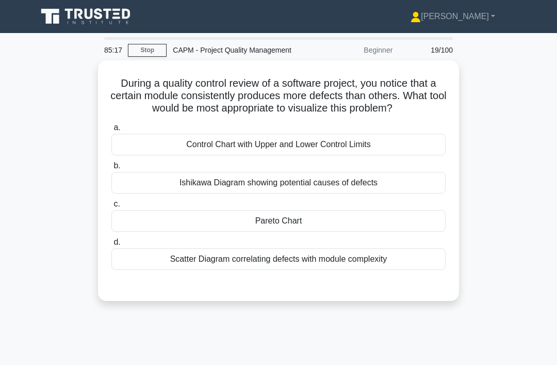
click at [333, 232] on div "Pareto Chart" at bounding box center [278, 221] width 334 height 22
click at [111, 207] on input "c. Pareto Chart" at bounding box center [111, 204] width 0 height 7
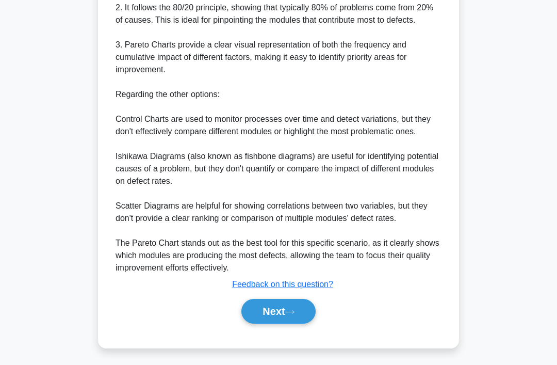
scroll to position [423, 0]
click at [302, 323] on button "Next" at bounding box center [278, 311] width 74 height 25
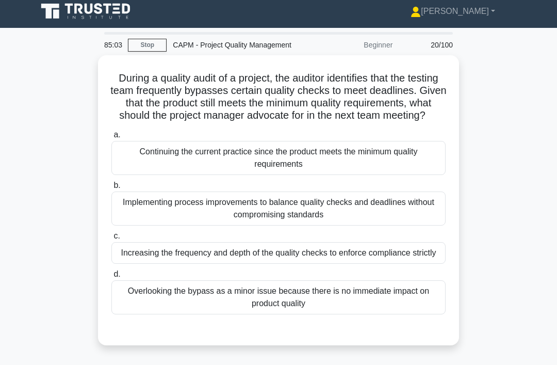
scroll to position [5, 0]
click at [357, 225] on div "Implementing process improvements to balance quality checks and deadlines witho…" at bounding box center [278, 208] width 334 height 34
click at [111, 189] on input "b. Implementing process improvements to balance quality checks and deadlines wi…" at bounding box center [111, 185] width 0 height 7
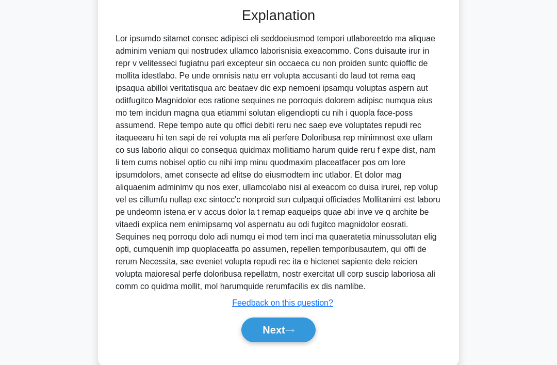
scroll to position [386, 0]
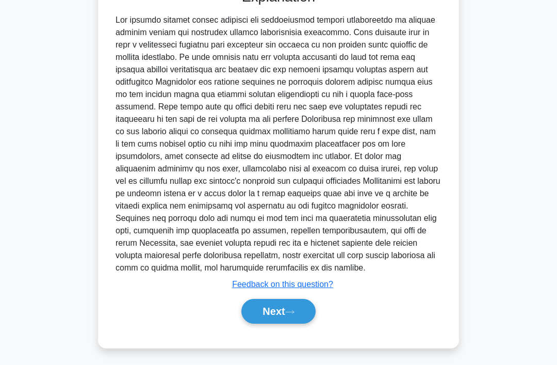
click at [300, 323] on button "Next" at bounding box center [278, 311] width 74 height 25
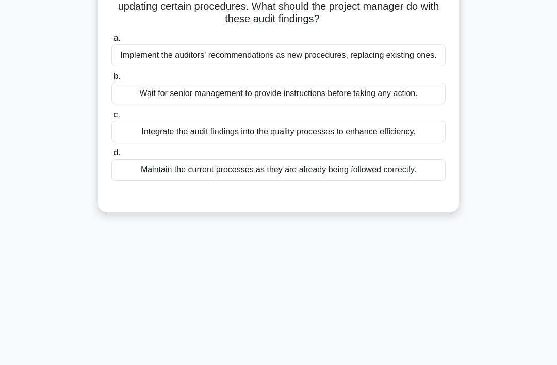
scroll to position [0, 0]
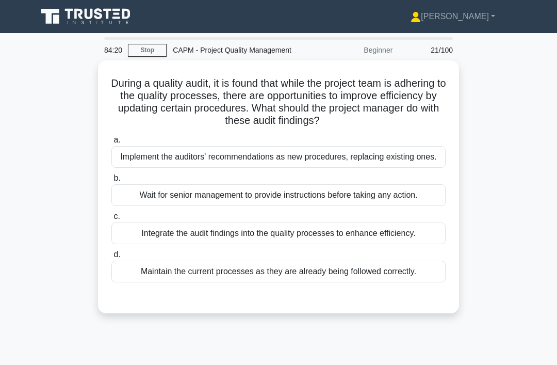
click at [329, 268] on div "a. Implement the auditors' recommendations as new procedures, replacing existin…" at bounding box center [278, 208] width 347 height 153
click at [333, 244] on div "Integrate the audit findings into the quality processes to enhance efficiency." at bounding box center [278, 233] width 334 height 22
click at [111, 220] on input "c. Integrate the audit findings into the quality processes to enhance efficienc…" at bounding box center [111, 216] width 0 height 7
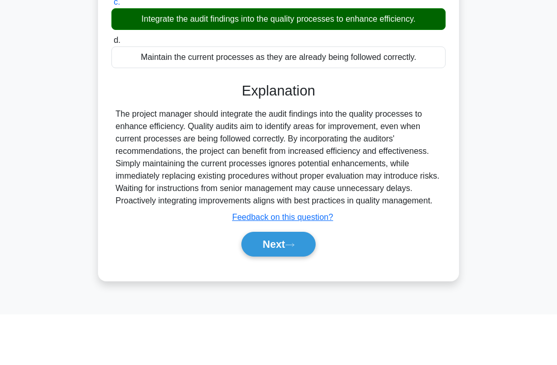
scroll to position [163, 0]
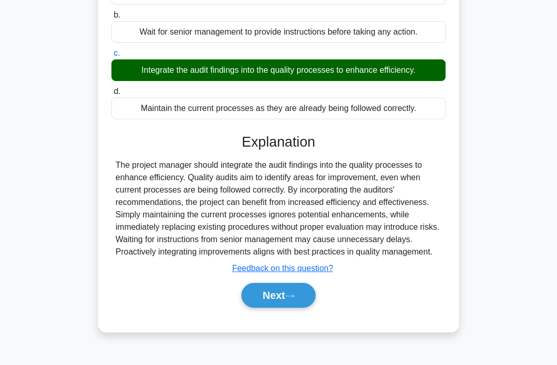
click at [304, 307] on button "Next" at bounding box center [278, 295] width 74 height 25
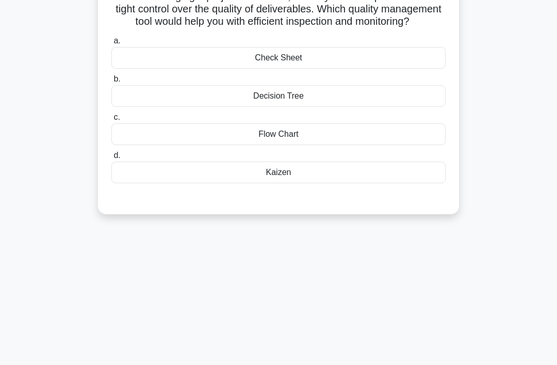
scroll to position [0, 0]
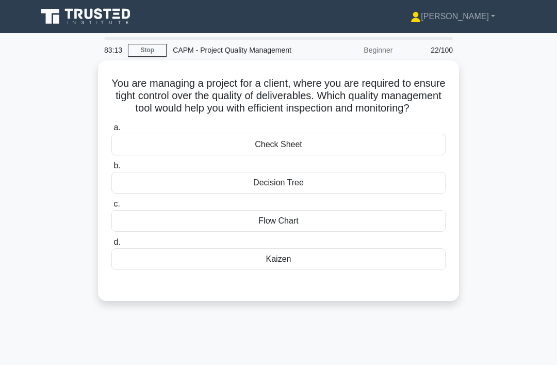
click at [365, 270] on div "Kaizen" at bounding box center [278, 259] width 334 height 22
click at [111, 246] on input "d. Kaizen" at bounding box center [111, 242] width 0 height 7
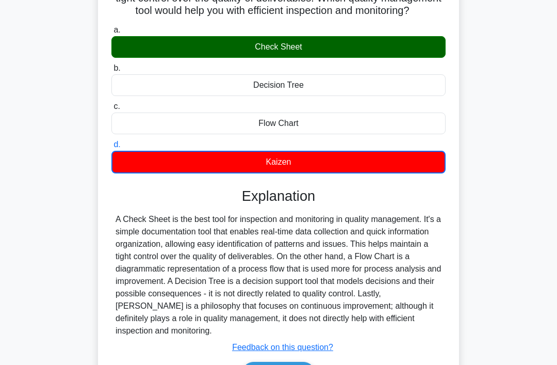
scroll to position [112, 0]
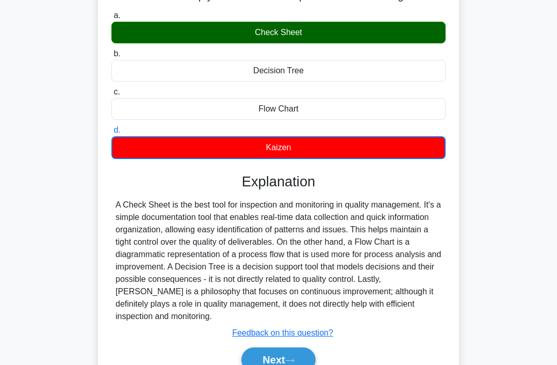
click at [309, 364] on div "Next" at bounding box center [278, 359] width 334 height 33
click at [274, 364] on button "Next" at bounding box center [278, 359] width 74 height 25
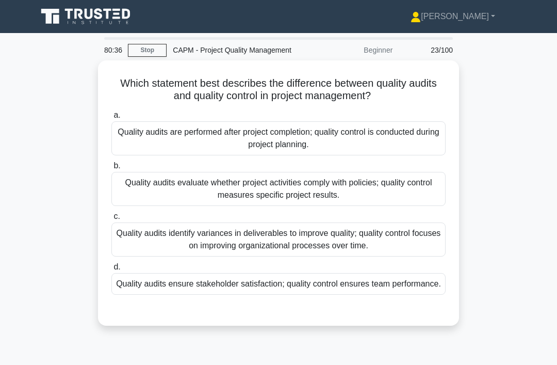
scroll to position [20, 0]
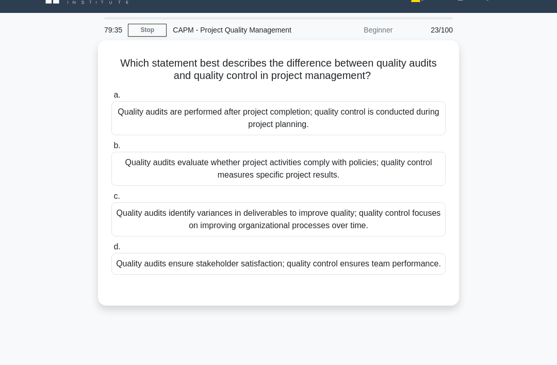
click at [317, 186] on div "Quality audits evaluate whether project activities comply with policies; qualit…" at bounding box center [278, 169] width 334 height 34
click at [111, 149] on input "b. Quality audits evaluate whether project activities comply with policies; qua…" at bounding box center [111, 145] width 0 height 7
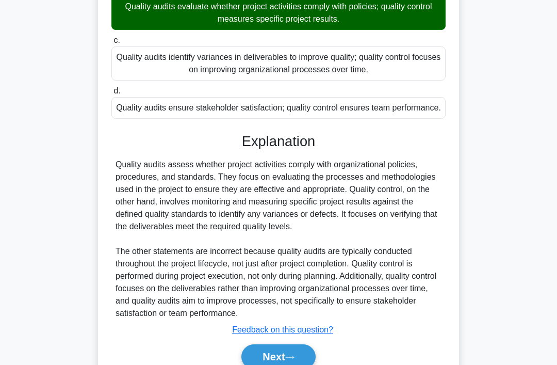
scroll to position [237, 0]
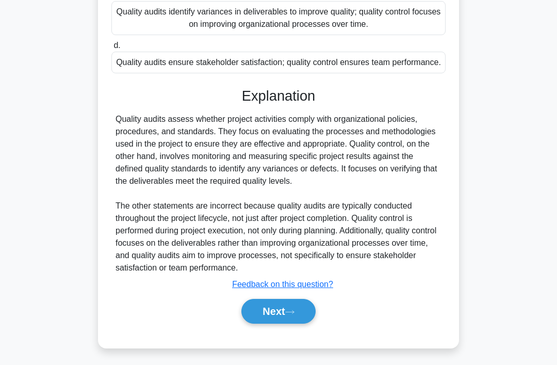
click at [295, 315] on icon at bounding box center [289, 312] width 9 height 6
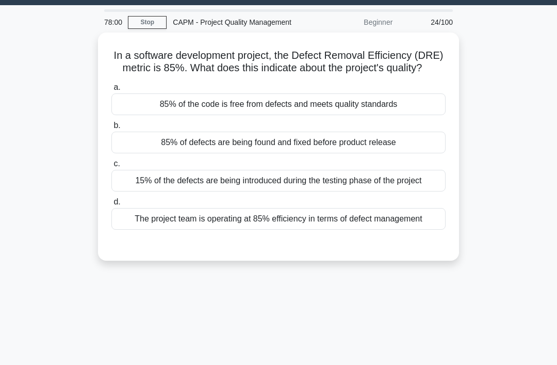
scroll to position [0, 0]
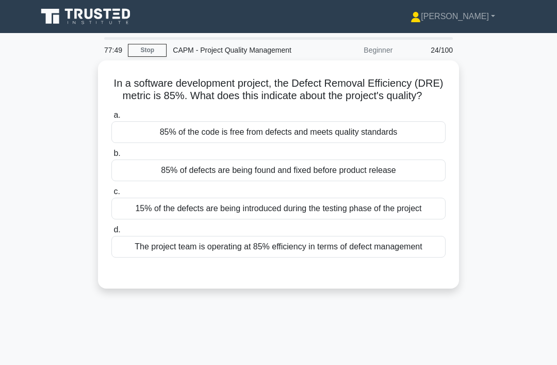
click at [373, 181] on div "85% of defects are being found and fixed before product release" at bounding box center [278, 170] width 334 height 22
click at [111, 157] on input "b. 85% of defects are being found and fixed before product release" at bounding box center [111, 153] width 0 height 7
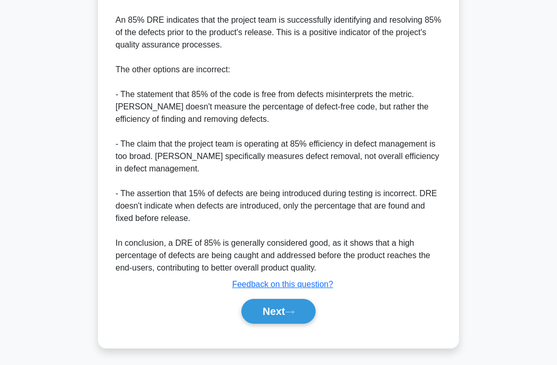
click at [290, 315] on icon at bounding box center [289, 312] width 9 height 6
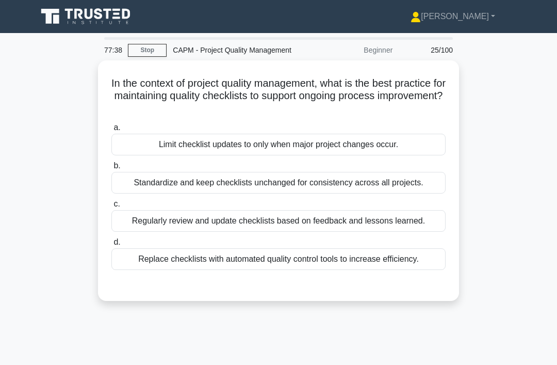
click at [343, 232] on div "Regularly review and update checklists based on feedback and lessons learned." at bounding box center [278, 221] width 334 height 22
click at [111, 207] on input "c. Regularly review and update checklists based on feedback and lessons learned." at bounding box center [111, 204] width 0 height 7
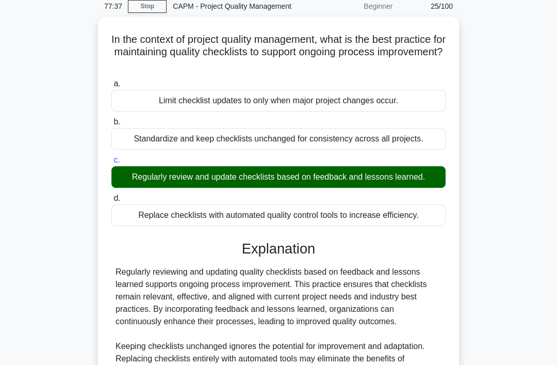
scroll to position [188, 0]
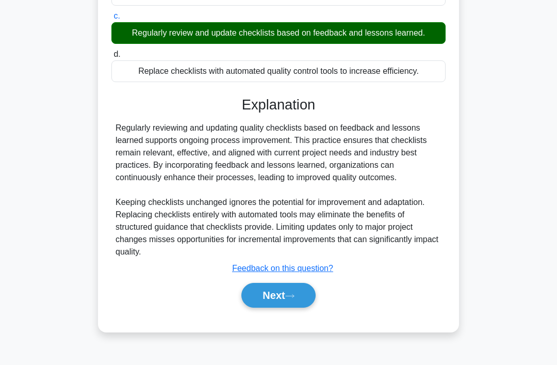
click at [285, 307] on button "Next" at bounding box center [278, 295] width 74 height 25
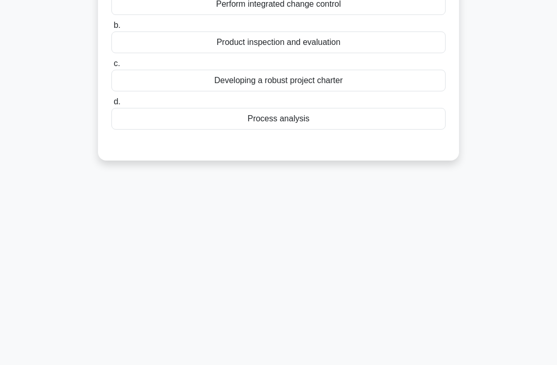
scroll to position [0, 0]
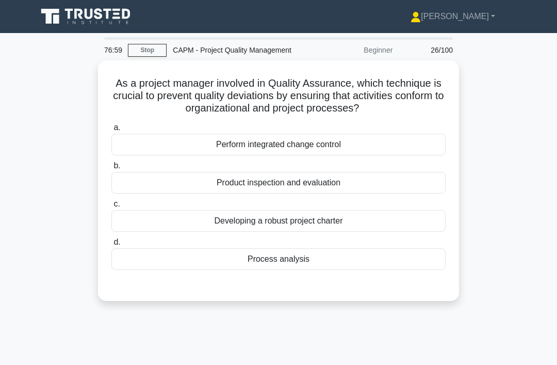
click at [383, 193] on div "Product inspection and evaluation" at bounding box center [278, 183] width 334 height 22
click at [111, 169] on input "b. Product inspection and evaluation" at bounding box center [111, 165] width 0 height 7
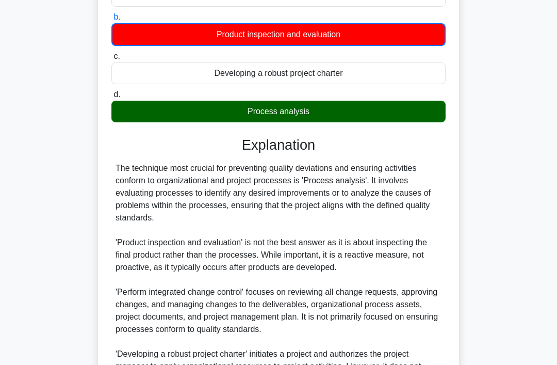
scroll to position [275, 0]
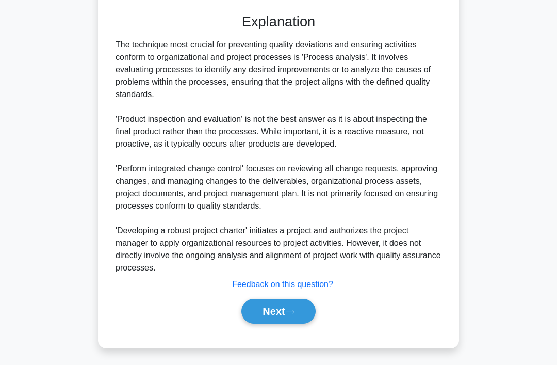
click at [295, 315] on icon at bounding box center [289, 312] width 9 height 6
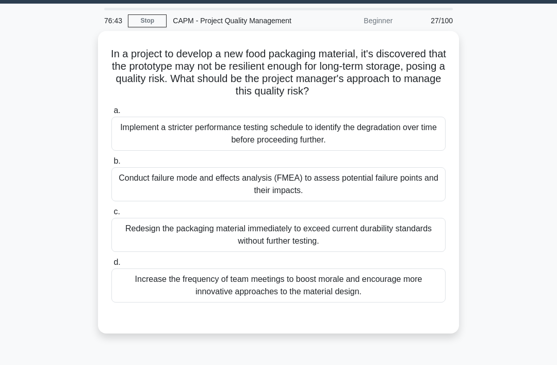
scroll to position [0, 0]
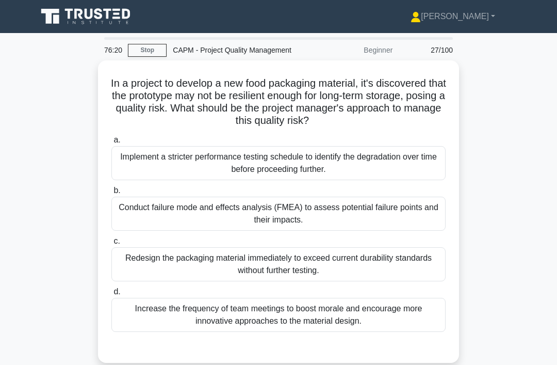
click at [365, 225] on div "Conduct failure mode and effects analysis (FMEA) to assess potential failure po…" at bounding box center [278, 214] width 334 height 34
click at [111, 194] on input "b. Conduct failure mode and effects analysis (FMEA) to assess potential failure…" at bounding box center [111, 190] width 0 height 7
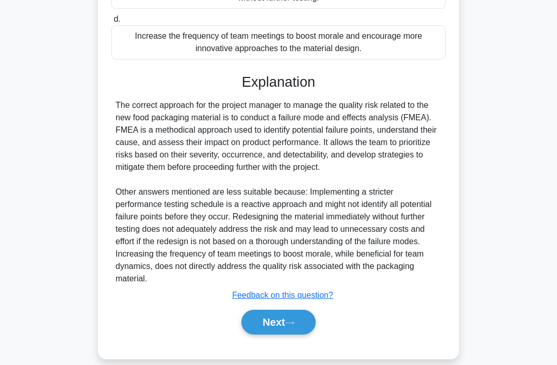
scroll to position [274, 0]
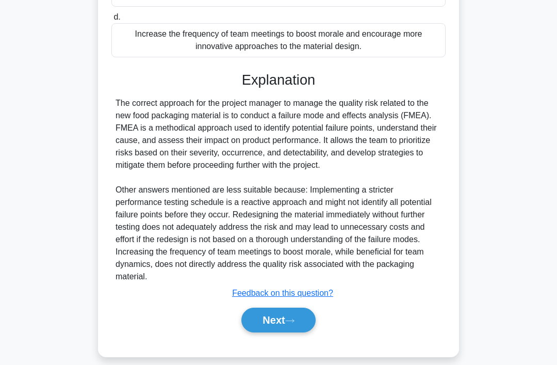
click at [282, 332] on button "Next" at bounding box center [278, 319] width 74 height 25
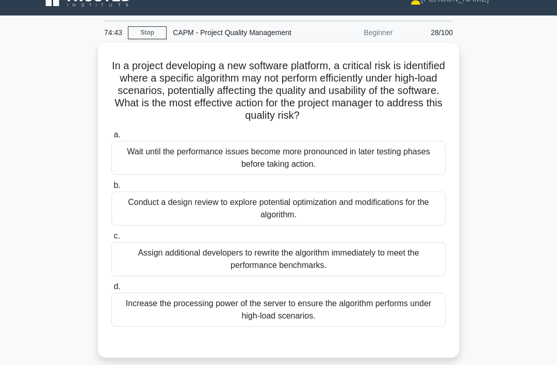
scroll to position [20, 0]
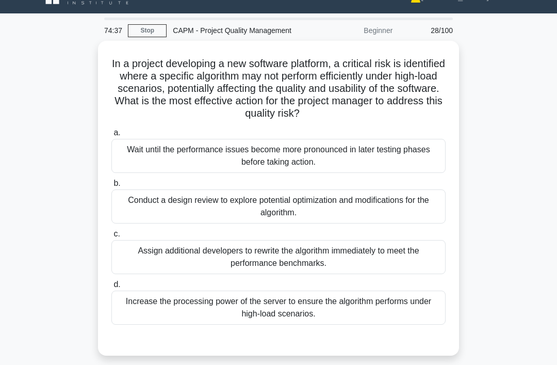
click at [322, 223] on div "Conduct a design review to explore potential optimization and modifications for…" at bounding box center [278, 206] width 334 height 34
click at [111, 187] on input "b. Conduct a design review to explore potential optimization and modifications …" at bounding box center [111, 183] width 0 height 7
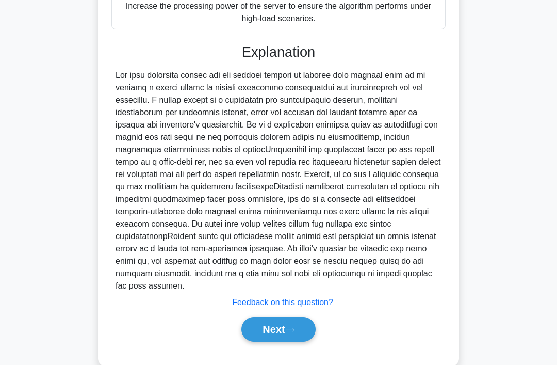
scroll to position [336, 0]
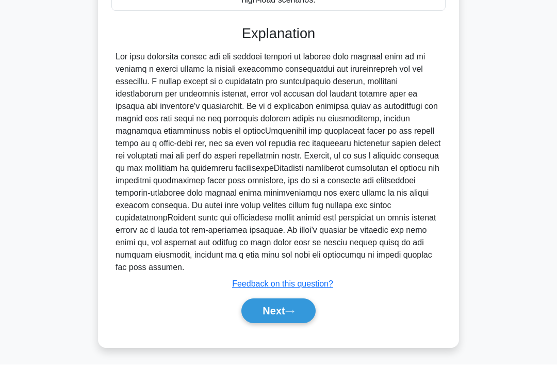
click at [262, 323] on button "Next" at bounding box center [278, 311] width 74 height 25
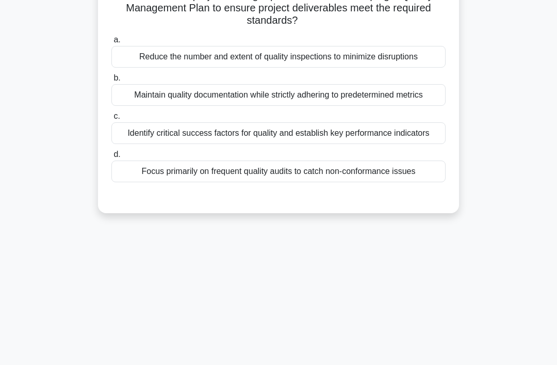
scroll to position [0, 0]
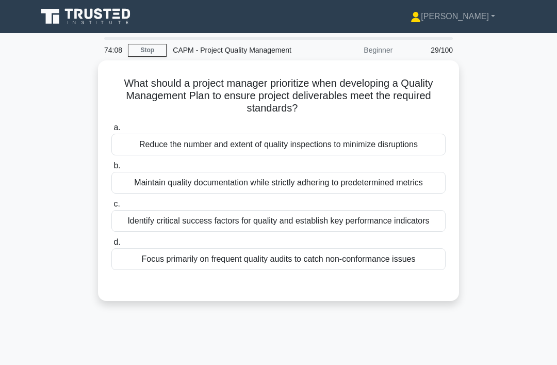
click at [272, 232] on div "Identify critical success factors for quality and establish key performance ind…" at bounding box center [278, 221] width 334 height 22
click at [111, 207] on input "c. Identify critical success factors for quality and establish key performance …" at bounding box center [111, 204] width 0 height 7
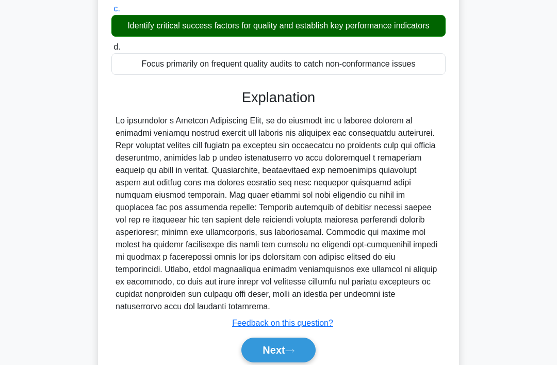
scroll to position [262, 0]
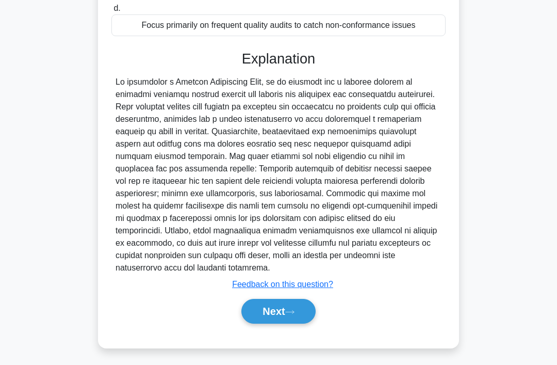
click at [264, 323] on button "Next" at bounding box center [278, 311] width 74 height 25
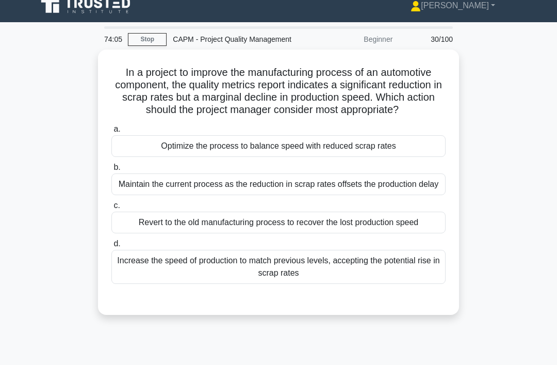
scroll to position [0, 0]
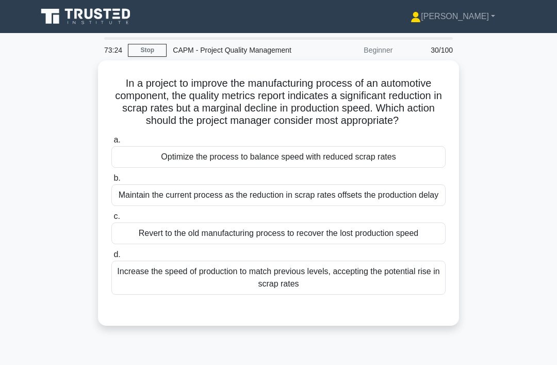
click at [328, 168] on div "Optimize the process to balance speed with reduced scrap rates" at bounding box center [278, 157] width 334 height 22
click at [111, 143] on input "a. Optimize the process to balance speed with reduced scrap rates" at bounding box center [111, 140] width 0 height 7
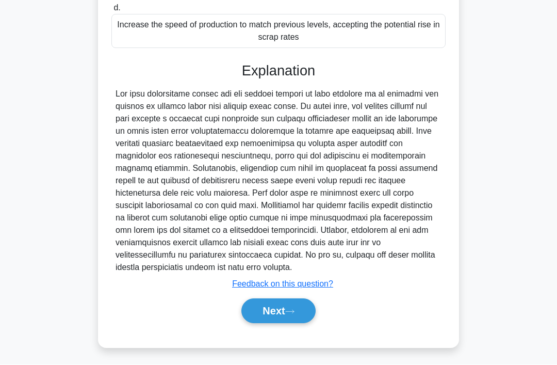
scroll to position [274, 0]
click at [272, 323] on button "Next" at bounding box center [278, 311] width 74 height 25
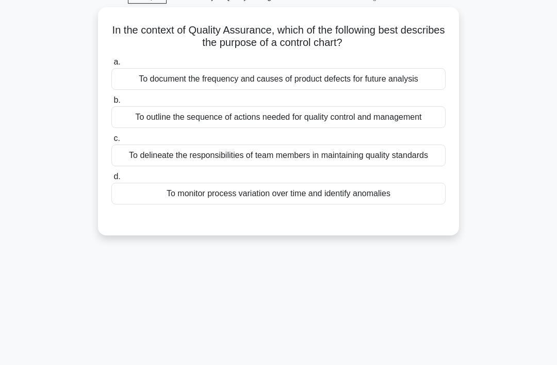
scroll to position [0, 0]
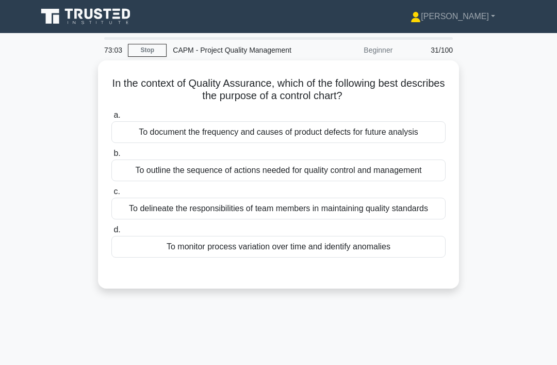
click at [287, 257] on div "To monitor process variation over time and identify anomalies" at bounding box center [278, 247] width 334 height 22
click at [111, 233] on input "d. To monitor process variation over time and identify anomalies" at bounding box center [111, 229] width 0 height 7
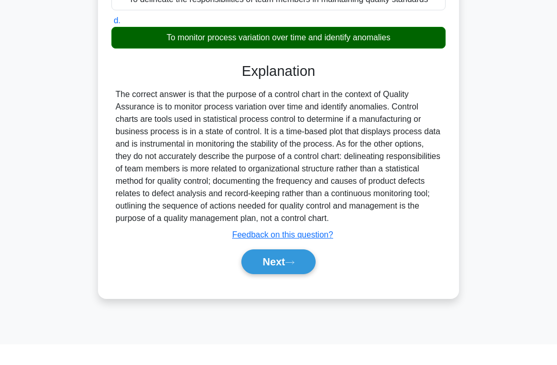
scroll to position [188, 0]
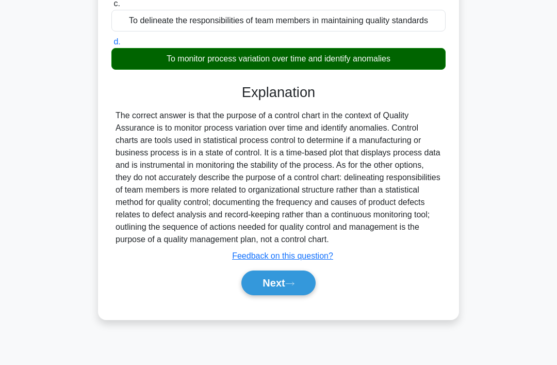
click at [283, 295] on button "Next" at bounding box center [278, 282] width 74 height 25
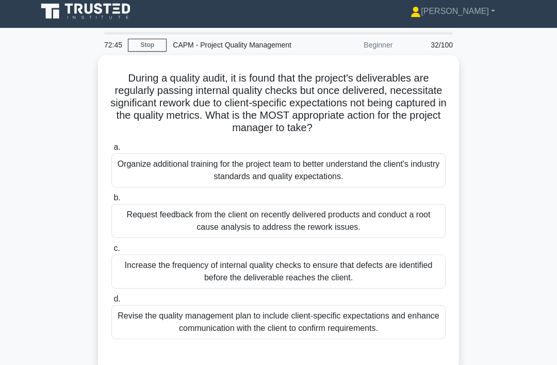
scroll to position [6, 0]
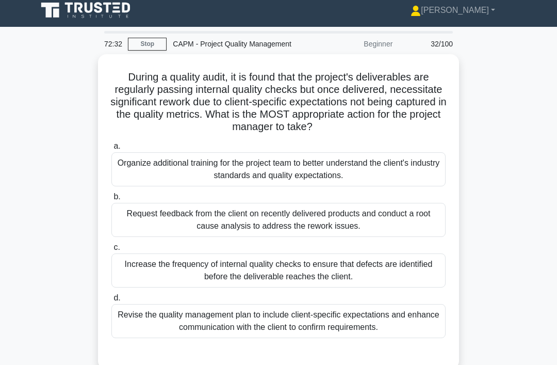
click at [252, 338] on div "Revise the quality management plan to include client-specific expectations and …" at bounding box center [278, 321] width 334 height 34
click at [111, 301] on input "d. Revise the quality management plan to include client-specific expectations a…" at bounding box center [111, 298] width 0 height 7
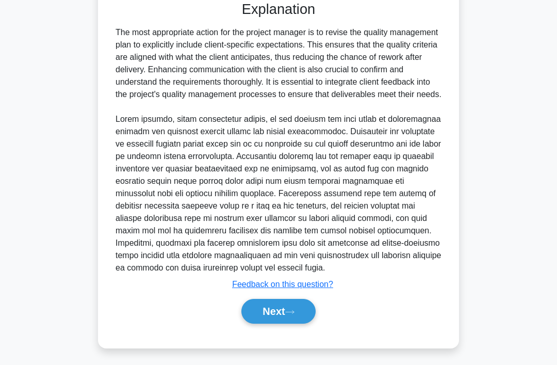
scroll to position [373, 0]
click at [275, 323] on button "Next" at bounding box center [278, 311] width 74 height 25
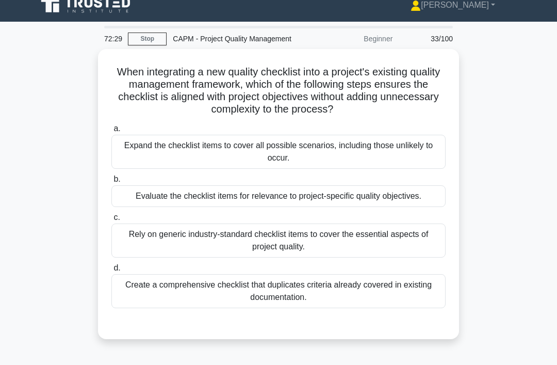
scroll to position [0, 0]
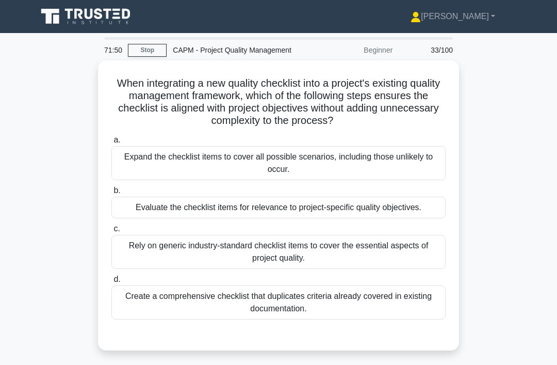
click at [316, 218] on div "Evaluate the checklist items for relevance to project-specific quality objectiv…" at bounding box center [278, 208] width 334 height 22
click at [111, 194] on input "b. Evaluate the checklist items for relevance to project-specific quality objec…" at bounding box center [111, 190] width 0 height 7
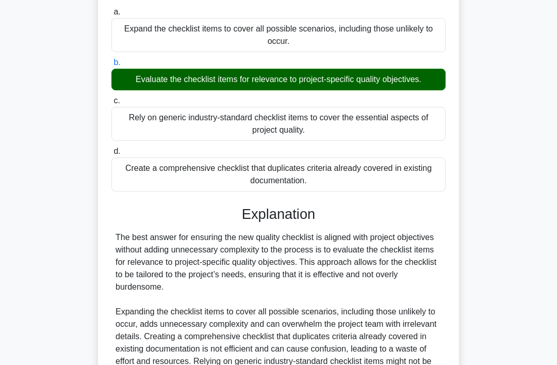
scroll to position [250, 0]
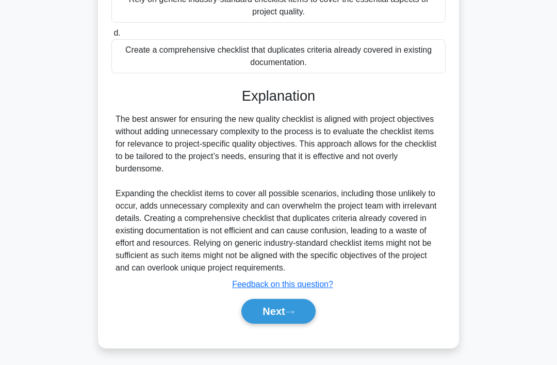
click at [281, 323] on button "Next" at bounding box center [278, 311] width 74 height 25
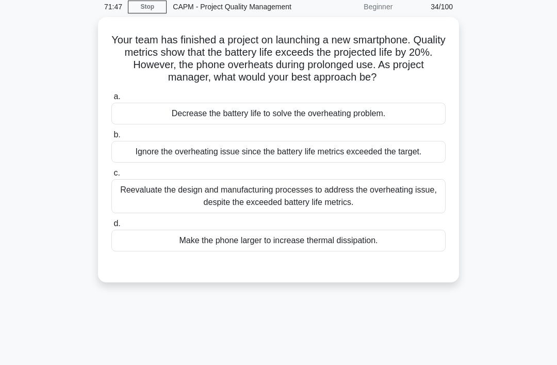
scroll to position [0, 0]
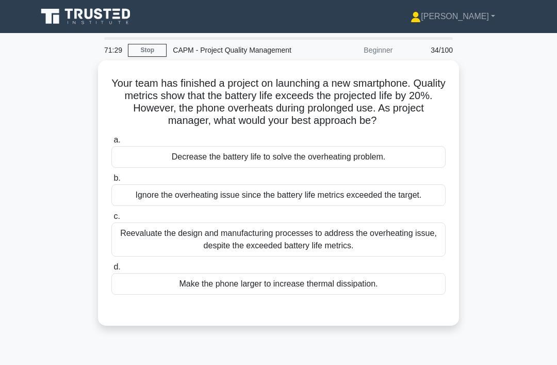
click at [268, 256] on div "Reevaluate the design and manufacturing processes to address the overheating is…" at bounding box center [278, 239] width 334 height 34
click at [111, 220] on input "c. Reevaluate the design and manufacturing processes to address the overheating…" at bounding box center [111, 216] width 0 height 7
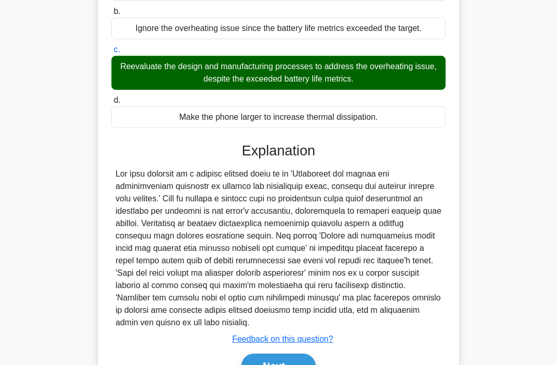
scroll to position [250, 0]
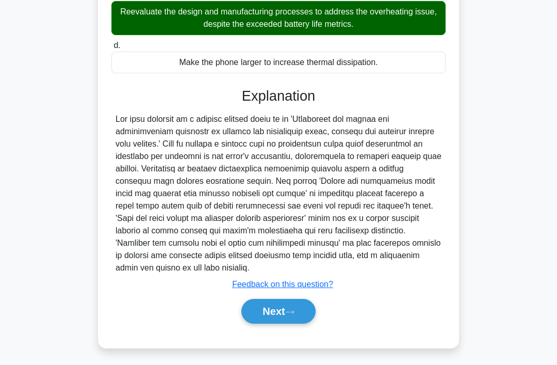
click at [261, 323] on button "Next" at bounding box center [278, 311] width 74 height 25
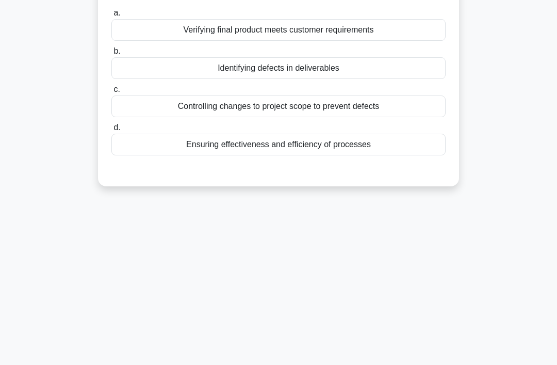
scroll to position [0, 0]
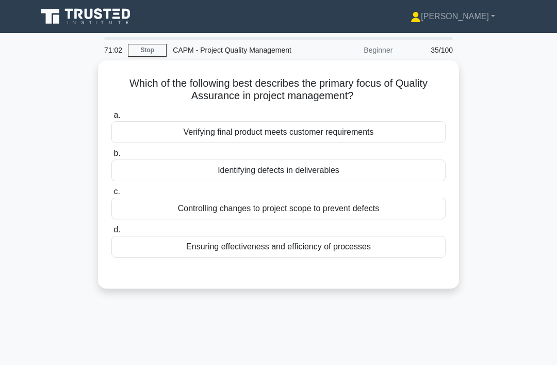
click at [297, 257] on div "Ensuring effectiveness and efficiency of processes" at bounding box center [278, 247] width 334 height 22
click at [111, 233] on input "d. Ensuring effectiveness and efficiency of processes" at bounding box center [111, 229] width 0 height 7
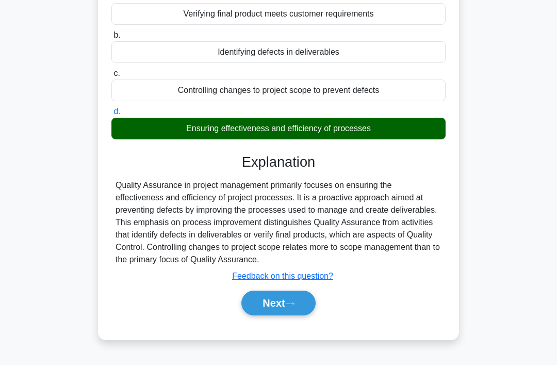
scroll to position [159, 0]
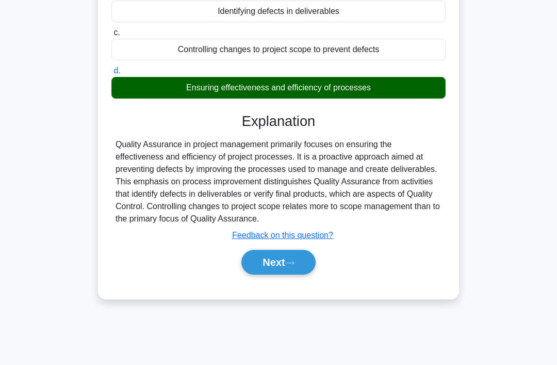
click at [291, 274] on button "Next" at bounding box center [278, 262] width 74 height 25
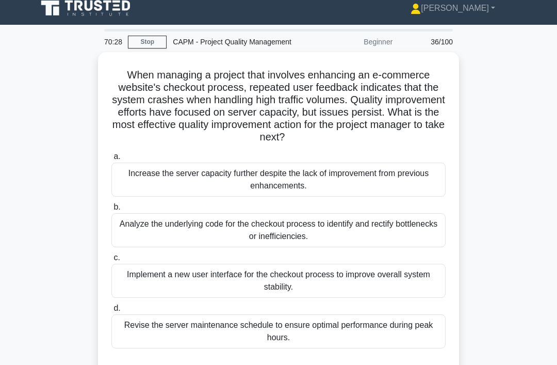
scroll to position [8, 0]
click at [412, 233] on div "Analyze the underlying code for the checkout process to identify and rectify bo…" at bounding box center [278, 230] width 334 height 34
click at [111, 210] on input "b. Analyze the underlying code for the checkout process to identify and rectify…" at bounding box center [111, 207] width 0 height 7
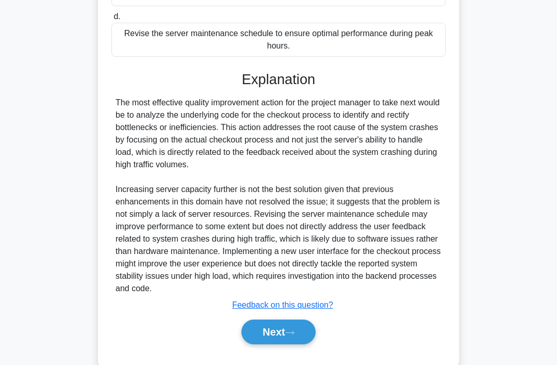
scroll to position [312, 0]
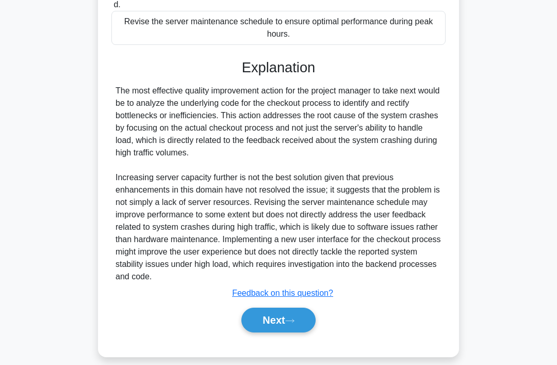
click at [312, 332] on button "Next" at bounding box center [278, 319] width 74 height 25
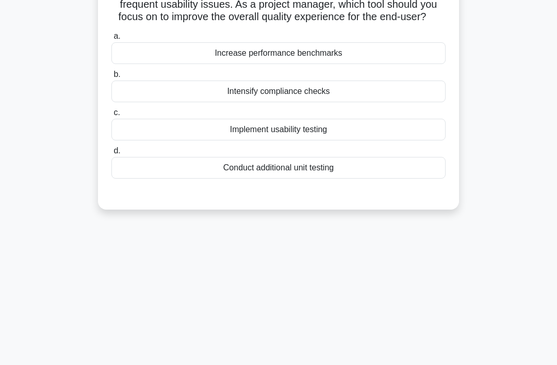
scroll to position [0, 0]
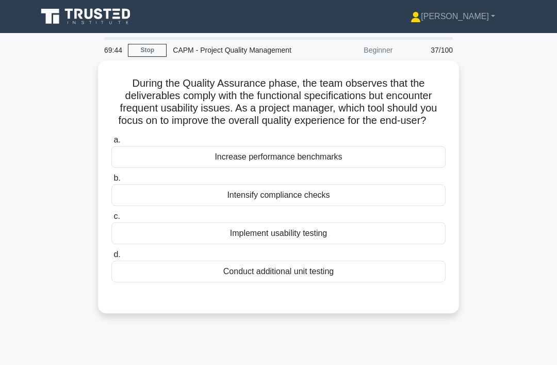
click at [360, 244] on div "Implement usability testing" at bounding box center [278, 233] width 334 height 22
click at [111, 220] on input "c. Implement usability testing" at bounding box center [111, 216] width 0 height 7
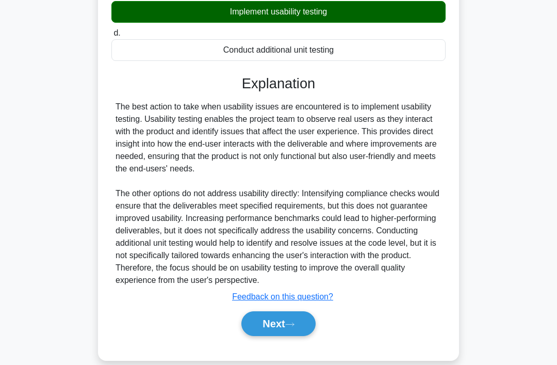
scroll to position [221, 0]
click at [305, 336] on button "Next" at bounding box center [278, 323] width 74 height 25
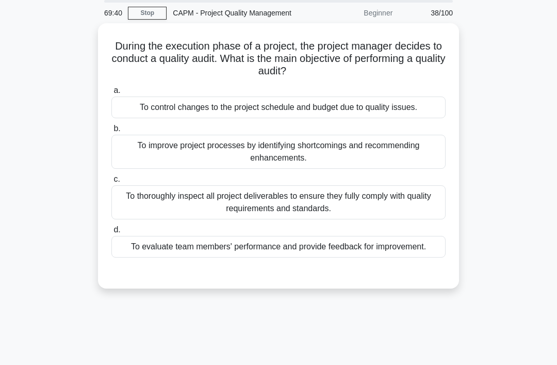
scroll to position [0, 0]
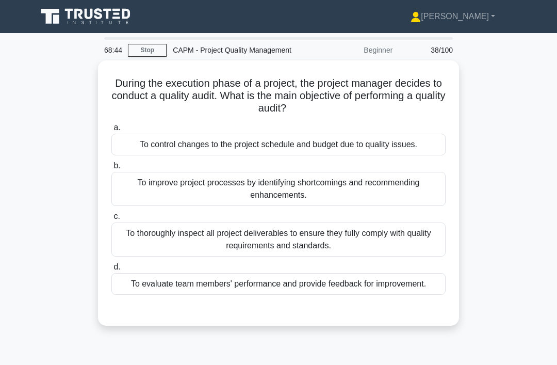
click at [354, 256] on div "To thoroughly inspect all project deliverables to ensure they fully comply with…" at bounding box center [278, 239] width 334 height 34
click at [111, 220] on input "c. To thoroughly inspect all project deliverables to ensure they fully comply w…" at bounding box center [111, 216] width 0 height 7
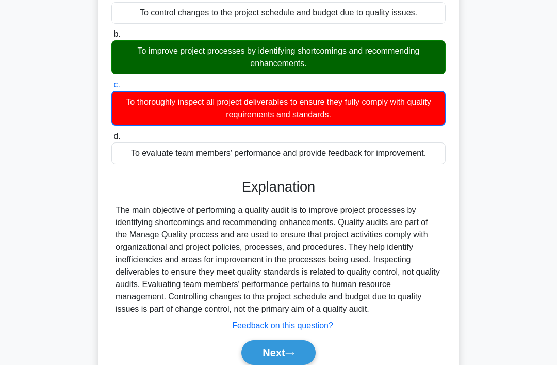
scroll to position [176, 0]
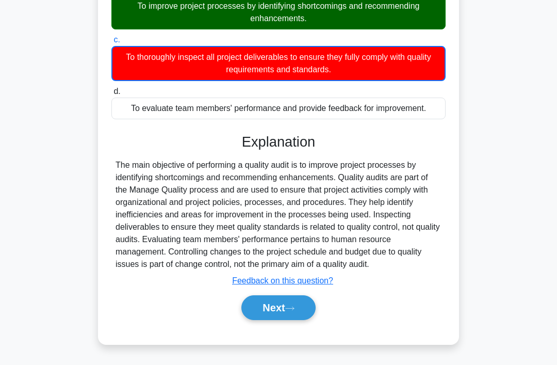
click at [303, 320] on button "Next" at bounding box center [278, 307] width 74 height 25
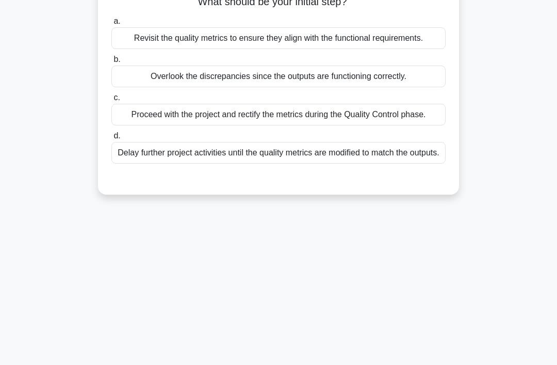
scroll to position [0, 0]
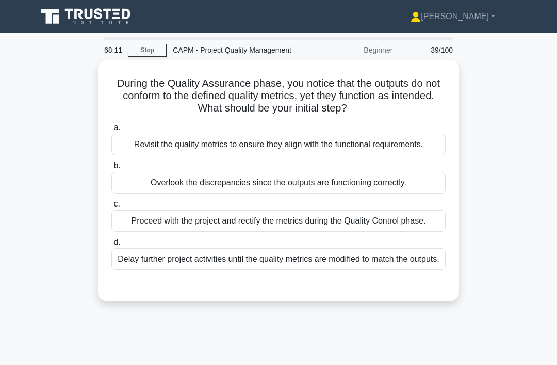
click at [400, 155] on div "Revisit the quality metrics to ensure they align with the functional requiremen…" at bounding box center [278, 145] width 334 height 22
click at [111, 131] on input "a. Revisit the quality metrics to ensure they align with the functional require…" at bounding box center [111, 127] width 0 height 7
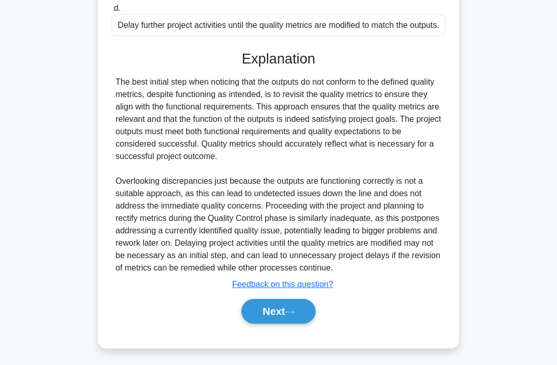
scroll to position [274, 0]
click at [291, 315] on icon at bounding box center [289, 312] width 9 height 6
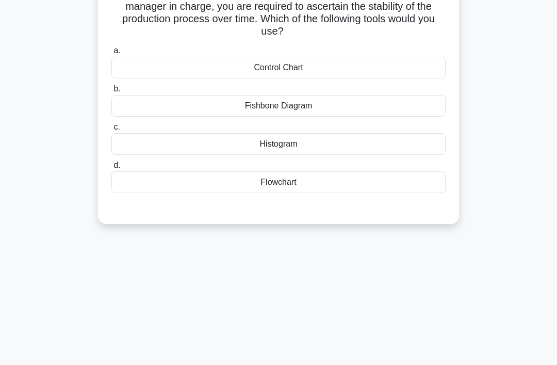
scroll to position [0, 0]
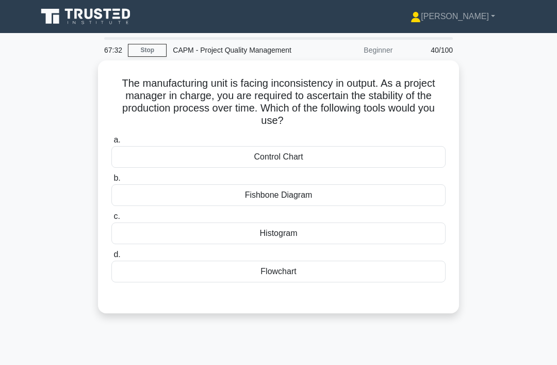
click at [415, 156] on label "a. Control Chart" at bounding box center [278, 151] width 334 height 34
click at [111, 143] on input "a. Control Chart" at bounding box center [111, 140] width 0 height 7
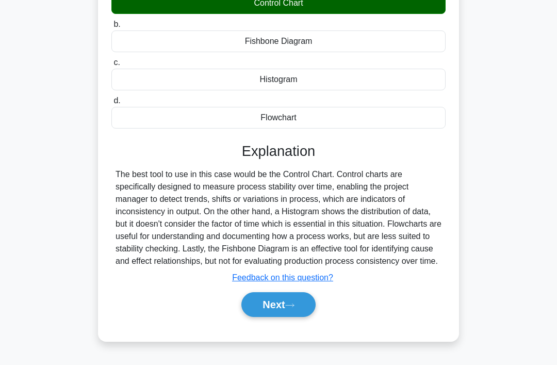
scroll to position [159, 0]
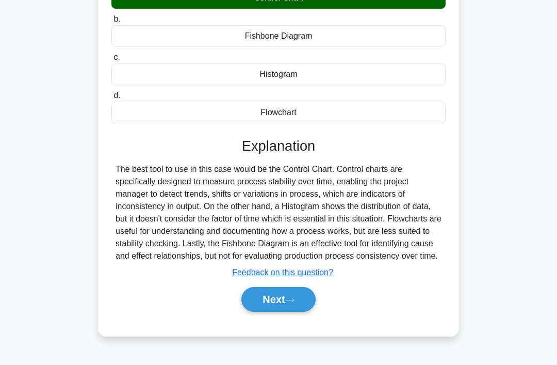
click at [289, 312] on button "Next" at bounding box center [278, 299] width 74 height 25
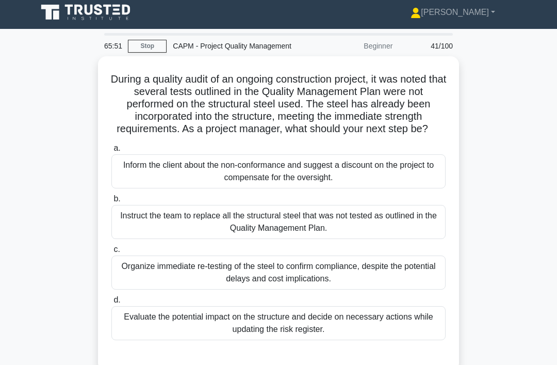
scroll to position [3, 0]
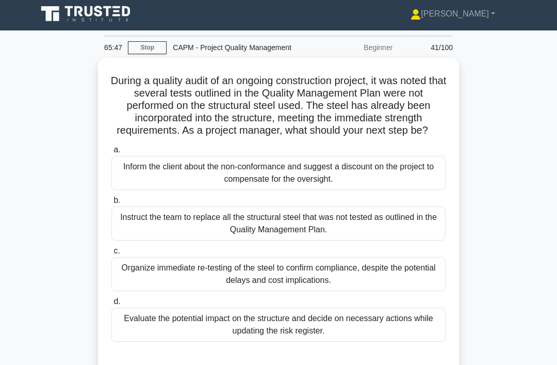
click at [351, 341] on div "Evaluate the potential impact on the structure and decide on necessary actions …" at bounding box center [278, 324] width 334 height 34
click at [111, 305] on input "d. Evaluate the potential impact on the structure and decide on necessary actio…" at bounding box center [111, 301] width 0 height 7
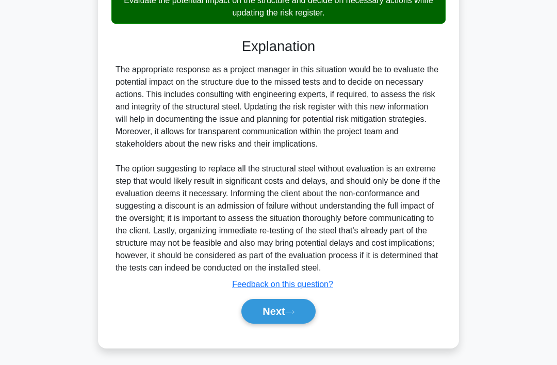
scroll to position [349, 0]
click at [312, 323] on button "Next" at bounding box center [278, 311] width 74 height 25
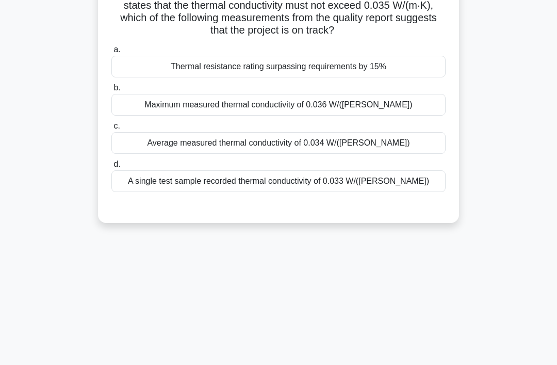
scroll to position [0, 0]
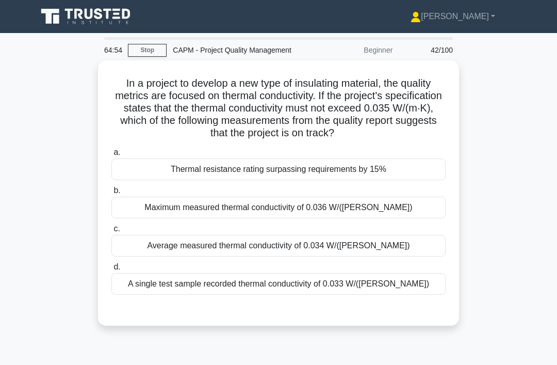
click at [416, 256] on div "Average measured thermal conductivity of 0.034 W/(m·K)" at bounding box center [278, 246] width 334 height 22
click at [111, 232] on input "c. Average measured thermal conductivity of 0.034 W/(m·K)" at bounding box center [111, 228] width 0 height 7
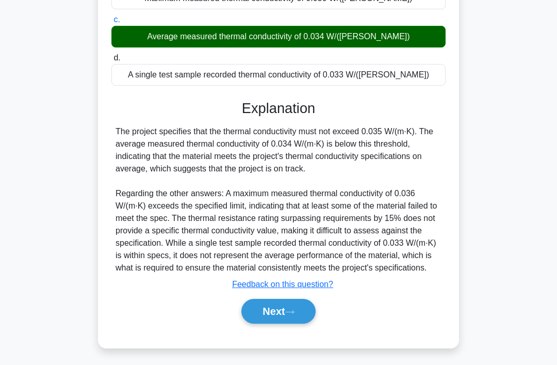
scroll to position [237, 0]
click at [283, 323] on button "Next" at bounding box center [278, 311] width 74 height 25
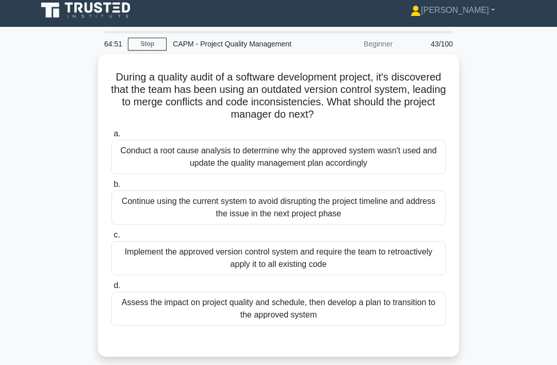
scroll to position [0, 0]
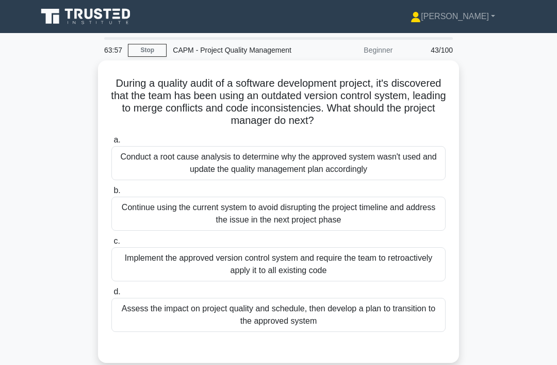
click at [418, 178] on div "Conduct a root cause analysis to determine why the approved system wasn't used …" at bounding box center [278, 163] width 334 height 34
click at [111, 143] on input "a. Conduct a root cause analysis to determine why the approved system wasn't us…" at bounding box center [111, 140] width 0 height 7
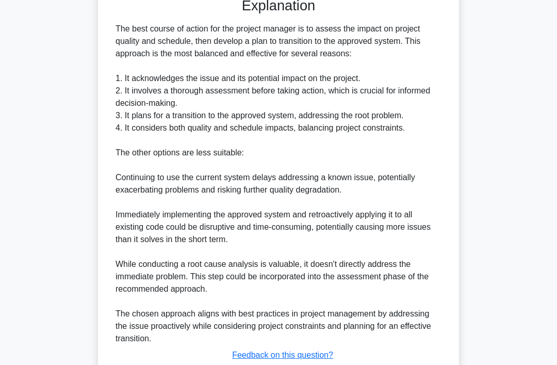
scroll to position [436, 0]
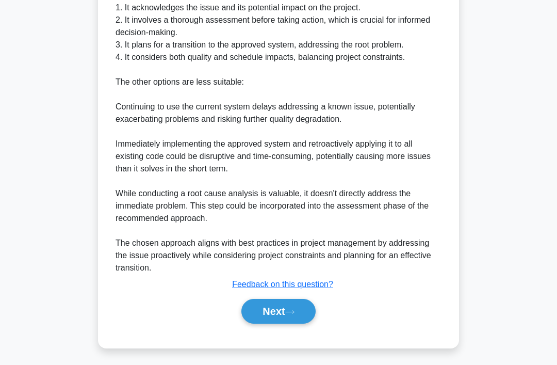
click at [312, 323] on button "Next" at bounding box center [278, 311] width 74 height 25
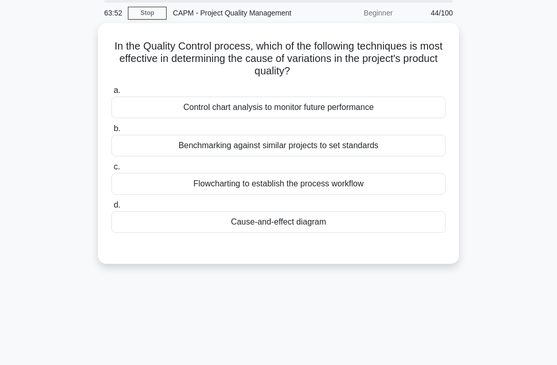
scroll to position [0, 0]
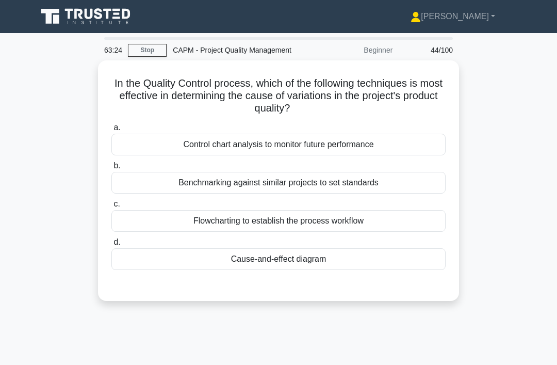
click at [405, 155] on div "Control chart analysis to monitor future performance" at bounding box center [278, 145] width 334 height 22
click at [111, 131] on input "a. Control chart analysis to monitor future performance" at bounding box center [111, 127] width 0 height 7
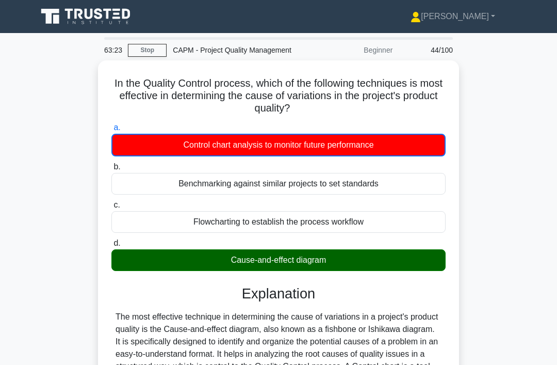
click at [358, 271] on div "Cause-and-effect diagram" at bounding box center [278, 260] width 334 height 22
click at [111, 247] on input "d. Cause-and-effect diagram" at bounding box center [111, 243] width 0 height 7
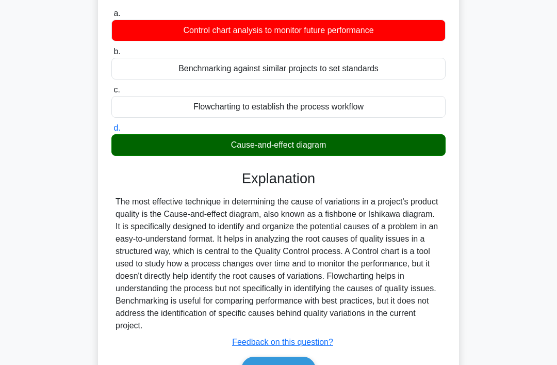
scroll to position [163, 0]
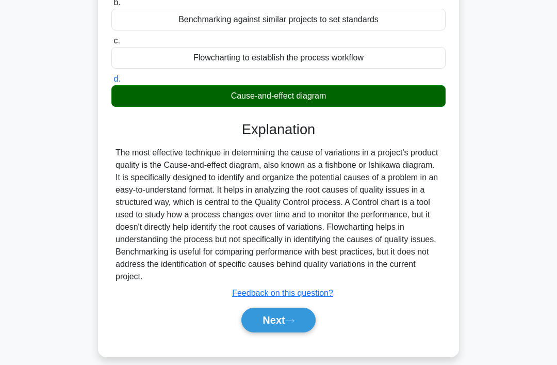
click at [292, 332] on button "Next" at bounding box center [278, 319] width 74 height 25
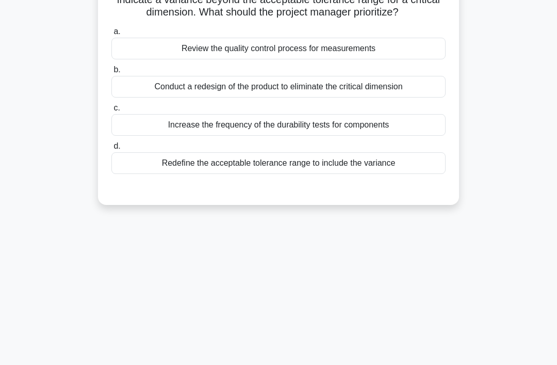
scroll to position [0, 0]
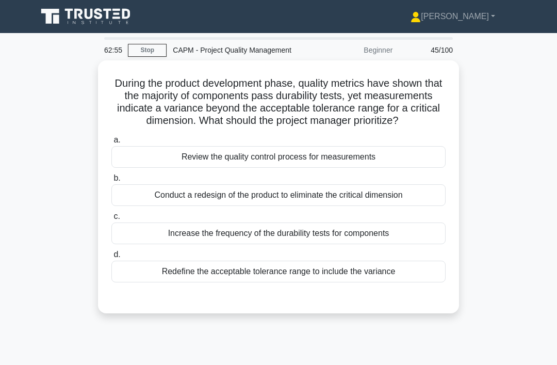
click at [370, 168] on div "Review the quality control process for measurements" at bounding box center [278, 157] width 334 height 22
click at [111, 143] on input "a. Review the quality control process for measurements" at bounding box center [111, 140] width 0 height 7
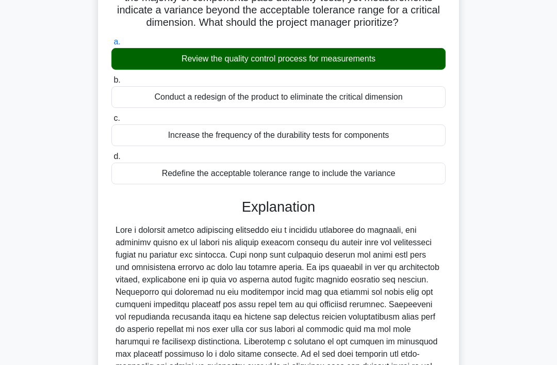
scroll to position [225, 0]
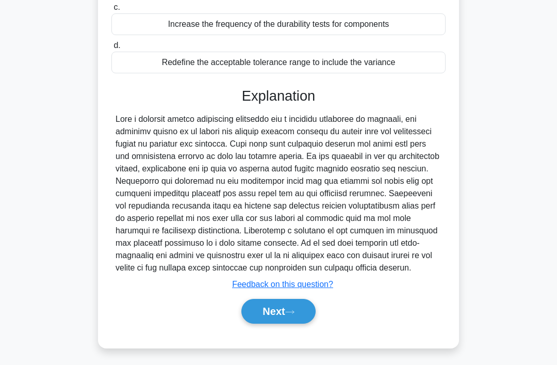
click at [285, 323] on button "Next" at bounding box center [278, 311] width 74 height 25
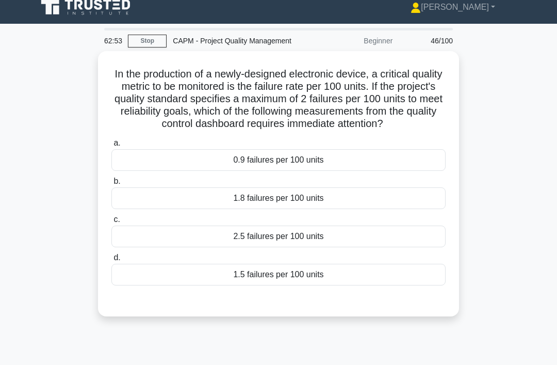
scroll to position [0, 0]
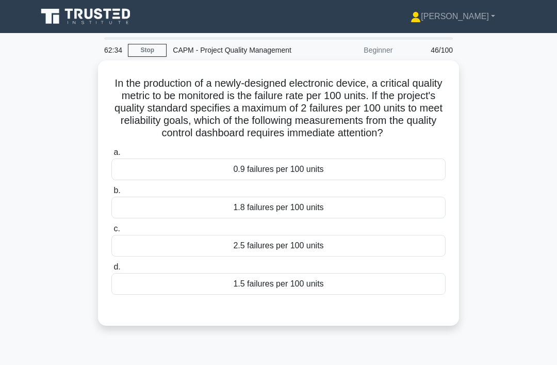
click at [321, 256] on div "2.5 failures per 100 units" at bounding box center [278, 246] width 334 height 22
click at [111, 232] on input "c. 2.5 failures per 100 units" at bounding box center [111, 228] width 0 height 7
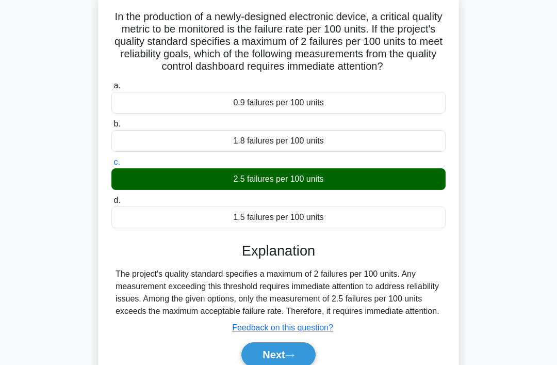
scroll to position [159, 0]
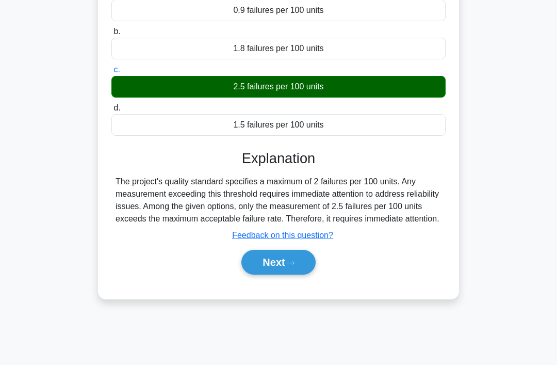
click at [310, 274] on button "Next" at bounding box center [278, 262] width 74 height 25
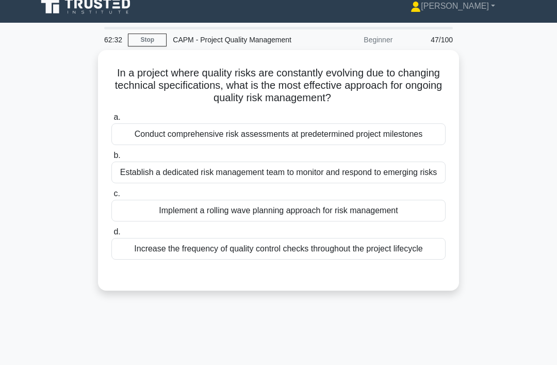
scroll to position [0, 0]
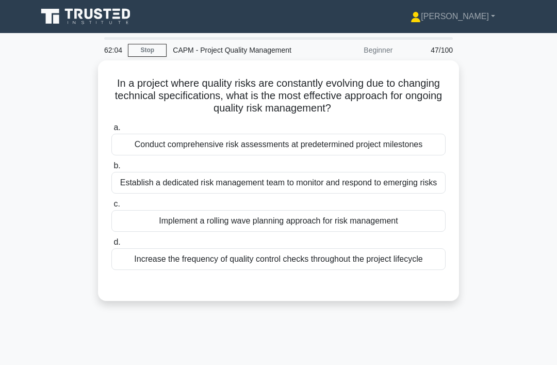
click at [356, 232] on div "Implement a rolling wave planning approach for risk management" at bounding box center [278, 221] width 334 height 22
click at [111, 207] on input "c. Implement a rolling wave planning approach for risk management" at bounding box center [111, 204] width 0 height 7
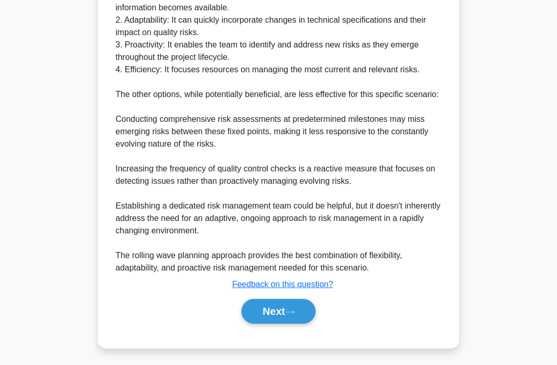
scroll to position [534, 0]
click at [305, 323] on button "Next" at bounding box center [278, 311] width 74 height 25
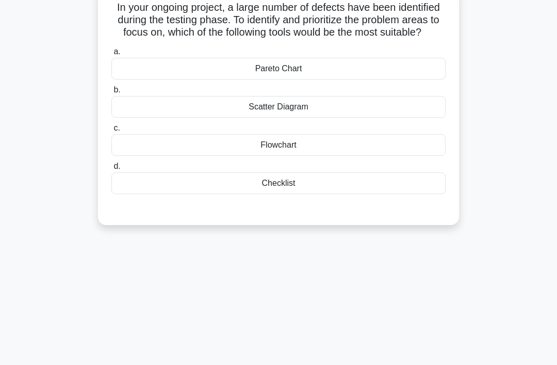
scroll to position [0, 0]
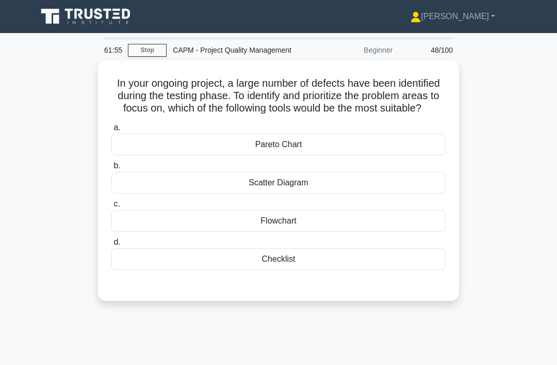
click at [428, 155] on div "Pareto Chart" at bounding box center [278, 145] width 334 height 22
click at [111, 131] on input "a. Pareto Chart" at bounding box center [111, 127] width 0 height 7
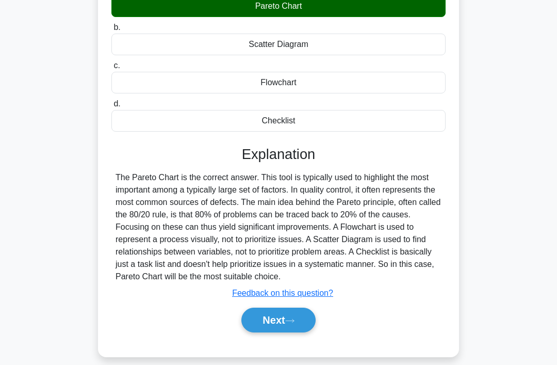
scroll to position [159, 0]
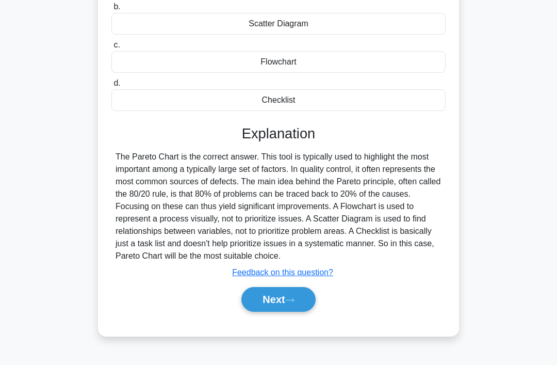
click at [293, 303] on icon at bounding box center [289, 300] width 9 height 6
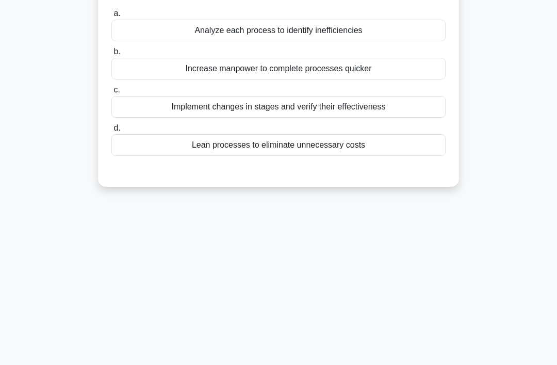
scroll to position [0, 0]
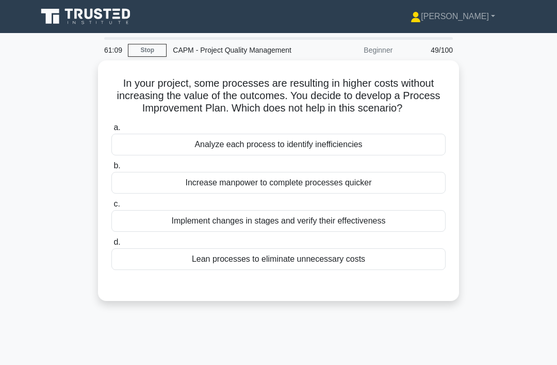
click at [430, 193] on div "Increase manpower to complete processes quicker" at bounding box center [278, 183] width 334 height 22
click at [111, 169] on input "b. Increase manpower to complete processes quicker" at bounding box center [111, 165] width 0 height 7
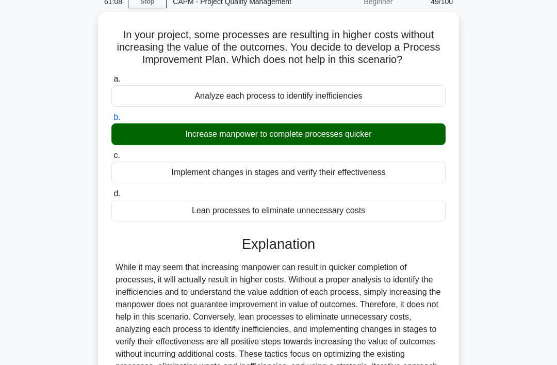
scroll to position [175, 0]
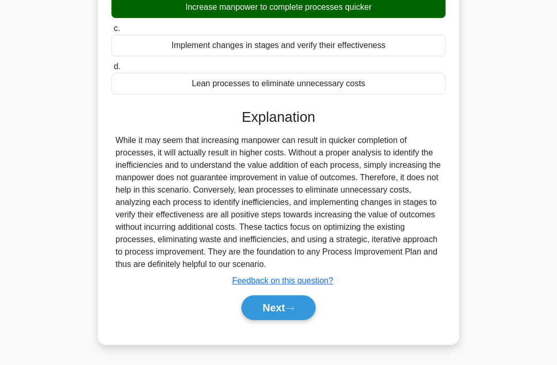
click at [307, 320] on button "Next" at bounding box center [278, 307] width 74 height 25
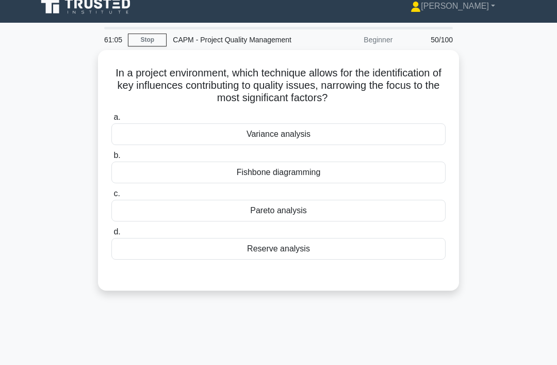
scroll to position [0, 0]
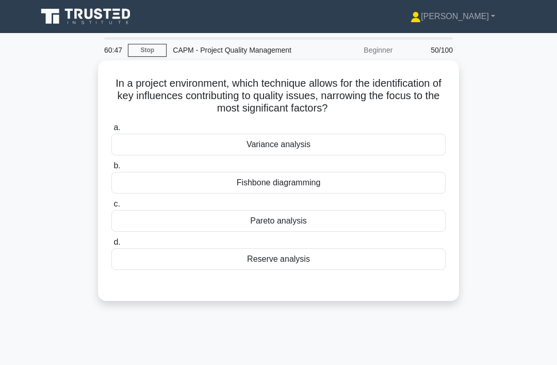
click at [381, 231] on div "Pareto analysis" at bounding box center [278, 221] width 334 height 22
click at [111, 207] on input "c. Pareto analysis" at bounding box center [111, 204] width 0 height 7
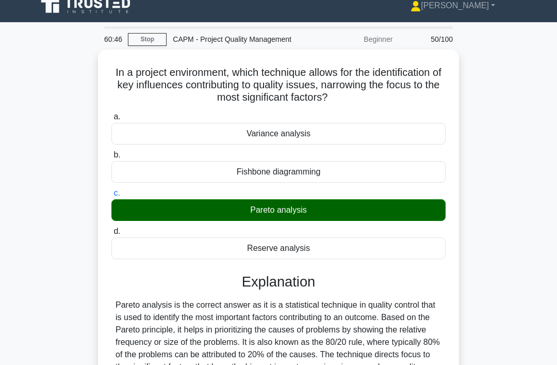
scroll to position [262, 0]
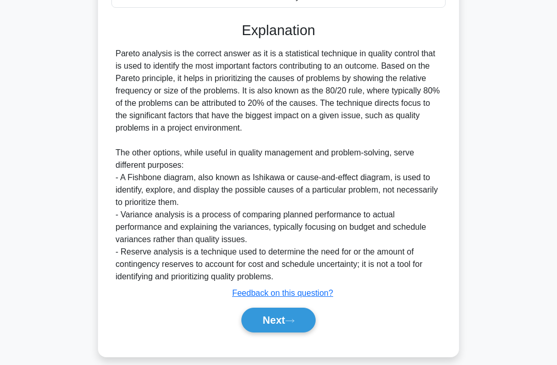
click at [304, 332] on button "Next" at bounding box center [278, 319] width 74 height 25
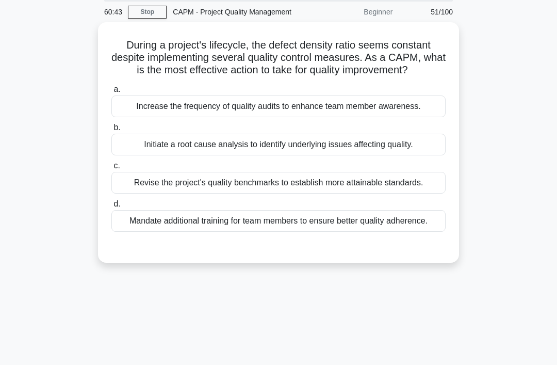
scroll to position [0, 0]
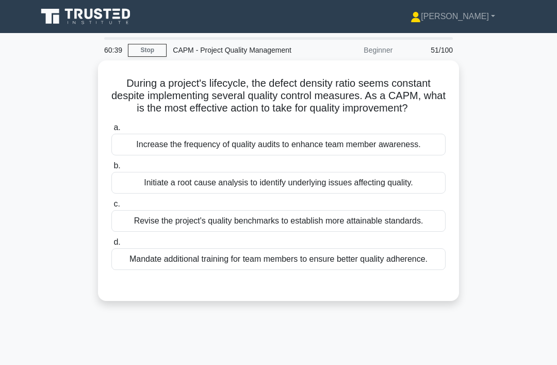
click at [159, 52] on link "Stop" at bounding box center [147, 50] width 39 height 13
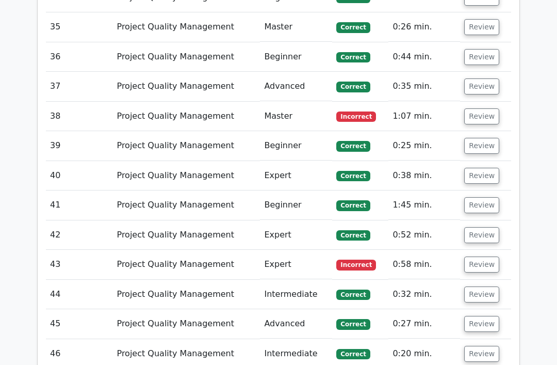
scroll to position [2315, 0]
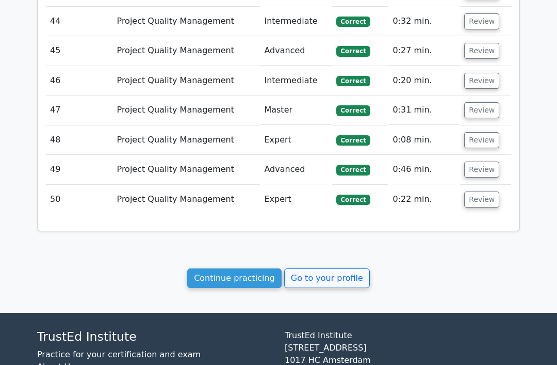
click at [265, 268] on link "Continue practicing" at bounding box center [234, 278] width 94 height 20
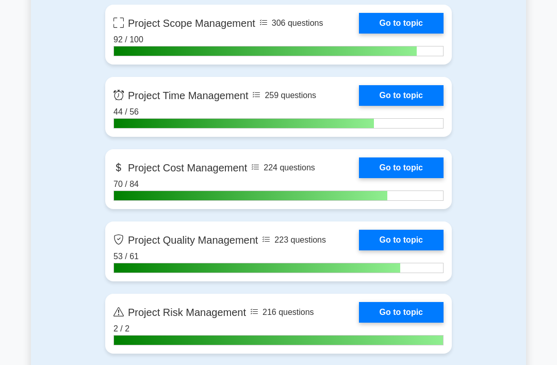
scroll to position [513, 0]
